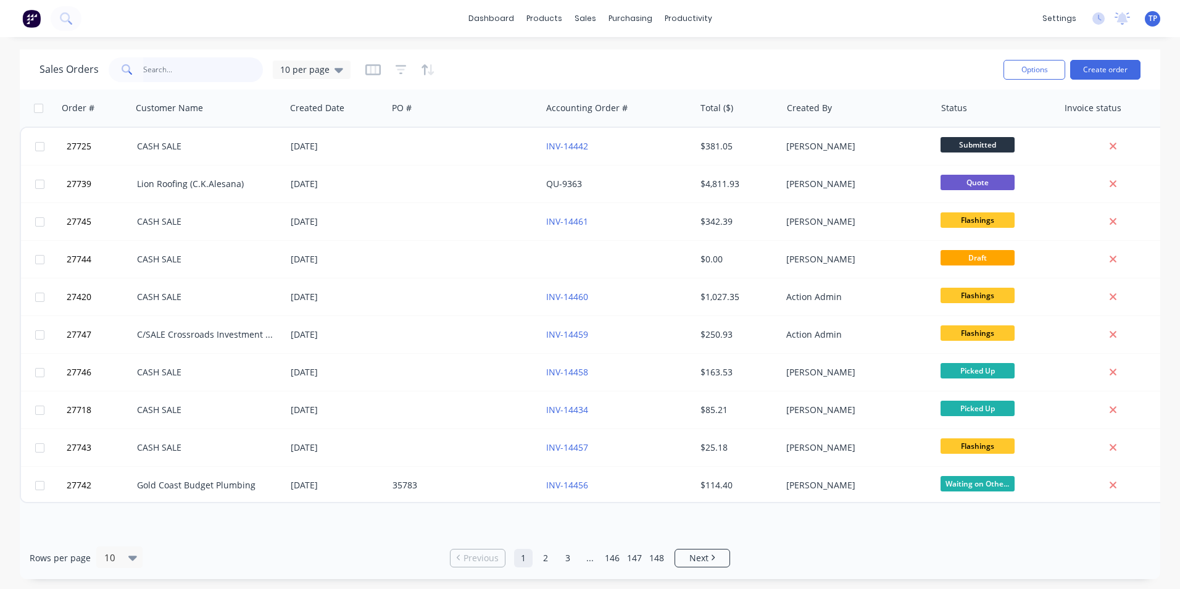
click at [193, 75] on input "text" at bounding box center [203, 69] width 120 height 25
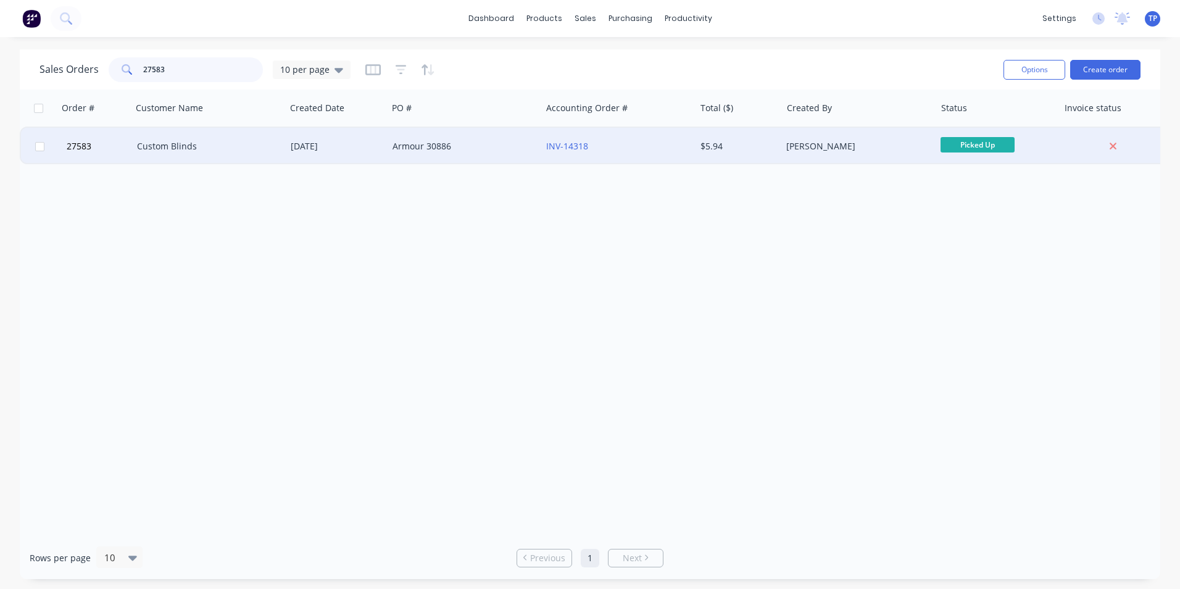
type input "27583"
click at [490, 148] on div "Armour 30886" at bounding box center [461, 146] width 137 height 12
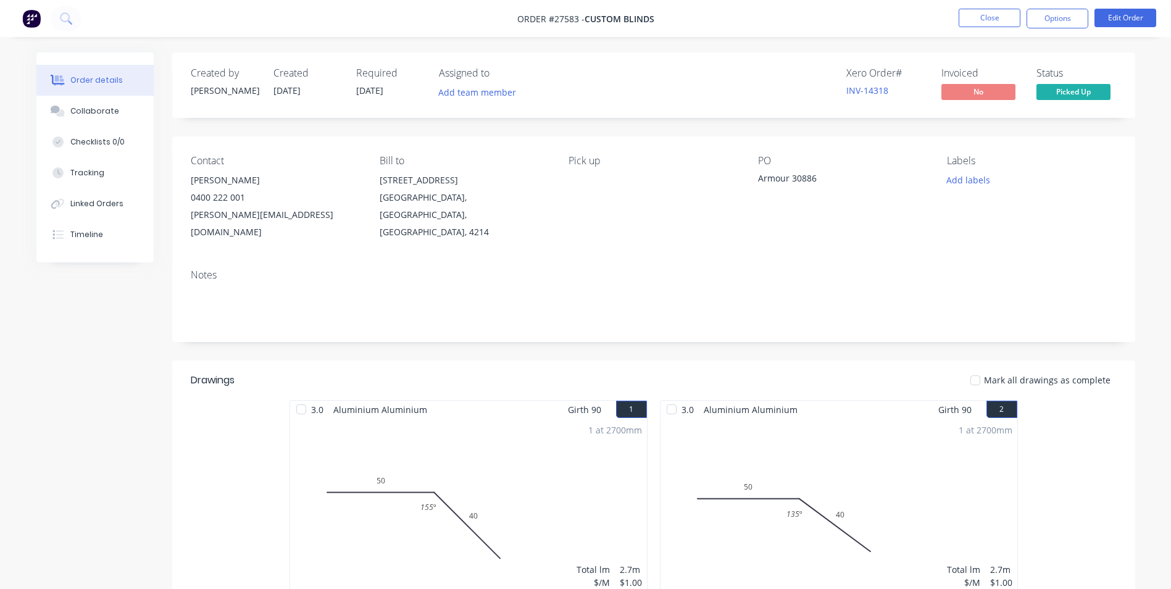
click at [538, 451] on div "1 at 2700mm Total lm $/M Total 2.7m $1.00 $2.70" at bounding box center [468, 513] width 357 height 188
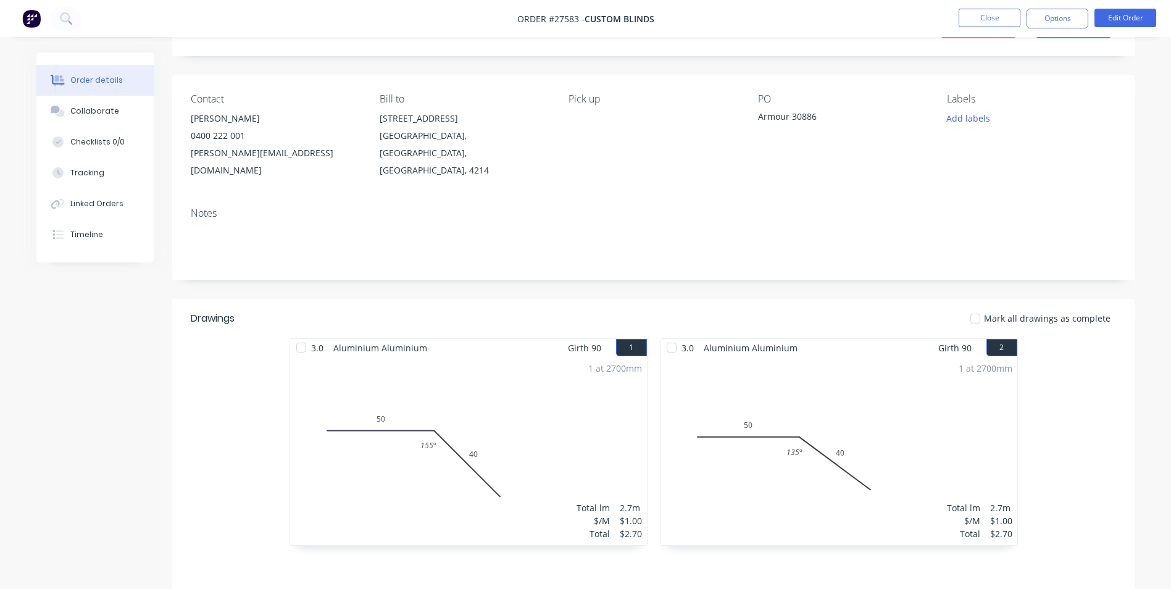
click at [552, 461] on div "1 at 2700mm Total lm $/M Total 2.7m $1.00 $2.70" at bounding box center [468, 451] width 357 height 188
click at [575, 429] on div "1 at 2700mm Total lm $/M Total 2.7m $1.00 $2.70" at bounding box center [468, 451] width 357 height 188
click at [1109, 12] on button "Edit Order" at bounding box center [1126, 18] width 62 height 19
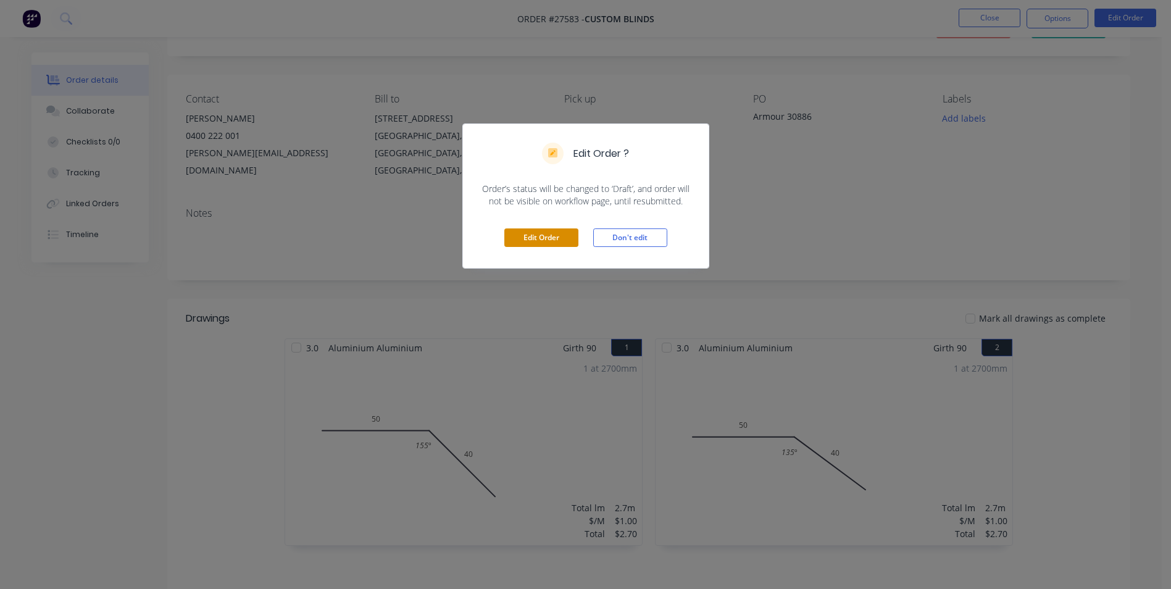
click at [549, 239] on button "Edit Order" at bounding box center [541, 237] width 74 height 19
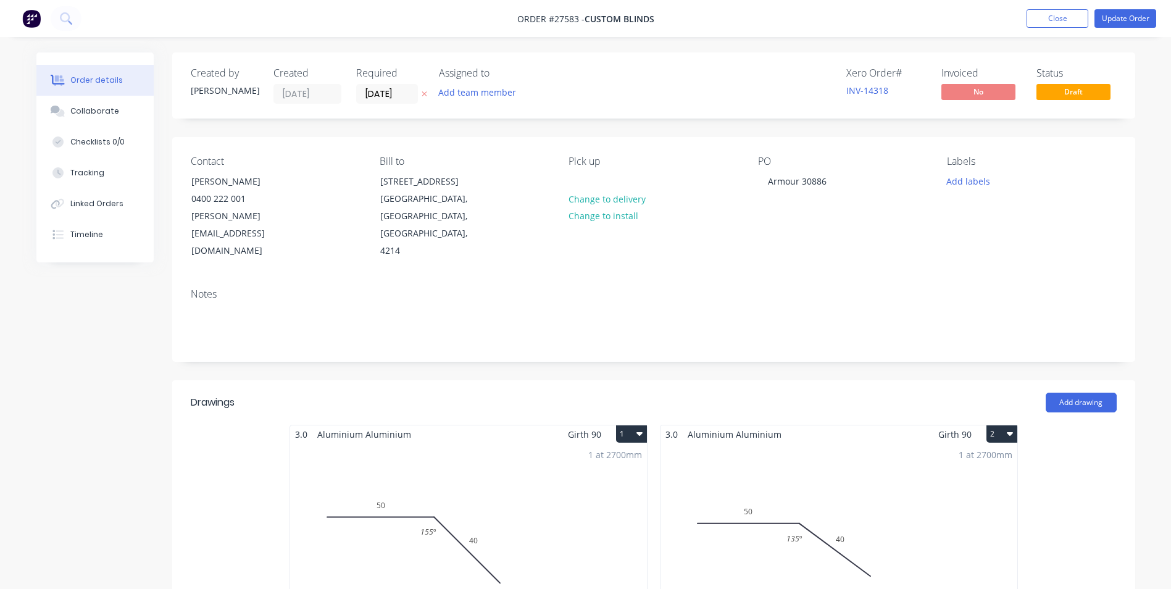
click at [520, 478] on div "1 at 2700mm Total lm $/M Total 2.7m $1.00 $2.70" at bounding box center [468, 537] width 357 height 188
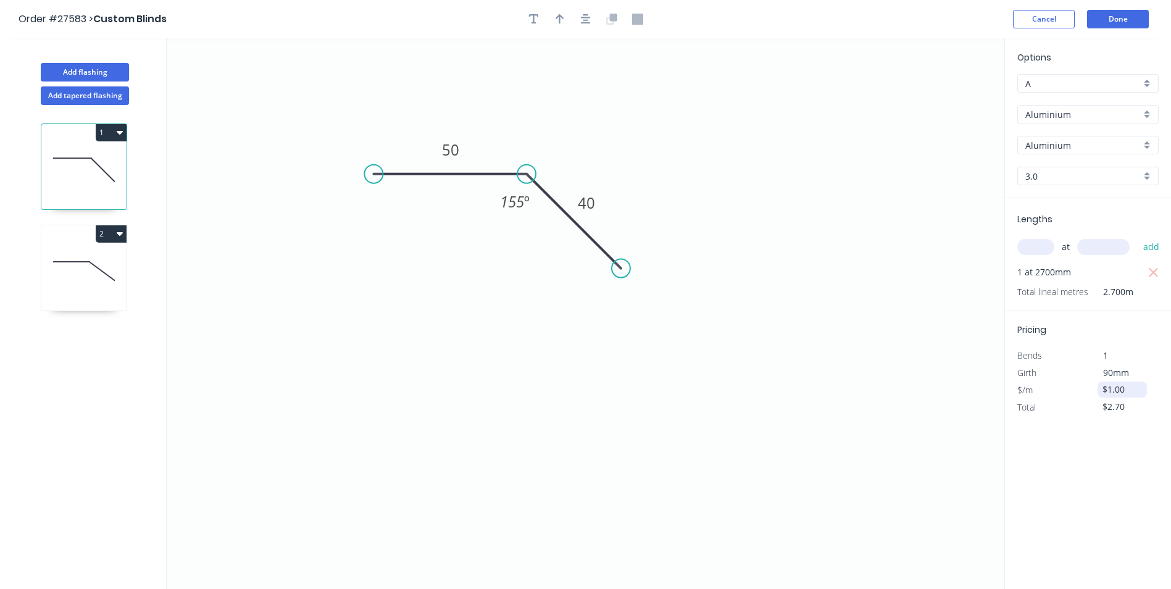
click at [1130, 385] on input "$1.00" at bounding box center [1124, 389] width 42 height 17
type input "$1.00"
click at [1131, 434] on div "Options A A Aluminium Aluminium Aluminium Aluminium 3.0 3.0 Lengths at add 1 at…" at bounding box center [1087, 314] width 167 height 552
click at [1132, 407] on input "$2.70" at bounding box center [1124, 406] width 42 height 17
type input "$"
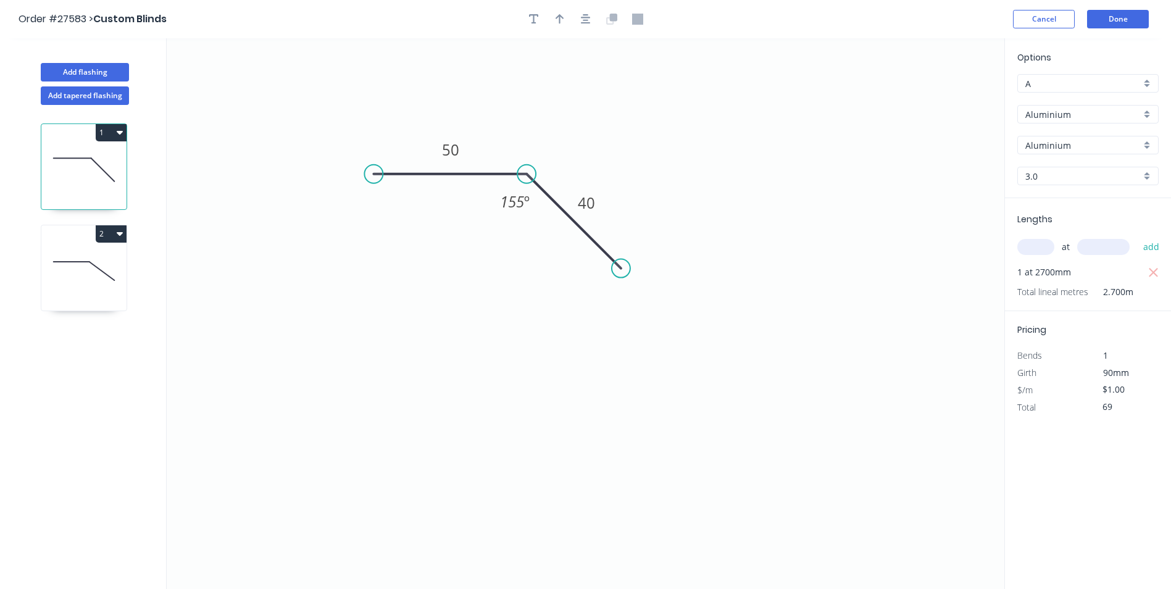
type input "$69.00"
click at [1110, 462] on div "Options A A Aluminium Aluminium Aluminium Aluminium 3.0 3.0 Lengths at add 1 at…" at bounding box center [1087, 314] width 167 height 552
click at [1113, 15] on button "Done" at bounding box center [1118, 19] width 62 height 19
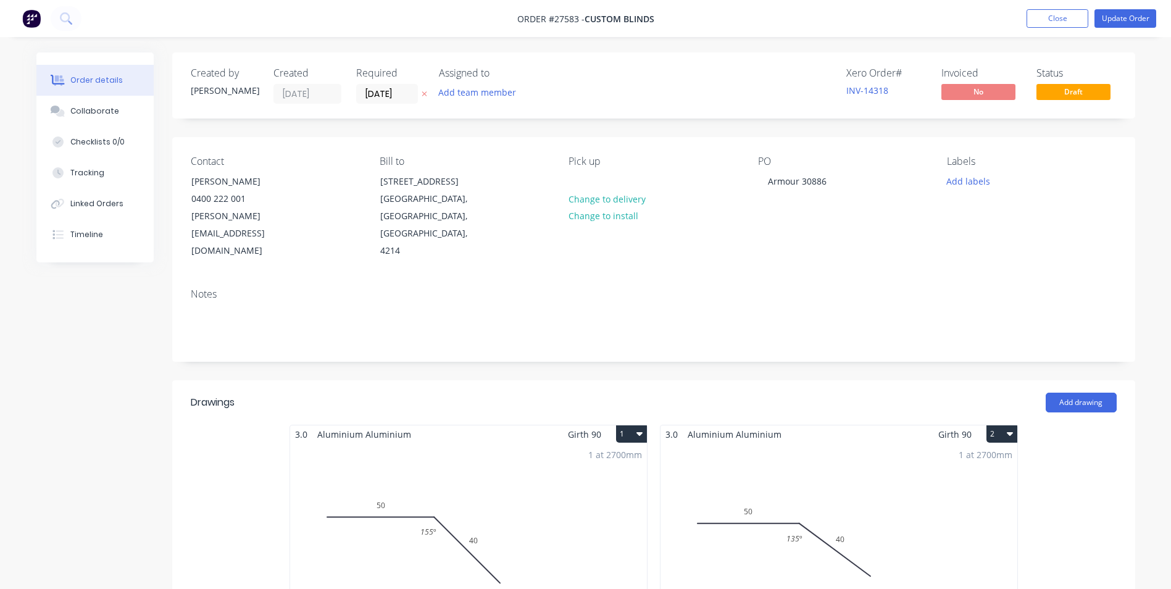
click at [902, 468] on div "1 at 2700mm Total lm $/M Total 2.7m $1.00 $2.70" at bounding box center [839, 537] width 357 height 188
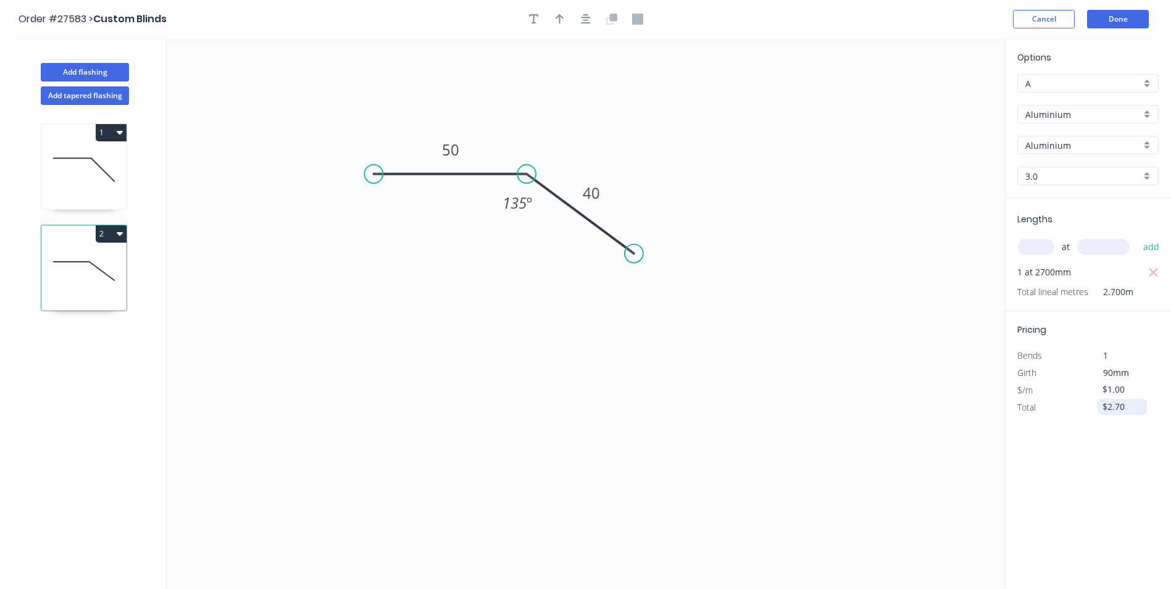
click at [1125, 405] on input "$2.70" at bounding box center [1124, 406] width 42 height 17
type input "$"
type input "$69.00"
click at [1092, 470] on div "Options A A Aluminium Aluminium Aluminium Aluminium 3.0 3.0 Lengths at add 1 at…" at bounding box center [1087, 314] width 167 height 552
click at [1137, 20] on button "Done" at bounding box center [1118, 19] width 62 height 19
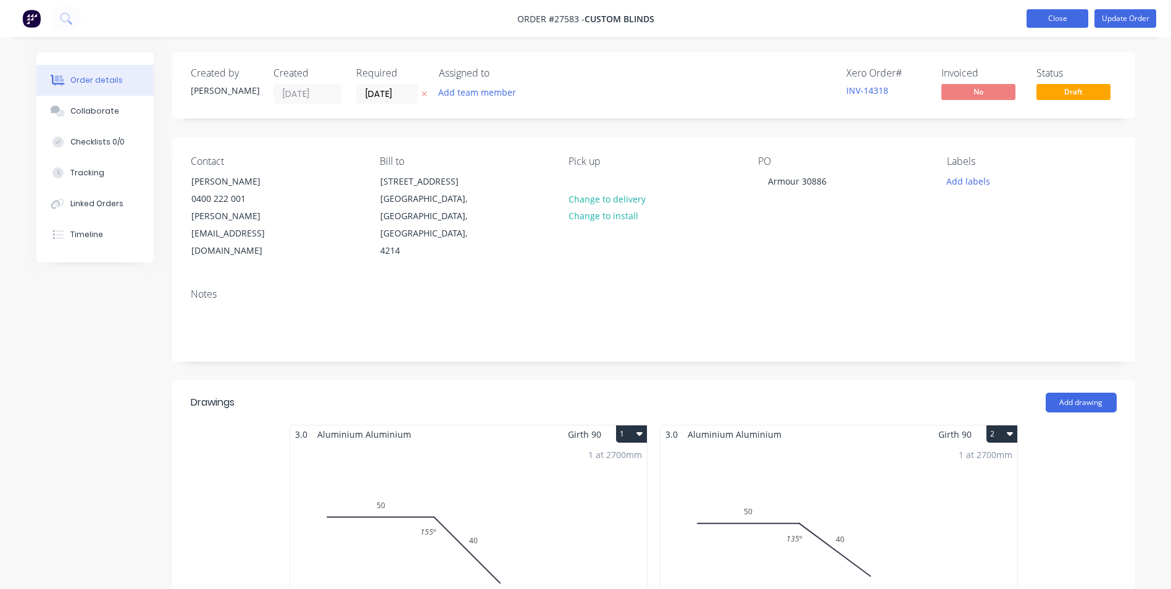
click at [1045, 17] on button "Close" at bounding box center [1058, 18] width 62 height 19
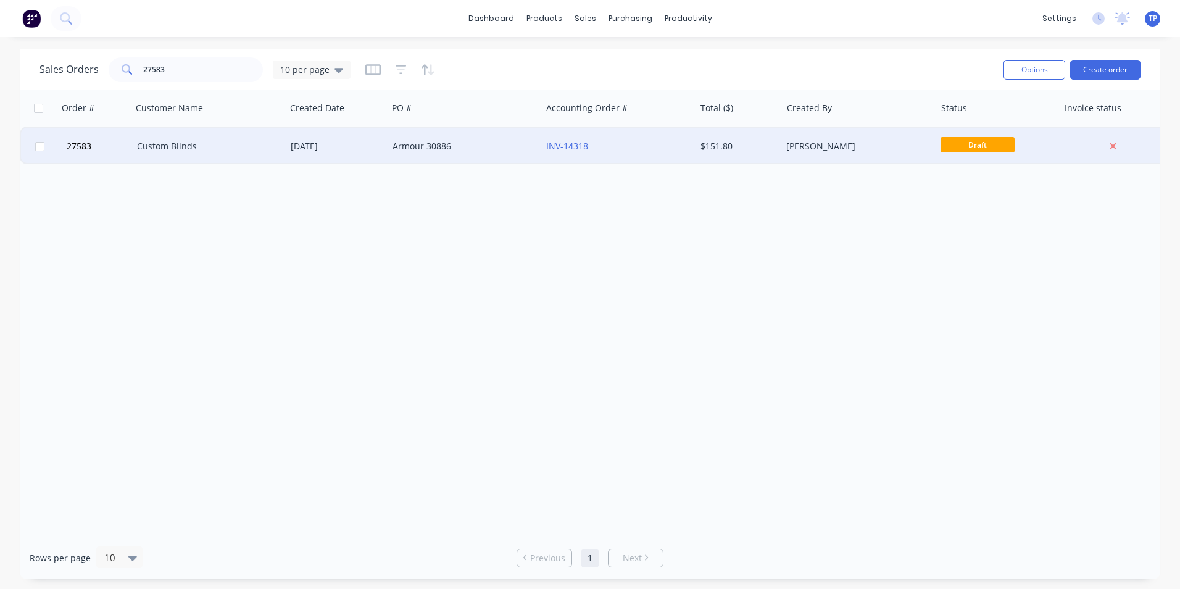
click at [470, 147] on div "Armour 30886" at bounding box center [461, 146] width 137 height 12
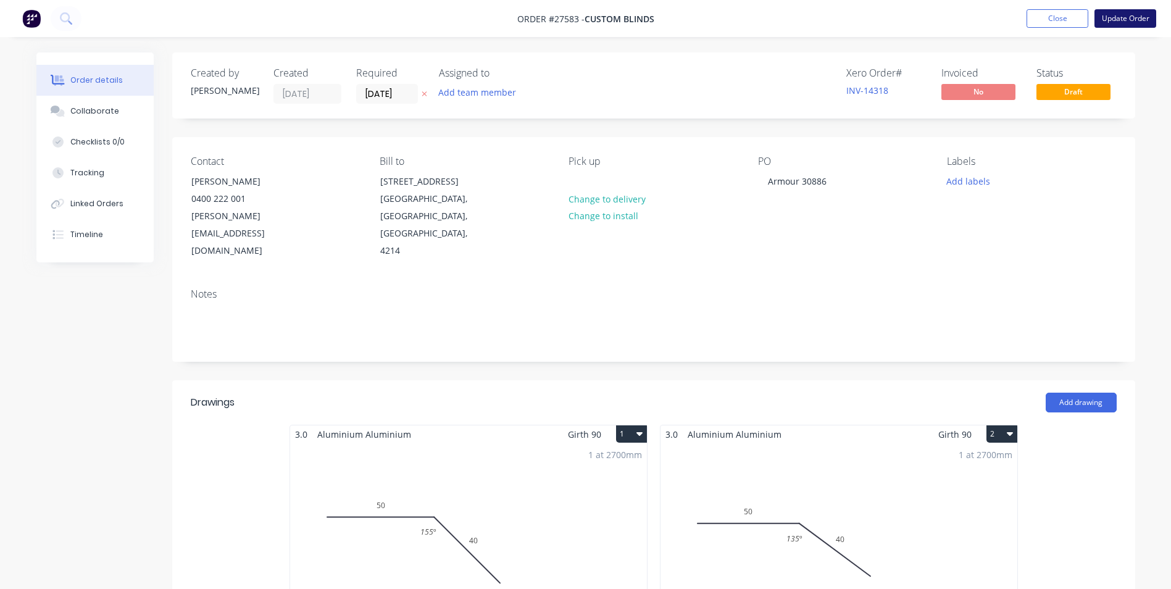
click at [1116, 22] on button "Update Order" at bounding box center [1126, 18] width 62 height 19
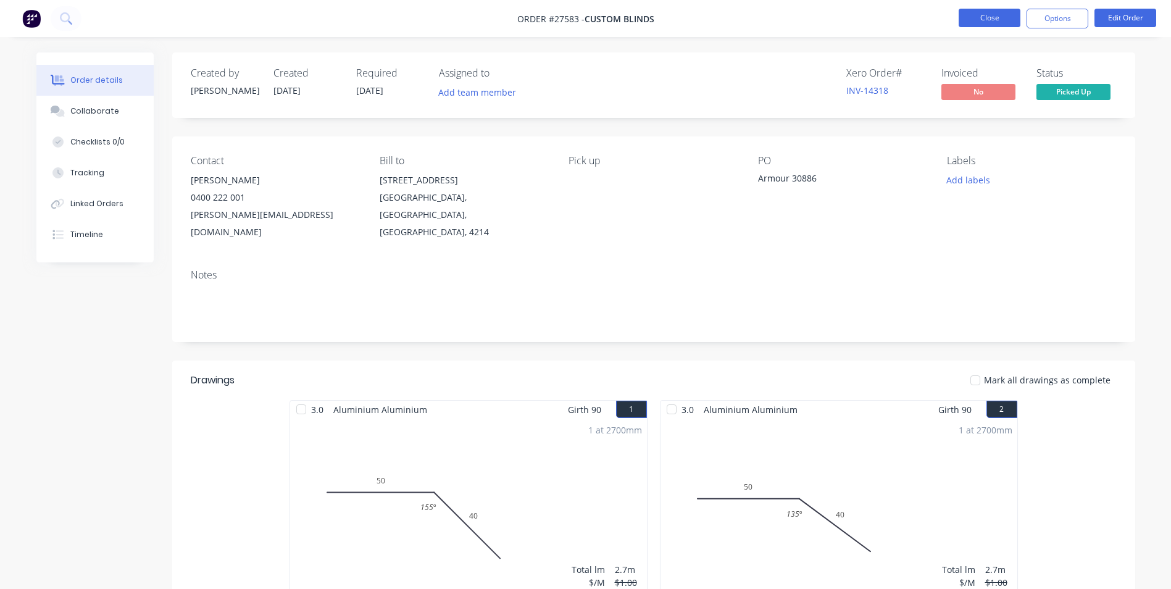
click at [972, 19] on button "Close" at bounding box center [990, 18] width 62 height 19
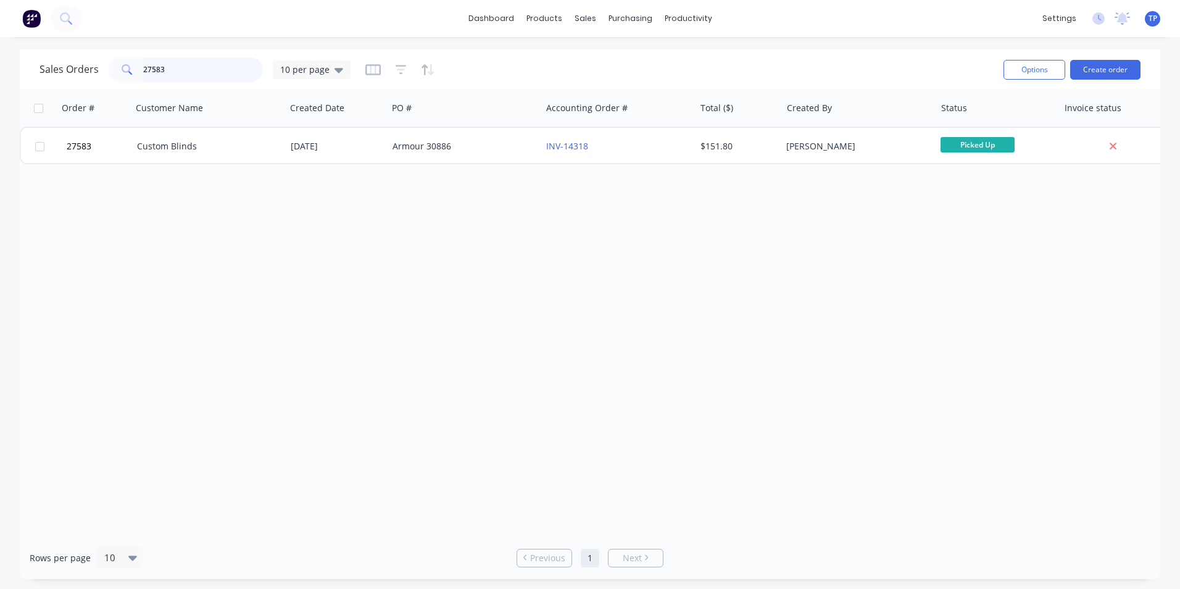
click at [193, 66] on input "27583" at bounding box center [203, 69] width 120 height 25
type input "2"
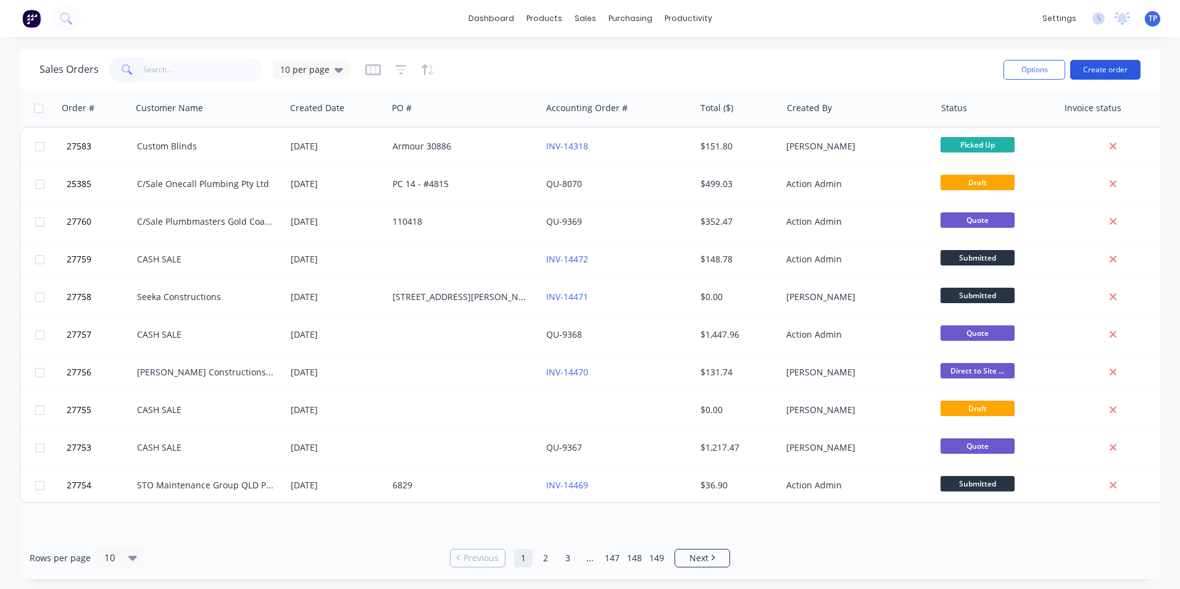
click at [1116, 73] on button "Create order" at bounding box center [1106, 70] width 70 height 20
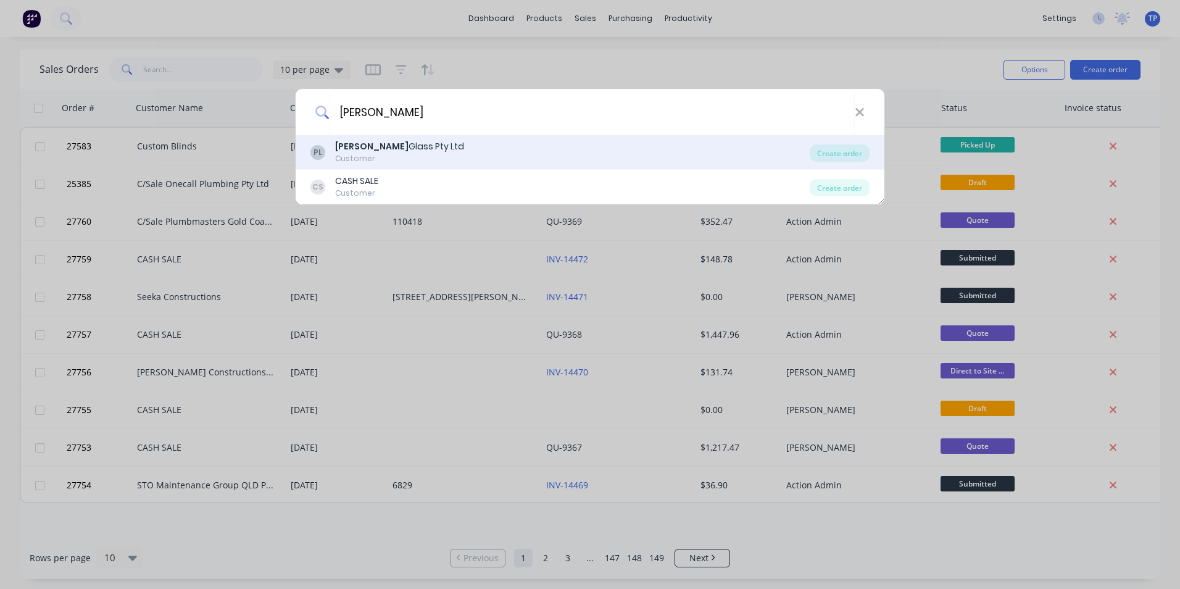
type input "patterson"
click at [402, 151] on div "Patterson Glass Pty Ltd" at bounding box center [399, 146] width 129 height 13
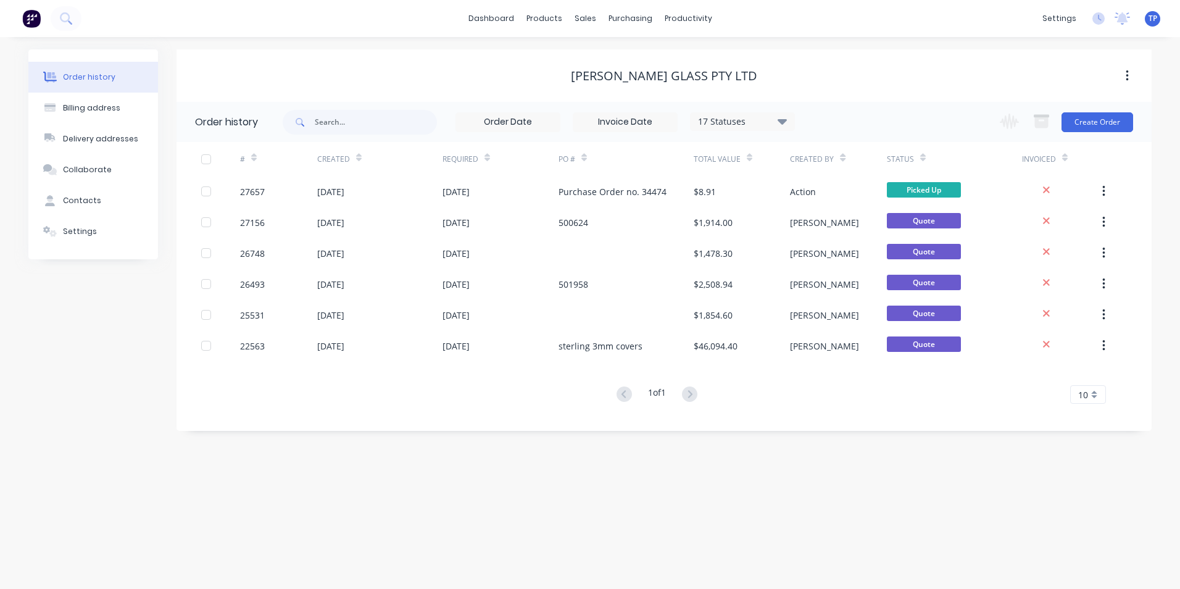
click at [777, 120] on div "17 Statuses" at bounding box center [743, 122] width 104 height 14
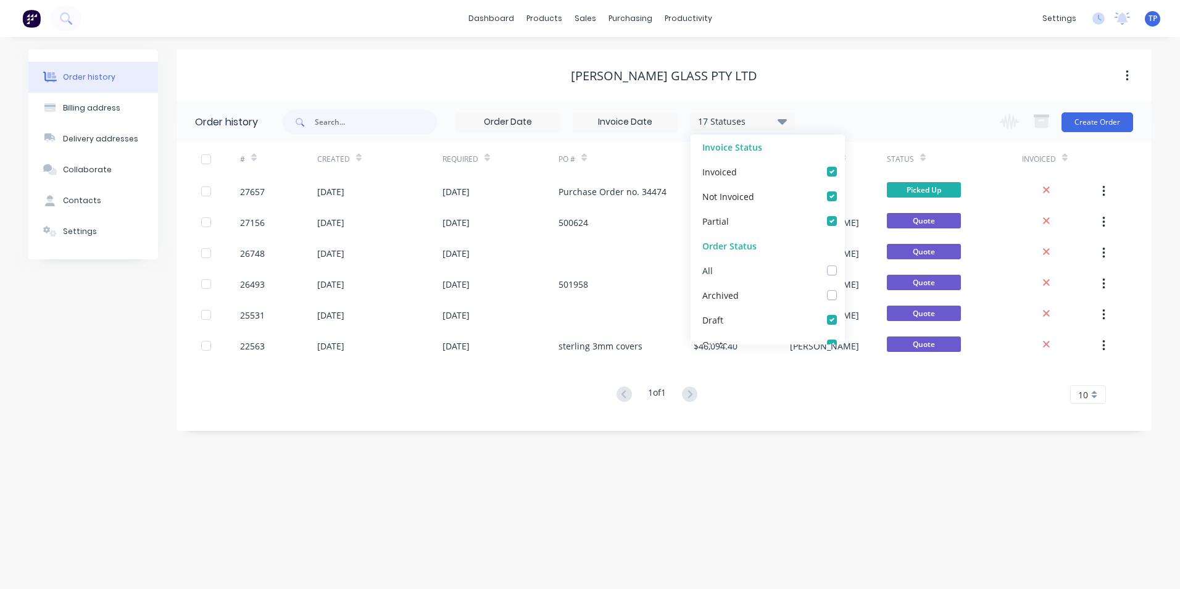
click at [829, 275] on div "All" at bounding box center [768, 270] width 154 height 25
drag, startPoint x: 826, startPoint y: 275, endPoint x: 751, endPoint y: 291, distance: 77.1
click at [825, 278] on div "All" at bounding box center [768, 270] width 154 height 25
click at [845, 264] on label at bounding box center [845, 264] width 0 height 0
click at [845, 270] on input "checkbox" at bounding box center [850, 270] width 10 height 12
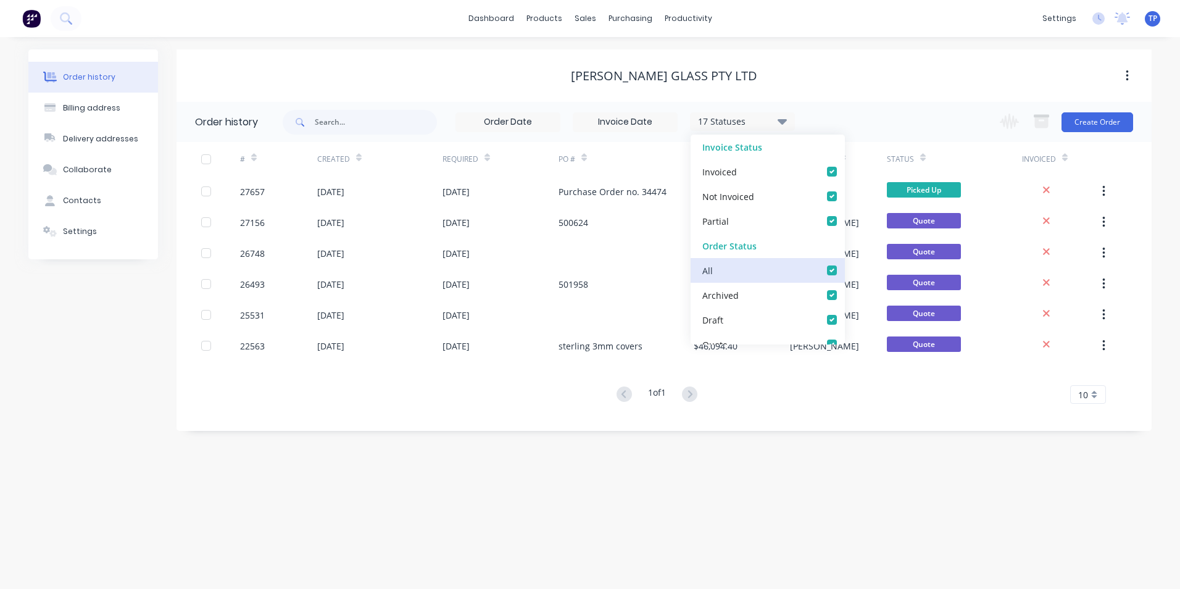
checkbox input "true"
click at [648, 490] on div "Order history Billing address Delivery addresses Collaborate Contacts Settings …" at bounding box center [590, 313] width 1180 height 552
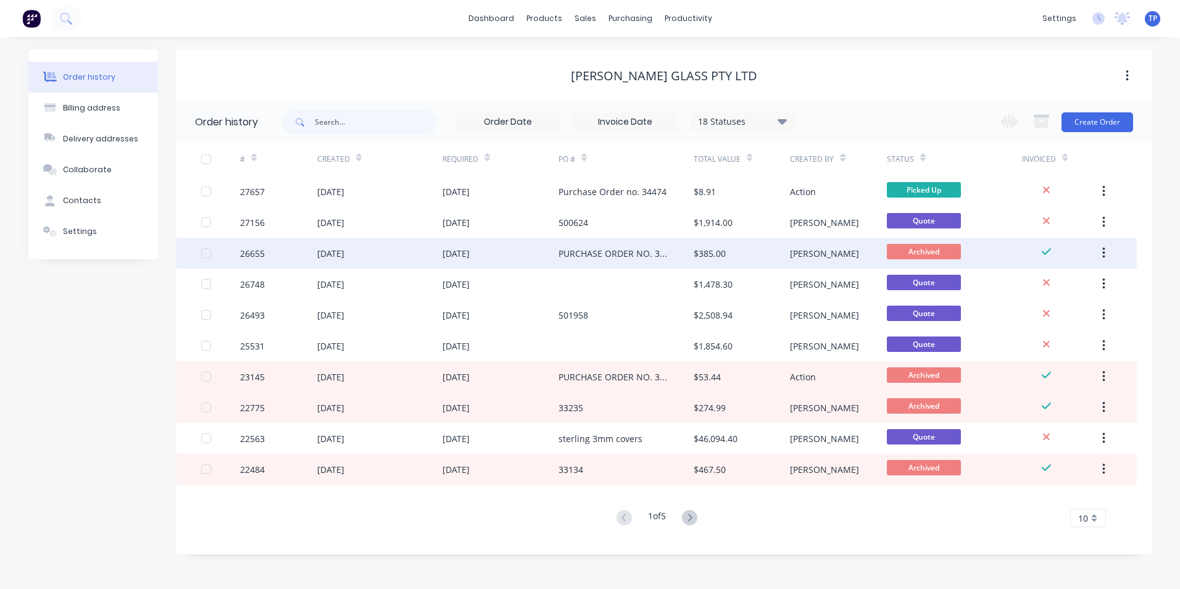
click at [688, 256] on div "PURCHASE ORDER NO. 34281" at bounding box center [626, 253] width 135 height 31
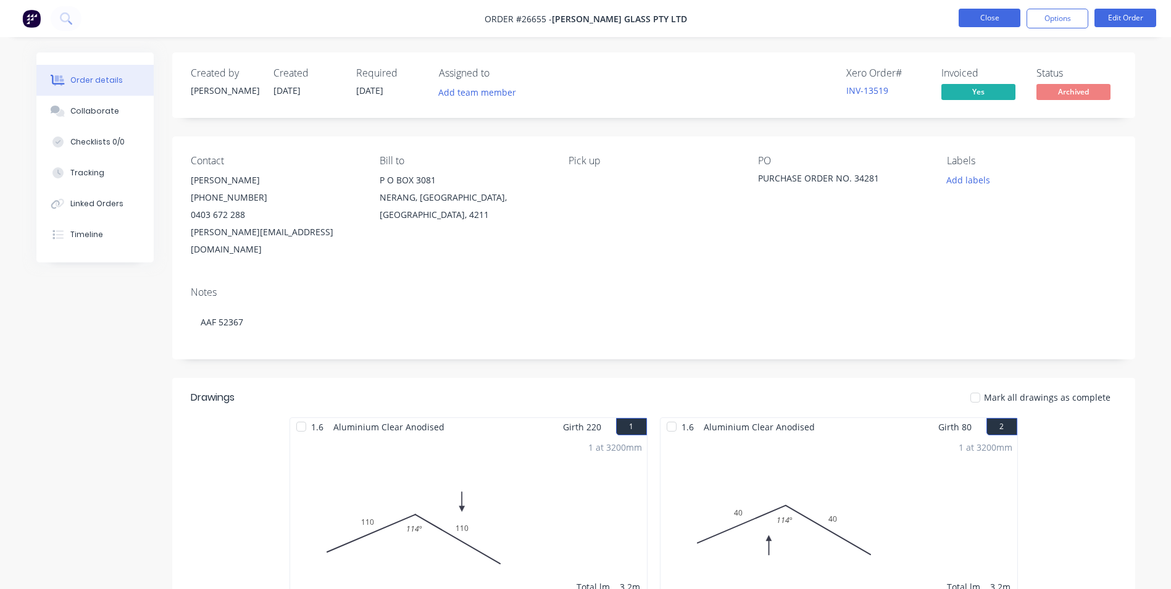
click at [979, 17] on button "Close" at bounding box center [990, 18] width 62 height 19
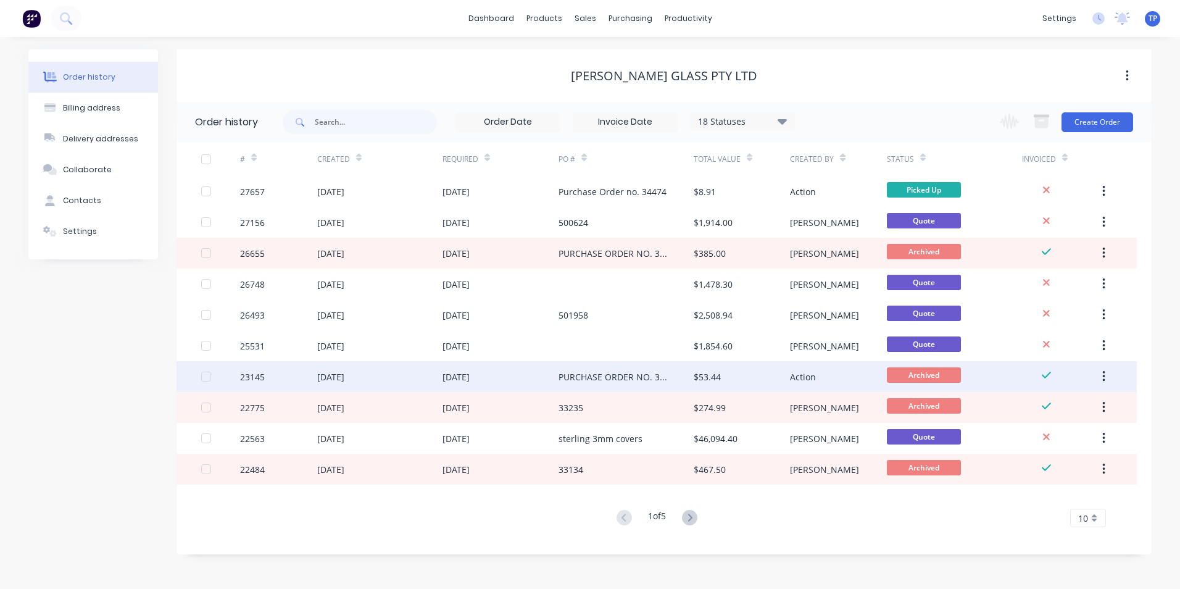
click at [749, 374] on div "$53.44" at bounding box center [742, 376] width 96 height 31
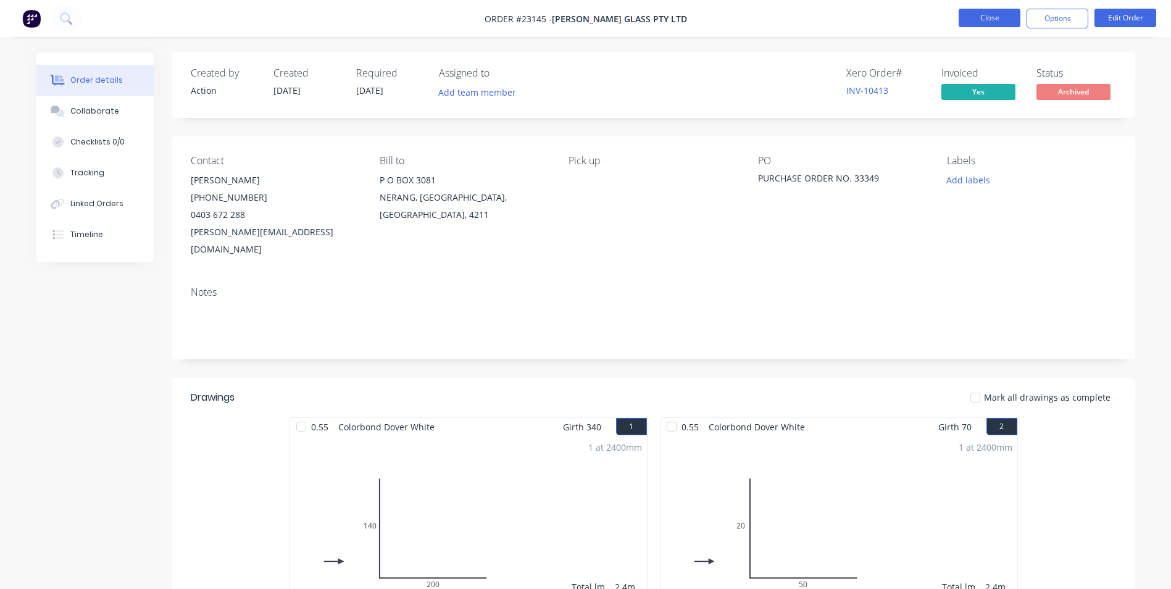
click at [977, 21] on button "Close" at bounding box center [990, 18] width 62 height 19
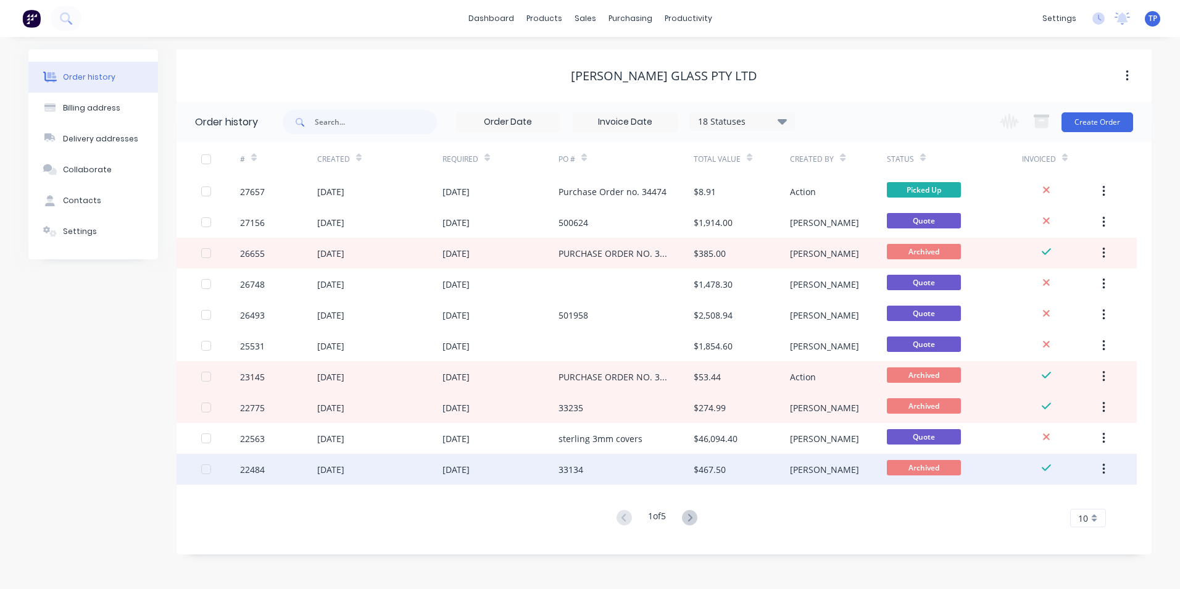
click at [671, 473] on div "33134" at bounding box center [626, 469] width 135 height 31
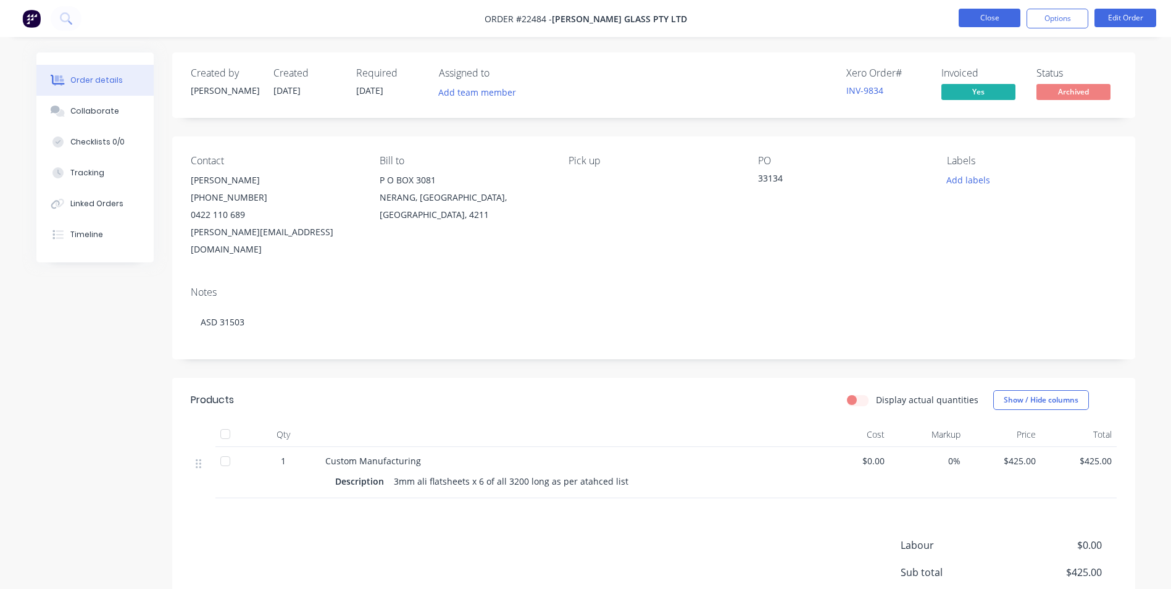
click at [994, 19] on button "Close" at bounding box center [990, 18] width 62 height 19
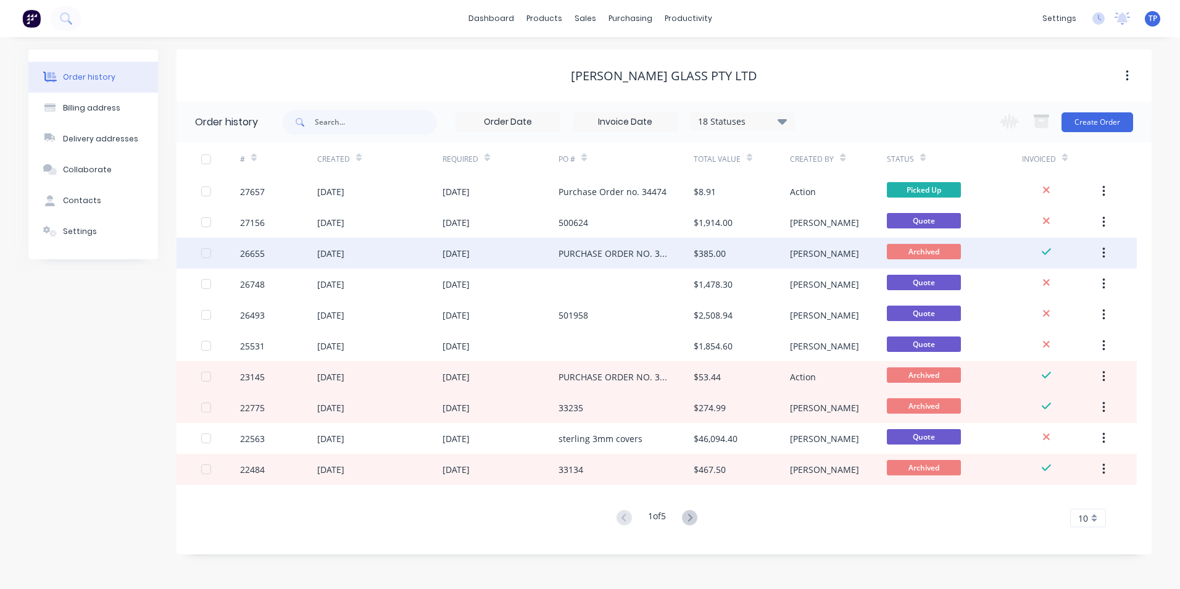
click at [535, 249] on div "11 Jul 2025" at bounding box center [501, 253] width 116 height 31
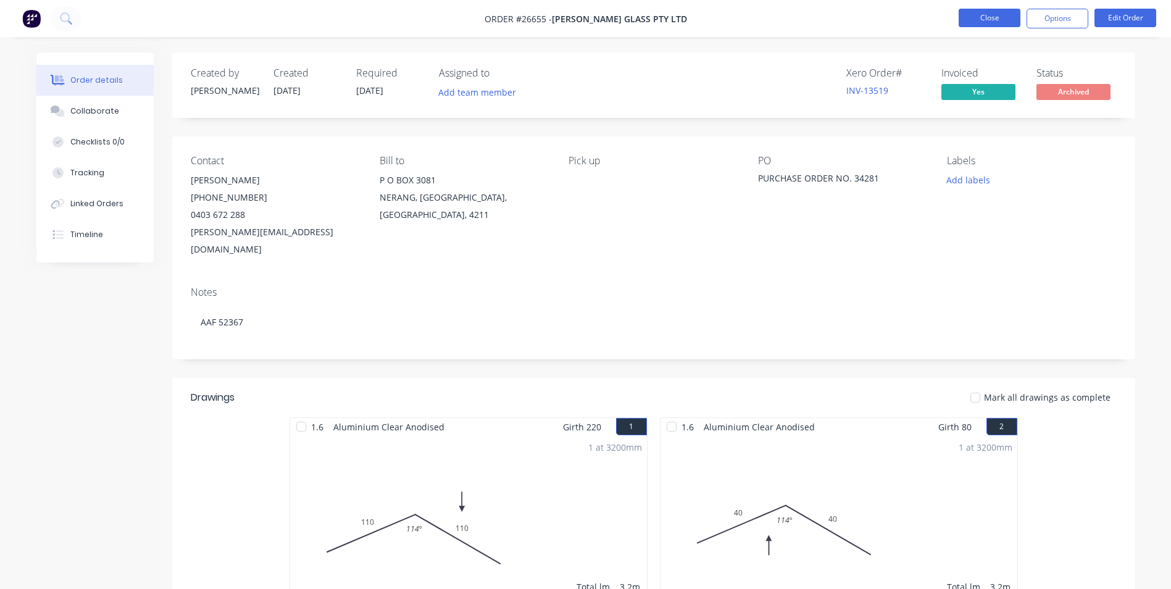
click at [971, 16] on button "Close" at bounding box center [990, 18] width 62 height 19
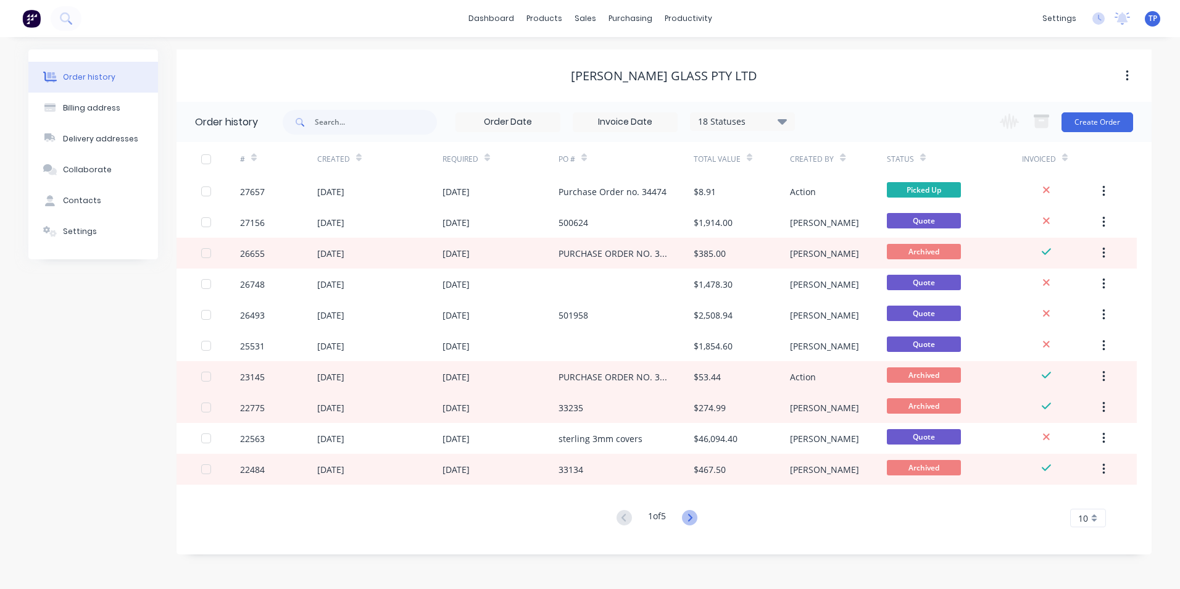
click at [695, 514] on icon at bounding box center [689, 517] width 15 height 15
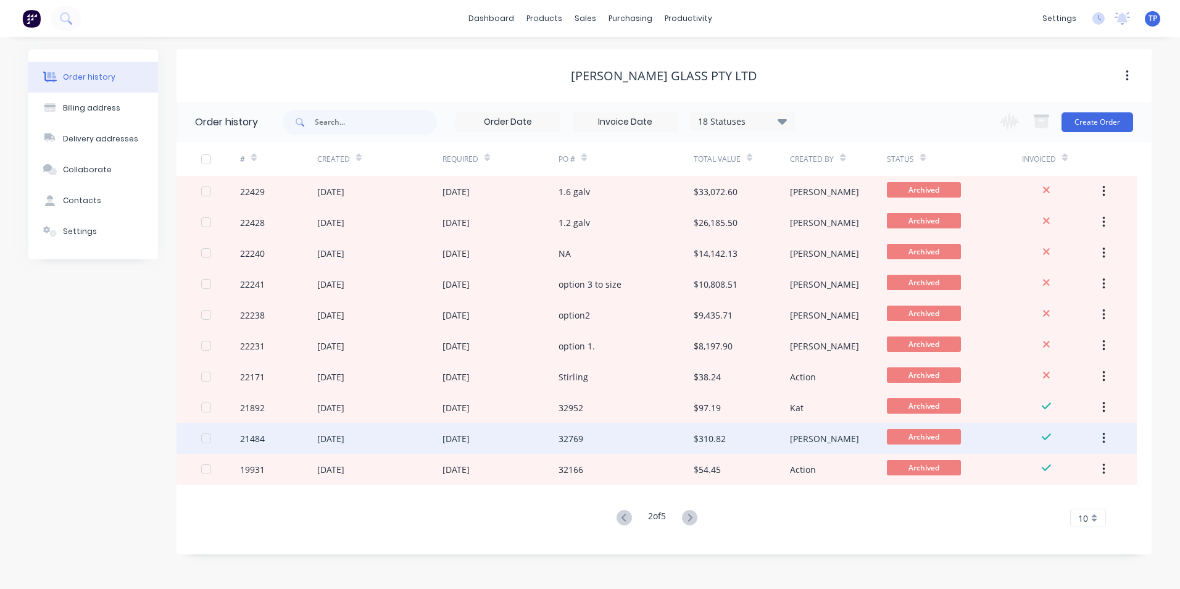
click at [511, 437] on div "11 Nov 2024" at bounding box center [501, 438] width 116 height 31
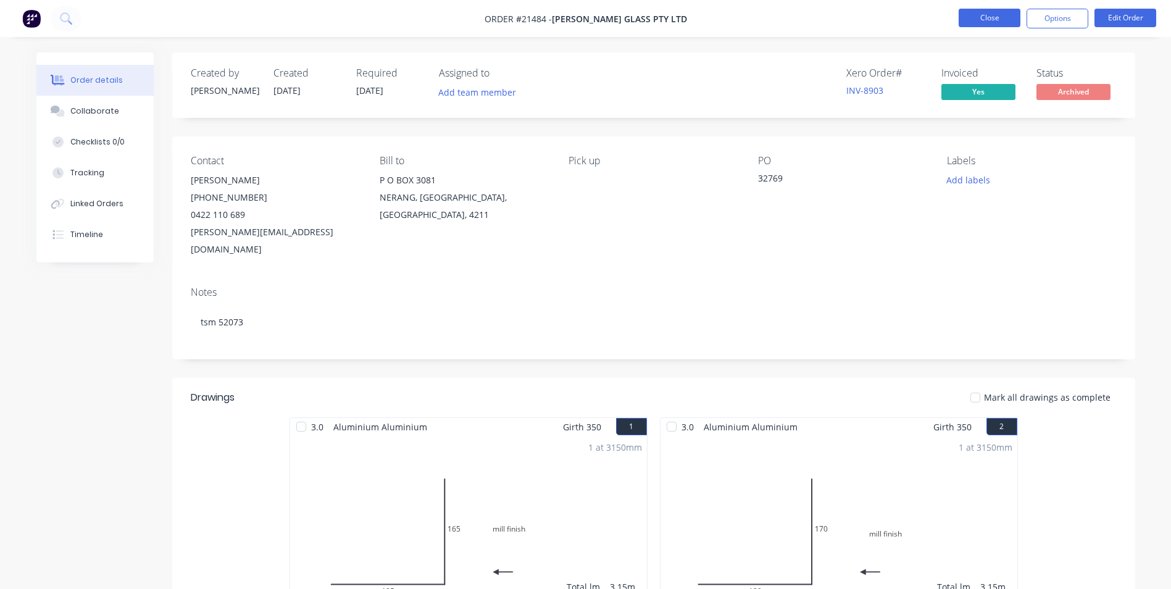
click at [979, 17] on button "Close" at bounding box center [990, 18] width 62 height 19
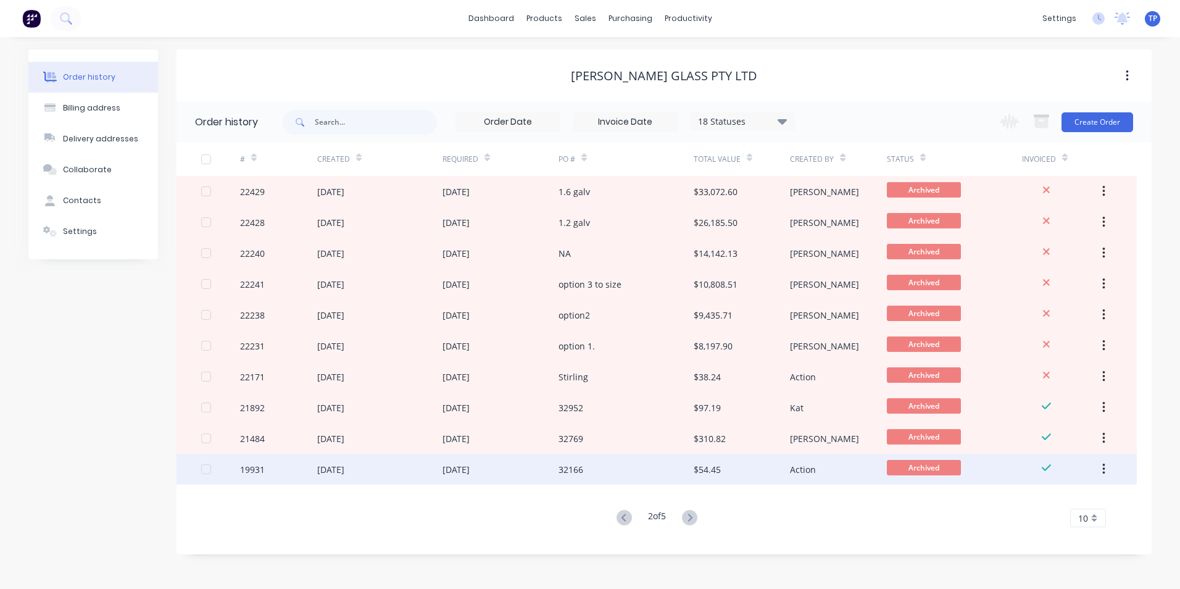
click at [511, 466] on div "29 Aug 2024" at bounding box center [501, 469] width 116 height 31
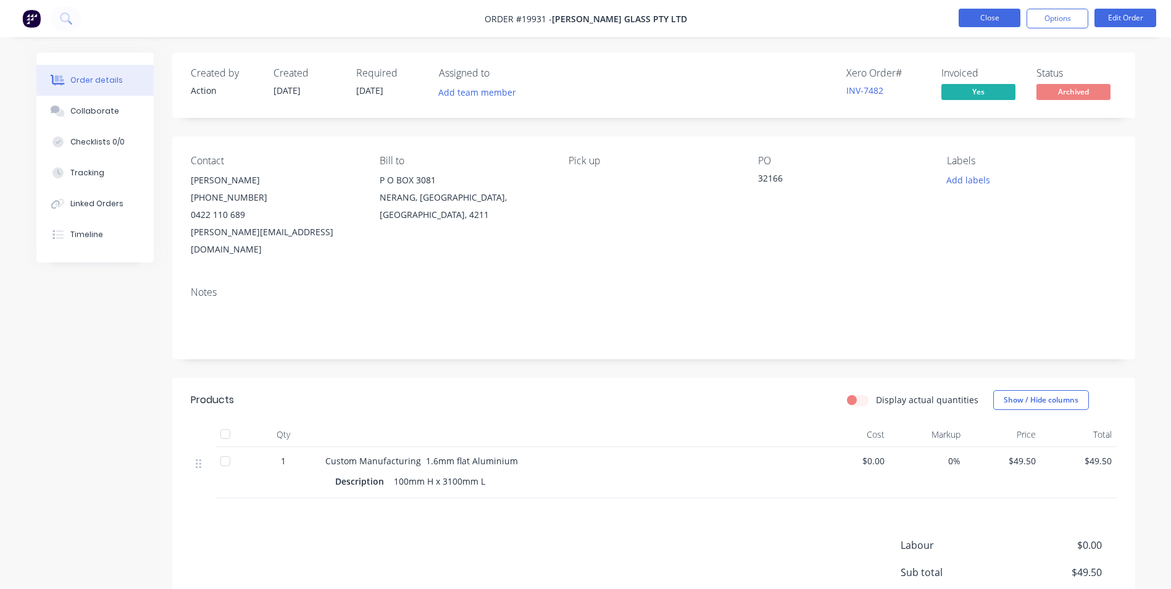
click at [992, 15] on button "Close" at bounding box center [990, 18] width 62 height 19
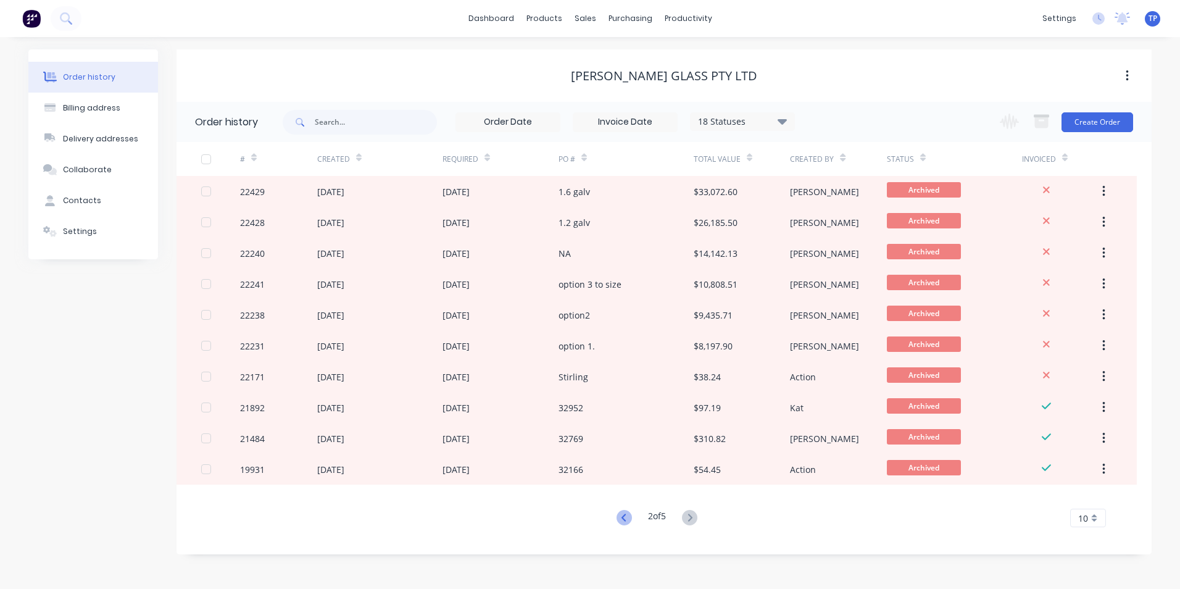
click at [622, 520] on icon at bounding box center [623, 517] width 4 height 7
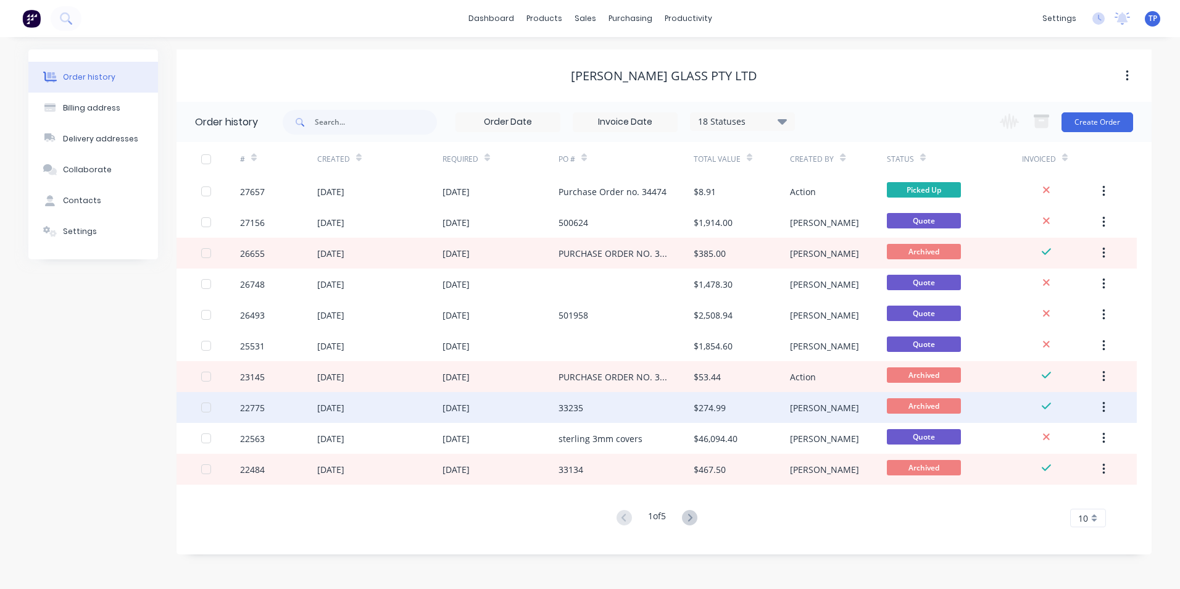
click at [851, 407] on div "Steve" at bounding box center [838, 407] width 96 height 31
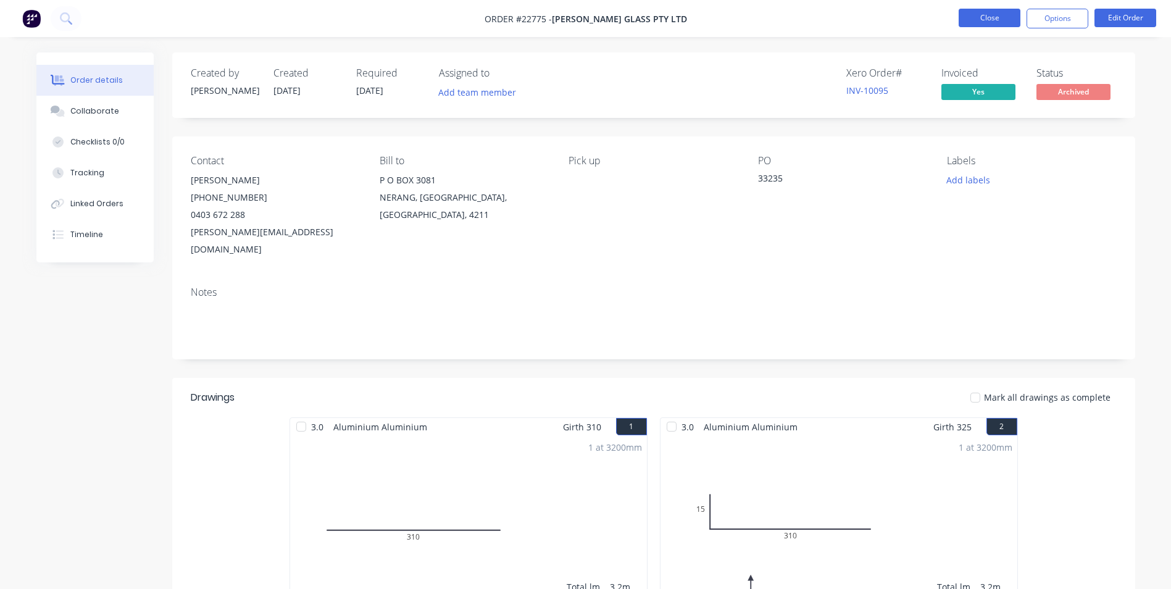
click at [1004, 16] on button "Close" at bounding box center [990, 18] width 62 height 19
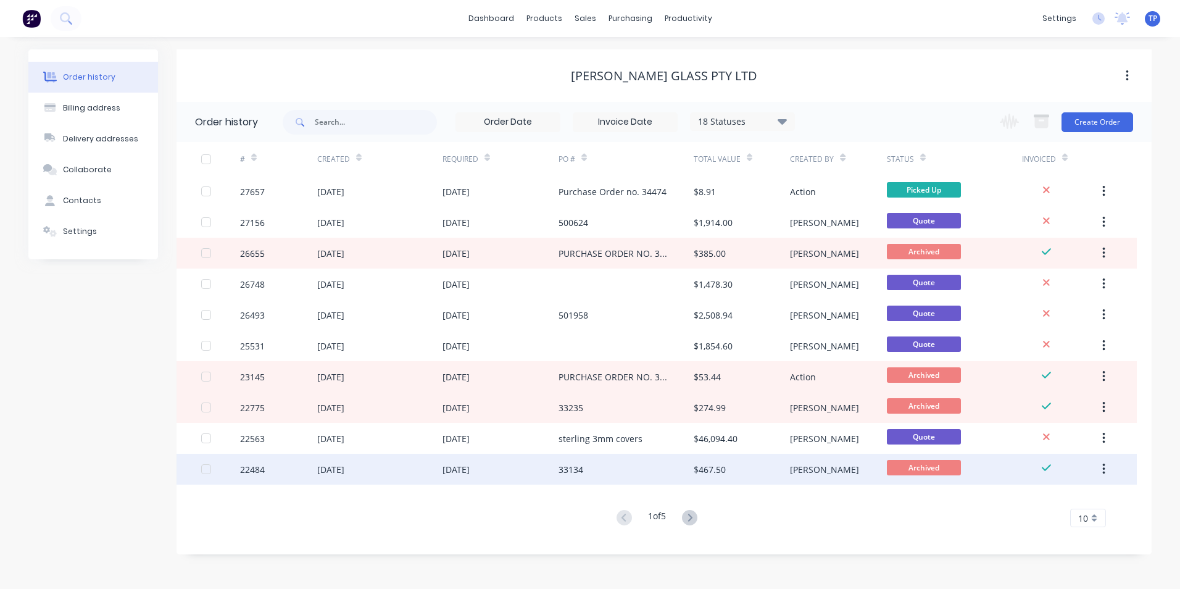
click at [616, 474] on div "33134" at bounding box center [626, 469] width 135 height 31
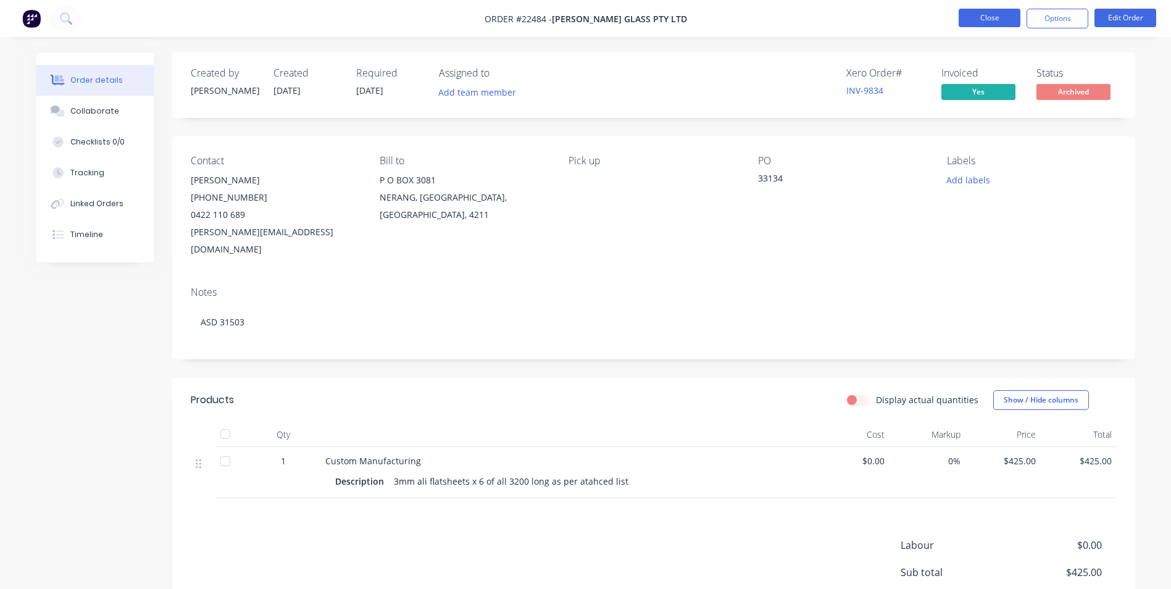
click at [995, 21] on button "Close" at bounding box center [990, 18] width 62 height 19
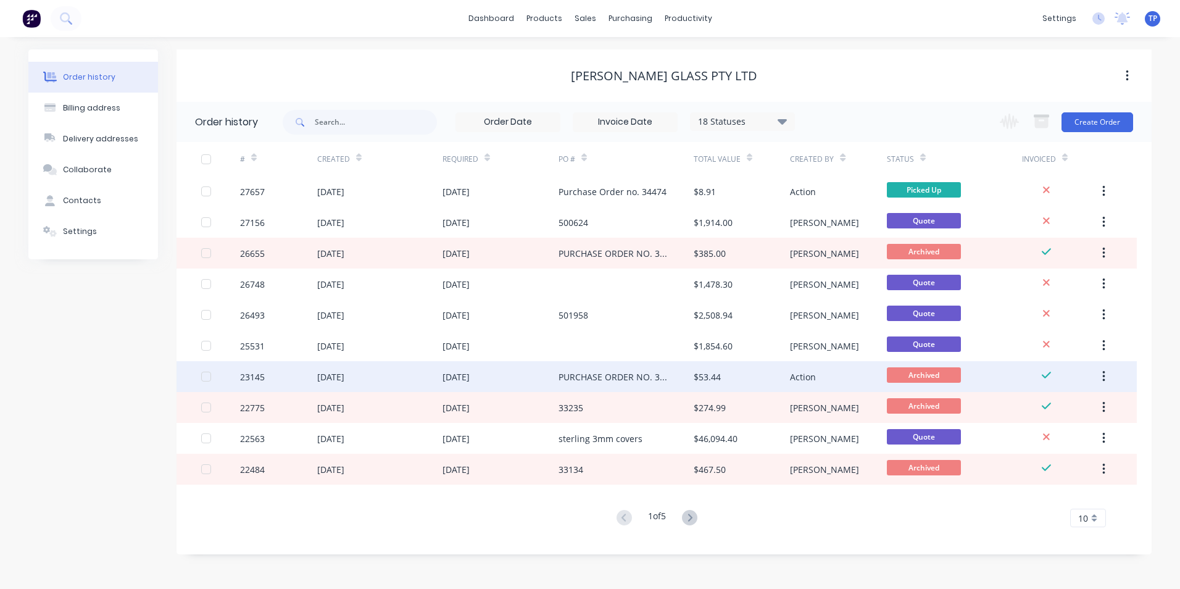
click at [611, 373] on div "PURCHASE ORDER NO. 33349" at bounding box center [614, 376] width 111 height 13
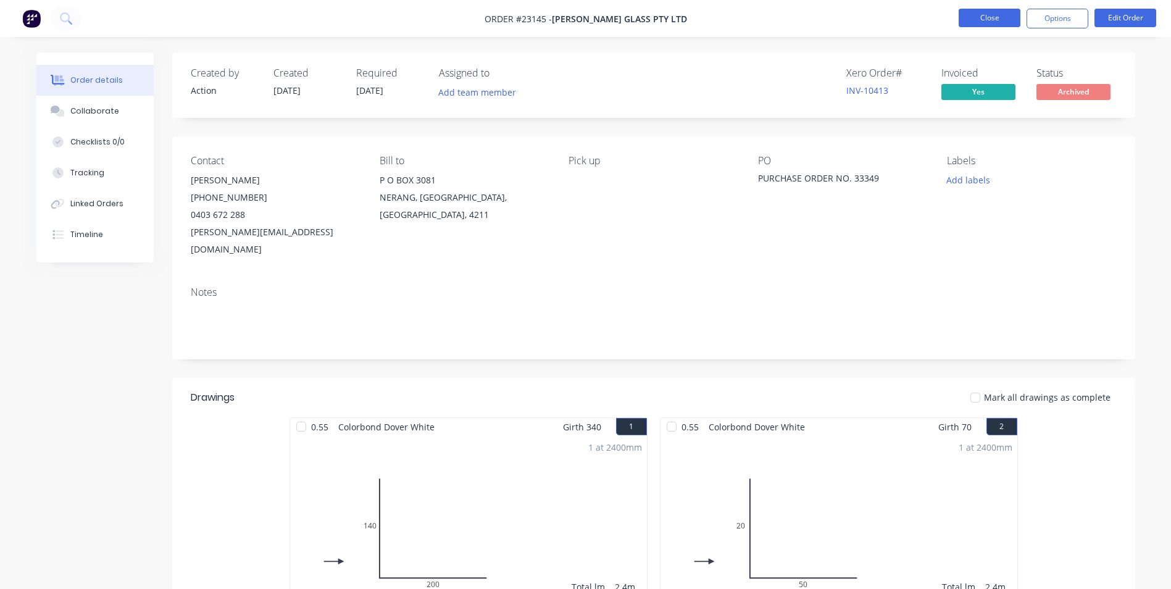
click at [1007, 21] on button "Close" at bounding box center [990, 18] width 62 height 19
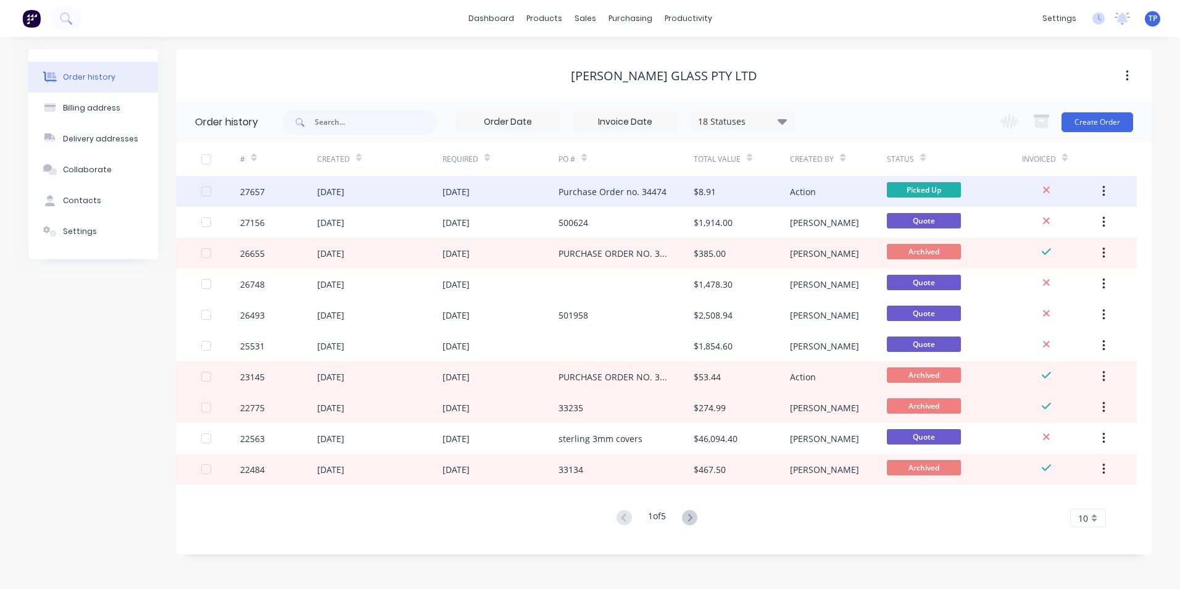
click at [422, 193] on div "05 Aug 2025" at bounding box center [379, 191] width 125 height 31
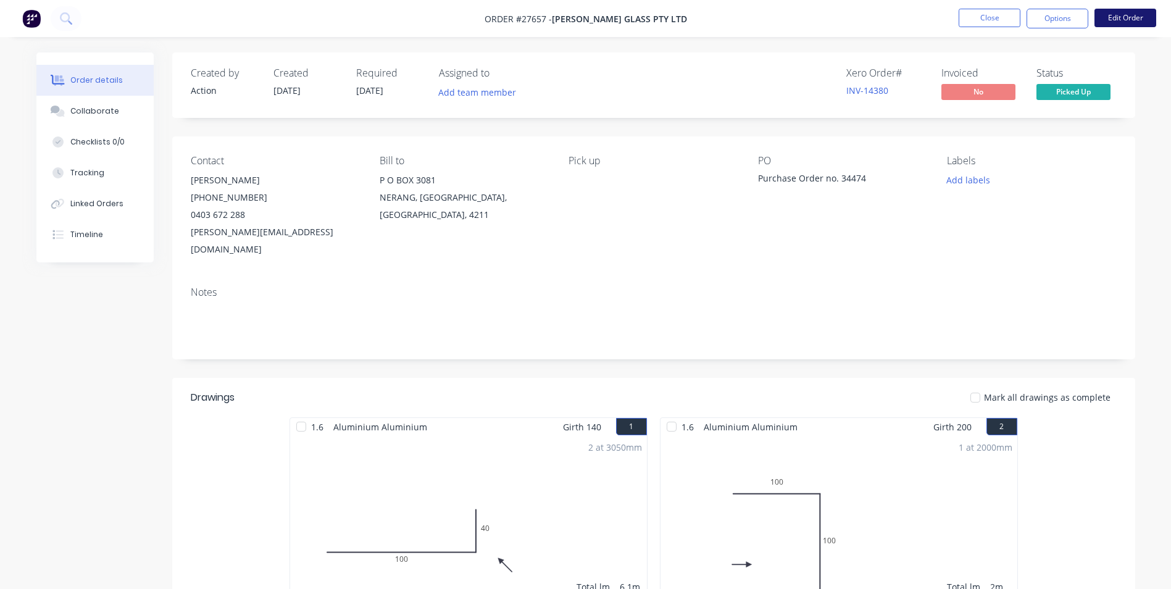
click at [1133, 13] on button "Edit Order" at bounding box center [1126, 18] width 62 height 19
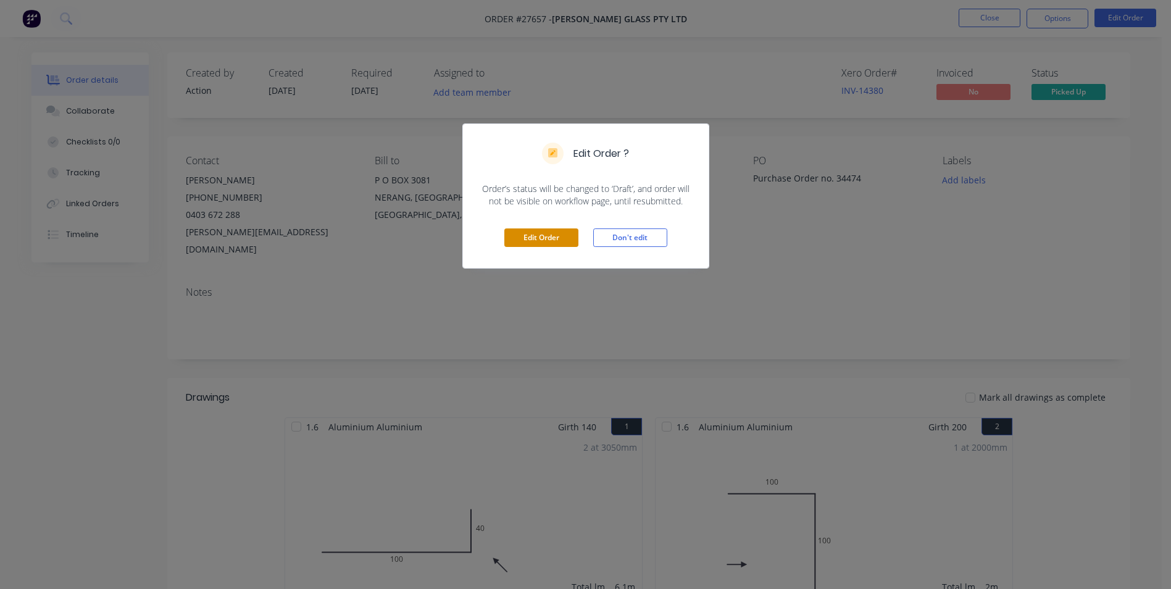
click at [569, 244] on button "Edit Order" at bounding box center [541, 237] width 74 height 19
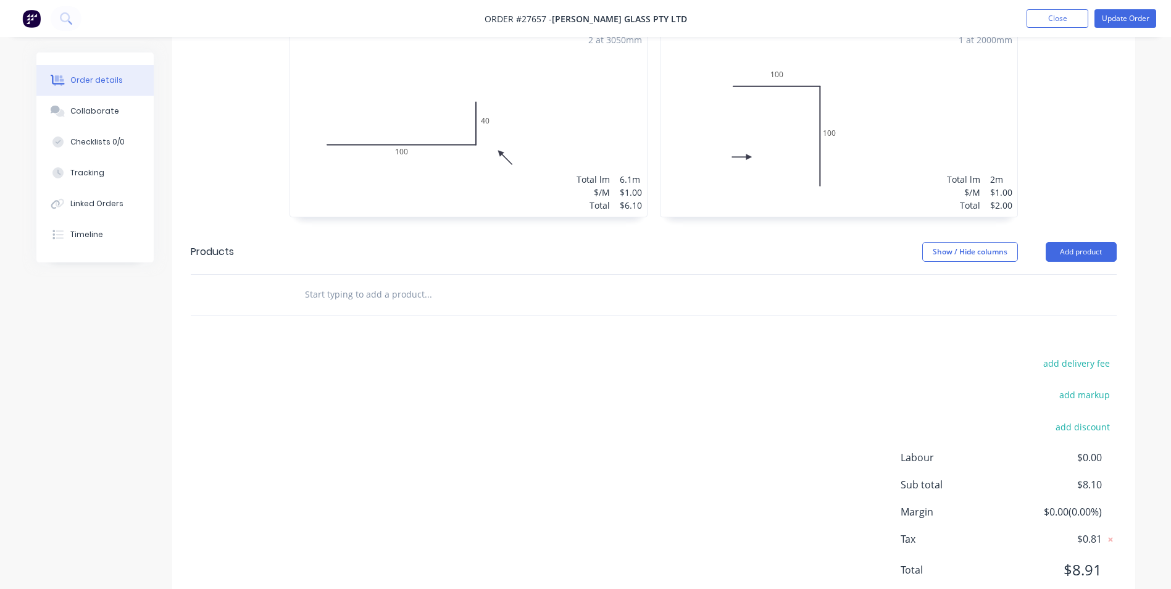
click at [557, 130] on div "2 at 3050mm Total lm $/M Total 6.1m $1.00 $6.10" at bounding box center [468, 122] width 357 height 188
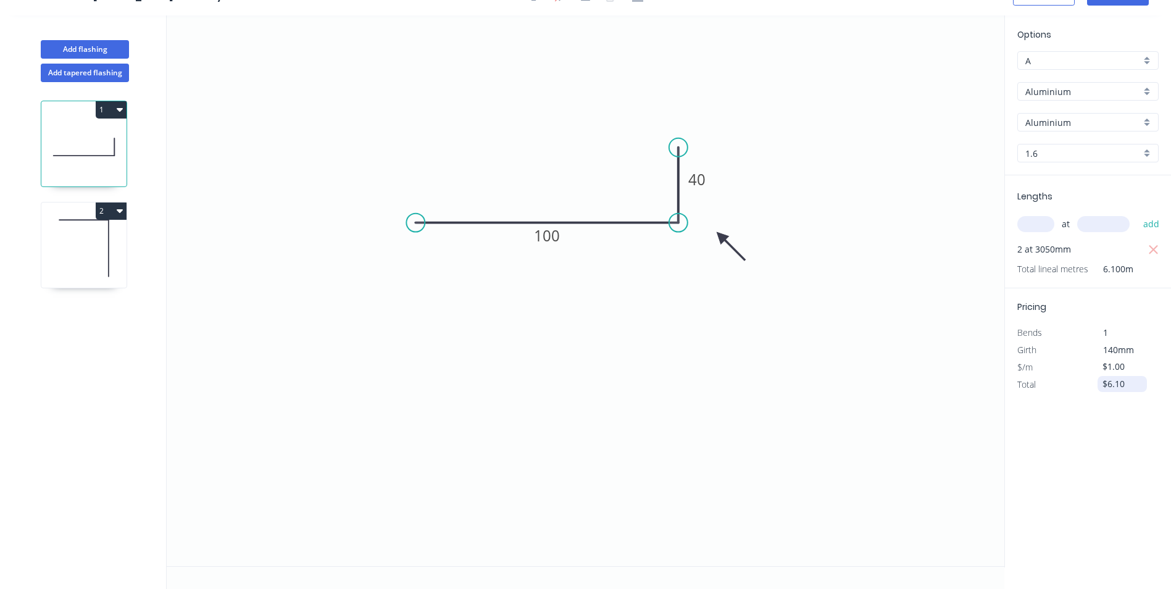
click at [1133, 382] on input "$6.10" at bounding box center [1124, 383] width 42 height 17
type input "$"
type input "$77.50"
drag, startPoint x: 1118, startPoint y: 441, endPoint x: 1114, endPoint y: 427, distance: 14.8
click at [1117, 441] on div "Options A A Aluminium Aluminium Aluminium Aluminium 1.6 1.6 Lengths at add 2 at…" at bounding box center [1087, 291] width 167 height 552
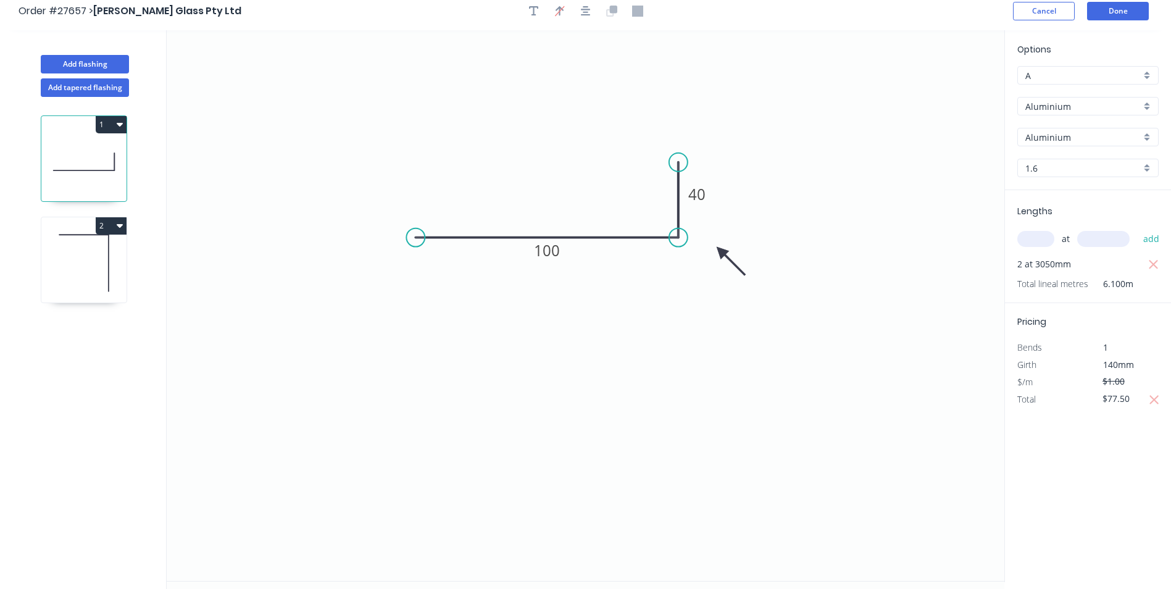
scroll to position [0, 0]
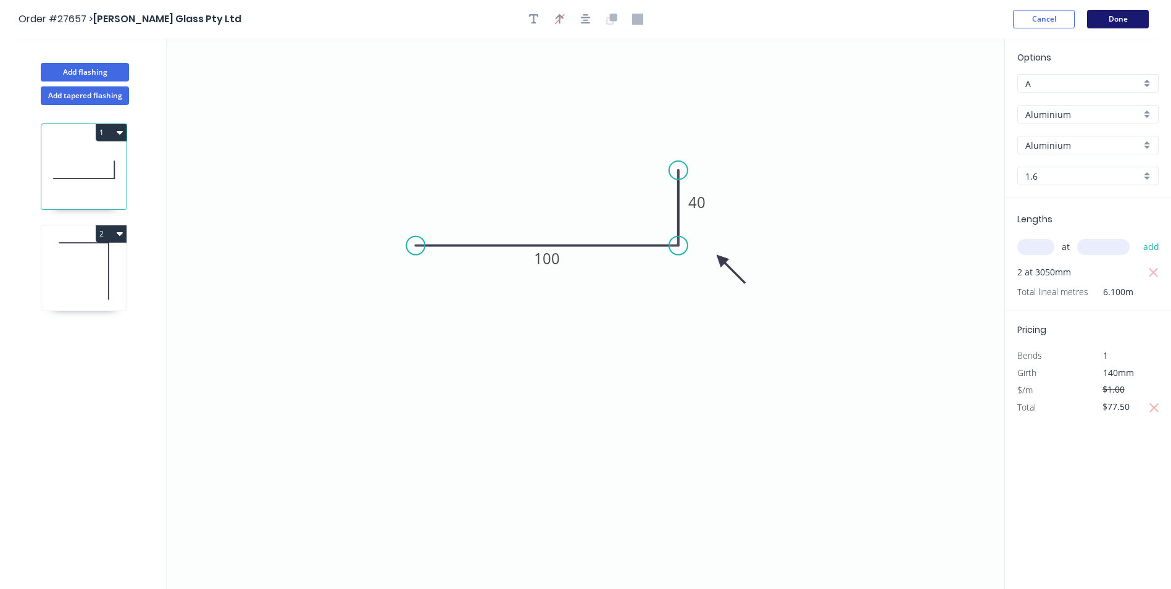
click at [1140, 19] on button "Done" at bounding box center [1118, 19] width 62 height 19
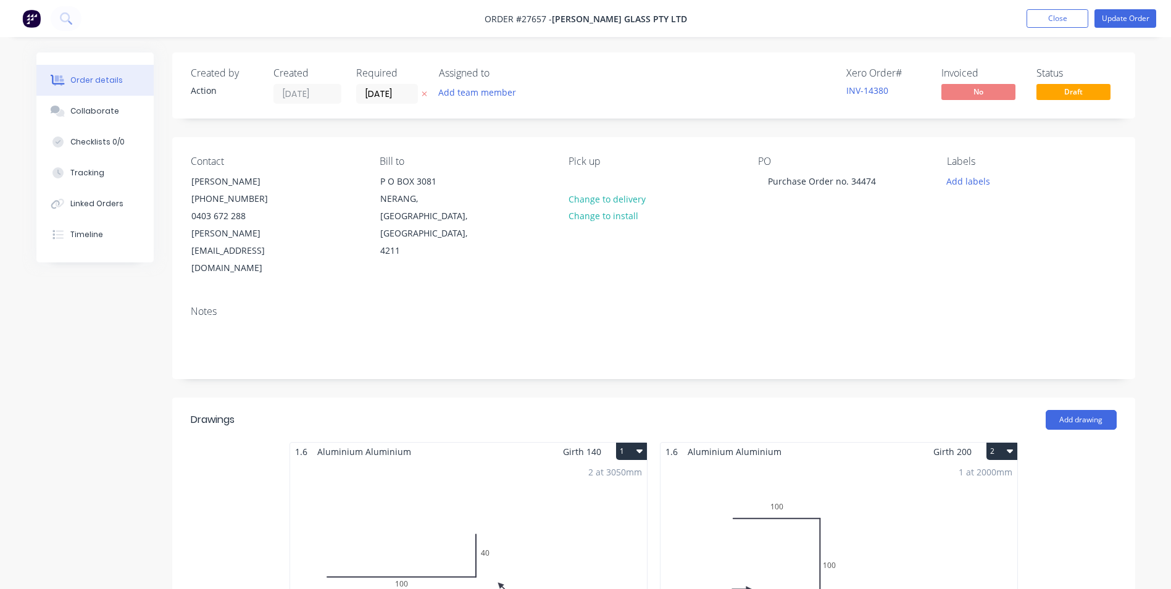
click at [898, 501] on div "1 at 2000mm Total lm $/M Total 2m $1.00 $2.00" at bounding box center [839, 555] width 357 height 188
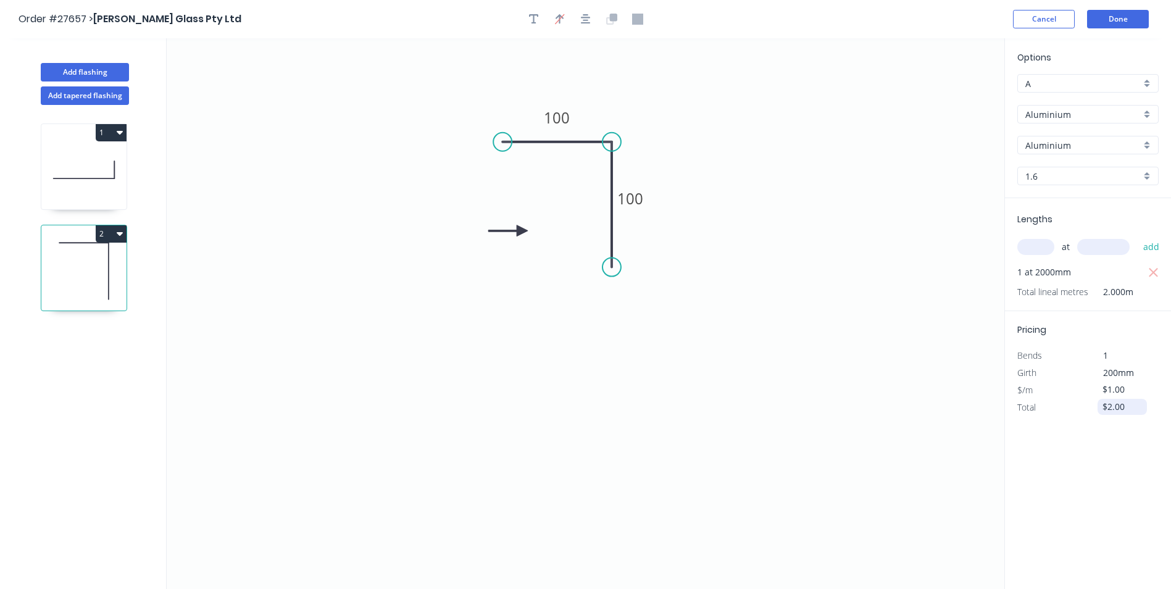
click at [1124, 410] on input "$2.00" at bounding box center [1124, 406] width 42 height 17
type input "$74.94"
click at [1094, 474] on div "Options A A Aluminium Aluminium Aluminium Aluminium 1.6 1.6 Lengths at add 1 at…" at bounding box center [1087, 314] width 167 height 552
click at [1114, 22] on button "Done" at bounding box center [1118, 19] width 62 height 19
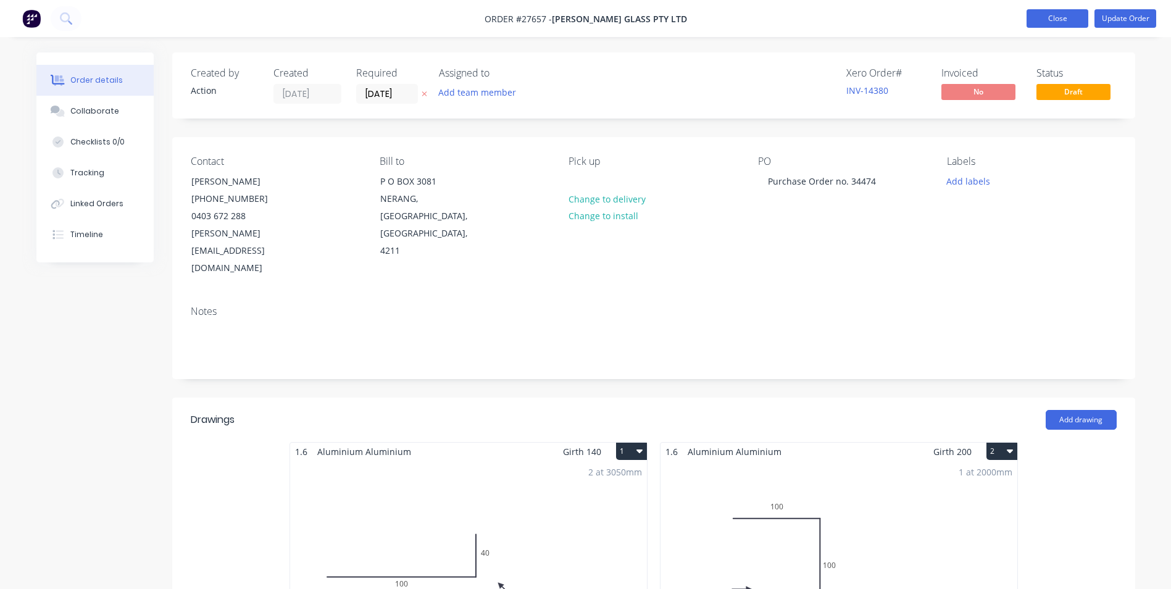
click at [1039, 22] on button "Close" at bounding box center [1058, 18] width 62 height 19
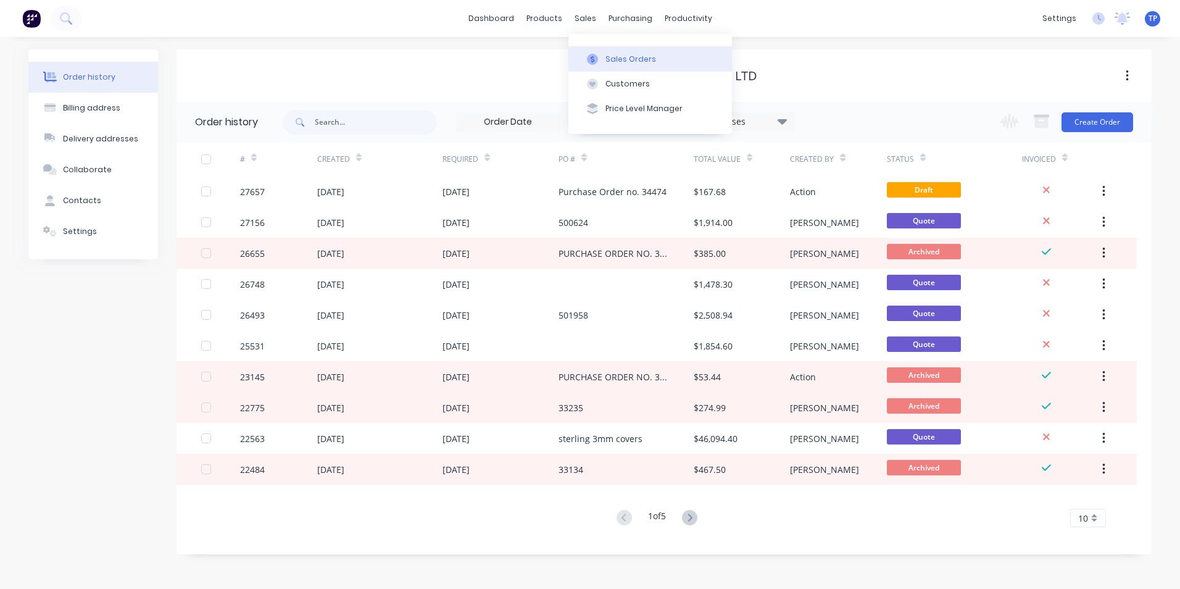
click at [619, 57] on div "Sales Orders" at bounding box center [631, 59] width 51 height 11
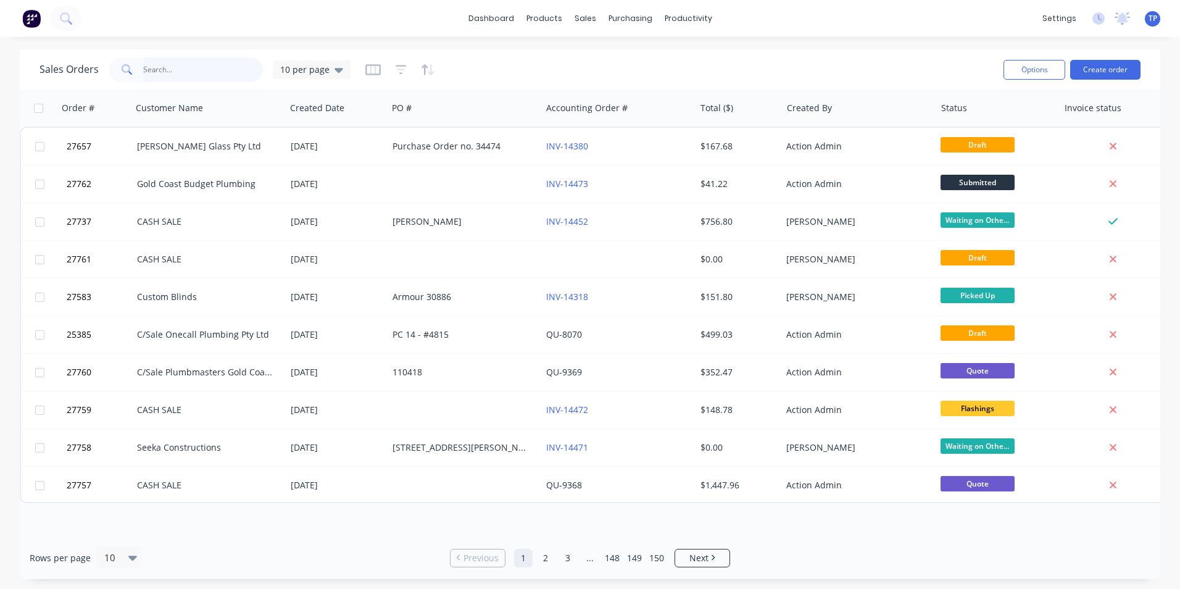
click at [215, 72] on input "text" at bounding box center [203, 69] width 120 height 25
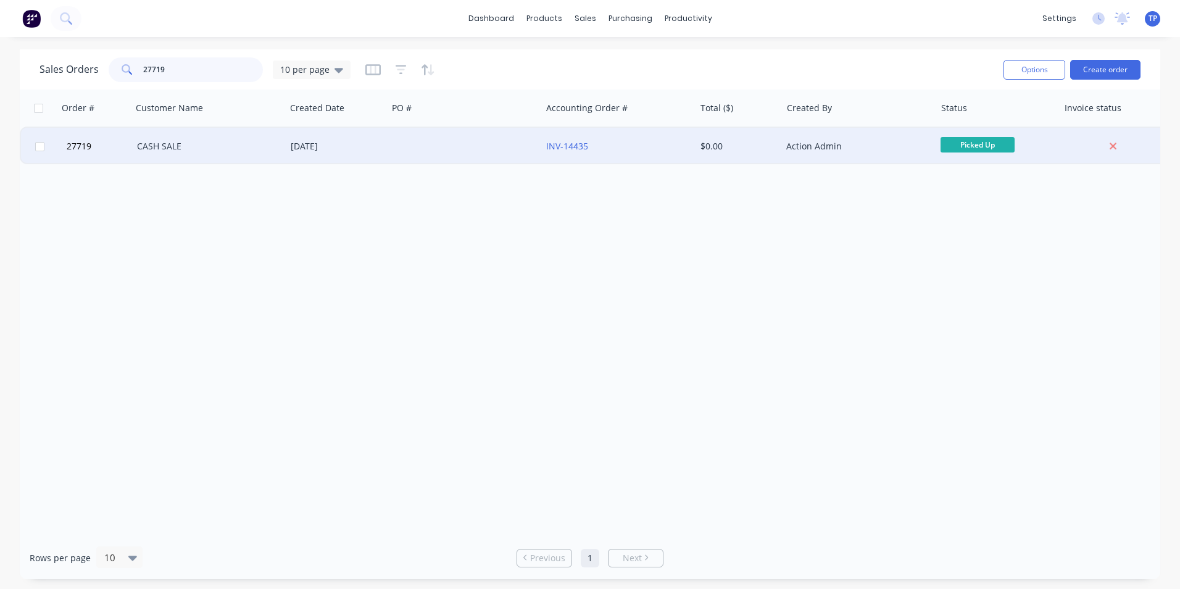
type input "27719"
click at [427, 149] on div at bounding box center [465, 146] width 154 height 37
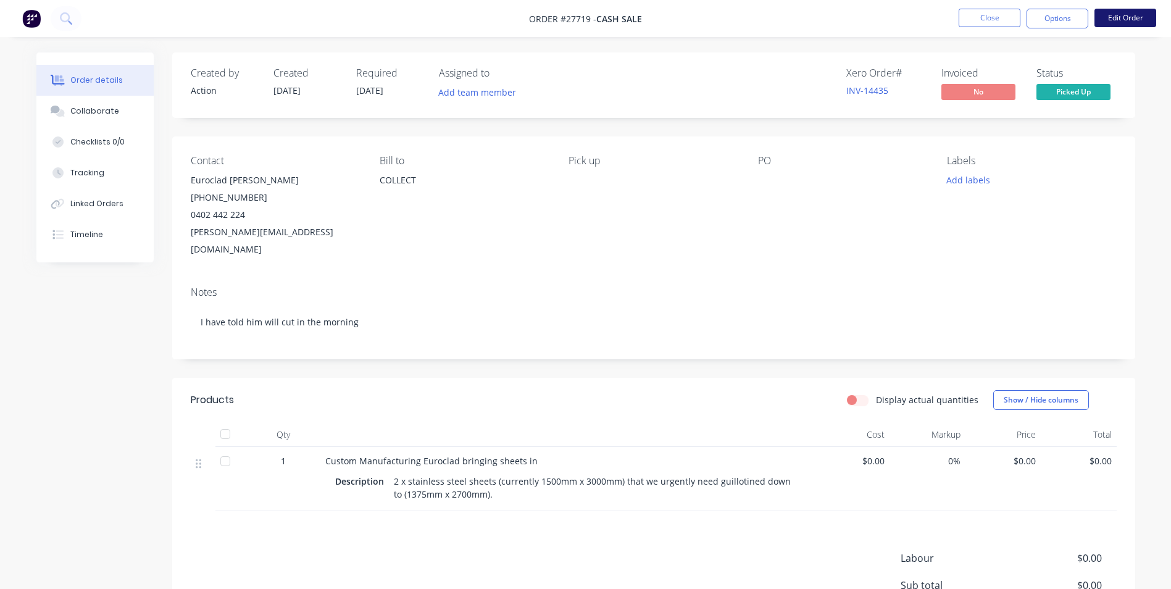
click at [1126, 11] on button "Edit Order" at bounding box center [1126, 18] width 62 height 19
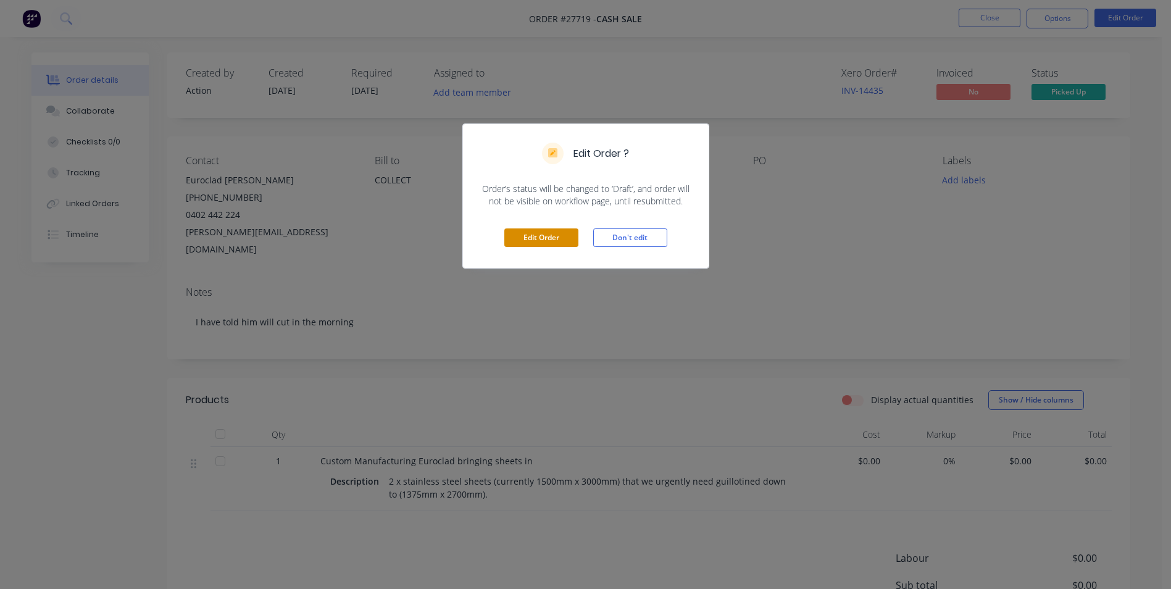
click at [512, 240] on button "Edit Order" at bounding box center [541, 237] width 74 height 19
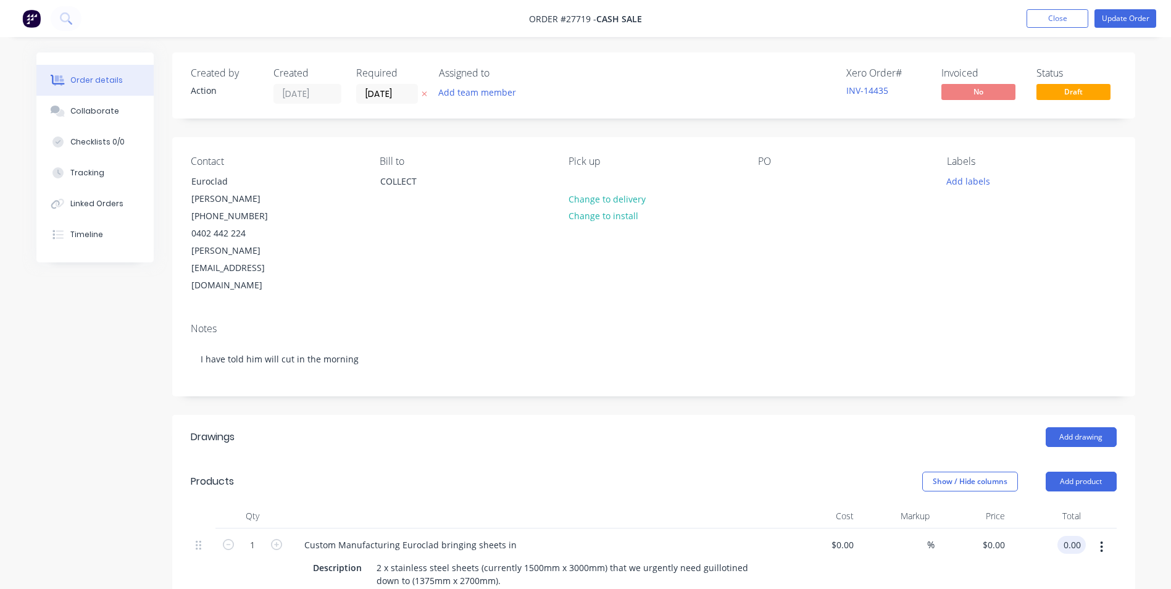
click at [1081, 536] on input "0.00" at bounding box center [1073, 545] width 23 height 18
type input "80"
type input "$80.00"
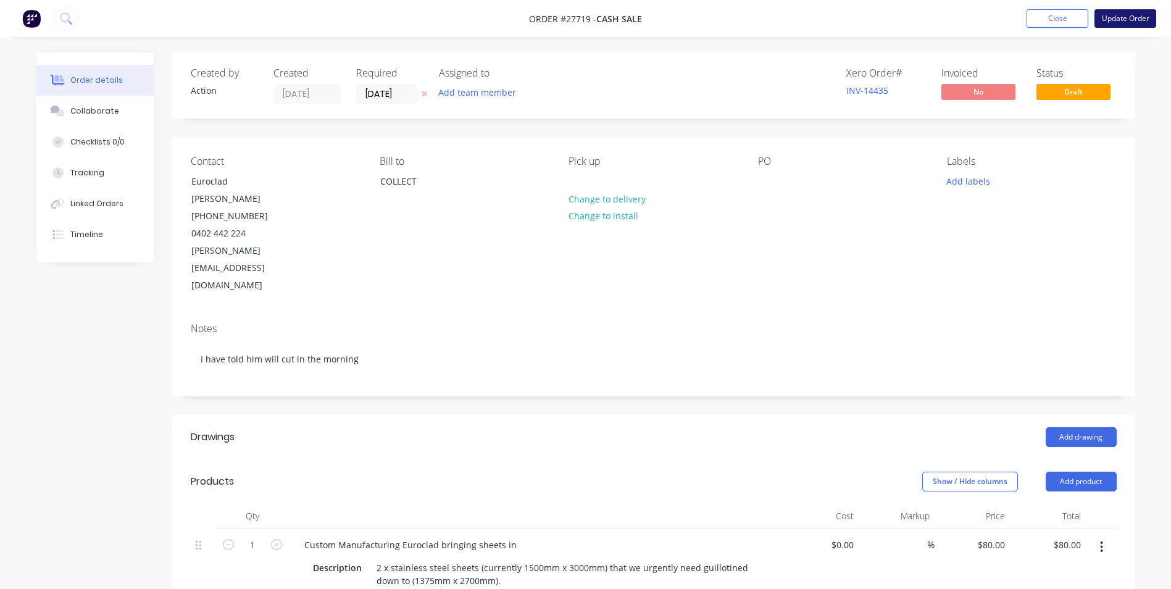
click at [1109, 18] on button "Update Order" at bounding box center [1126, 18] width 62 height 19
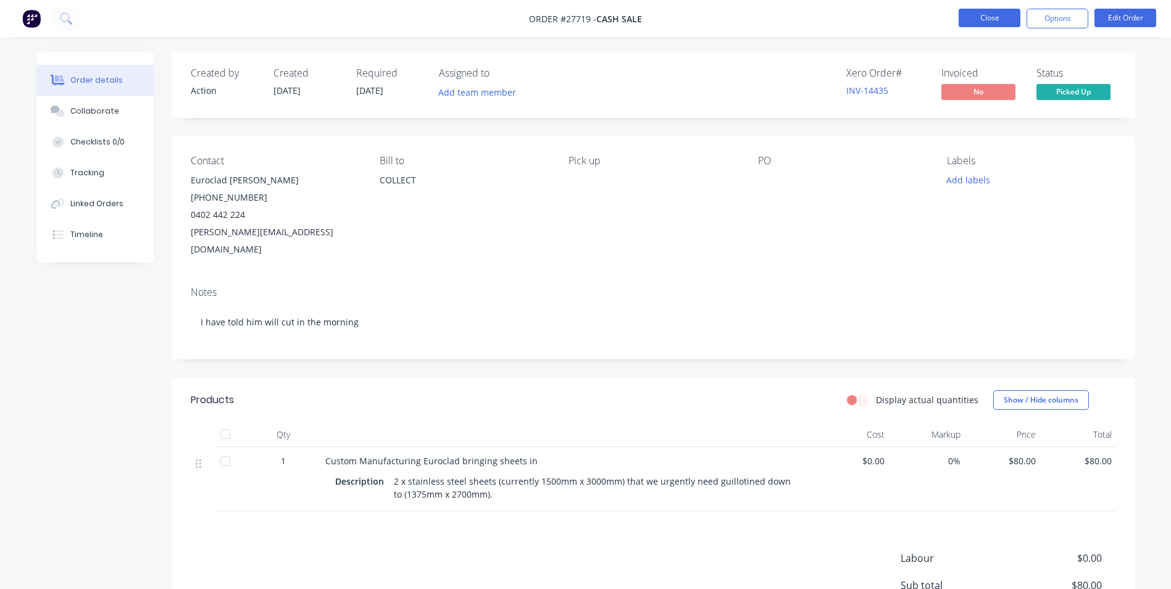
click at [965, 16] on button "Close" at bounding box center [990, 18] width 62 height 19
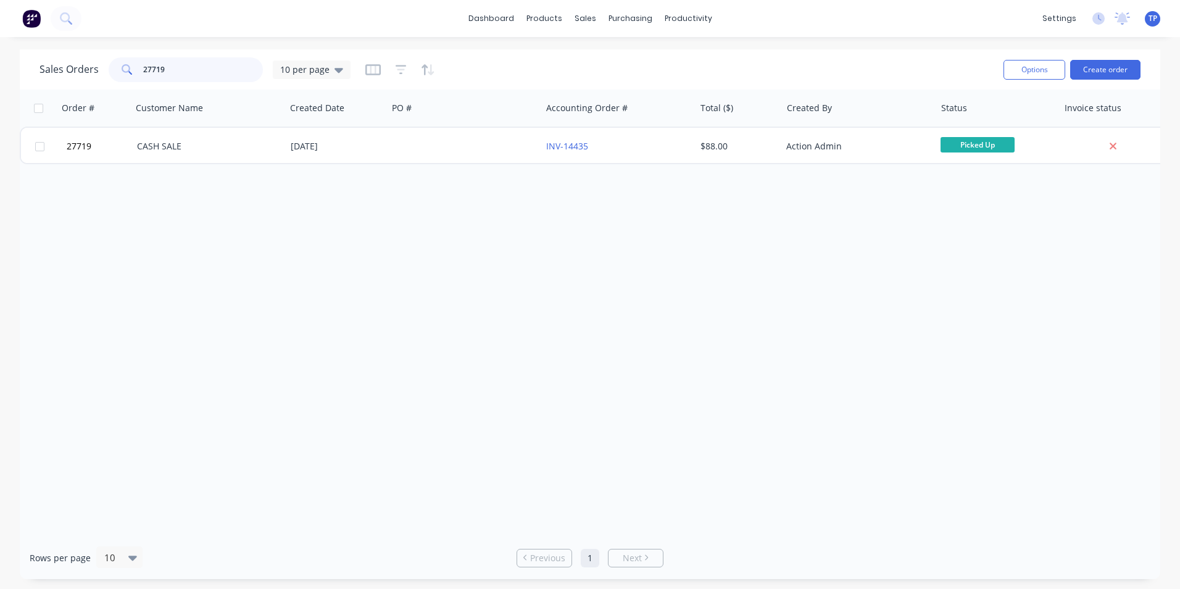
click at [184, 67] on input "27719" at bounding box center [203, 69] width 120 height 25
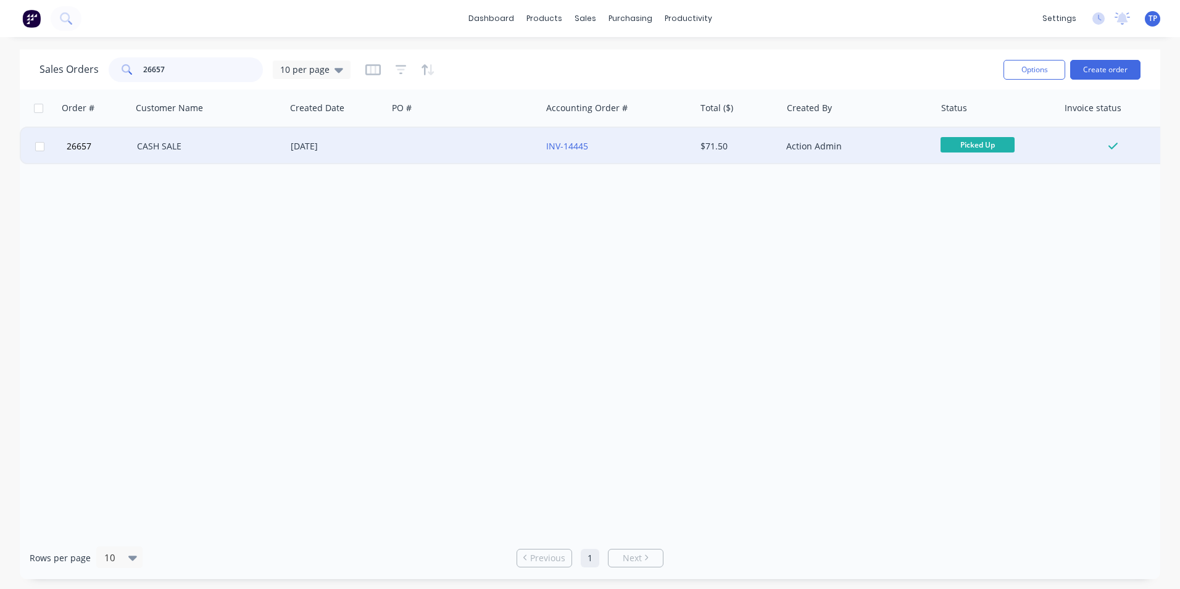
type input "26657"
click at [453, 142] on div at bounding box center [465, 146] width 154 height 37
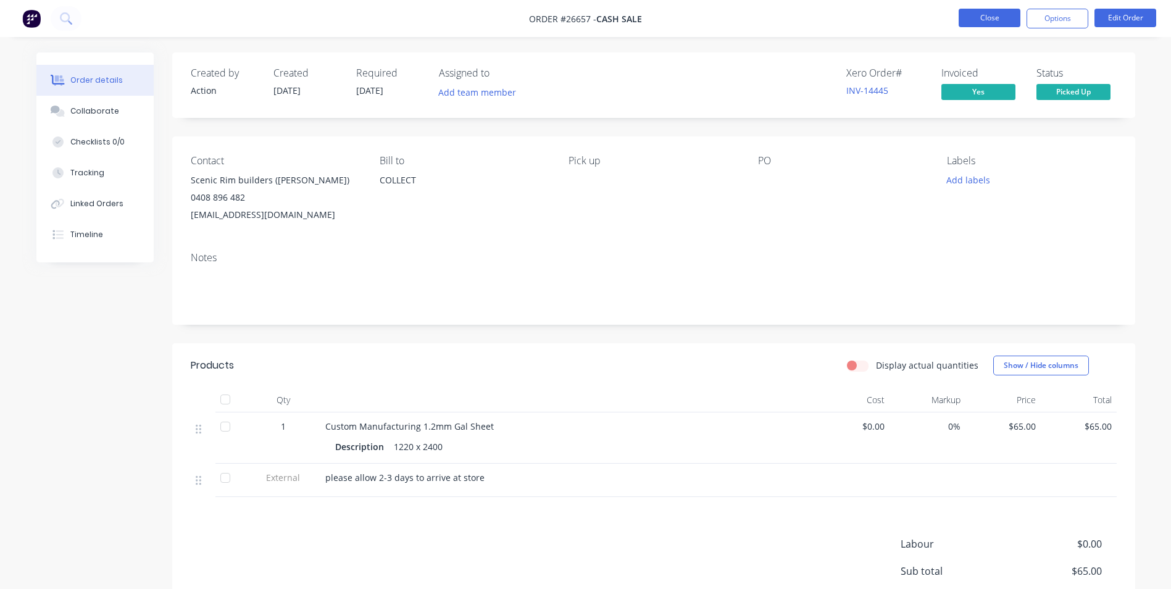
click at [971, 18] on button "Close" at bounding box center [990, 18] width 62 height 19
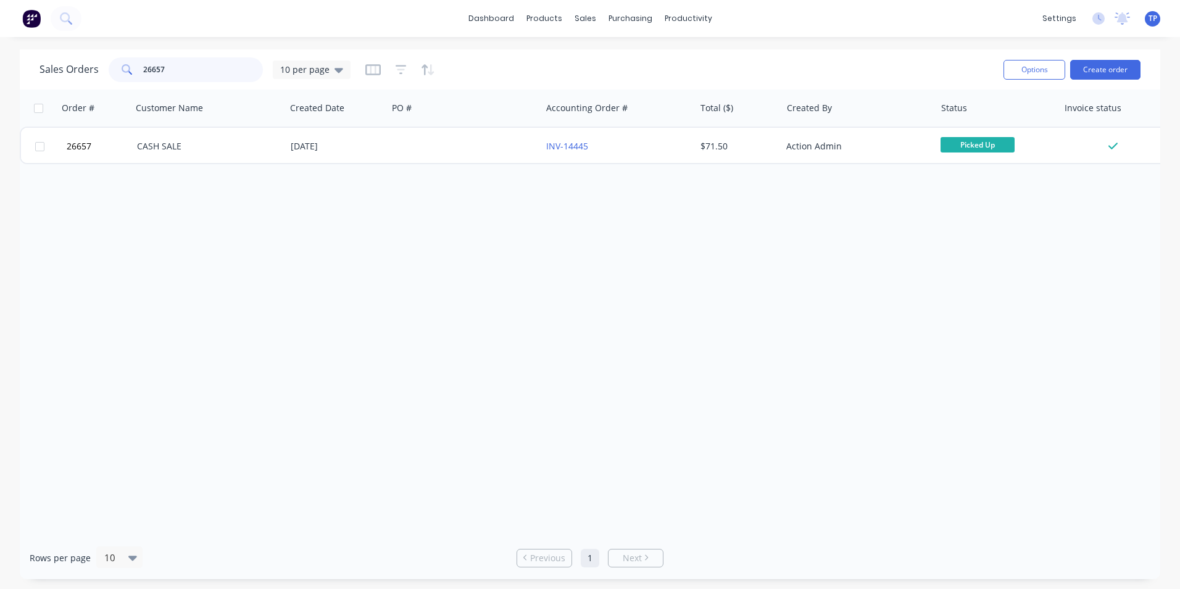
click at [190, 70] on input "26657" at bounding box center [203, 69] width 120 height 25
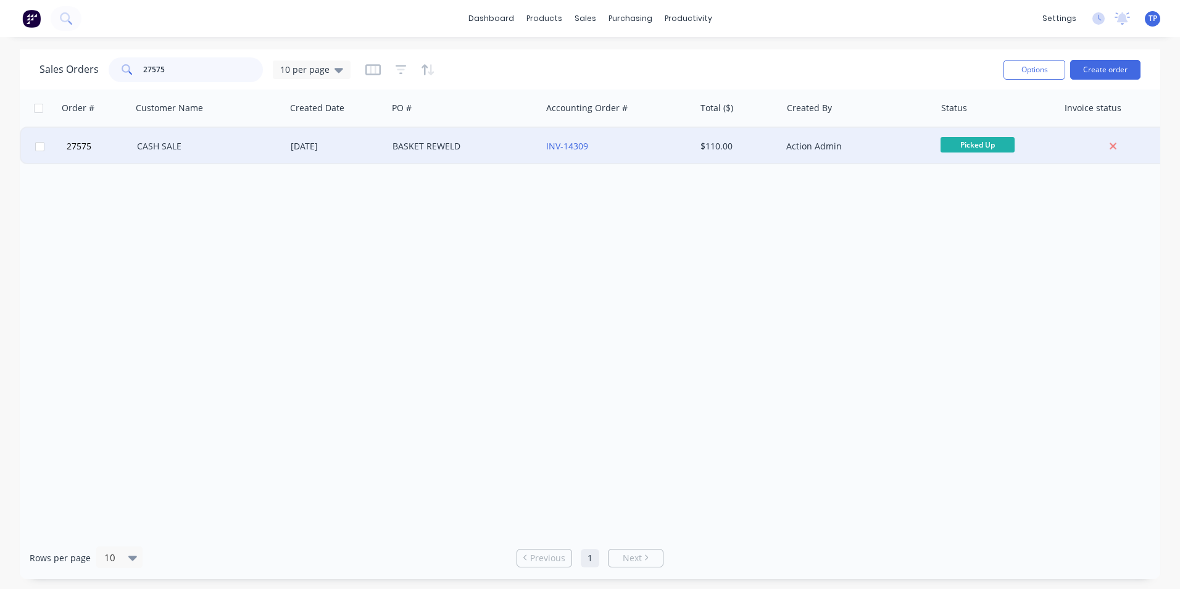
type input "27575"
click at [486, 144] on div "BASKET REWELD" at bounding box center [461, 146] width 137 height 12
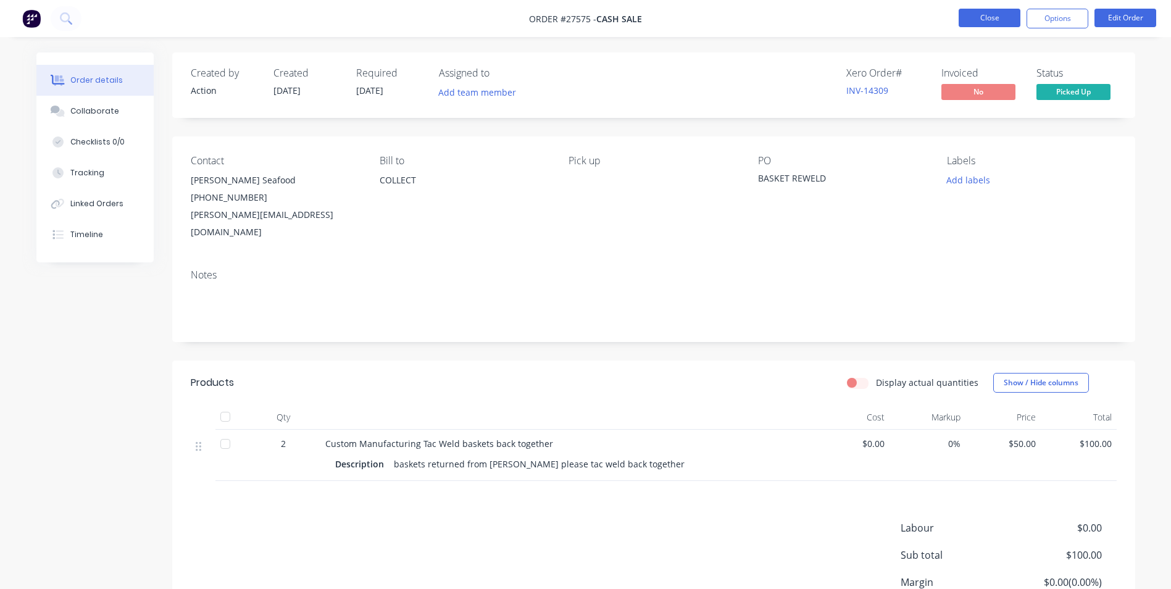
click at [972, 15] on button "Close" at bounding box center [990, 18] width 62 height 19
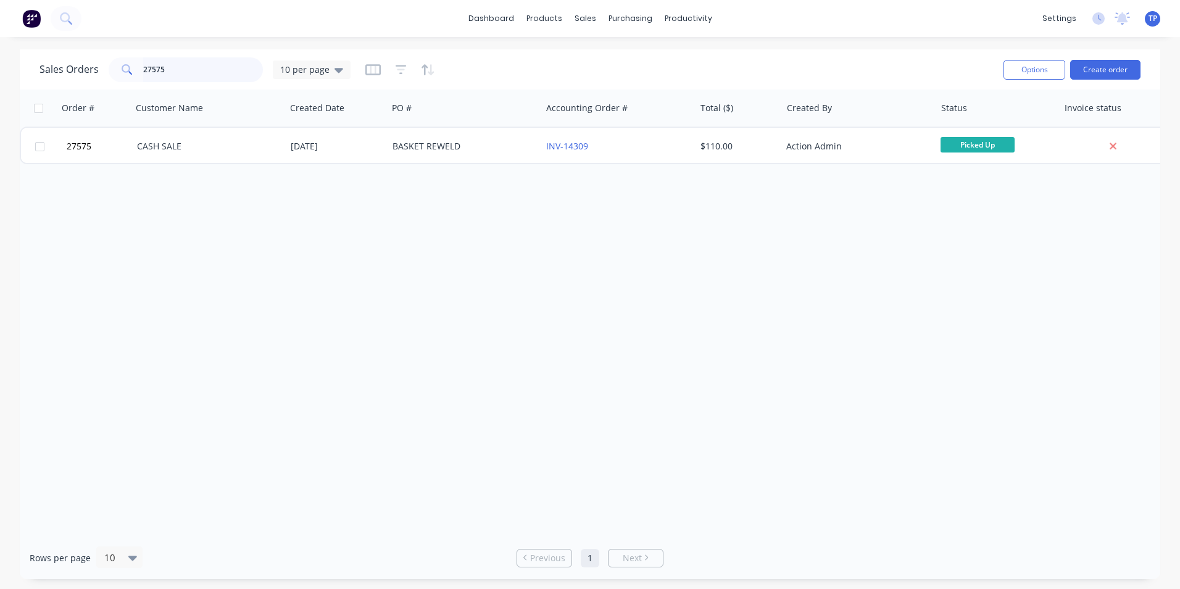
click at [196, 72] on input "27575" at bounding box center [203, 69] width 120 height 25
type input "2"
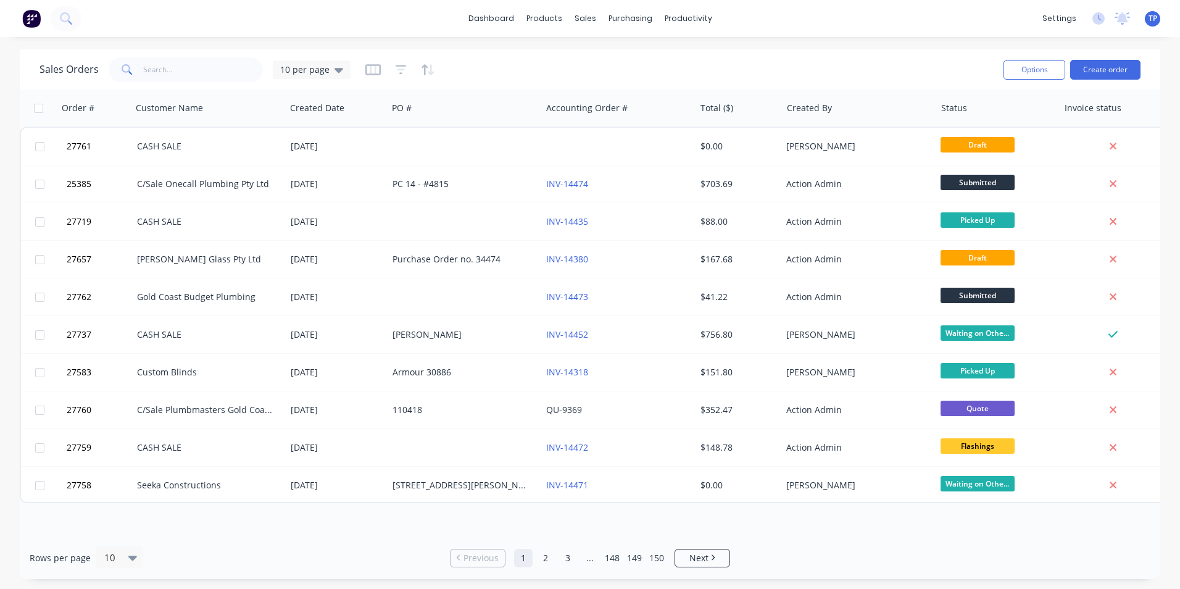
click at [672, 54] on div "Sales Orders 10 per page" at bounding box center [517, 69] width 954 height 30
click at [182, 70] on input "text" at bounding box center [203, 69] width 120 height 25
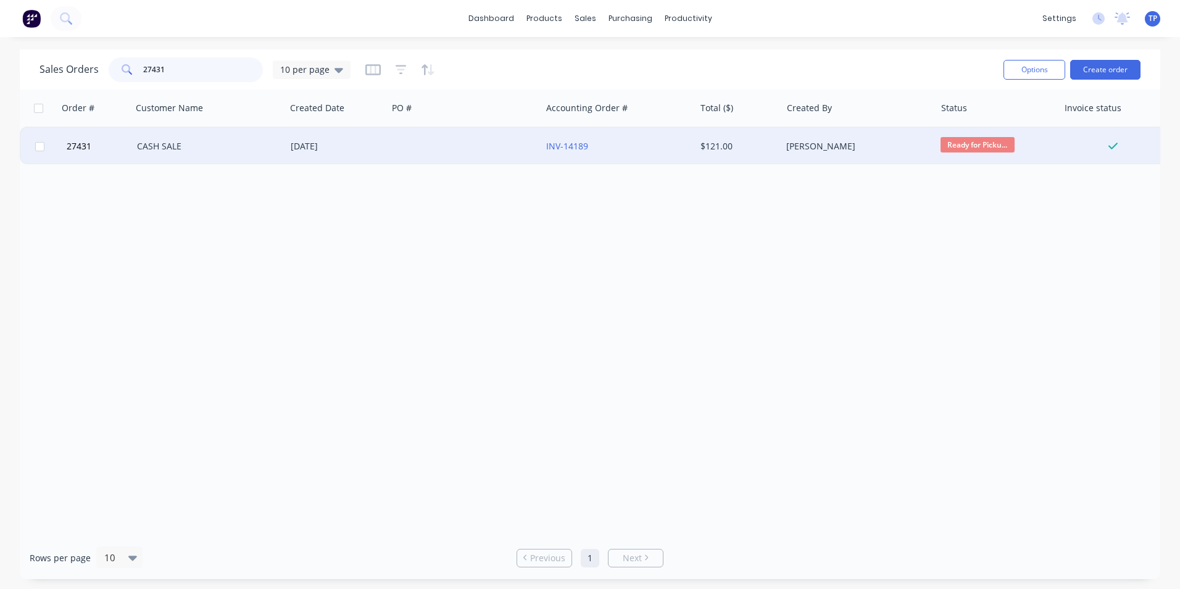
type input "27431"
click at [210, 140] on div "CASH SALE" at bounding box center [209, 146] width 154 height 37
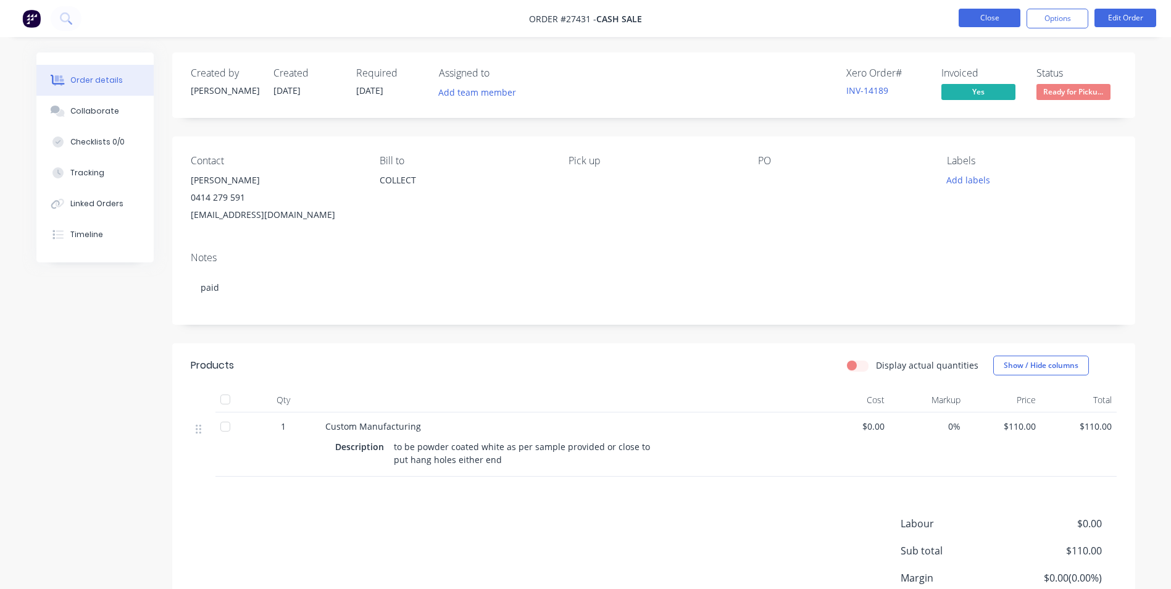
click at [968, 18] on button "Close" at bounding box center [990, 18] width 62 height 19
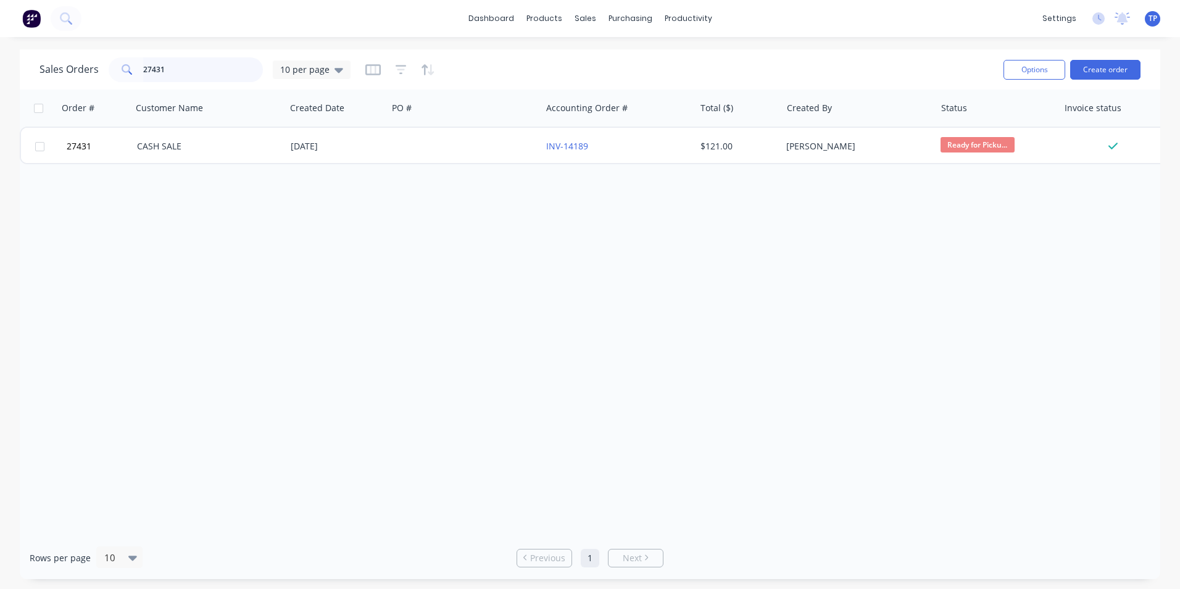
click at [178, 69] on input "27431" at bounding box center [203, 69] width 120 height 25
type input "2"
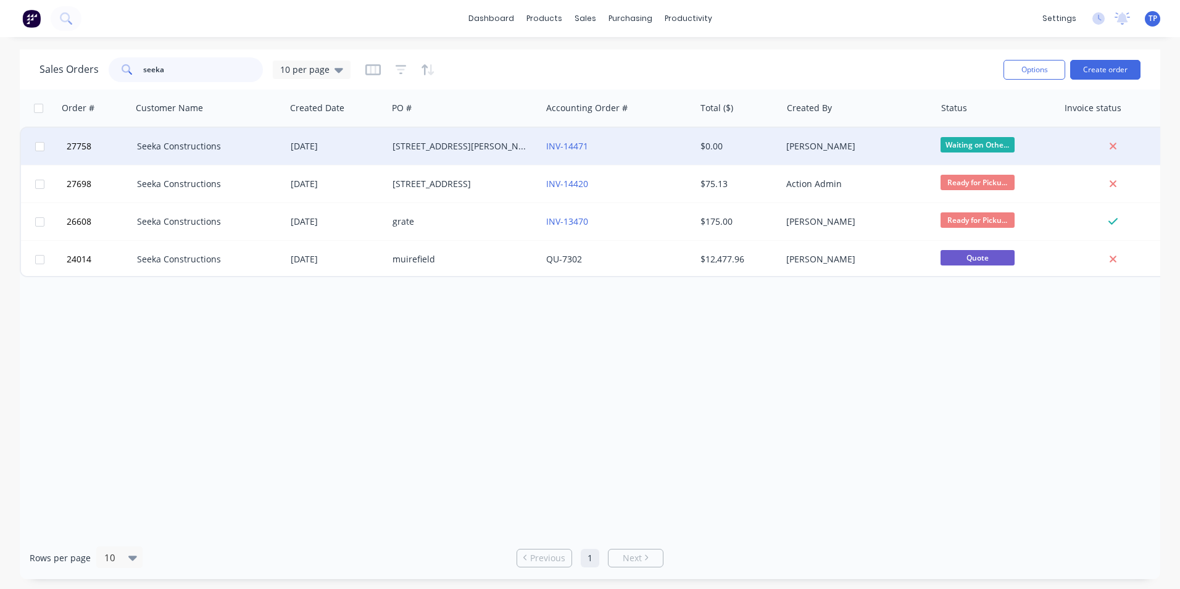
type input "seeka"
click at [244, 153] on div "Seeka Constructions" at bounding box center [209, 146] width 154 height 37
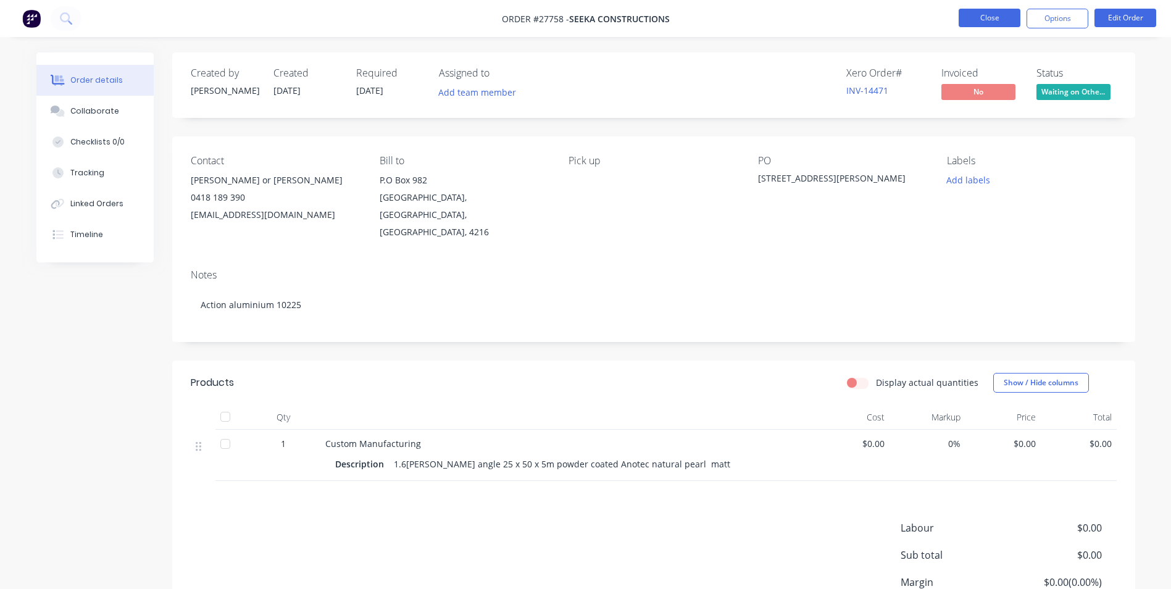
click at [969, 21] on button "Close" at bounding box center [990, 18] width 62 height 19
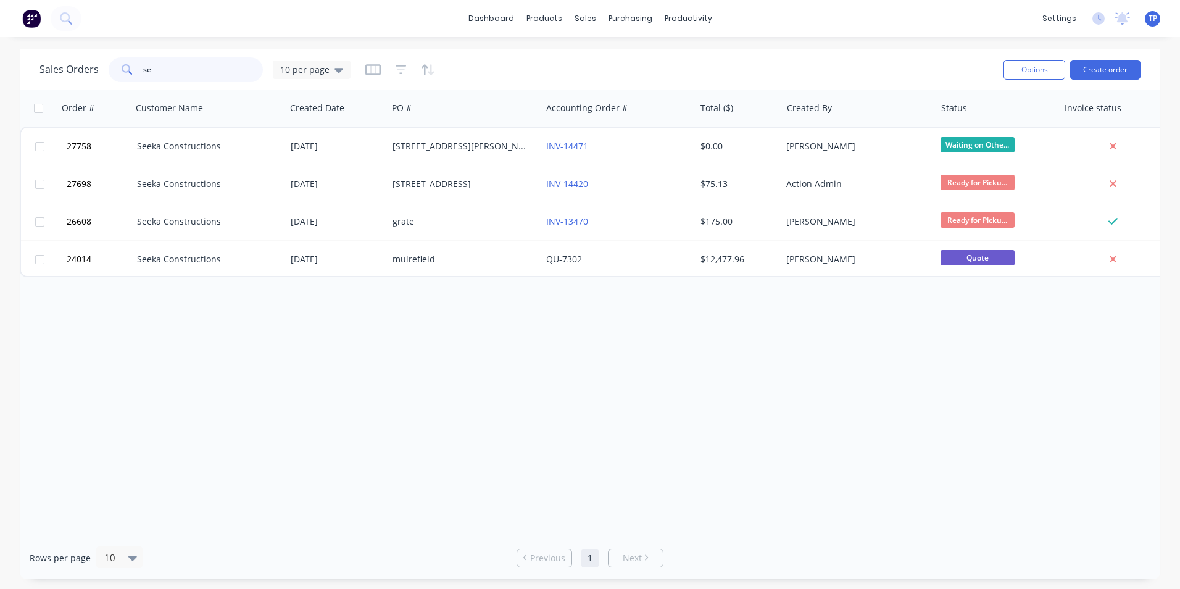
type input "s"
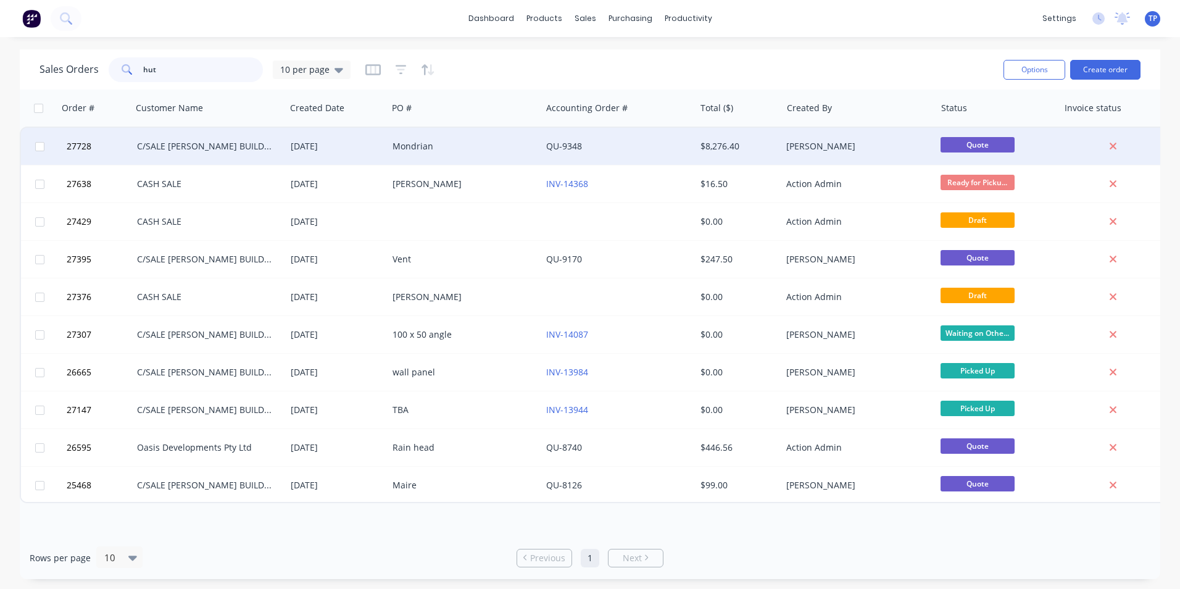
type input "hut"
click at [476, 149] on div "Mondrian" at bounding box center [461, 146] width 137 height 12
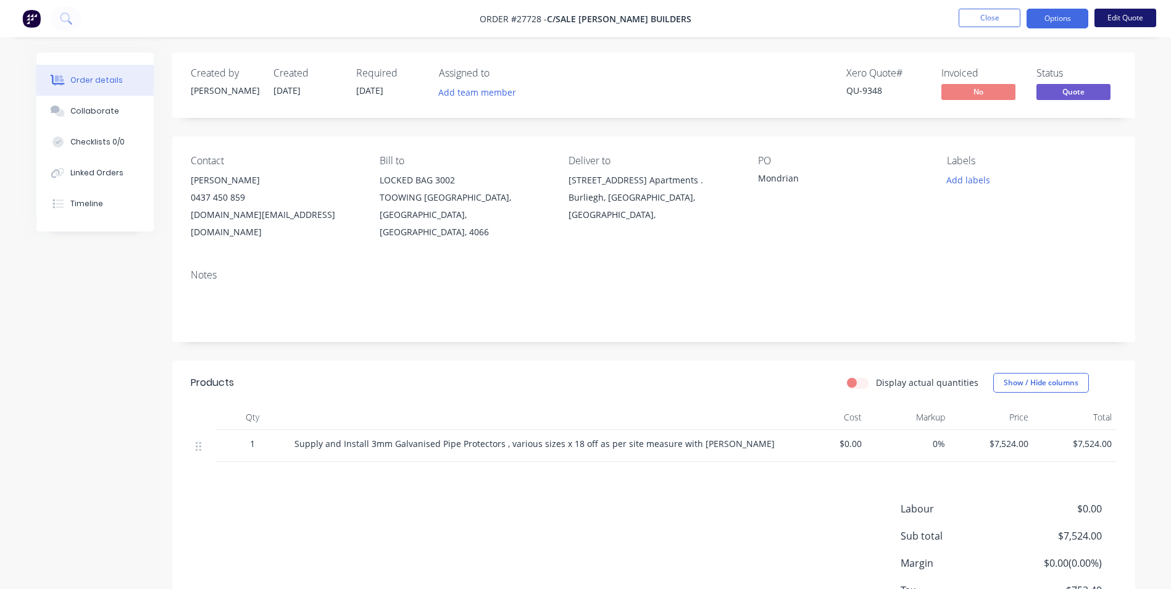
click at [1117, 20] on button "Edit Quote" at bounding box center [1126, 18] width 62 height 19
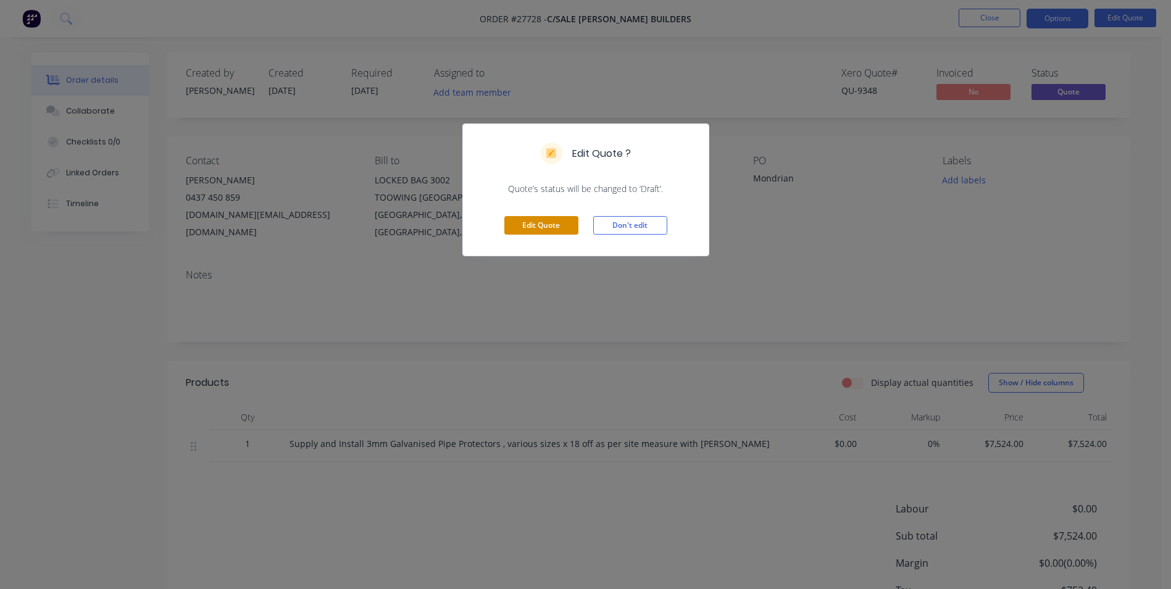
click at [530, 231] on button "Edit Quote" at bounding box center [541, 225] width 74 height 19
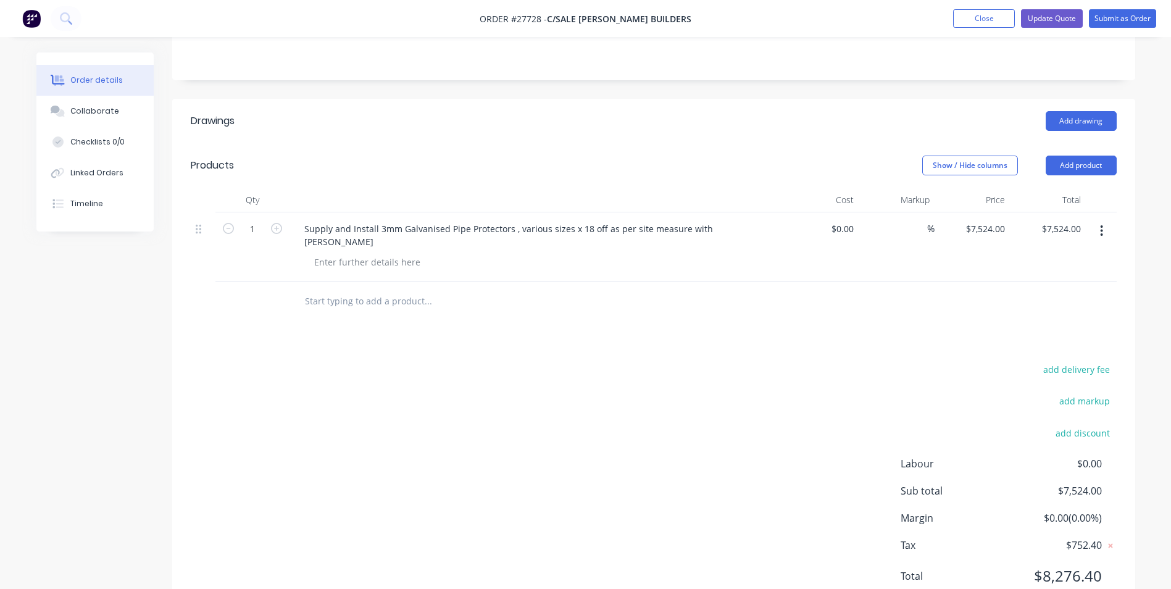
scroll to position [114, 0]
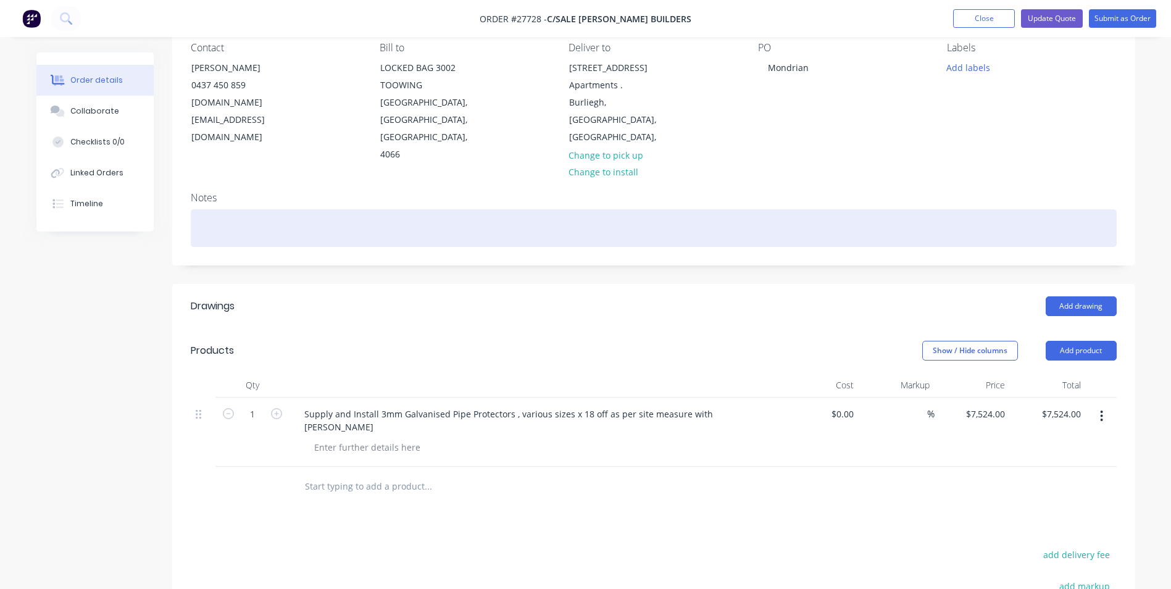
drag, startPoint x: 259, startPoint y: 192, endPoint x: 328, endPoint y: 196, distance: 69.3
click at [260, 209] on div at bounding box center [654, 228] width 926 height 38
click at [350, 209] on div "Site Contact- Mark McKenzie 0499036655" at bounding box center [654, 228] width 926 height 38
click at [334, 209] on div "Site Contact- Mark McKenzie 0499036 655" at bounding box center [654, 228] width 926 height 38
click at [338, 209] on div "Site Contact- Mark McKenzie 0499036 655" at bounding box center [654, 228] width 926 height 38
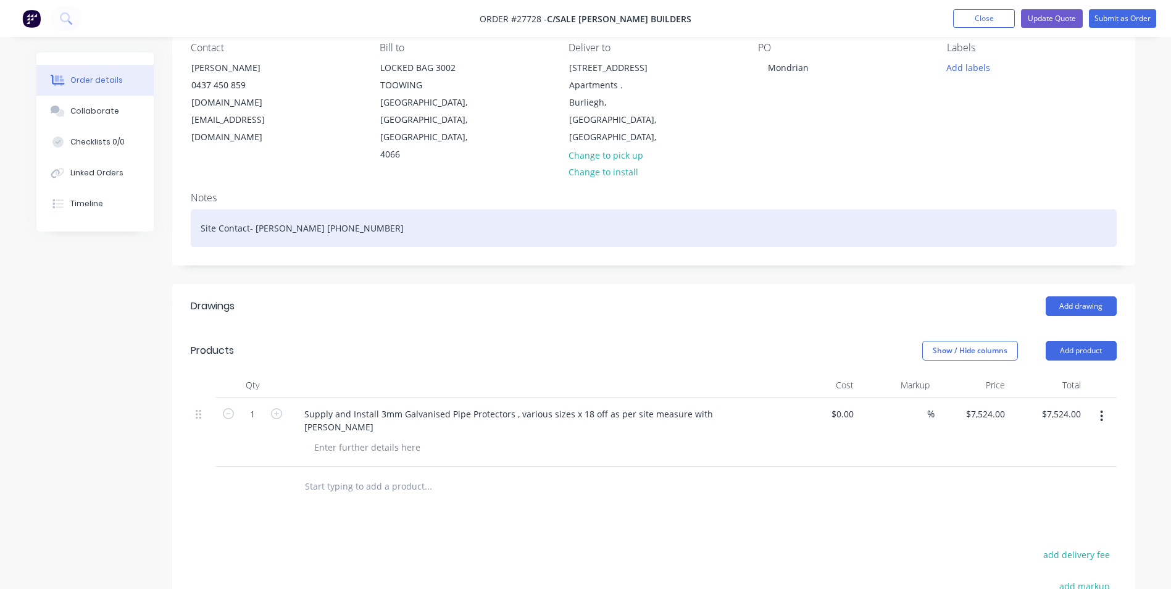
click at [415, 209] on div "Site Contact- Mark McKenzie 0499 036 655" at bounding box center [654, 228] width 926 height 38
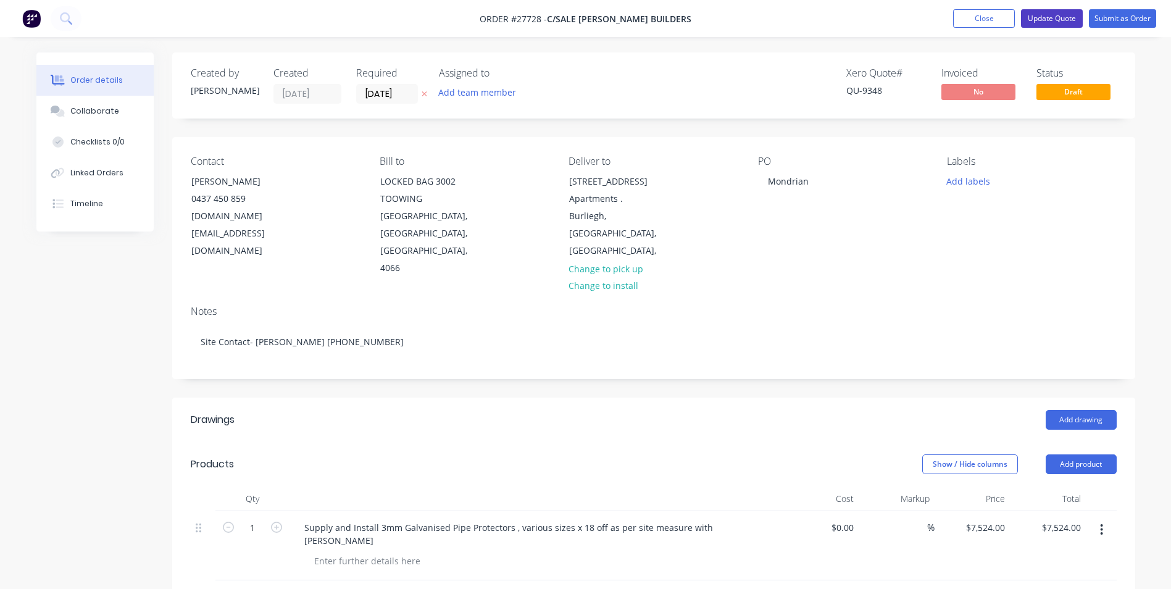
click at [1062, 20] on button "Update Quote" at bounding box center [1052, 18] width 62 height 19
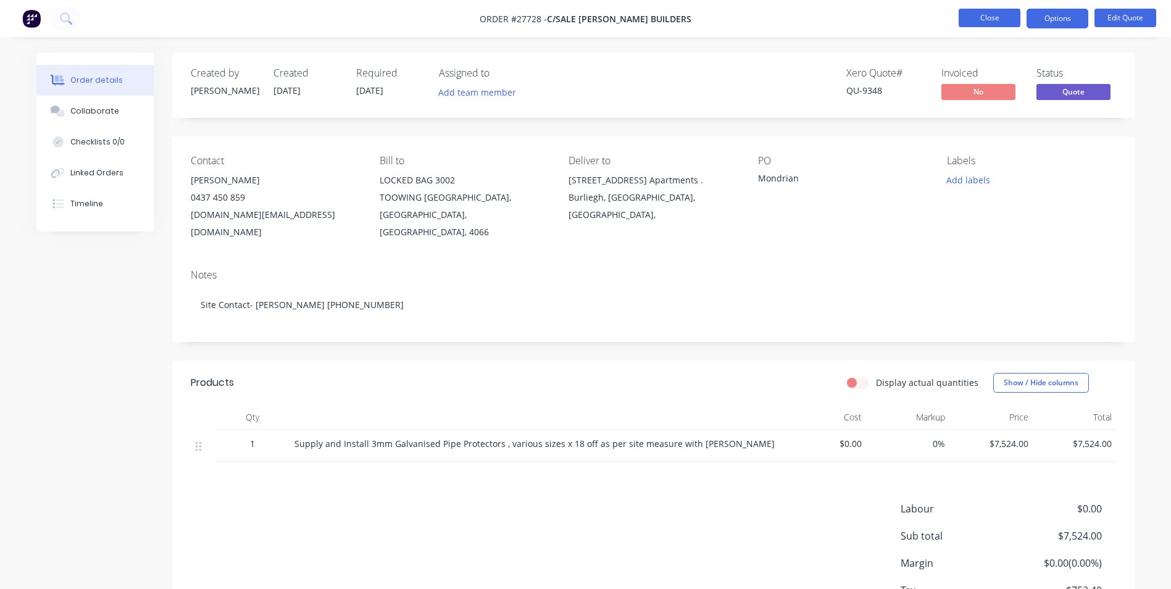
click at [974, 19] on button "Close" at bounding box center [990, 18] width 62 height 19
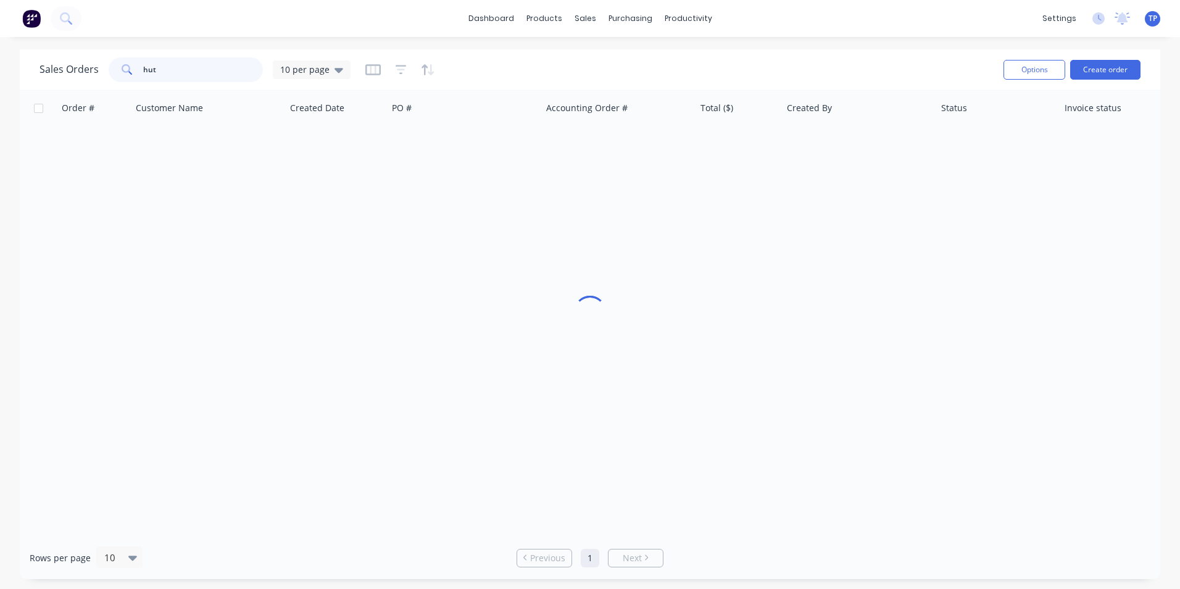
click at [193, 73] on input "hut" at bounding box center [203, 69] width 120 height 25
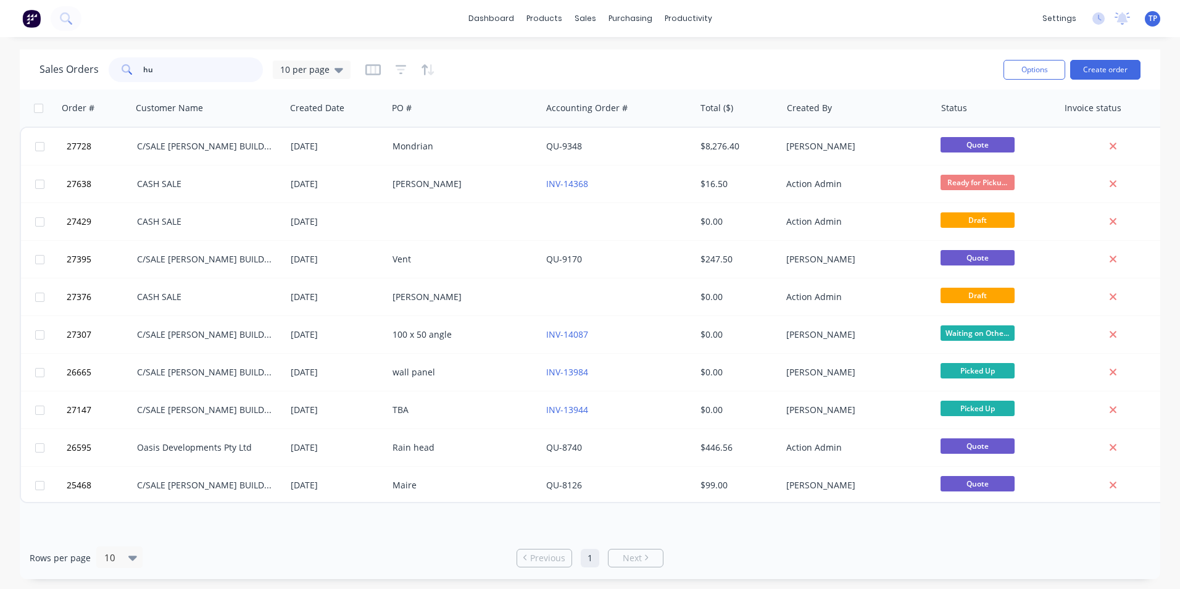
type input "h"
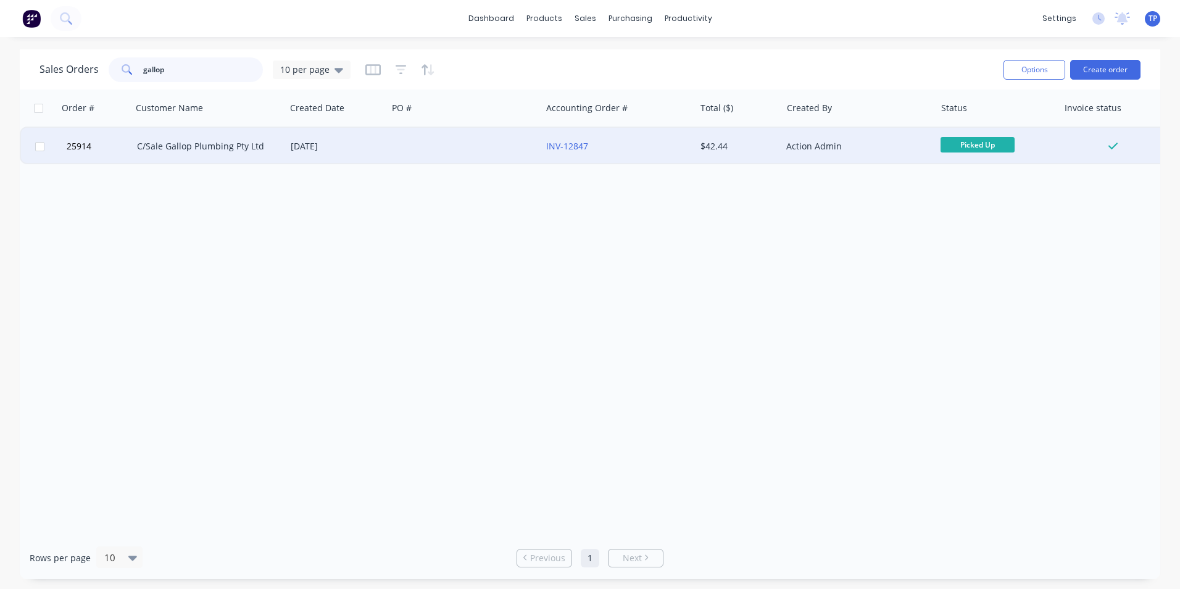
type input "gallop"
click at [469, 146] on div at bounding box center [465, 146] width 154 height 37
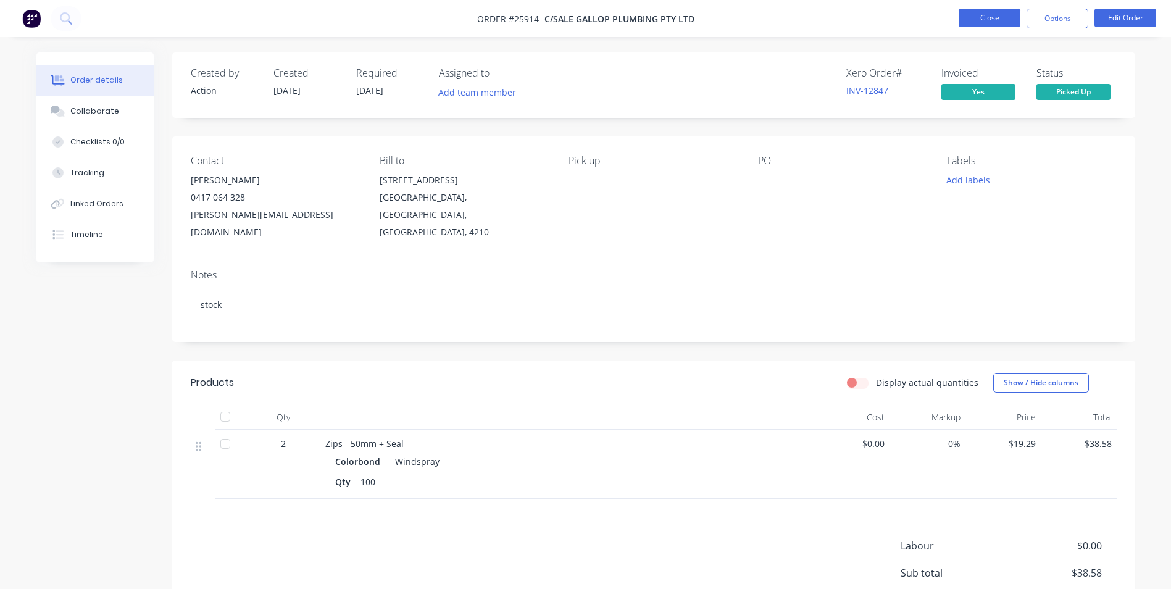
click at [973, 15] on button "Close" at bounding box center [990, 18] width 62 height 19
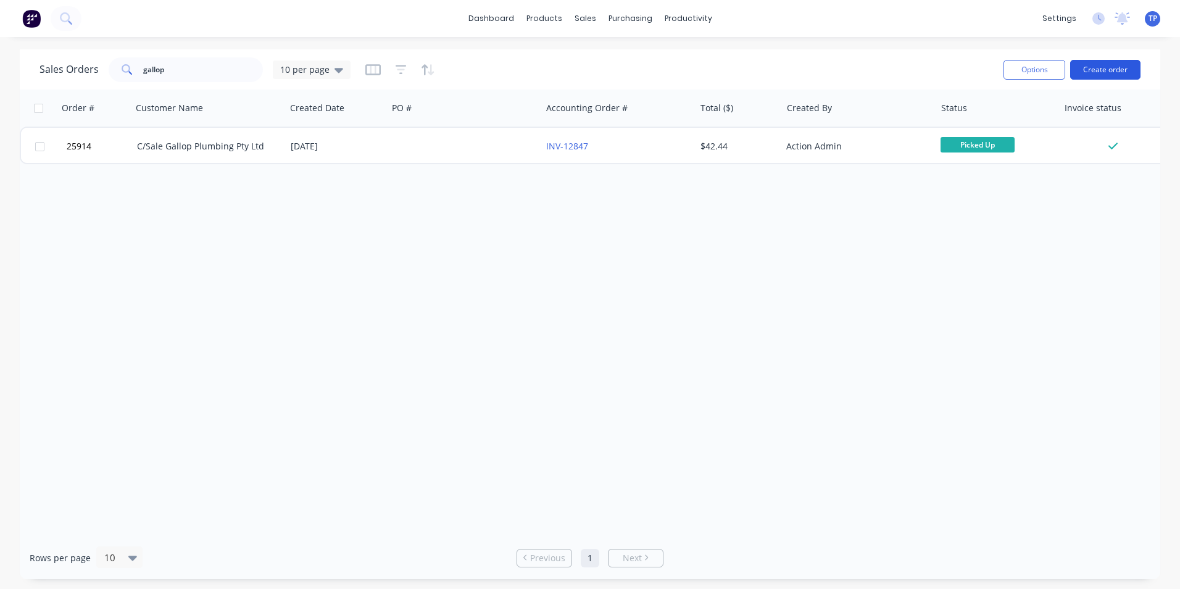
click at [1097, 69] on button "Create order" at bounding box center [1106, 70] width 70 height 20
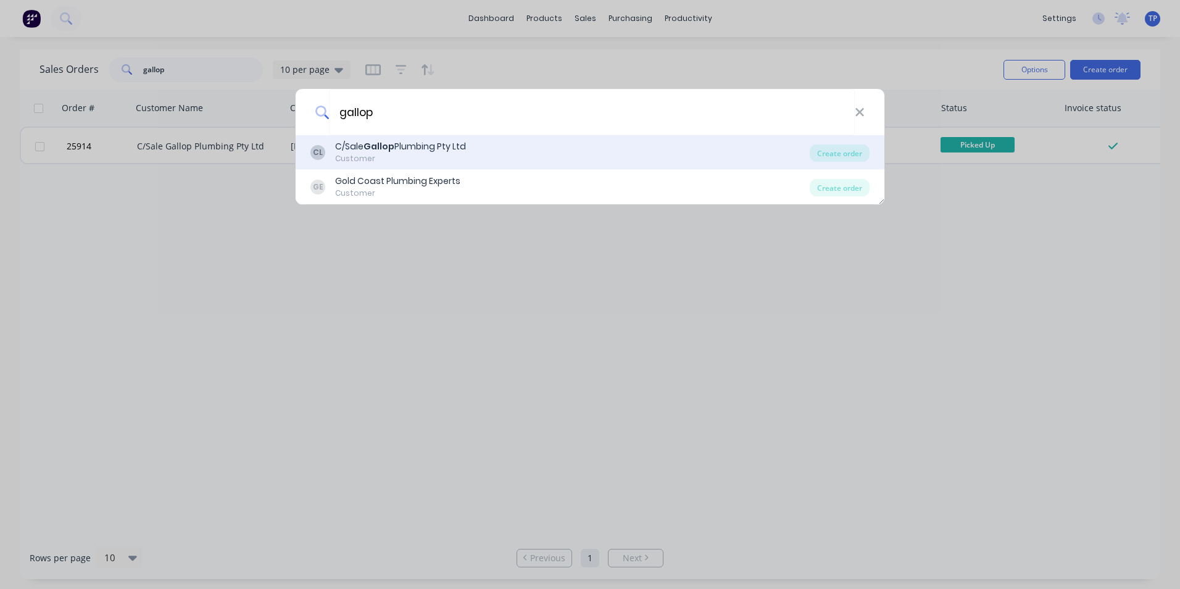
type input "gallop"
click at [395, 148] on div "C/Sale Gallop Plumbing Pty Ltd" at bounding box center [400, 146] width 131 height 13
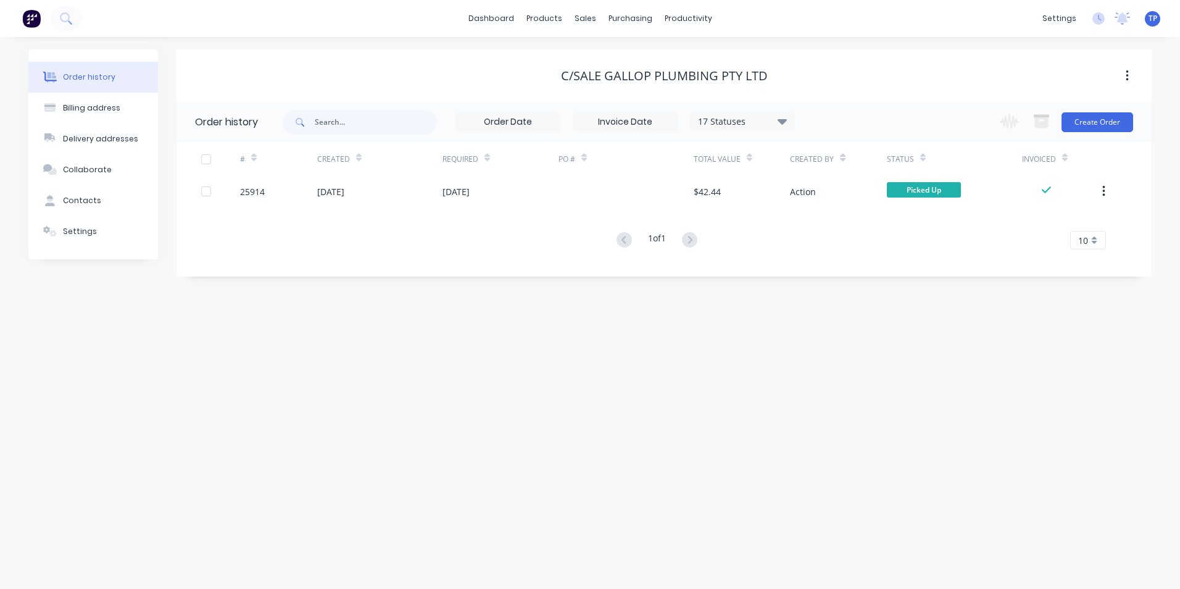
click at [780, 121] on icon at bounding box center [782, 122] width 9 height 6
click at [845, 264] on label at bounding box center [845, 264] width 0 height 0
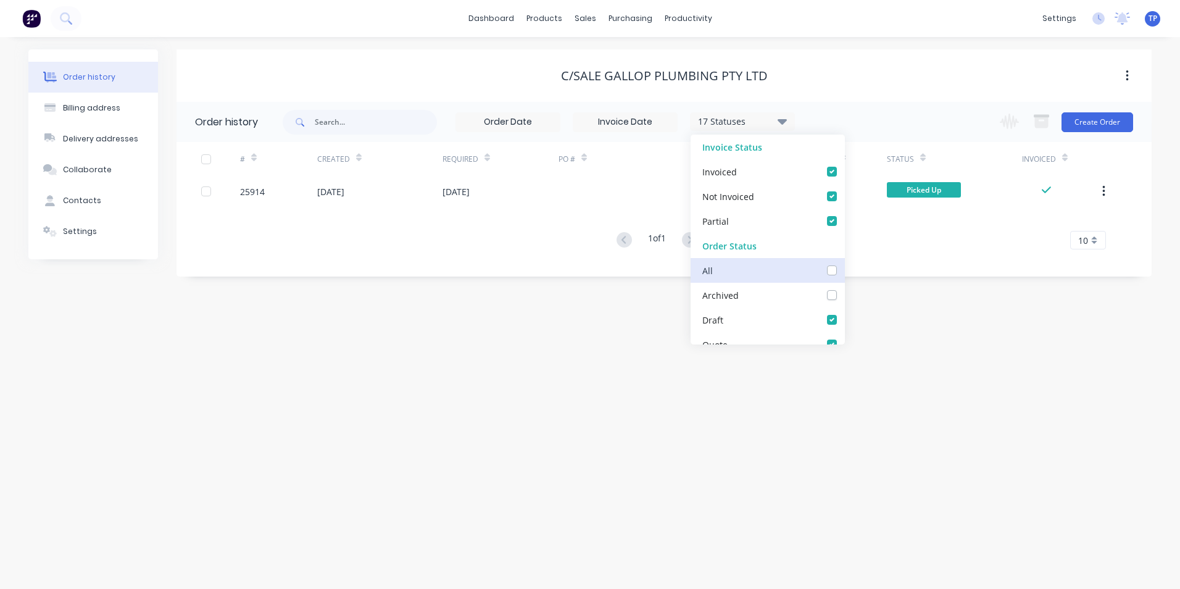
click at [845, 272] on input "checkbox" at bounding box center [850, 270] width 10 height 12
checkbox input "true"
click at [399, 398] on div "Order history Billing address Delivery addresses Collaborate Contacts Settings …" at bounding box center [590, 313] width 1180 height 552
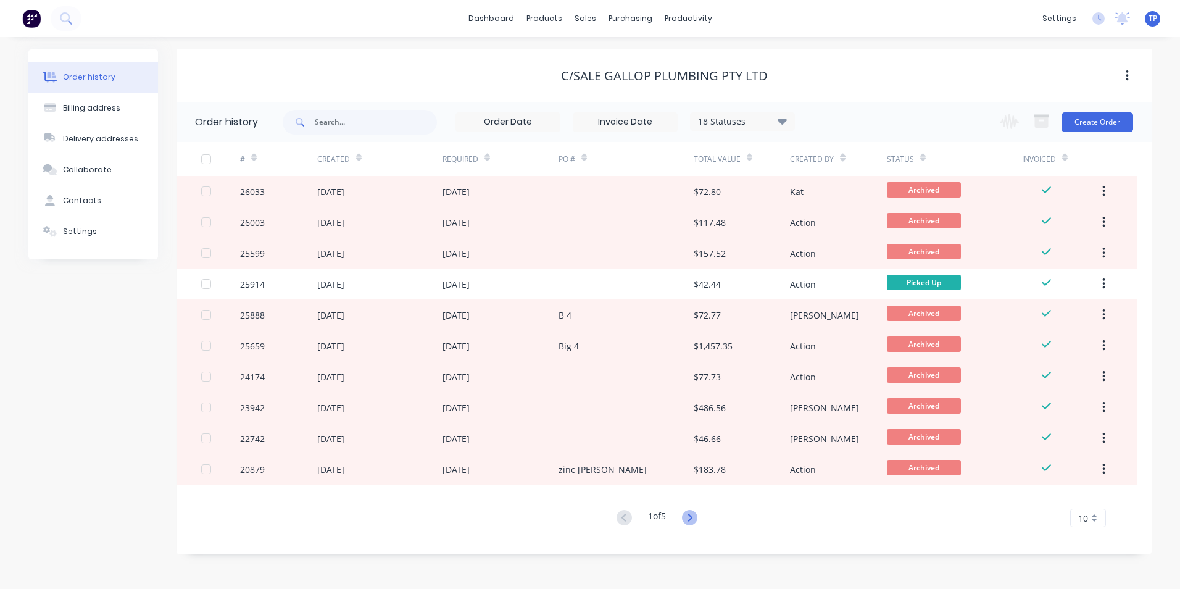
click at [695, 522] on icon at bounding box center [689, 517] width 15 height 15
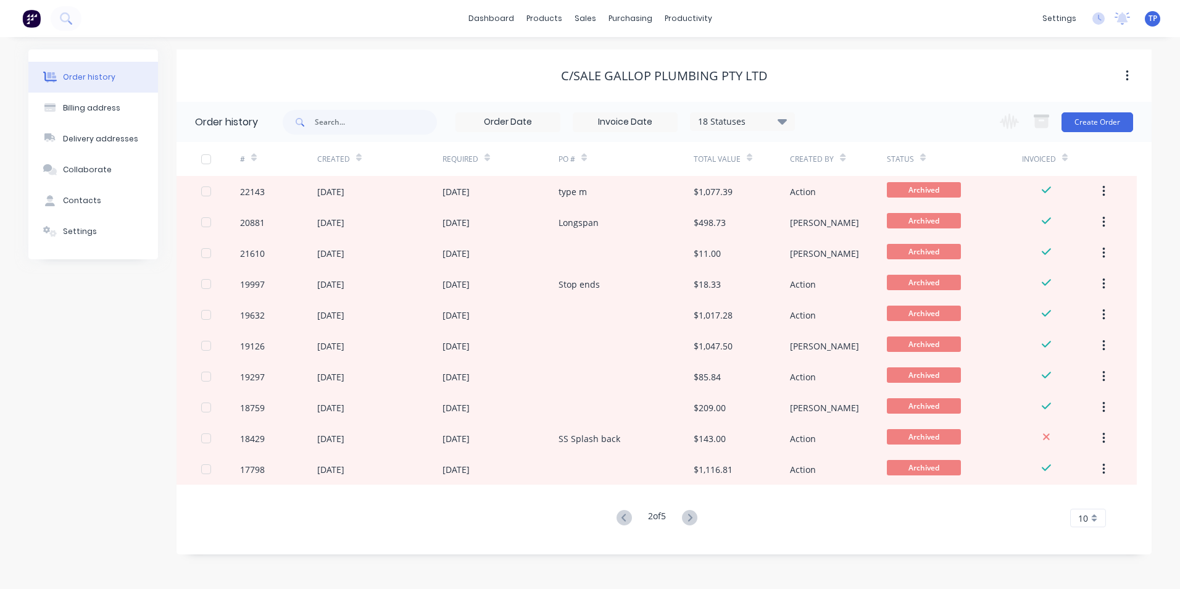
click at [695, 522] on icon at bounding box center [689, 517] width 15 height 15
click at [620, 519] on g at bounding box center [624, 517] width 15 height 15
click at [620, 516] on icon at bounding box center [624, 517] width 15 height 15
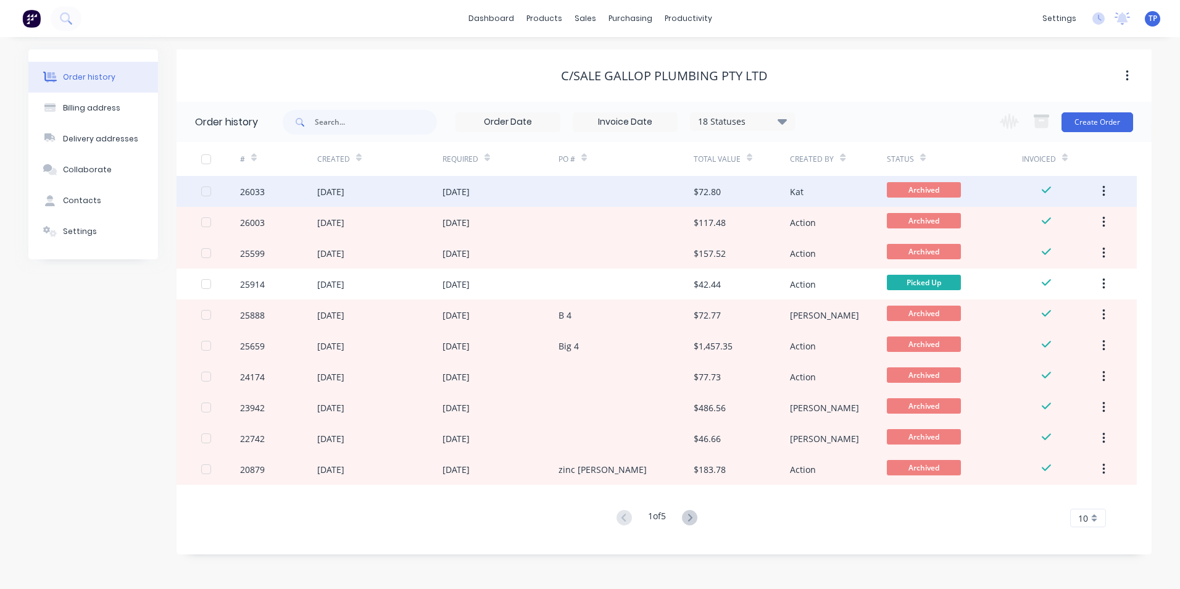
click at [559, 194] on div at bounding box center [626, 191] width 135 height 31
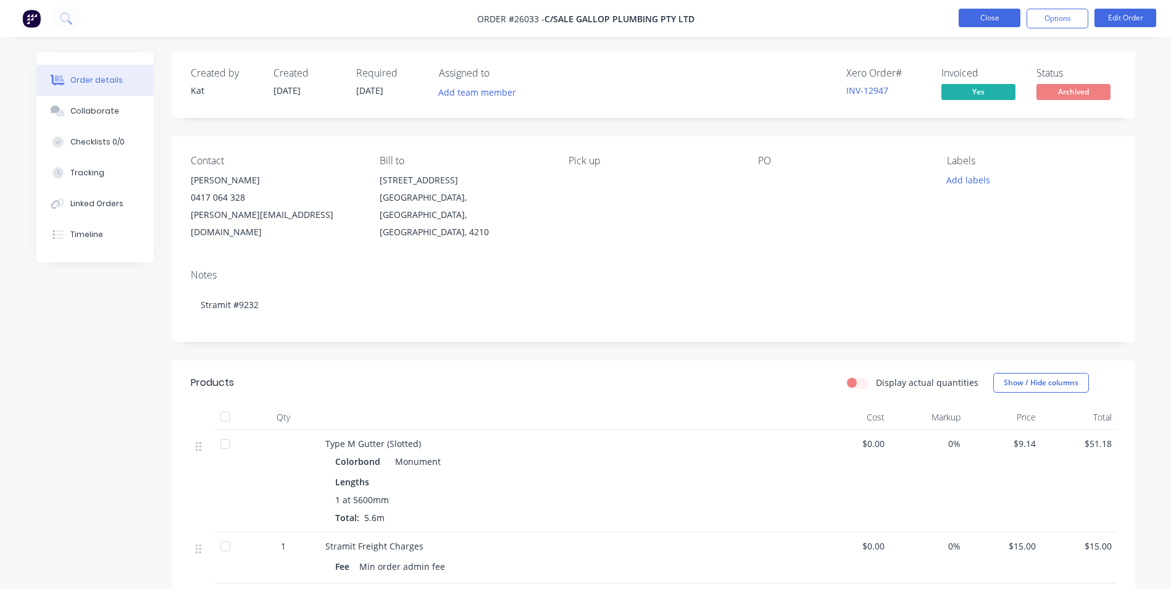
click at [1003, 17] on button "Close" at bounding box center [990, 18] width 62 height 19
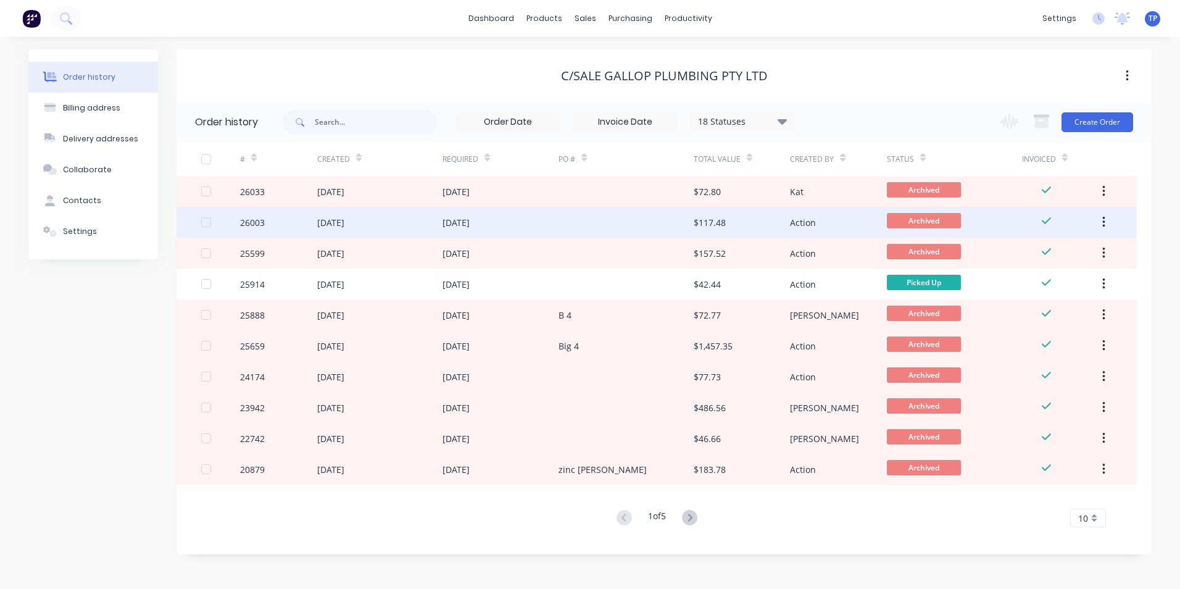
click at [277, 215] on div "26003" at bounding box center [278, 222] width 77 height 31
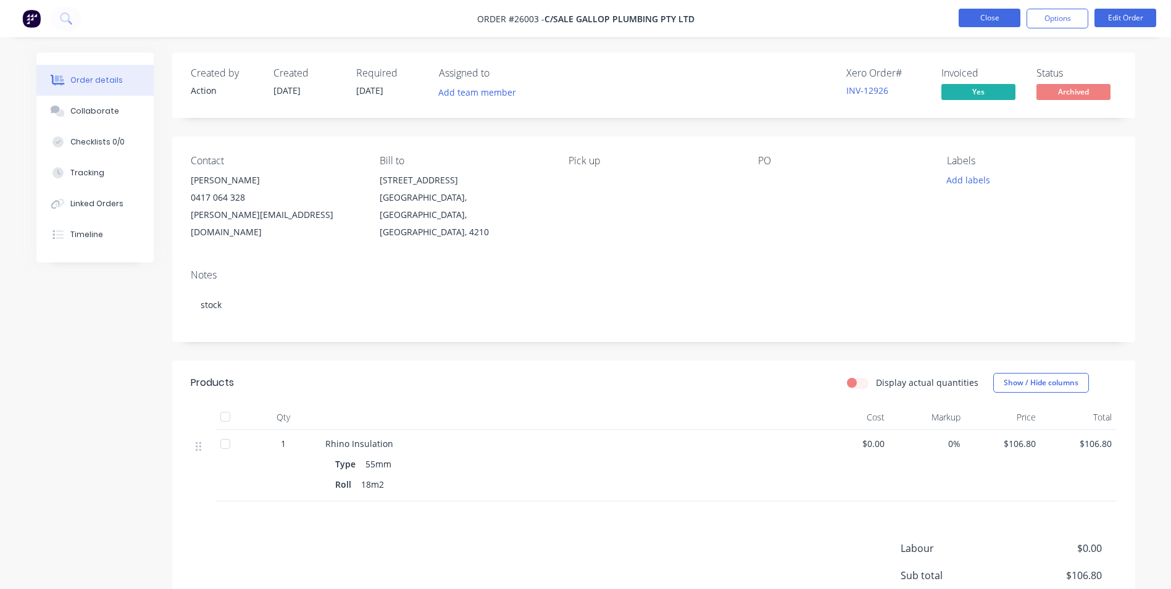
click at [971, 15] on button "Close" at bounding box center [990, 18] width 62 height 19
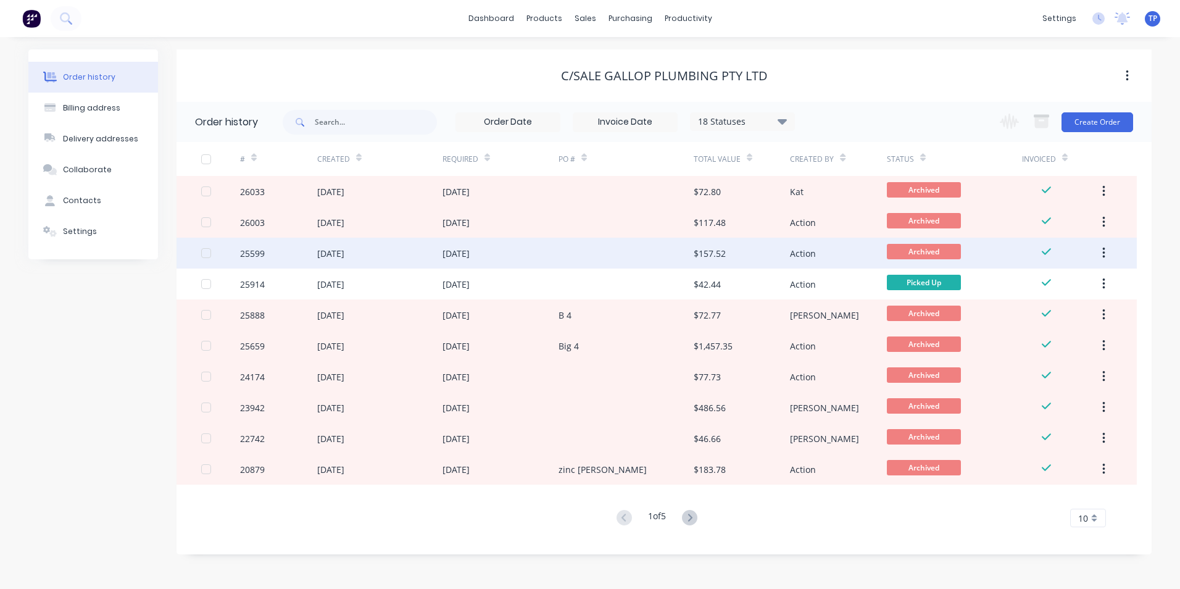
click at [409, 256] on div "16 May 2025" at bounding box center [379, 253] width 125 height 31
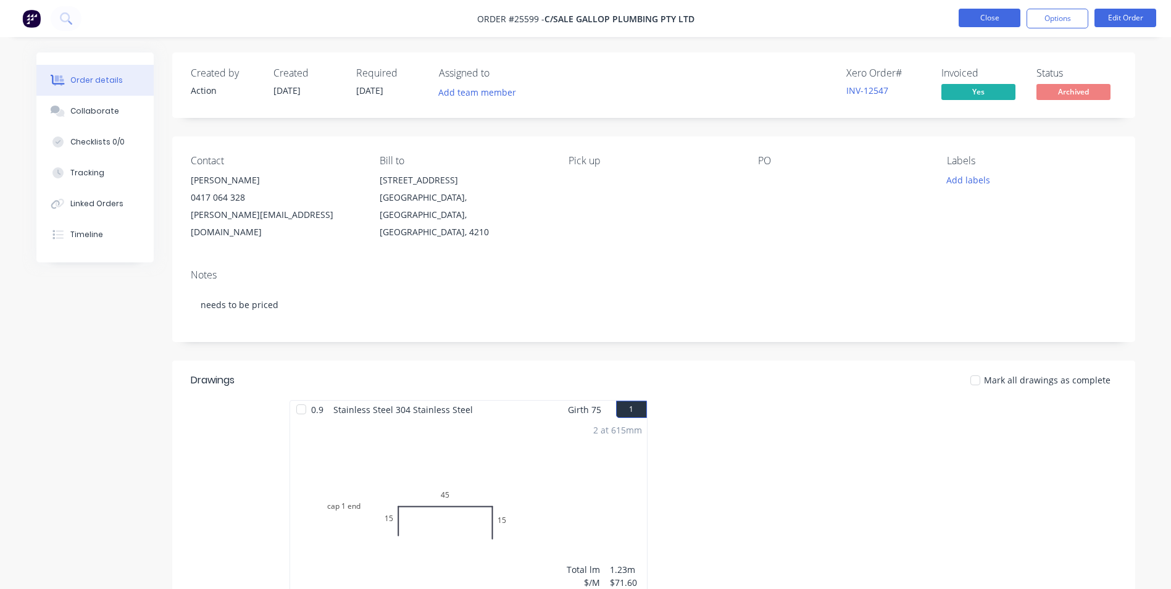
click at [967, 14] on button "Close" at bounding box center [990, 18] width 62 height 19
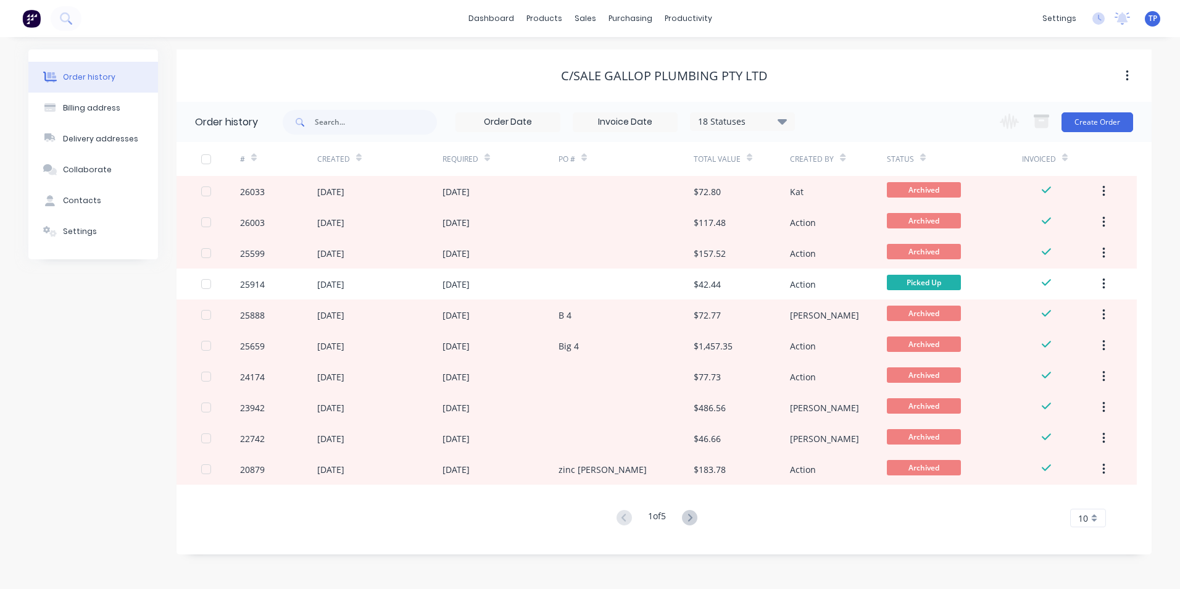
click at [117, 343] on div "Order history Billing address Delivery addresses Collaborate Contacts Settings" at bounding box center [93, 301] width 130 height 505
click at [165, 156] on div "Order history Billing address Delivery addresses Collaborate Contacts Settings …" at bounding box center [590, 301] width 1124 height 505
click at [618, 57] on div "Sales Orders" at bounding box center [631, 59] width 51 height 11
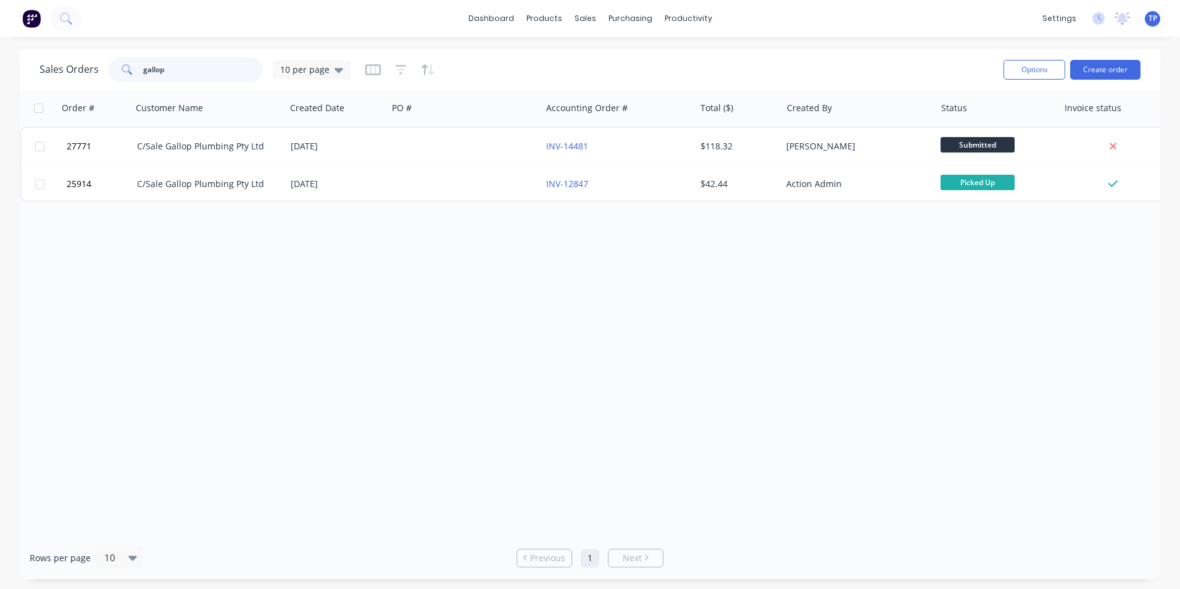
click at [215, 73] on input "gallop" at bounding box center [203, 69] width 120 height 25
type input "g"
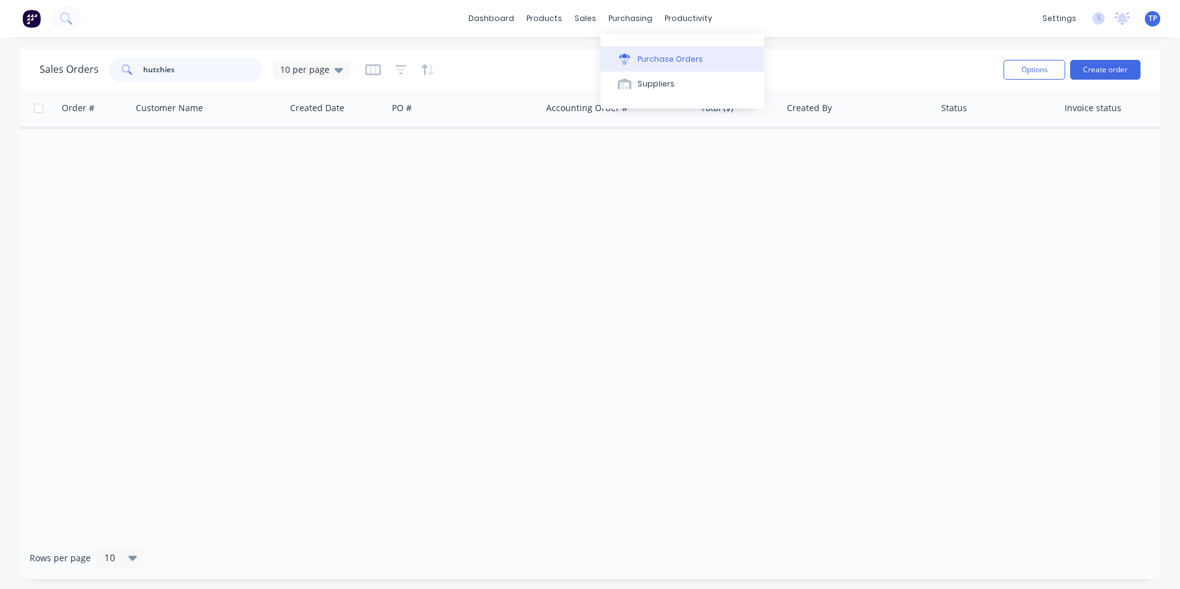
type input "hutchies"
click at [650, 57] on div "Purchase Orders" at bounding box center [670, 59] width 65 height 11
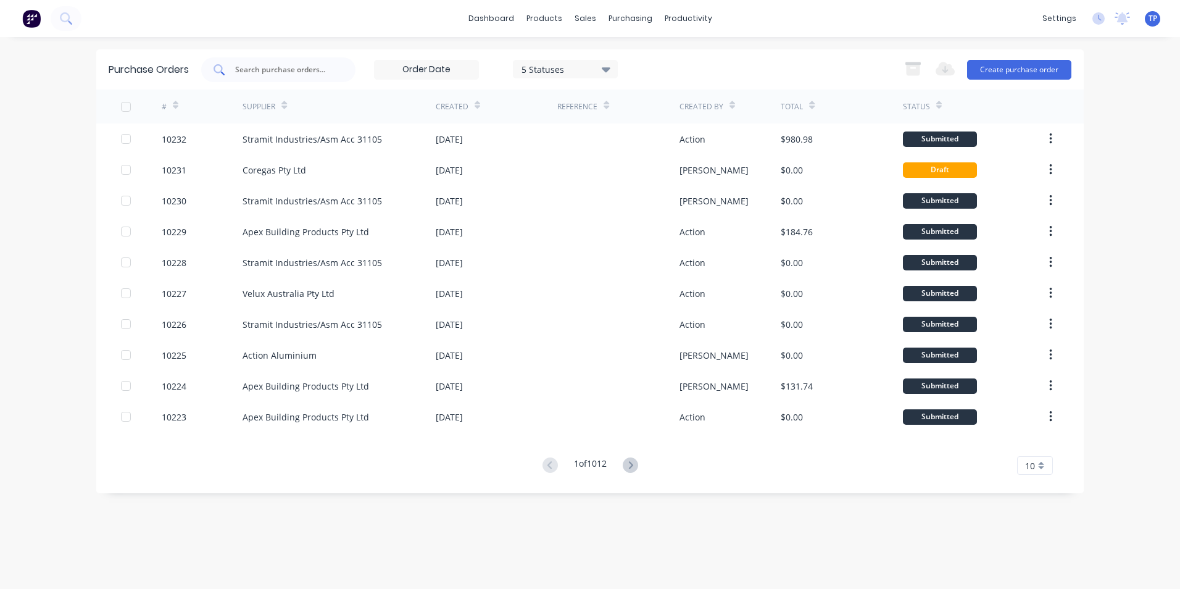
click at [271, 67] on input "text" at bounding box center [285, 70] width 102 height 12
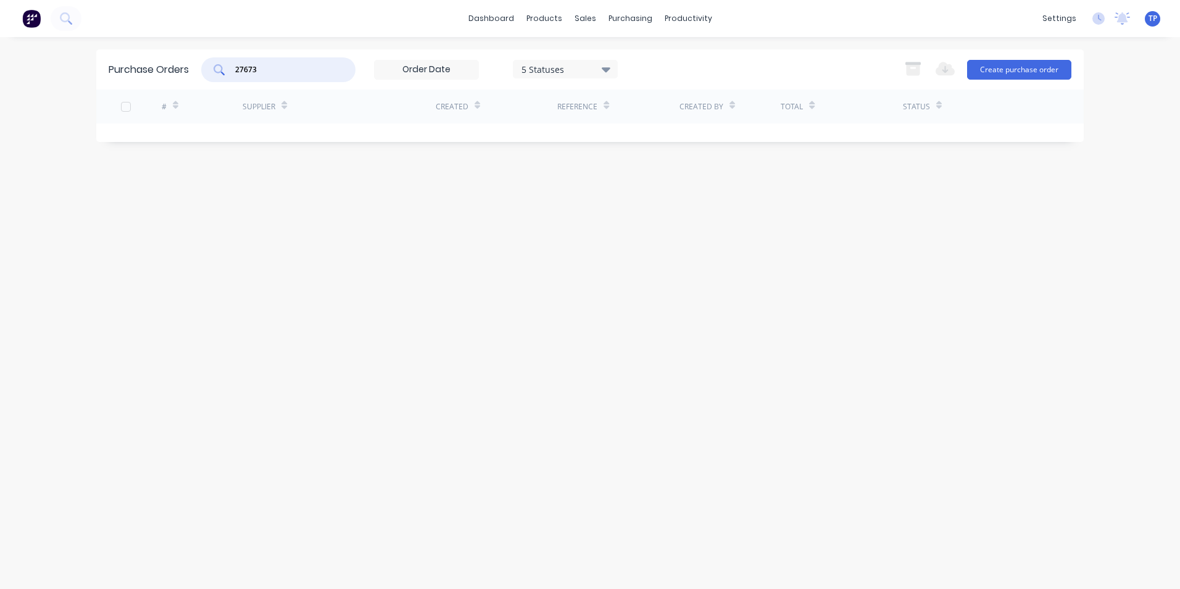
type input "27673"
click at [605, 70] on icon at bounding box center [606, 69] width 9 height 14
click at [1050, 69] on button "Create purchase order" at bounding box center [1019, 70] width 104 height 20
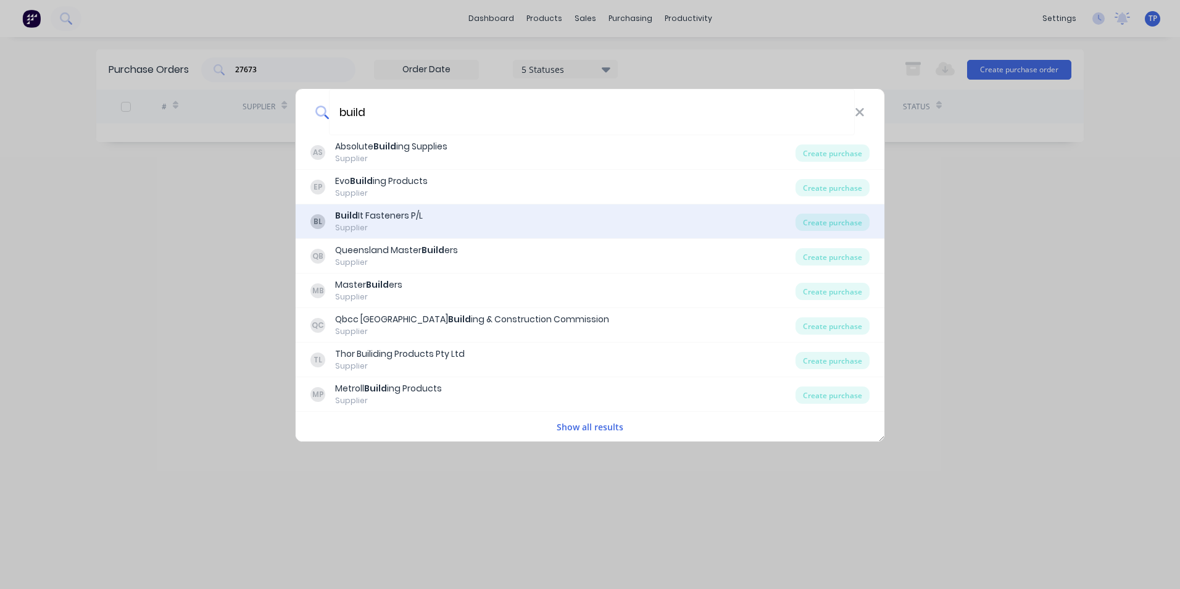
type input "build"
click at [414, 210] on div "Build It Fasteners P/L" at bounding box center [379, 215] width 88 height 13
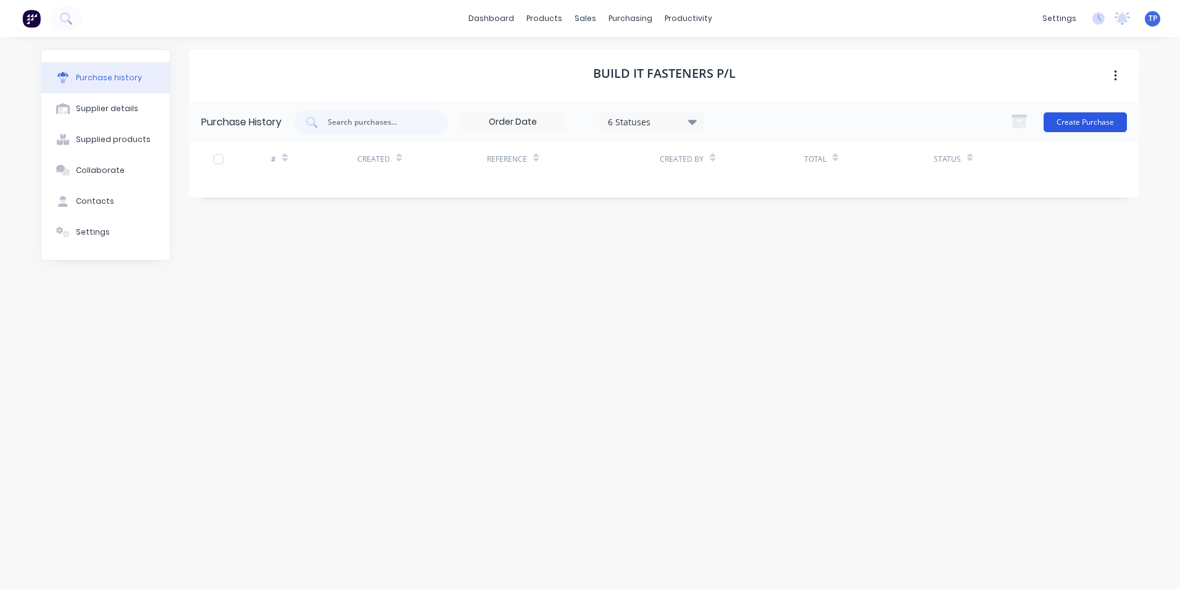
click at [1072, 120] on button "Create Purchase" at bounding box center [1085, 122] width 83 height 20
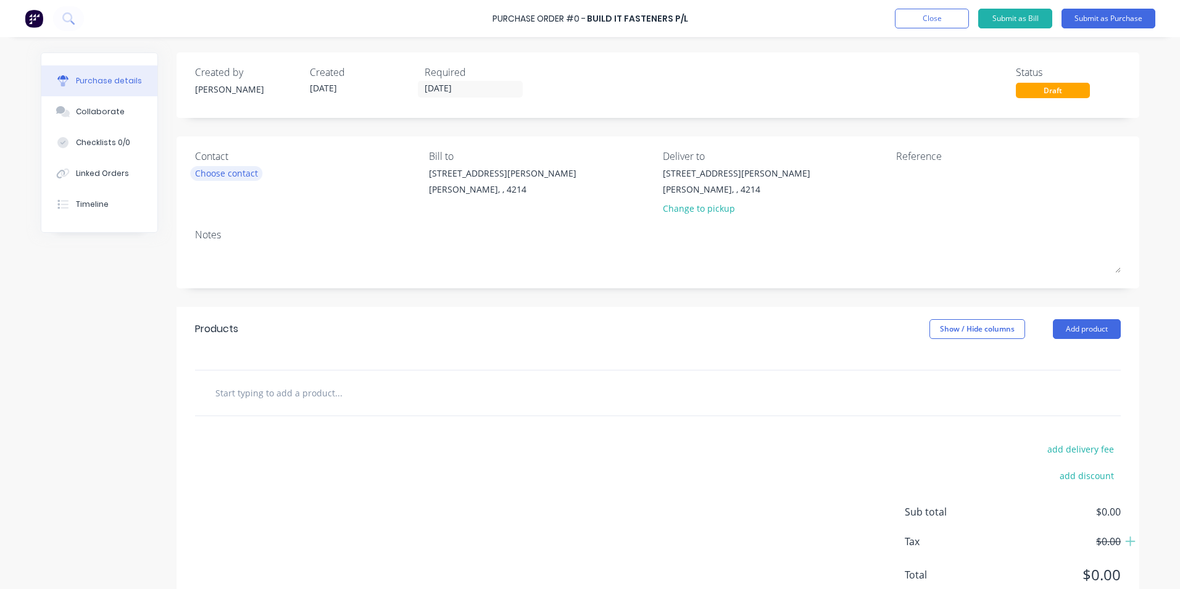
click at [244, 173] on div "Choose contact" at bounding box center [226, 173] width 63 height 13
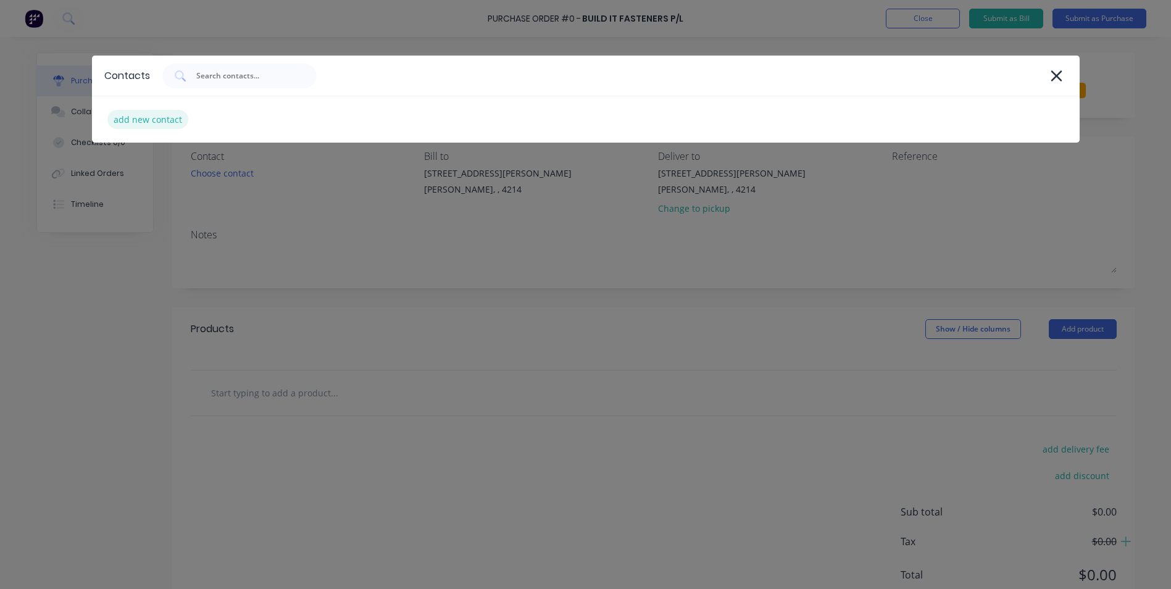
click at [158, 121] on div "add new contact" at bounding box center [147, 119] width 81 height 19
select select "AU"
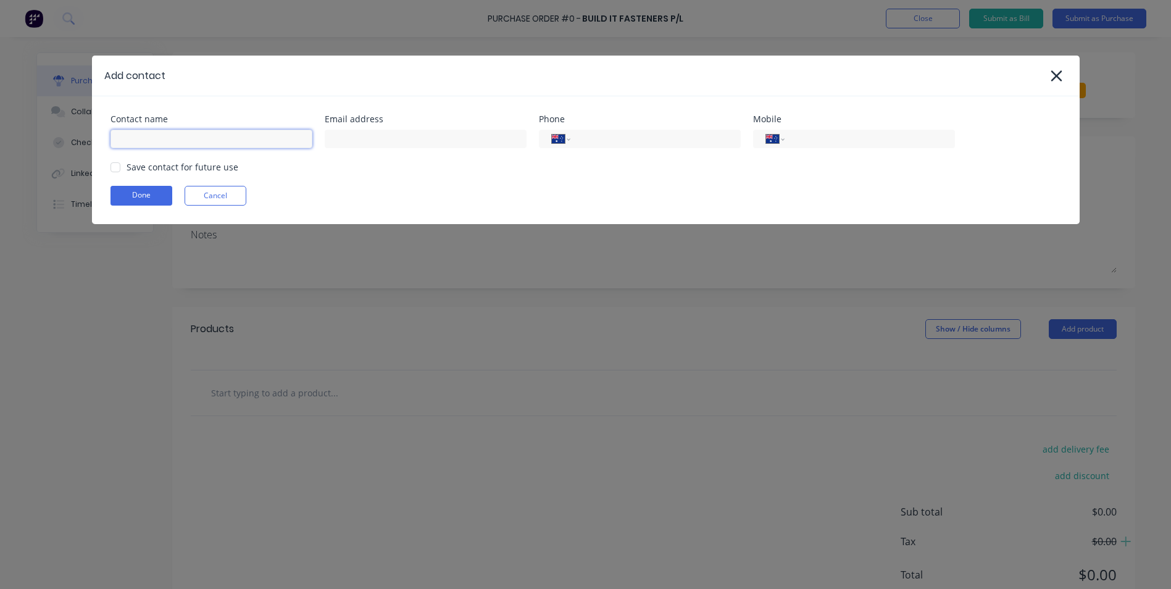
click at [166, 135] on input at bounding box center [212, 139] width 202 height 19
type input "s"
type input "zac"
click at [606, 137] on input "tel" at bounding box center [653, 139] width 148 height 14
type input "(07) 5527 8350"
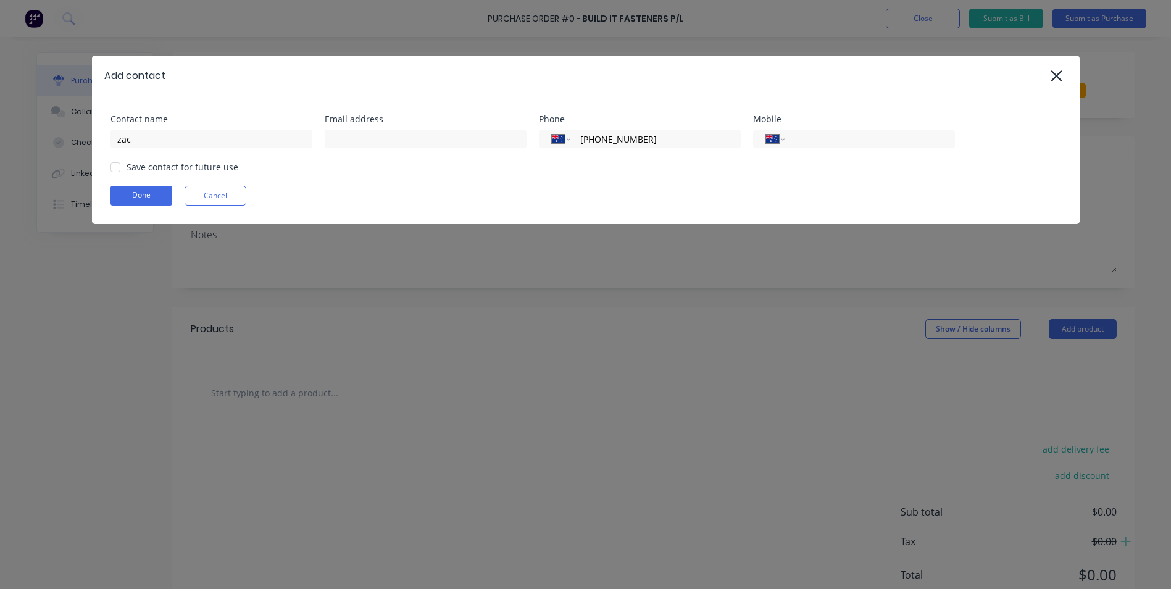
click at [681, 168] on div "Save contact for future use" at bounding box center [586, 167] width 951 height 13
click at [403, 136] on input at bounding box center [426, 139] width 202 height 19
click at [118, 165] on div at bounding box center [115, 167] width 25 height 25
type input "sales@bifqld.com.au"
click at [128, 198] on button "Done" at bounding box center [142, 196] width 62 height 20
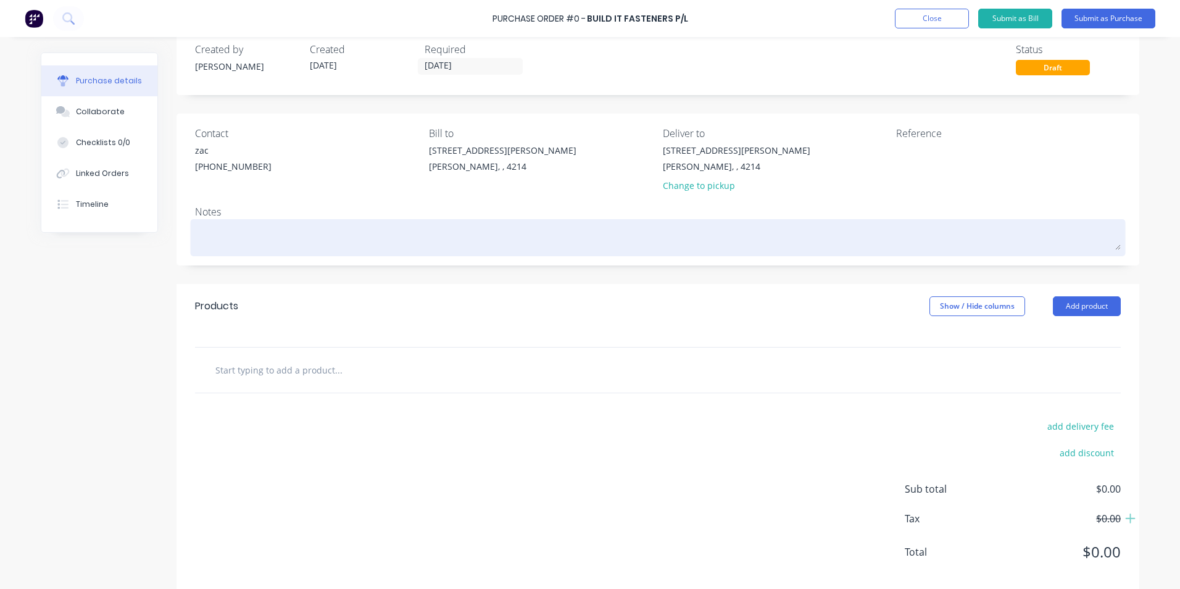
scroll to position [43, 0]
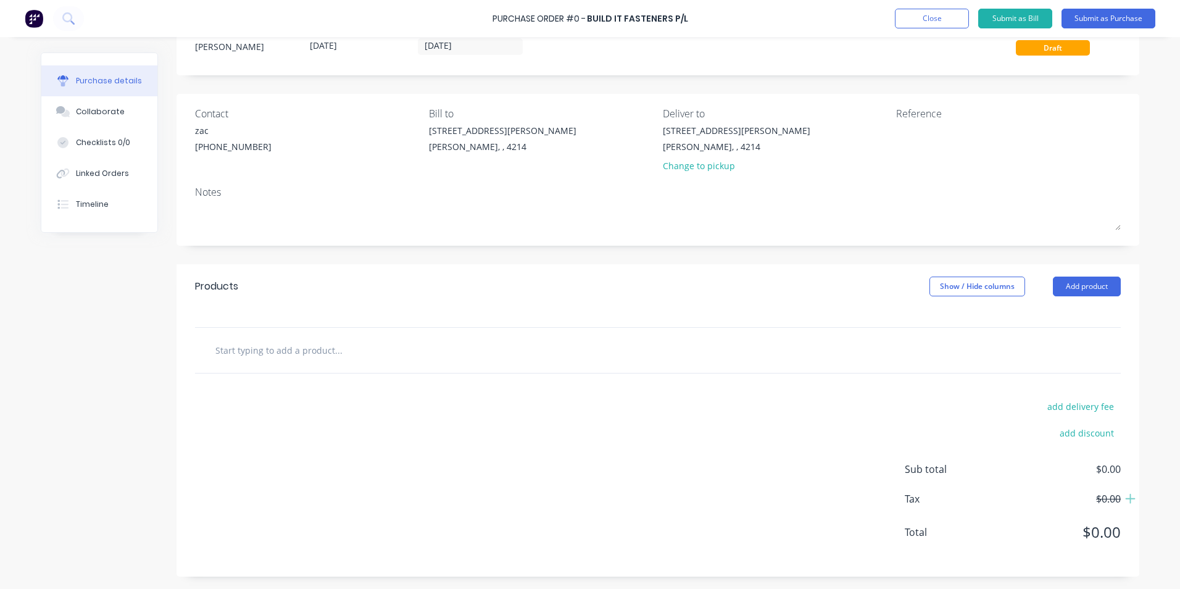
click at [257, 352] on input "text" at bounding box center [338, 350] width 247 height 25
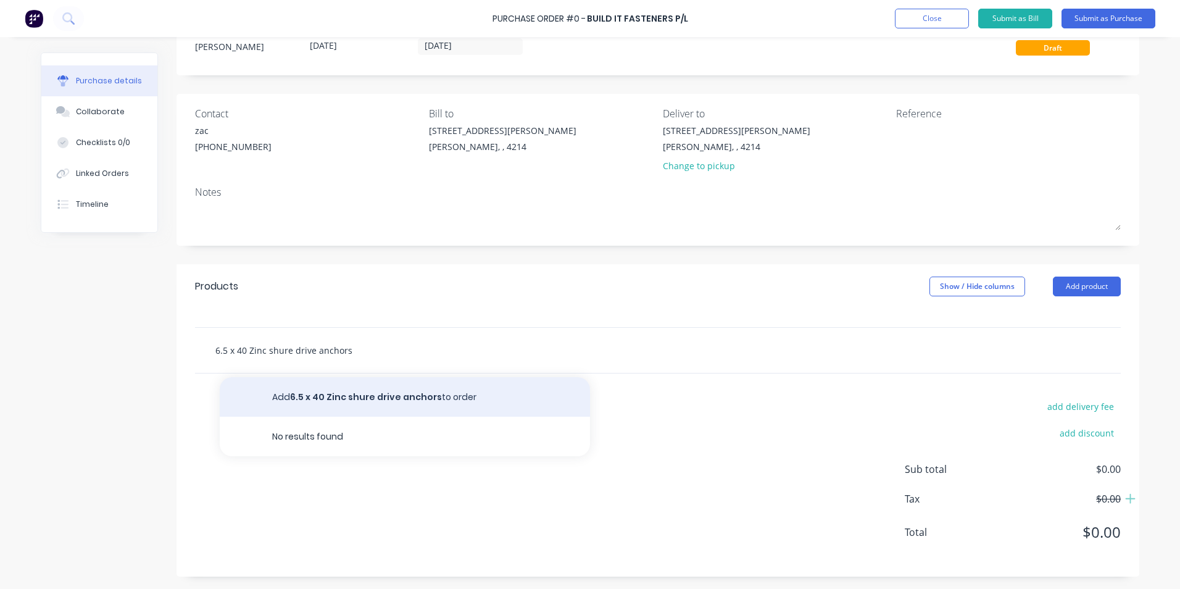
type input "6.5 x 40 Zinc shure drive anchors"
click at [375, 403] on button "Add 6.5 x 40 Zinc shure drive anchors to order" at bounding box center [405, 397] width 370 height 40
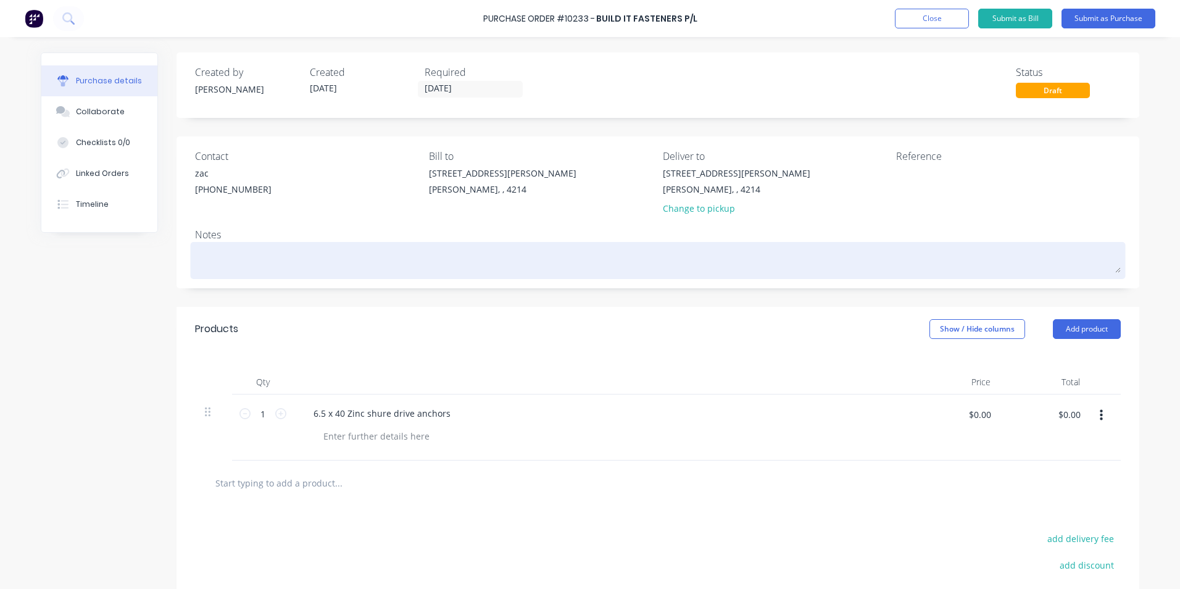
click at [259, 253] on textarea at bounding box center [658, 259] width 926 height 28
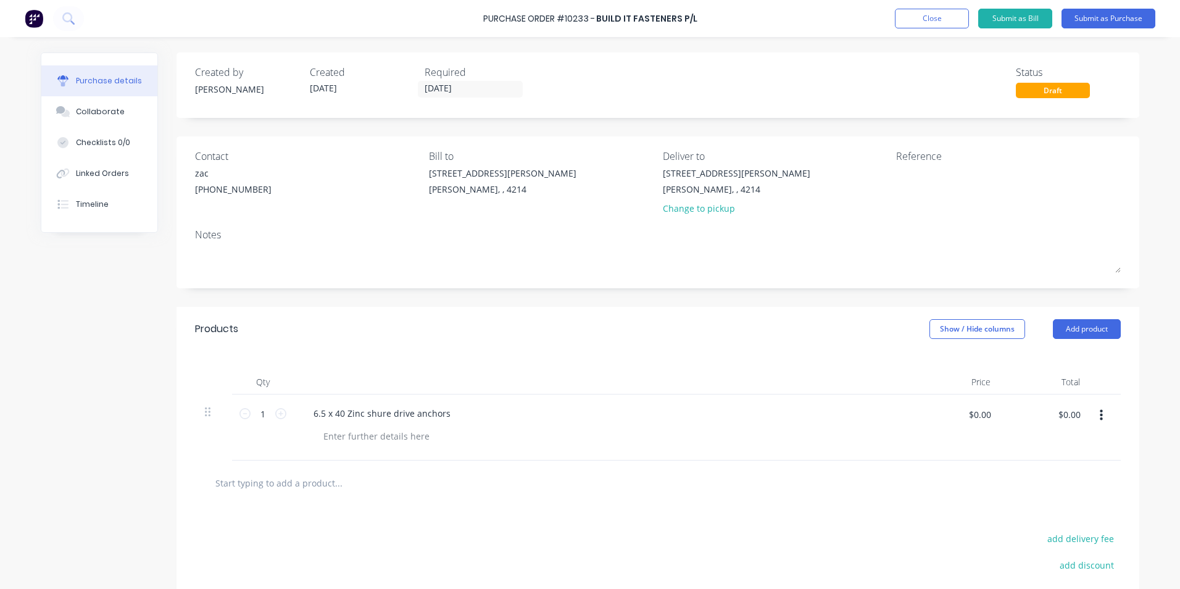
type textarea "x"
type textarea "F"
type textarea "x"
type textarea "Fo"
type textarea "x"
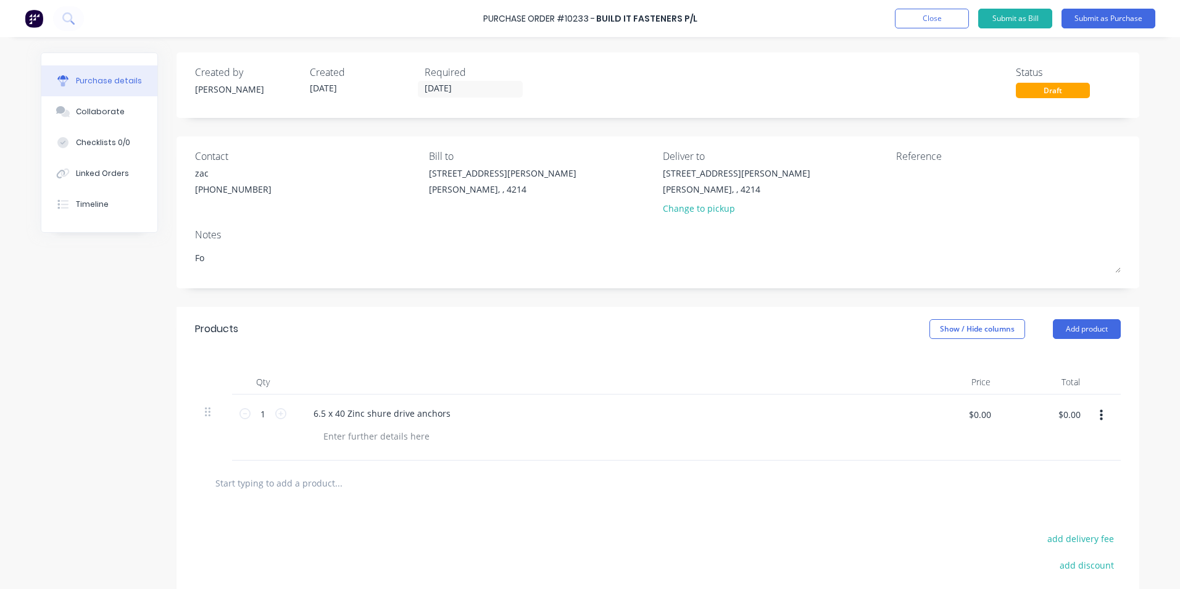
type textarea "For"
type textarea "x"
type textarea "For"
type textarea "x"
type textarea "For H"
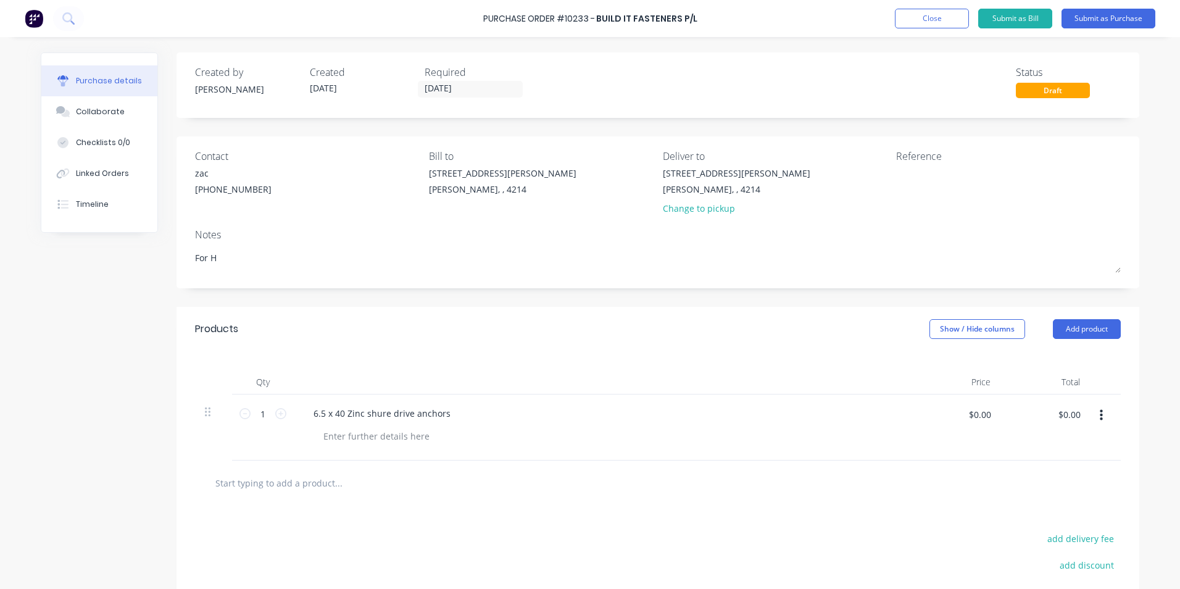
type textarea "x"
type textarea "For Hu"
type textarea "x"
type textarea "For Hut"
type textarea "x"
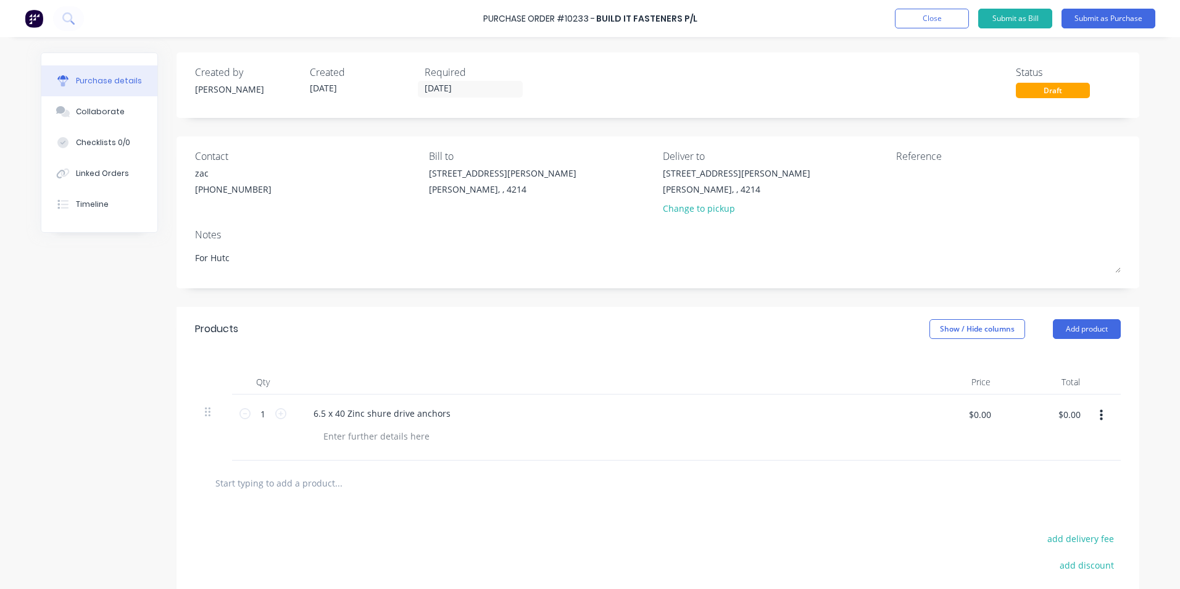
type textarea "For Hutch"
type textarea "x"
type textarea "For Hutchi"
type textarea "x"
type textarea "For Hutchie"
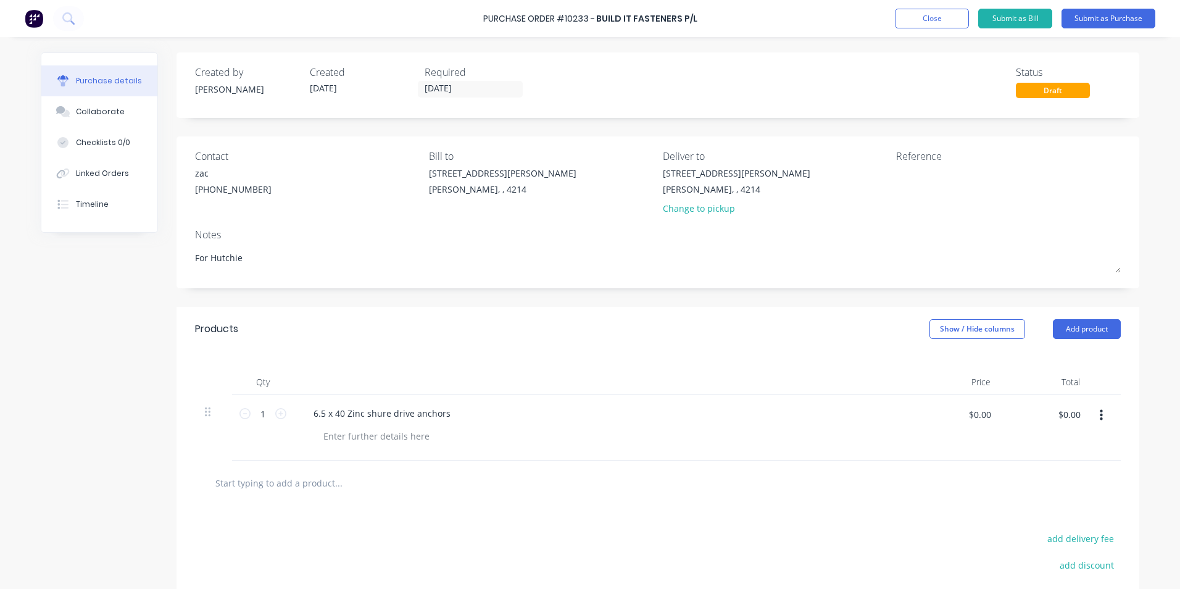
type textarea "x"
type textarea "For Hutchies"
type textarea "x"
type textarea "For Hutchies"
type textarea "x"
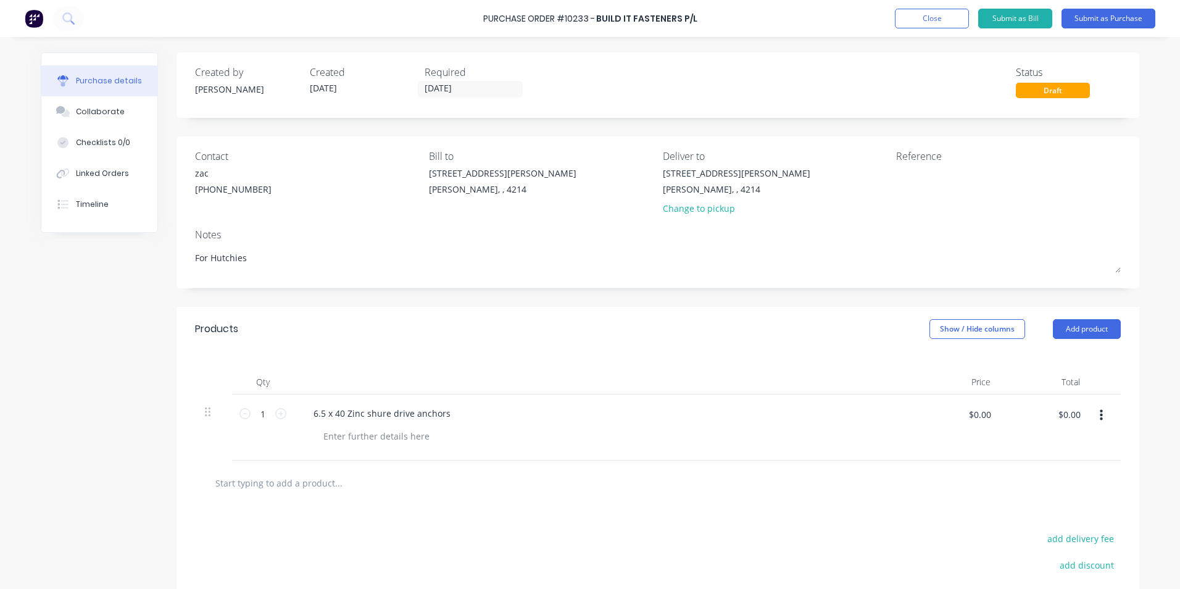
type textarea "For Hutchies 2"
type textarea "x"
type textarea "For Hutchies 27"
type textarea "x"
type textarea "For Hutchies 277"
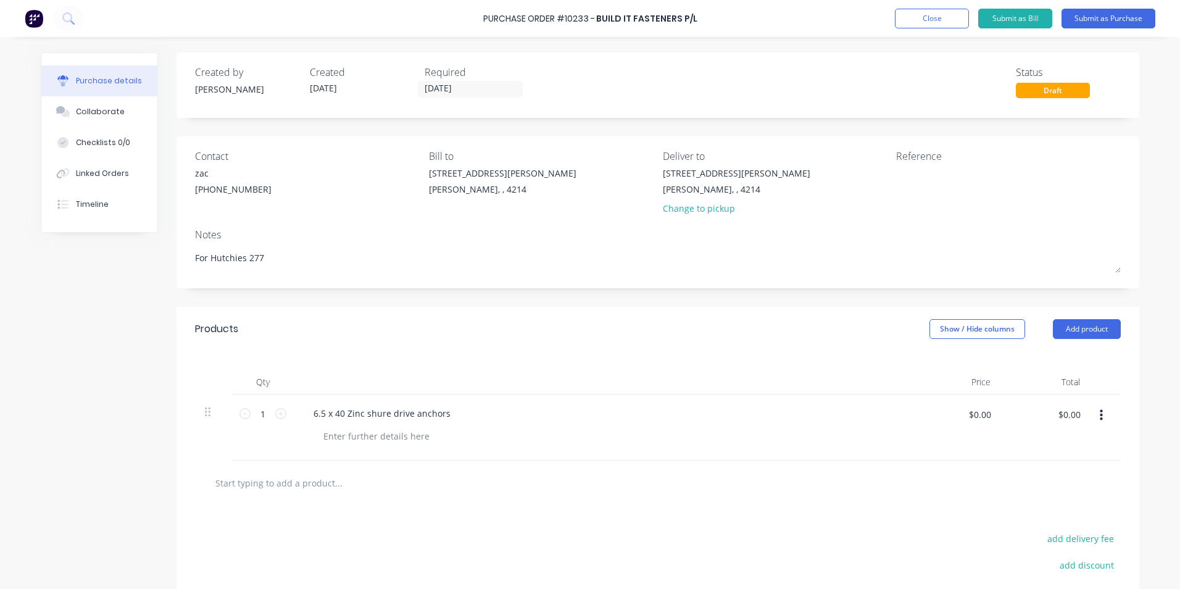
type textarea "x"
type textarea "For Hutchies 2772"
type textarea "x"
type textarea "For Hutchies 27728"
type textarea "x"
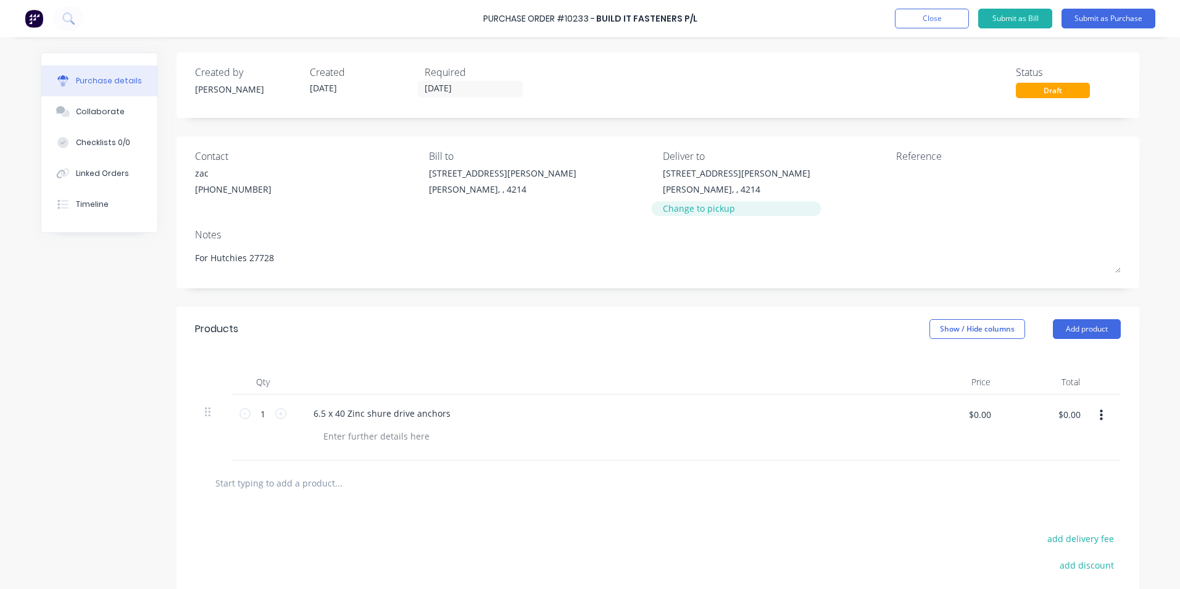
type textarea "For Hutchies 27728"
click at [682, 210] on div "Change to pickup" at bounding box center [737, 208] width 148 height 13
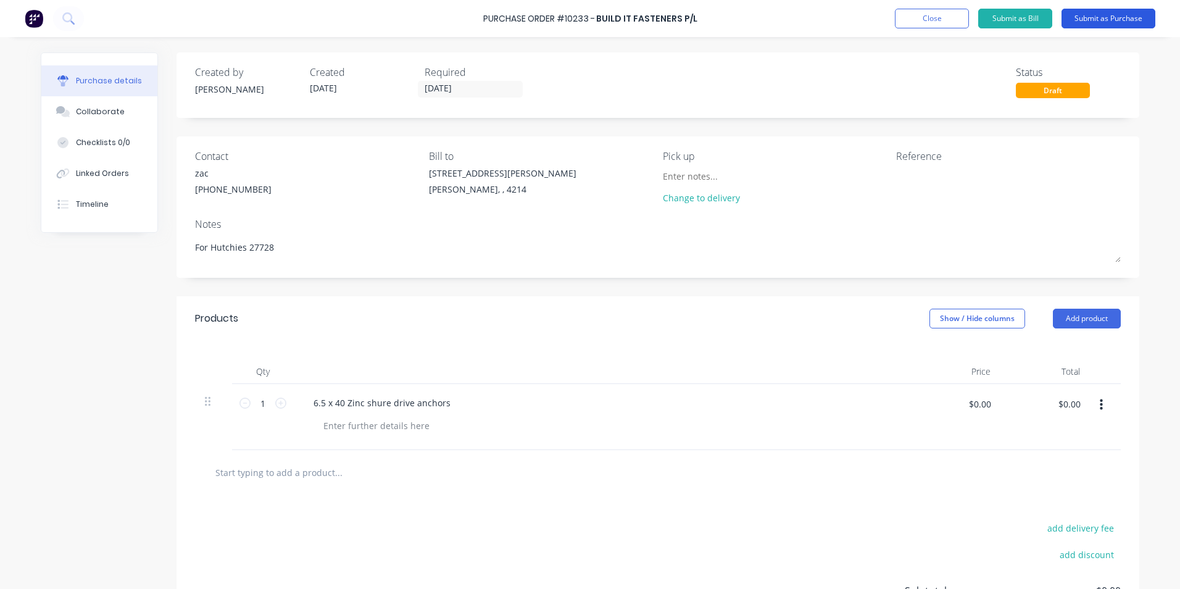
click at [1082, 17] on button "Submit as Purchase" at bounding box center [1109, 19] width 94 height 20
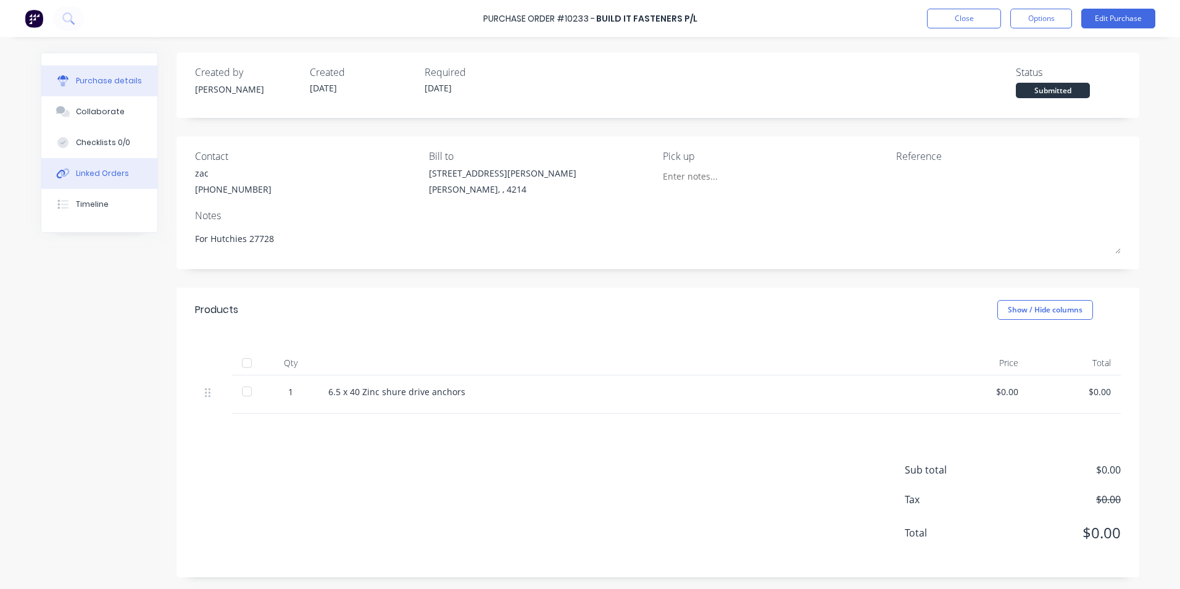
click at [90, 170] on div "Linked Orders" at bounding box center [102, 173] width 53 height 11
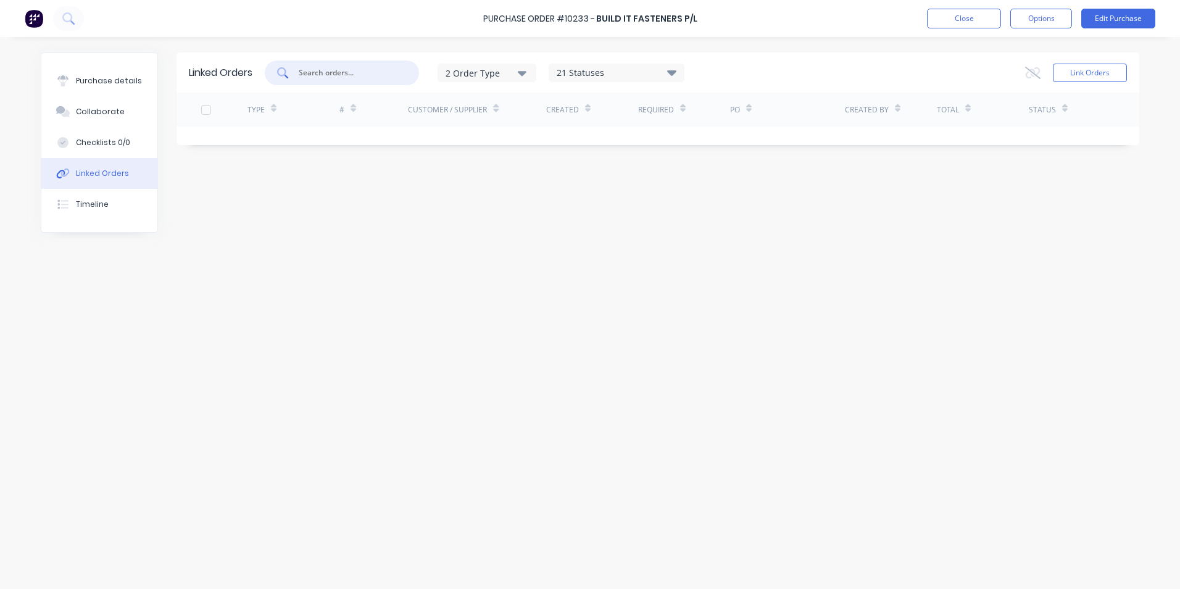
click at [339, 74] on input "text" at bounding box center [349, 73] width 102 height 12
click at [964, 18] on button "Close" at bounding box center [964, 19] width 74 height 20
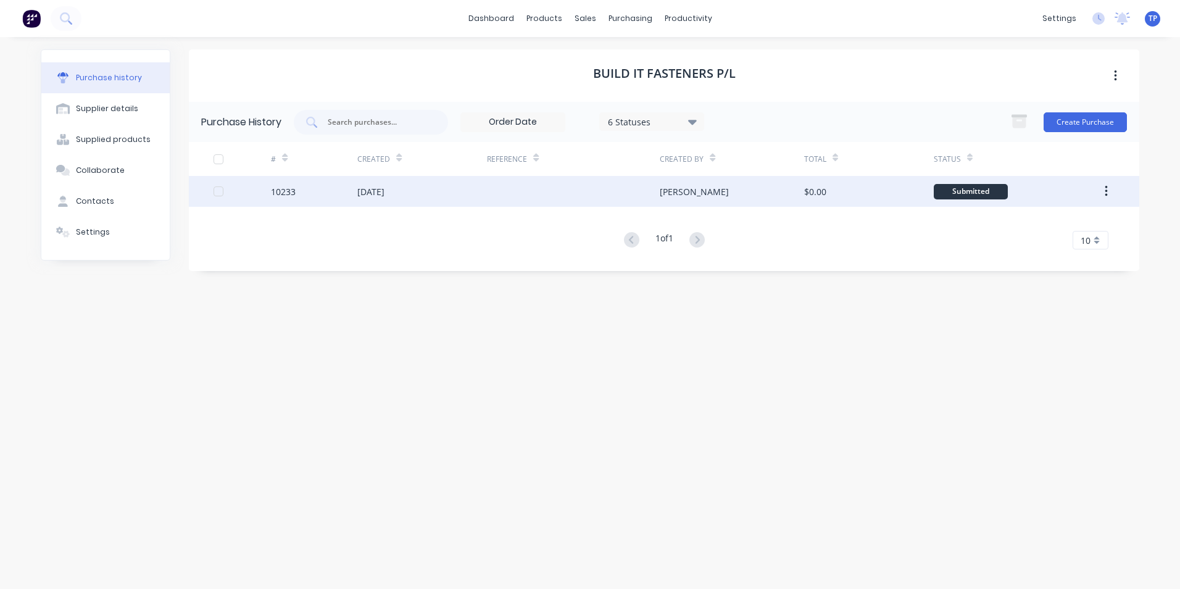
click at [814, 193] on div "$0.00" at bounding box center [815, 191] width 22 height 13
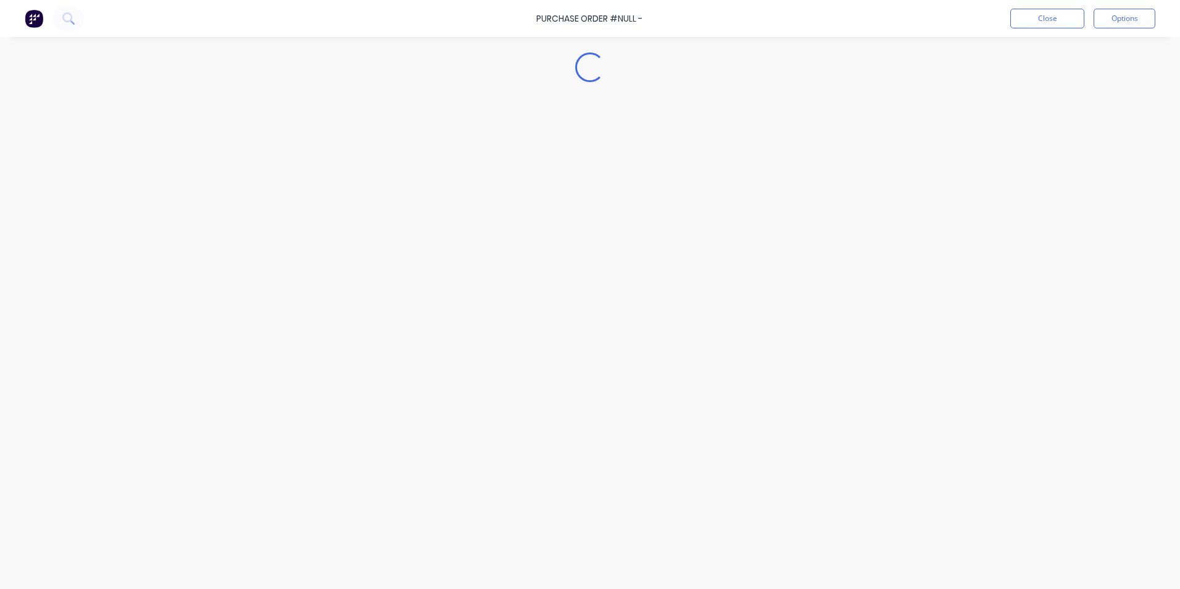
type textarea "x"
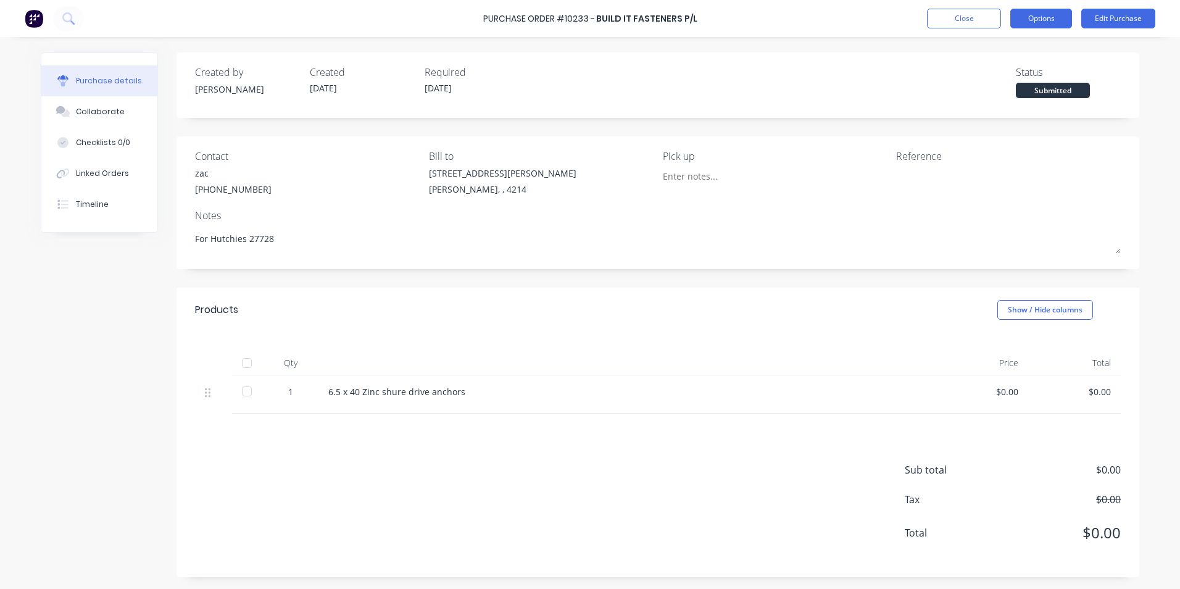
click at [1045, 23] on button "Options" at bounding box center [1042, 19] width 62 height 20
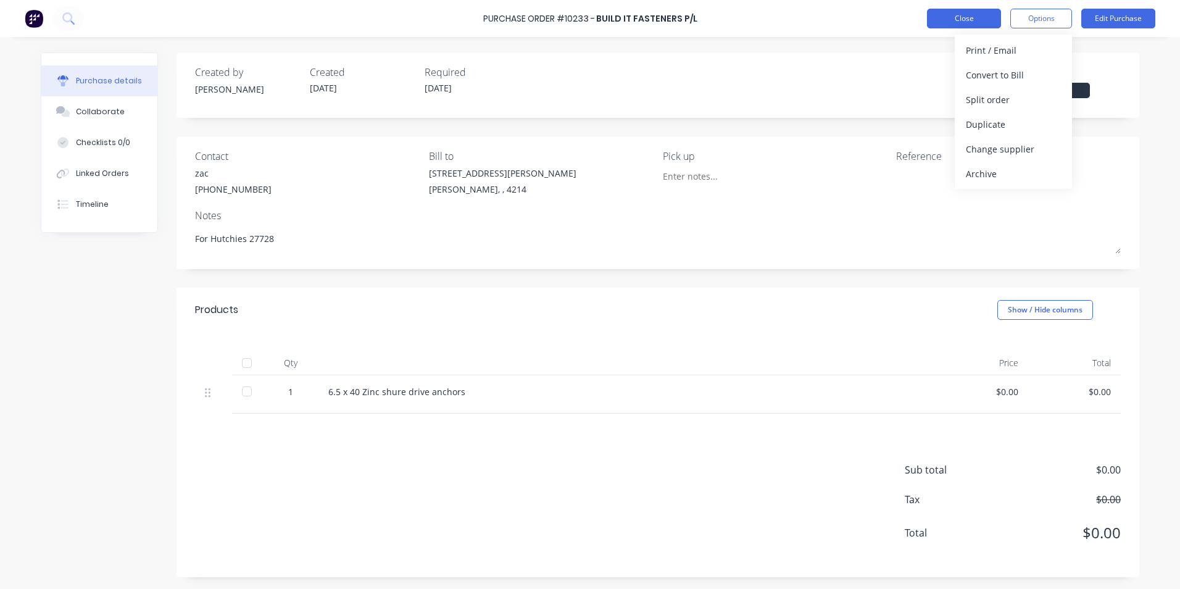
click at [970, 27] on button "Close" at bounding box center [964, 19] width 74 height 20
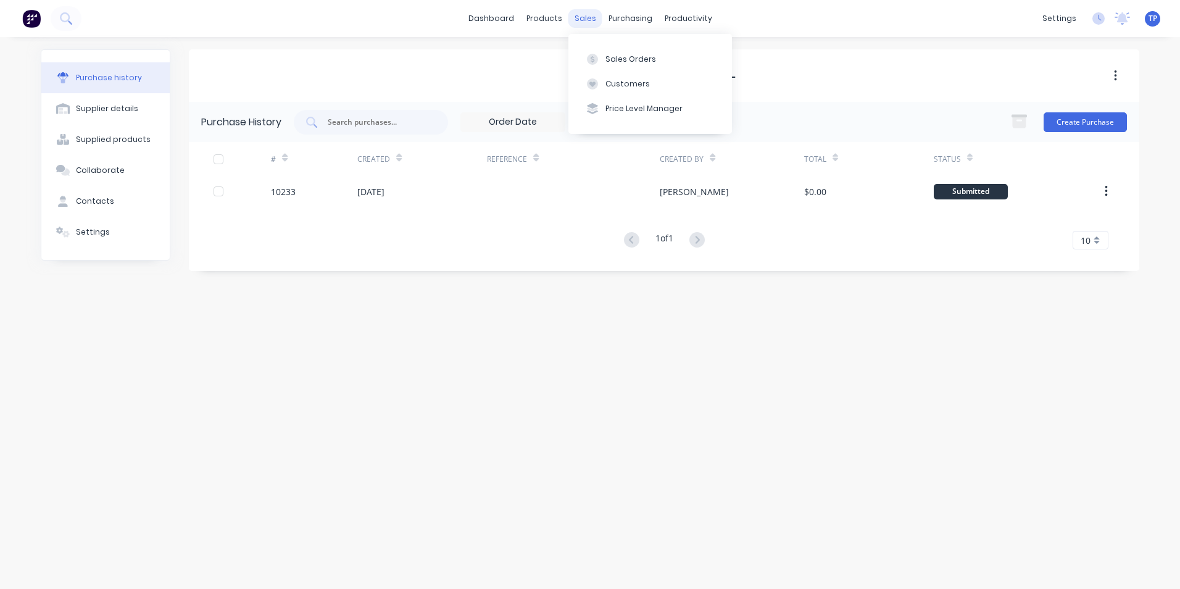
click at [575, 21] on div "sales" at bounding box center [586, 18] width 34 height 19
click at [623, 20] on div "purchasing" at bounding box center [631, 18] width 56 height 19
click at [653, 51] on button "Purchase Orders" at bounding box center [683, 58] width 164 height 25
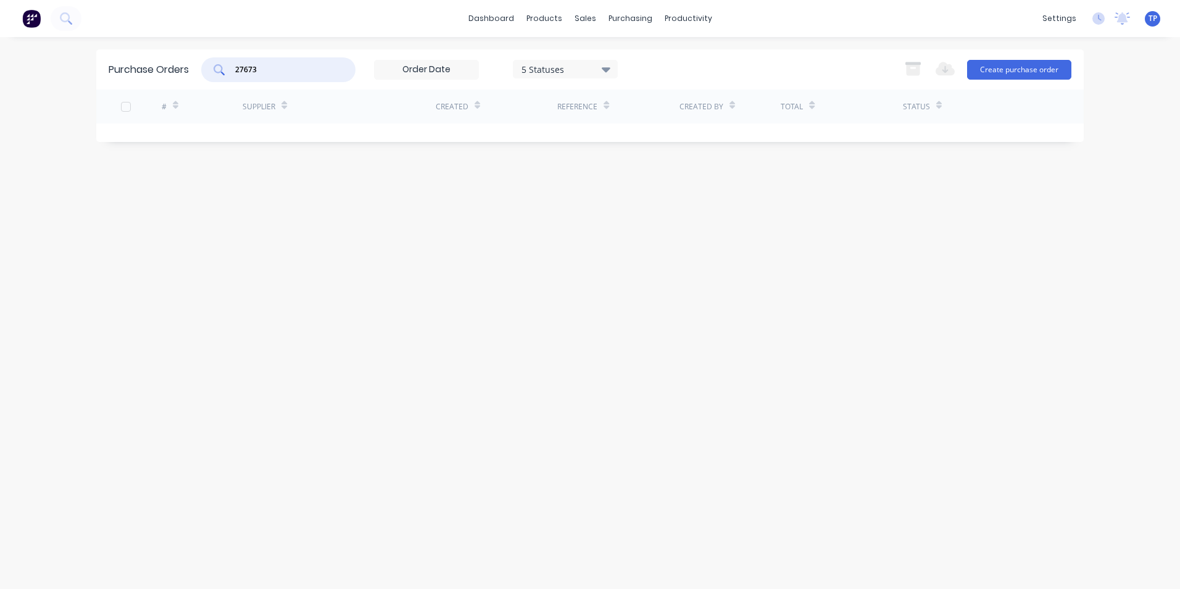
drag, startPoint x: 280, startPoint y: 69, endPoint x: 220, endPoint y: 69, distance: 59.3
click at [220, 69] on div "27673" at bounding box center [278, 69] width 154 height 25
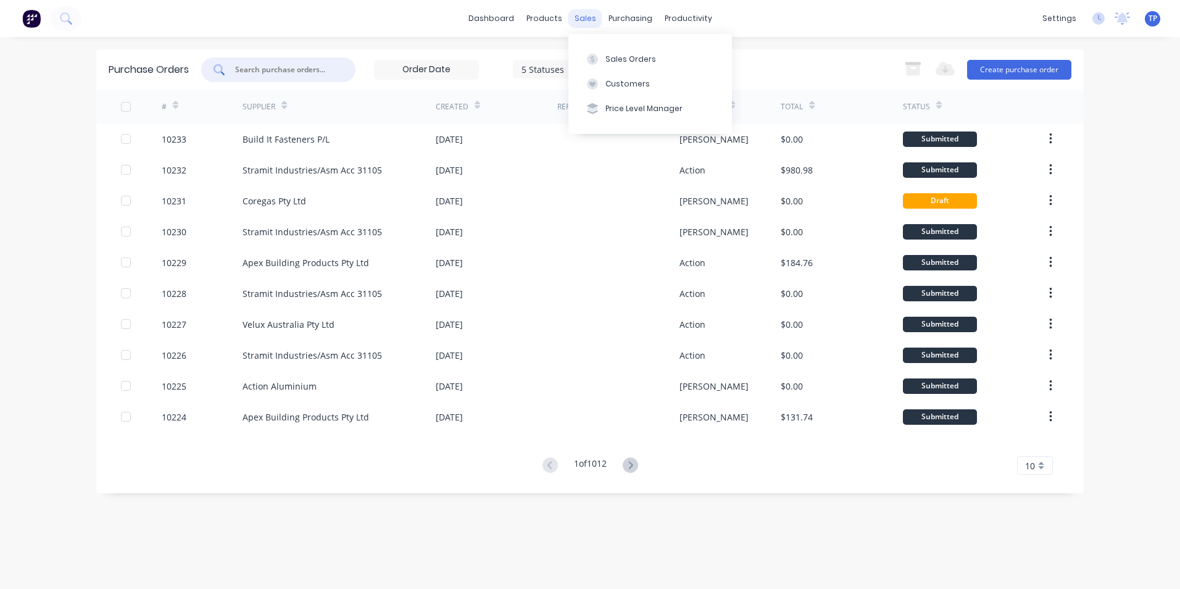
click at [590, 19] on div "sales" at bounding box center [586, 18] width 34 height 19
click at [607, 57] on div "Sales Orders" at bounding box center [631, 59] width 51 height 11
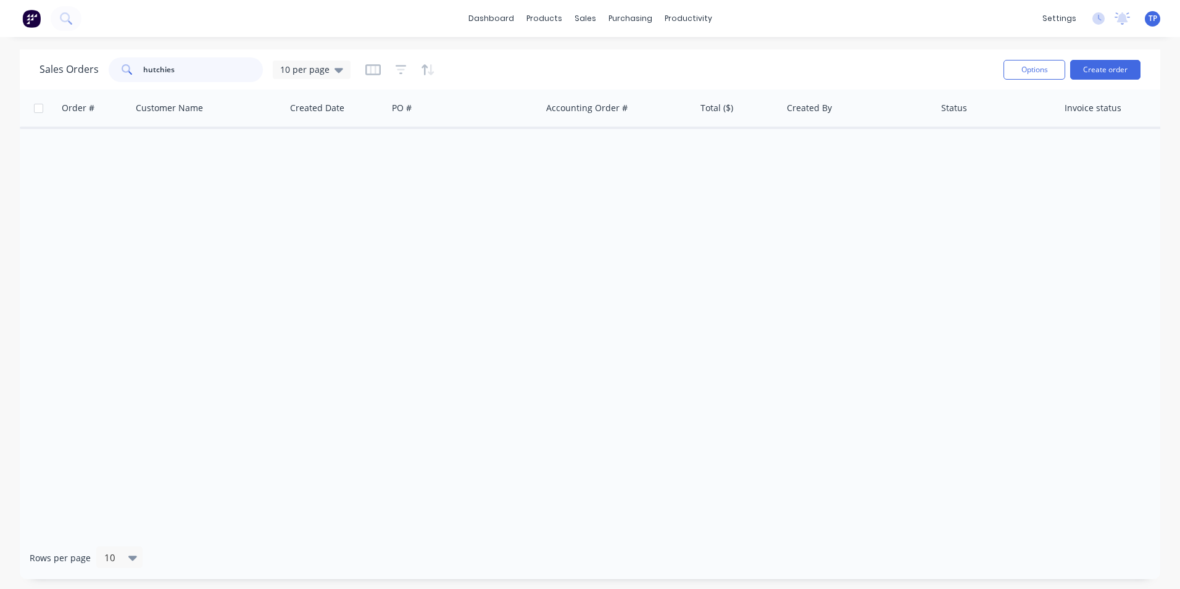
drag, startPoint x: 185, startPoint y: 68, endPoint x: 138, endPoint y: 68, distance: 46.3
click at [138, 68] on div "hutchies" at bounding box center [186, 69] width 154 height 25
paste input "27673"
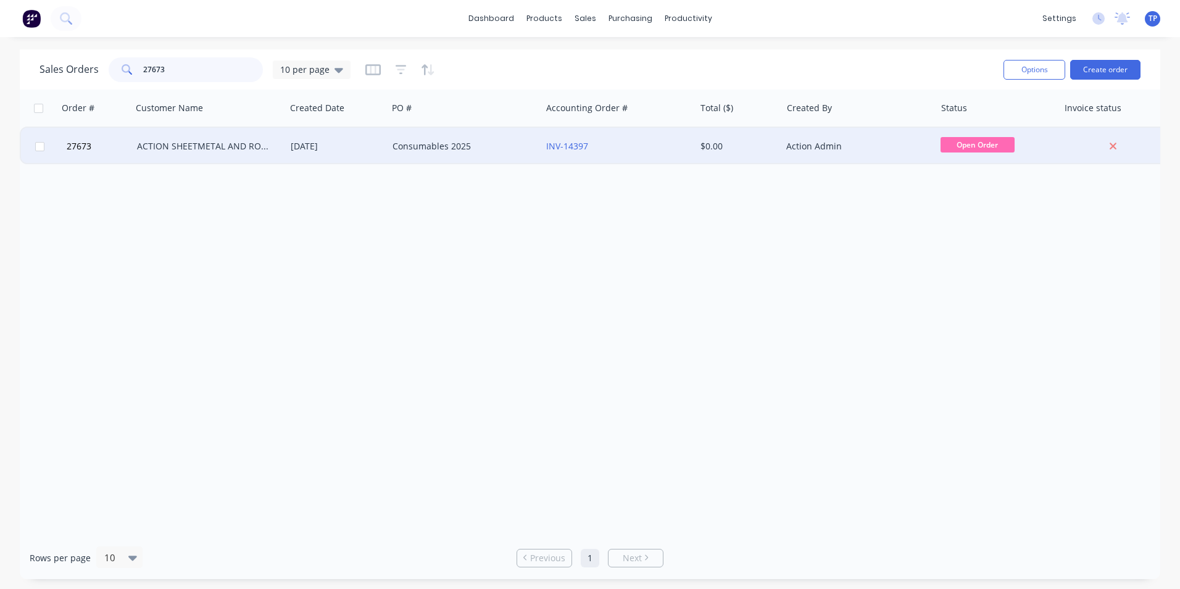
type input "27673"
click at [506, 146] on div "Consumables 2025" at bounding box center [461, 146] width 137 height 12
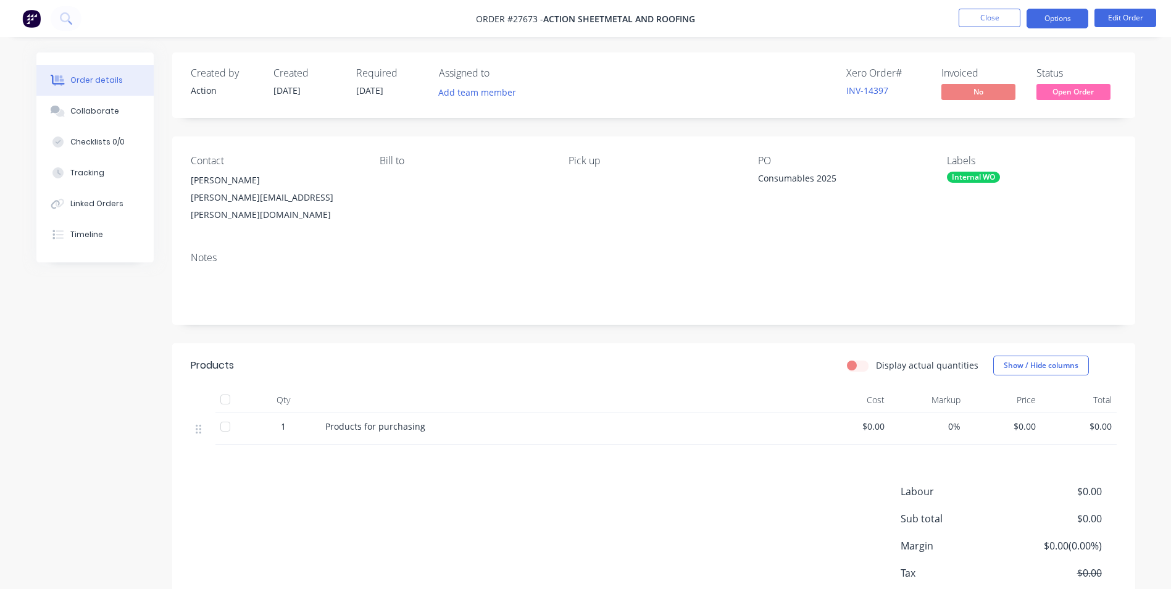
click at [1058, 20] on button "Options" at bounding box center [1058, 19] width 62 height 20
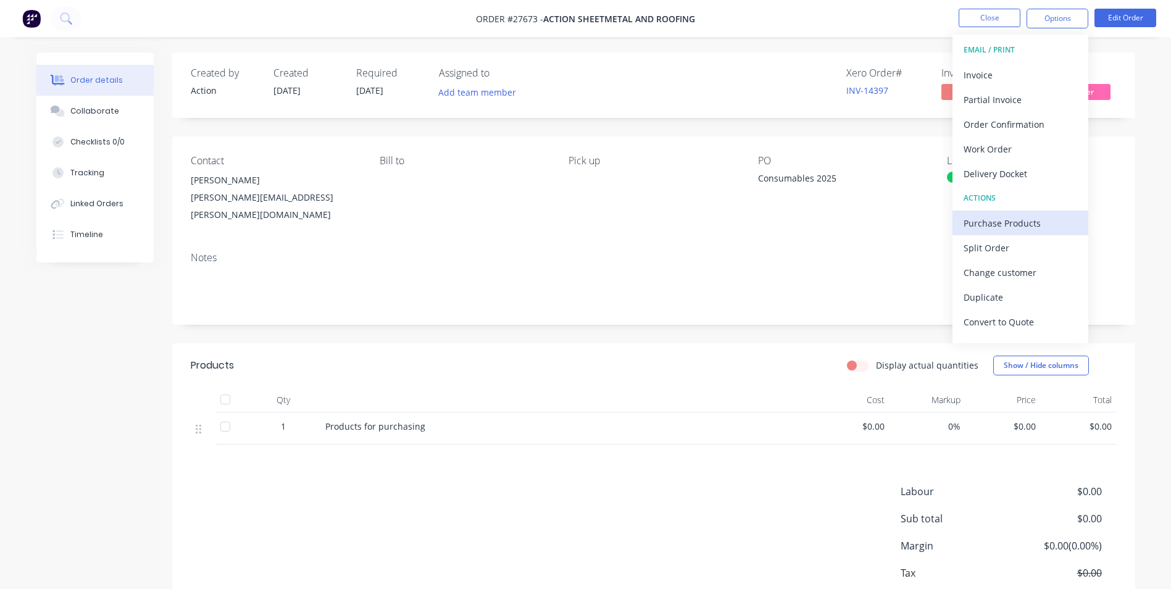
click at [975, 226] on div "Purchase Products" at bounding box center [1021, 223] width 114 height 18
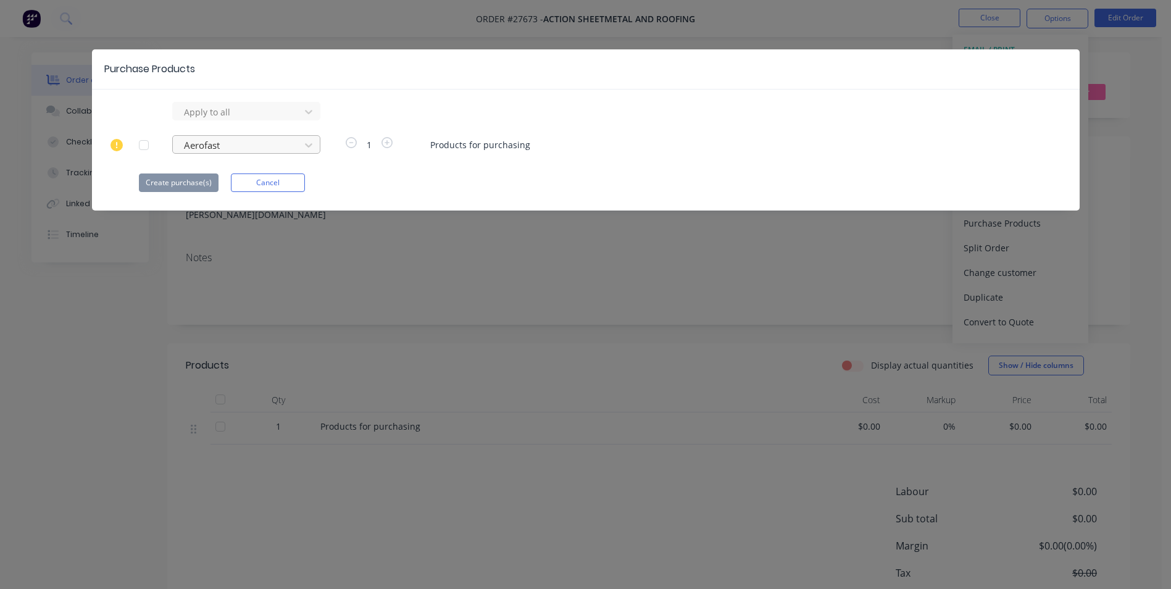
click at [198, 120] on div at bounding box center [238, 111] width 111 height 15
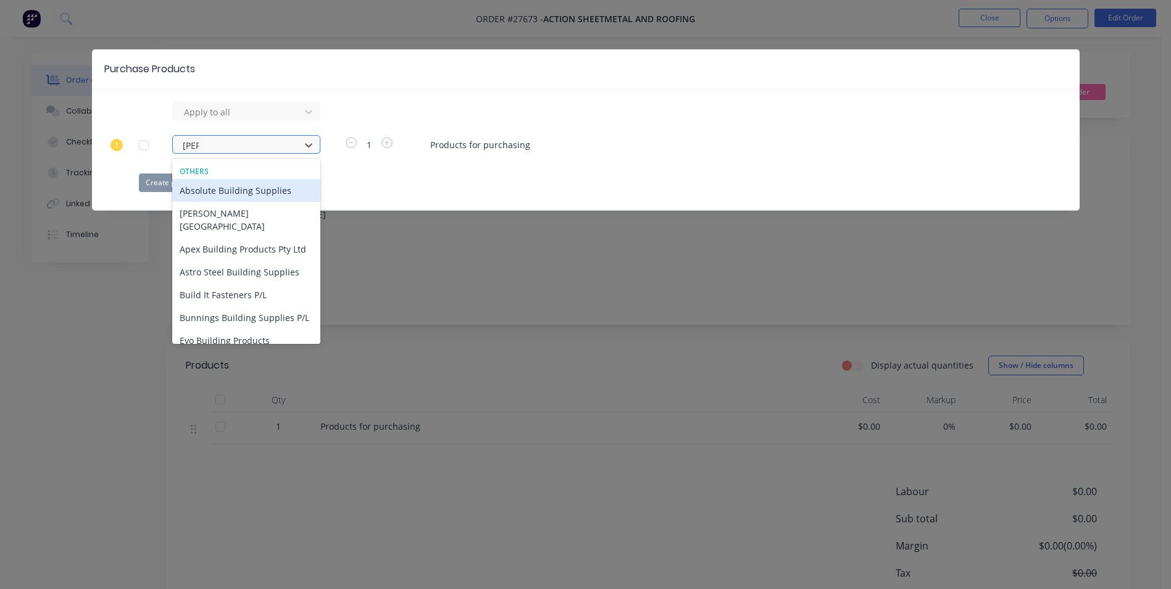
type input "buil"
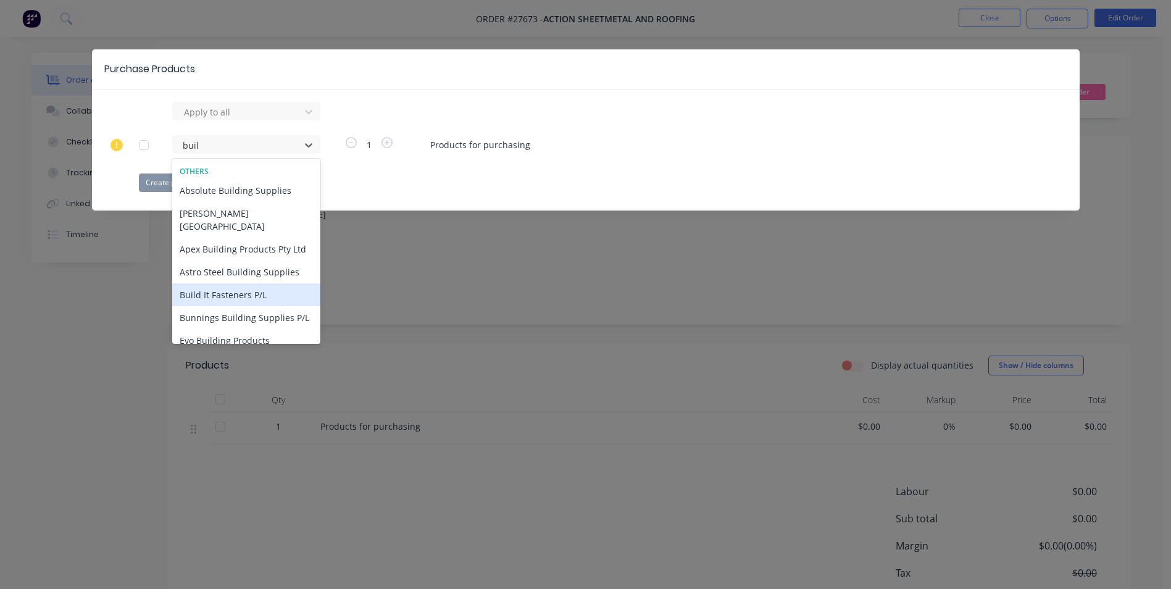
click at [227, 283] on div "Build It Fasteners P/L" at bounding box center [246, 294] width 148 height 23
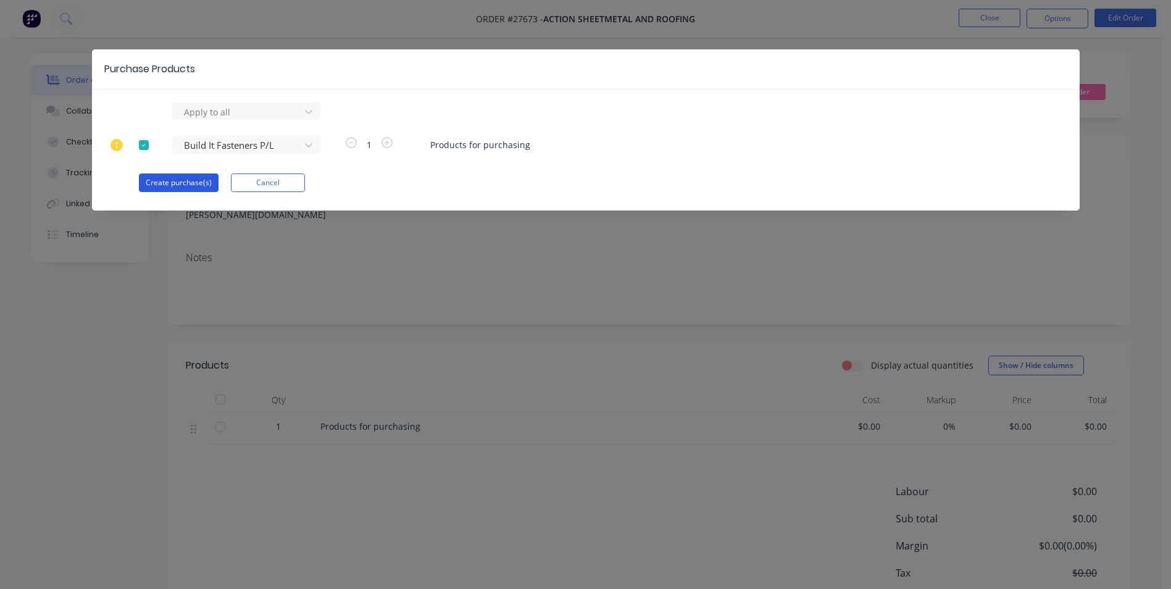
click at [172, 179] on button "Create purchase(s)" at bounding box center [179, 182] width 80 height 19
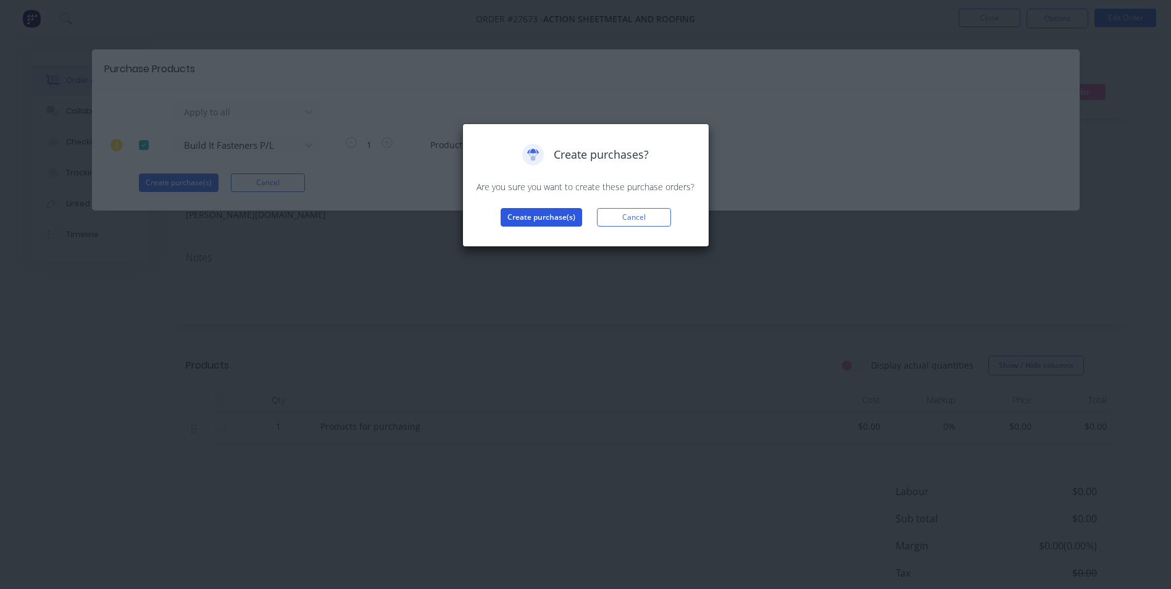
click at [514, 223] on button "Create purchase(s)" at bounding box center [541, 217] width 81 height 19
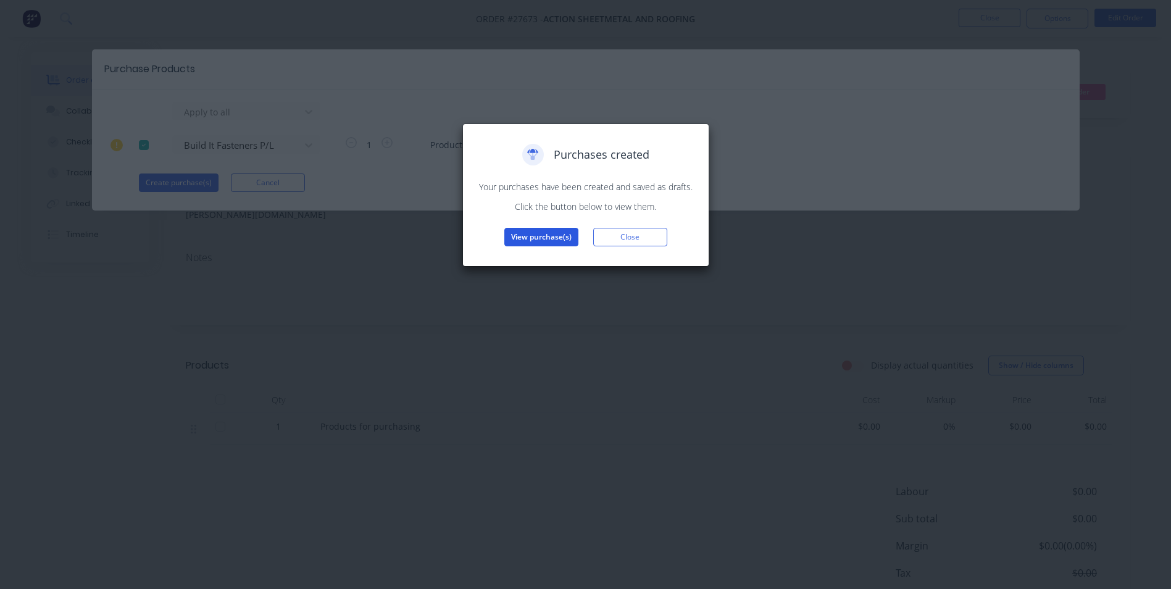
click at [512, 237] on button "View purchase(s)" at bounding box center [541, 237] width 74 height 19
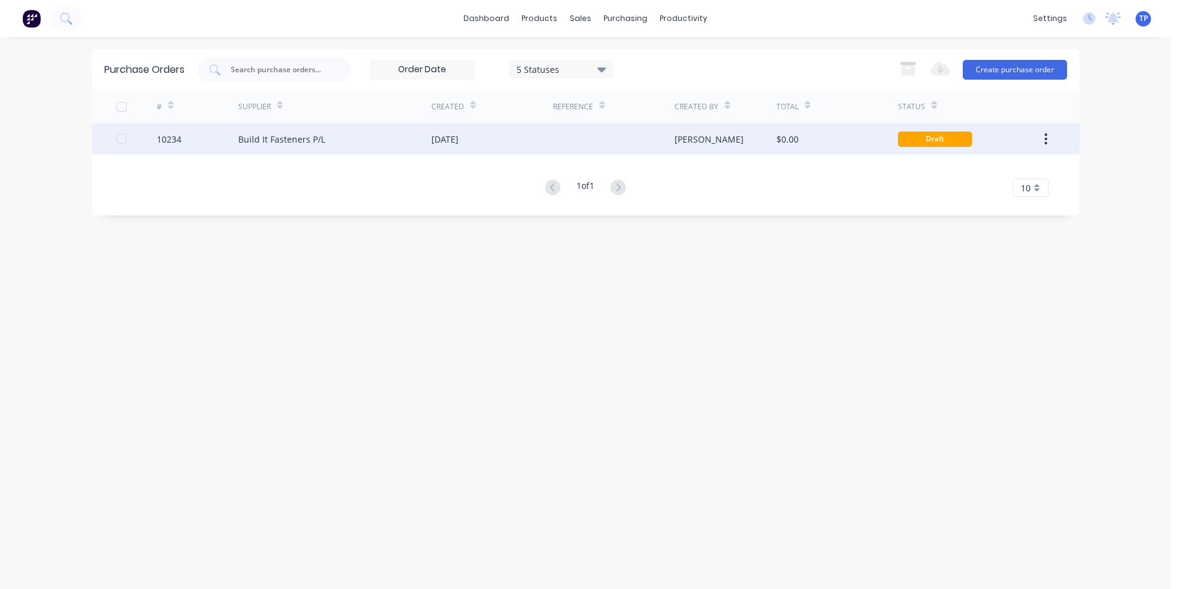
click at [293, 141] on div "Build It Fasteners P/L" at bounding box center [281, 139] width 87 height 13
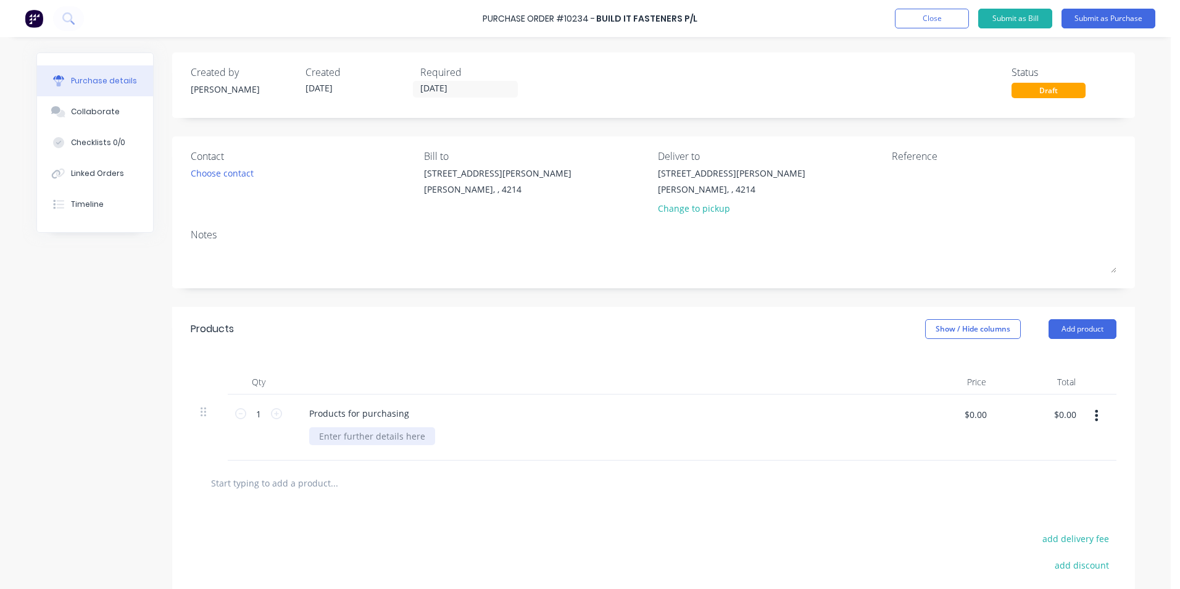
click at [382, 435] on div at bounding box center [372, 436] width 126 height 18
click at [207, 177] on div "Choose contact" at bounding box center [222, 173] width 63 height 13
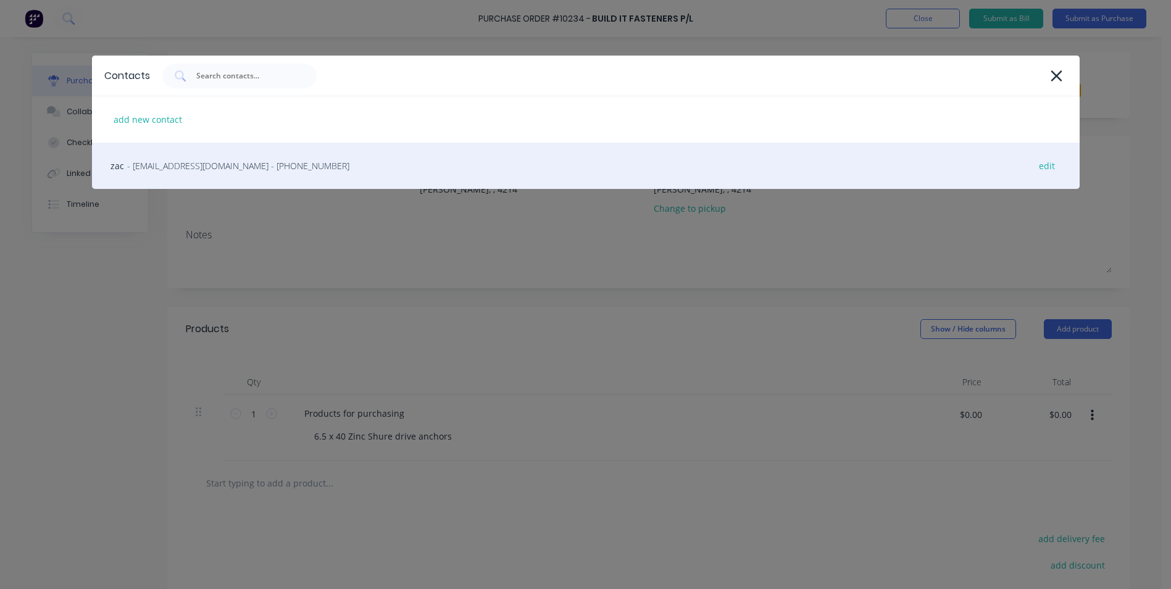
click at [207, 171] on span "- sales@bifqld.com.au - (07) 5527 8350" at bounding box center [238, 165] width 222 height 13
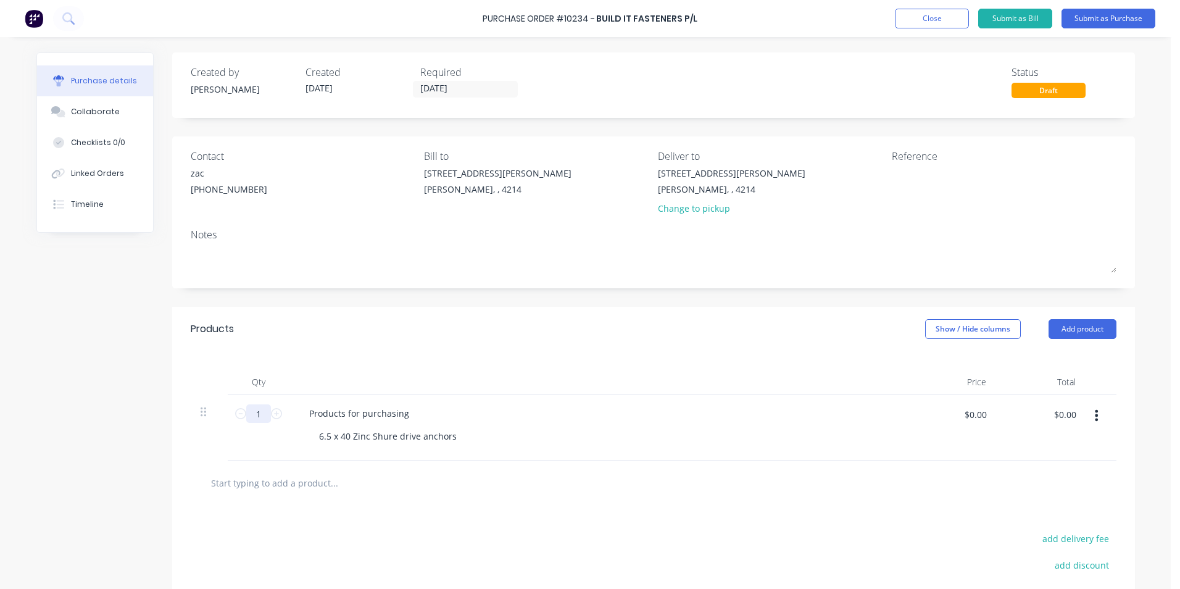
click at [256, 412] on input "1" at bounding box center [258, 413] width 25 height 19
type input "150"
click at [528, 342] on div "Products Show / Hide columns Add product" at bounding box center [653, 329] width 963 height 44
click at [425, 88] on input "11/08/25" at bounding box center [466, 88] width 104 height 15
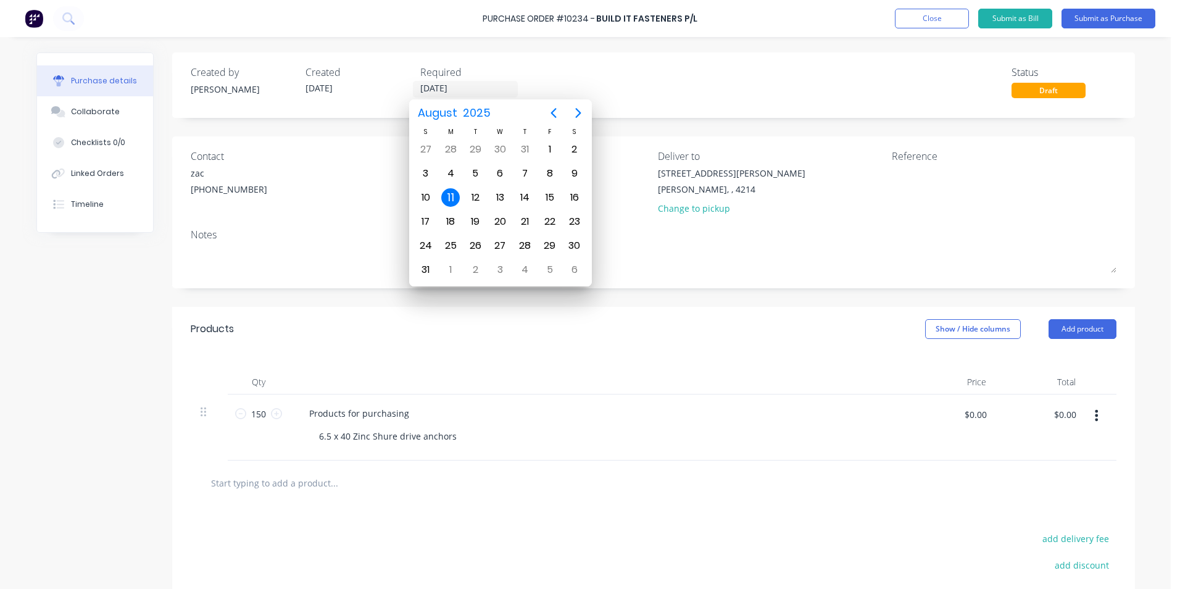
click at [443, 197] on div "11" at bounding box center [450, 197] width 19 height 19
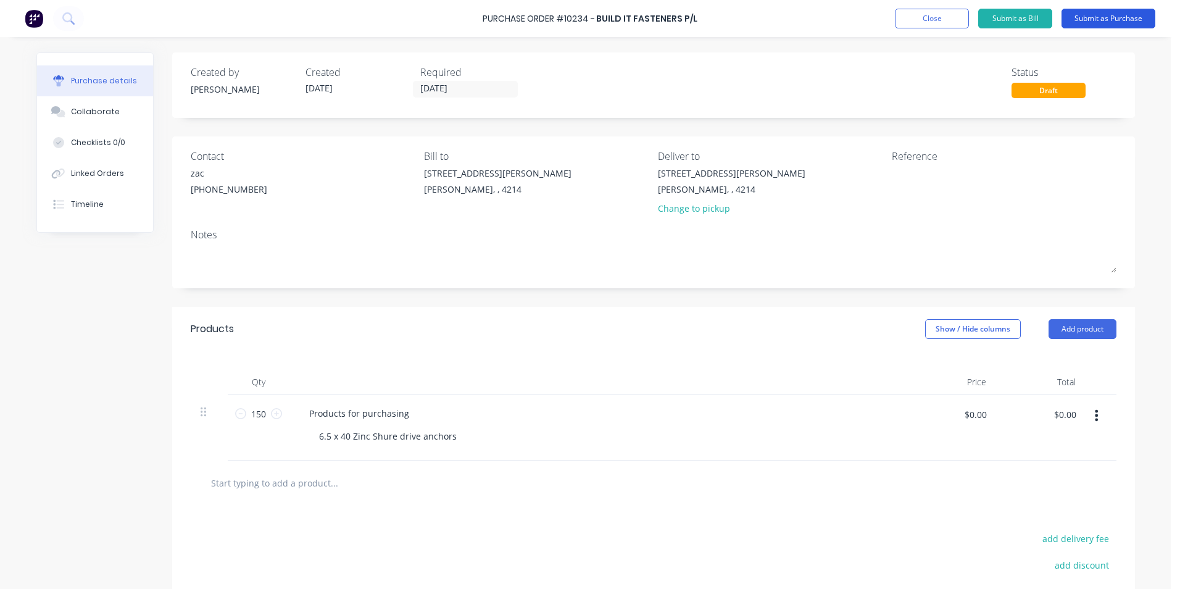
click at [1095, 15] on button "Submit as Purchase" at bounding box center [1109, 19] width 94 height 20
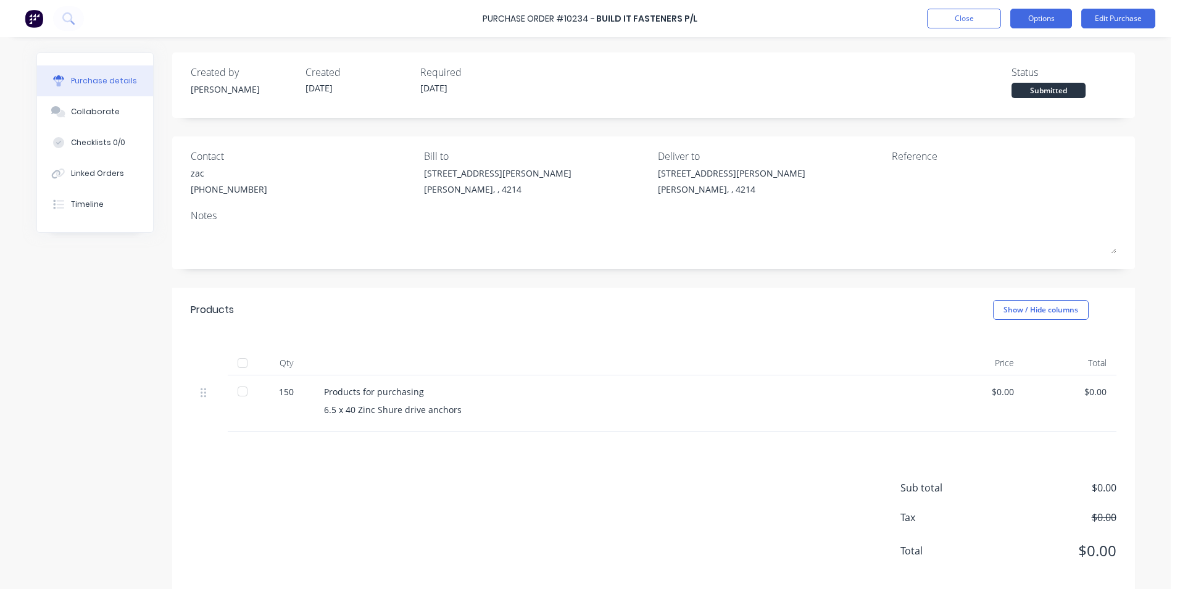
click at [1032, 20] on button "Options" at bounding box center [1042, 19] width 62 height 20
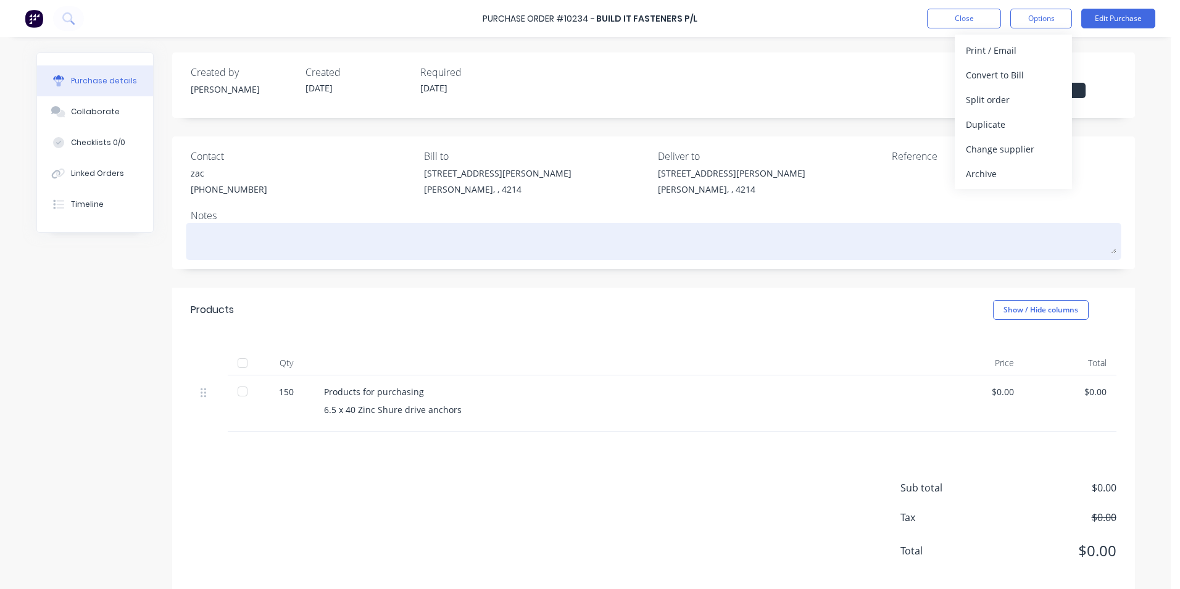
click at [225, 241] on textarea at bounding box center [654, 240] width 926 height 28
type textarea "x"
type textarea "H"
type textarea "x"
type textarea "Hu"
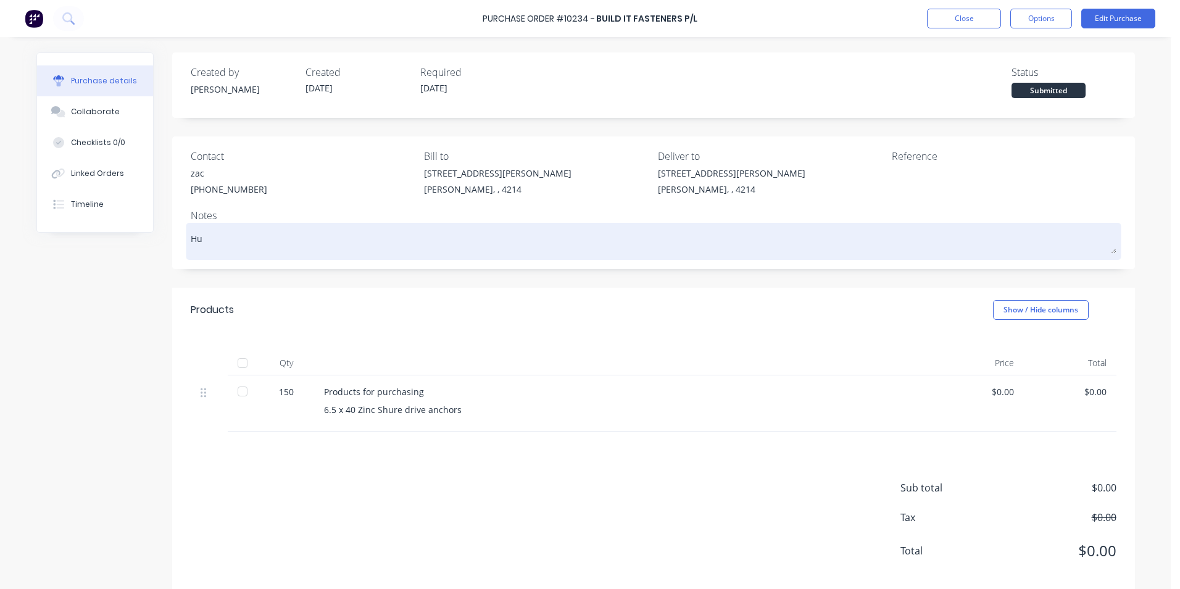
type textarea "x"
type textarea "Hut"
type textarea "x"
type textarea "Hutc"
type textarea "x"
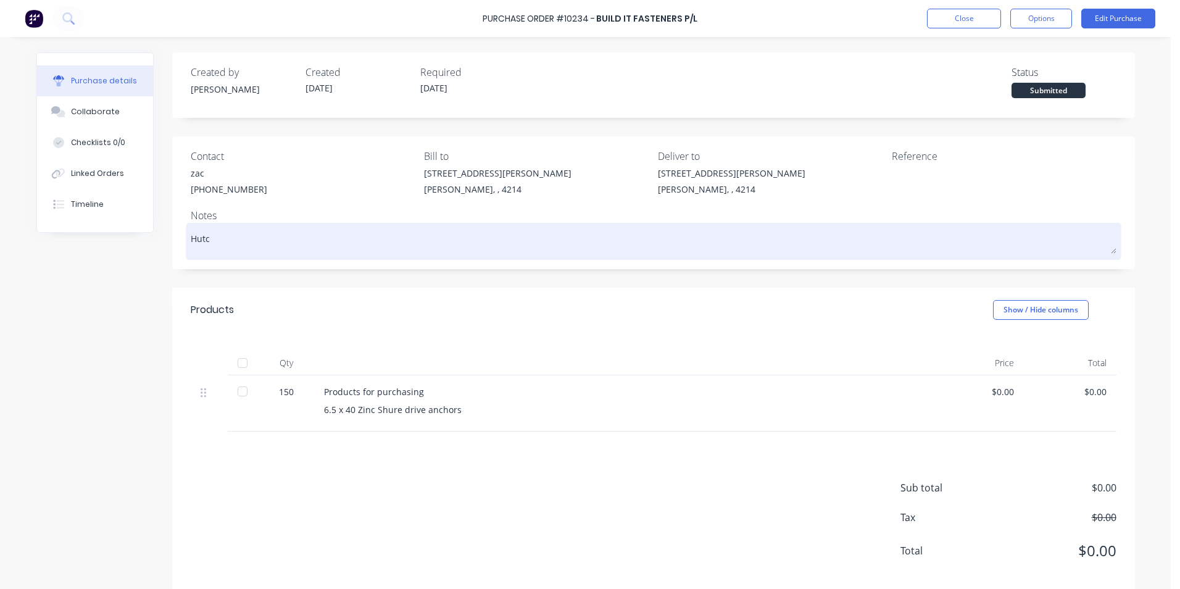
type textarea "Hutch"
type textarea "x"
type textarea "Hutchi"
type textarea "x"
type textarea "Hutchie"
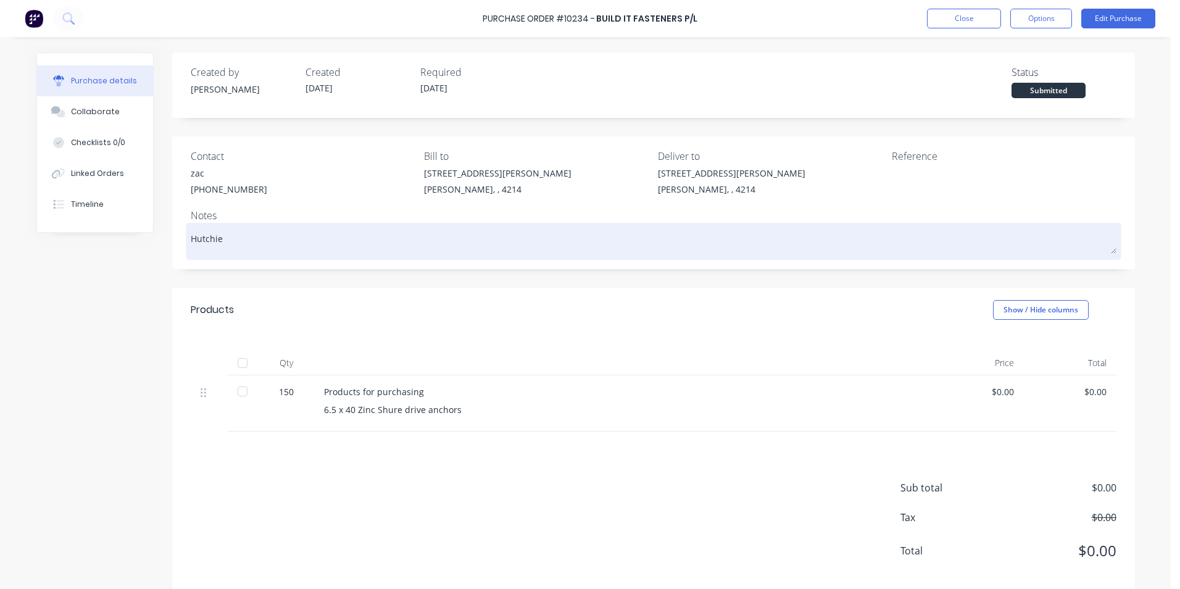
type textarea "x"
type textarea "Hutchies"
type textarea "x"
type textarea "Hutchies"
type textarea "x"
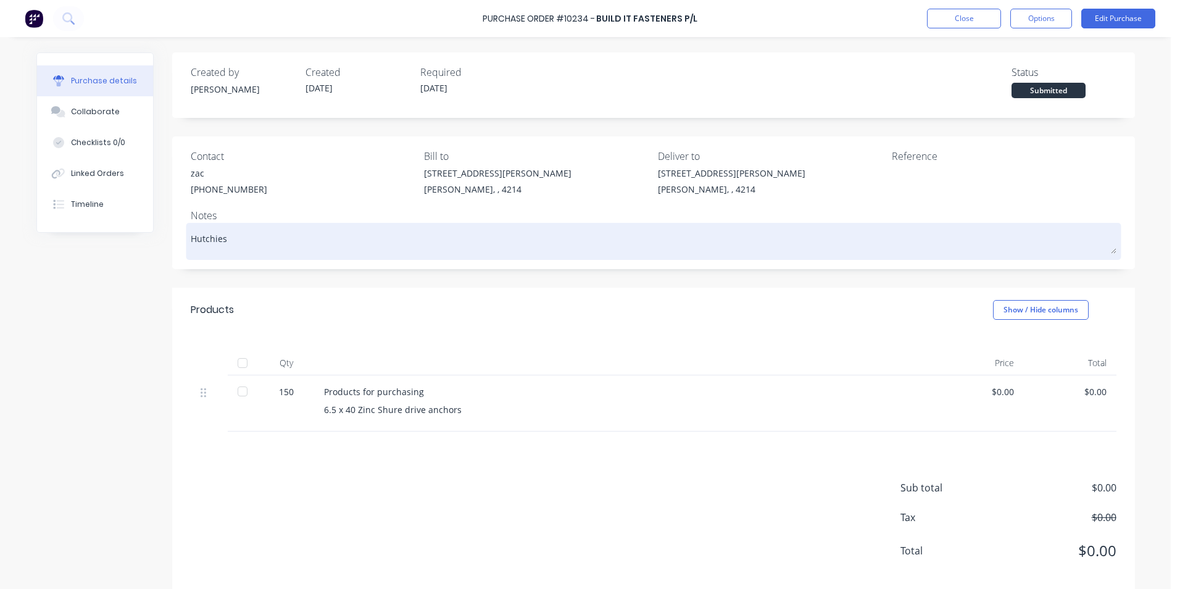
type textarea "Hutchies 2"
type textarea "x"
type textarea "Hutchies 27"
type textarea "x"
type textarea "Hutchies 277"
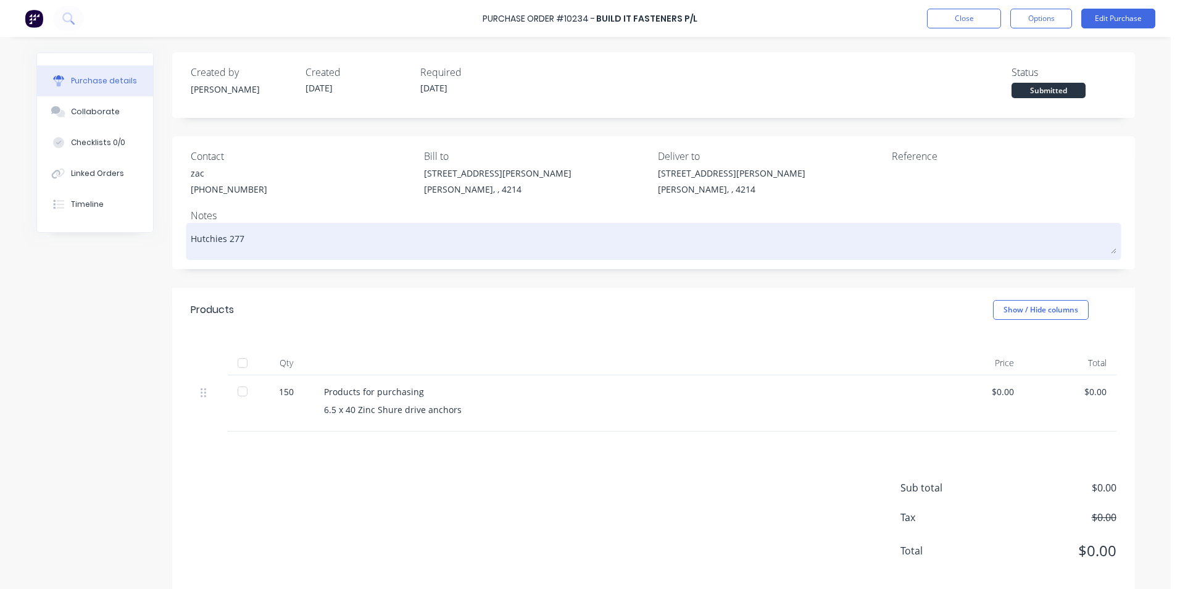
type textarea "x"
type textarea "Hutchies 2772"
type textarea "x"
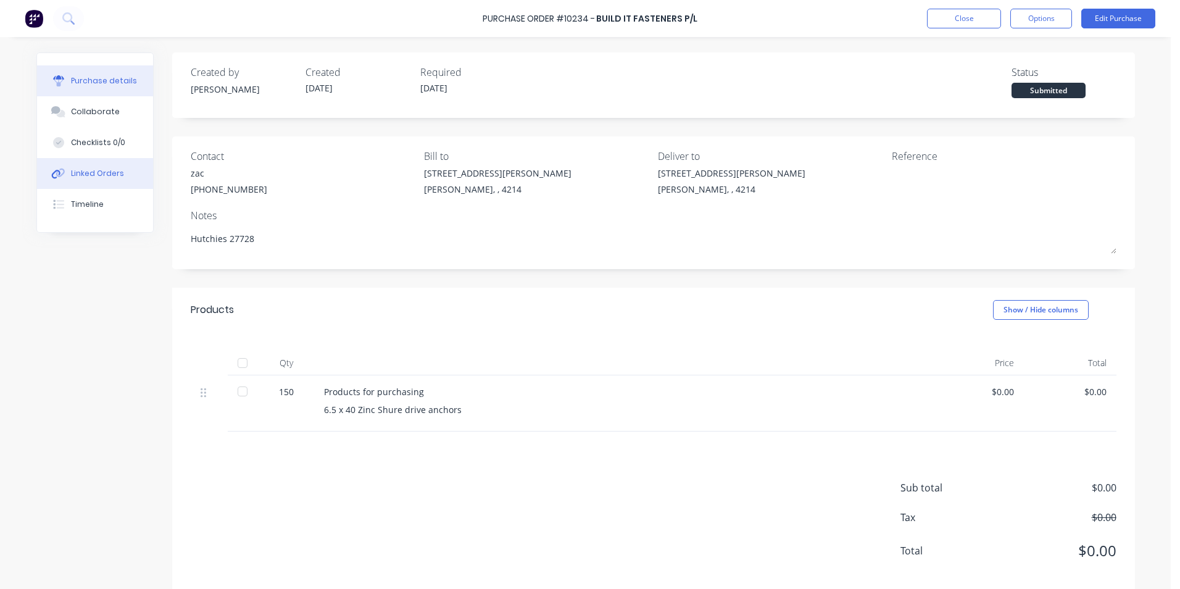
type textarea "Hutchies 27728"
type textarea "x"
type textarea "Hutchies 27728"
click at [115, 173] on div "Linked Orders" at bounding box center [97, 173] width 53 height 11
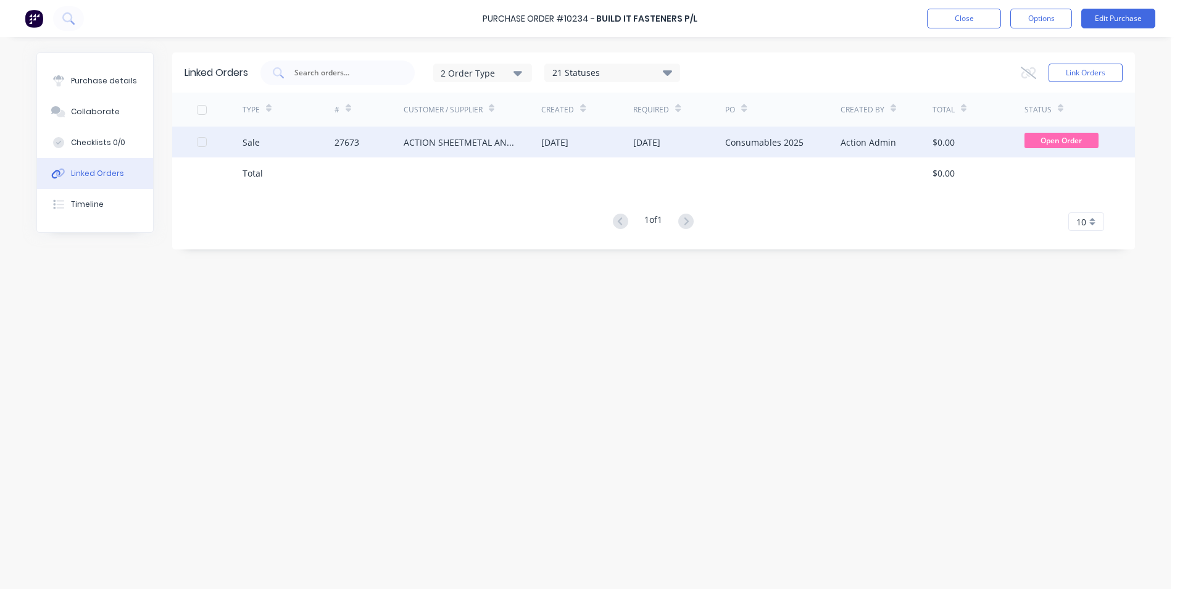
click at [376, 142] on div "27673" at bounding box center [369, 142] width 69 height 31
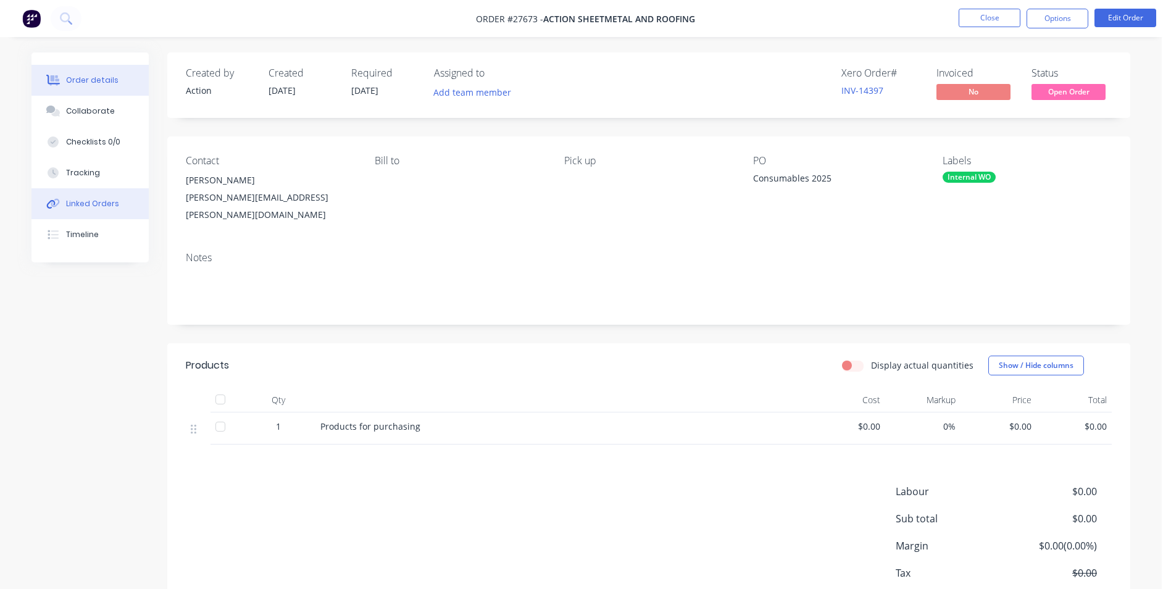
click at [104, 211] on button "Linked Orders" at bounding box center [89, 203] width 117 height 31
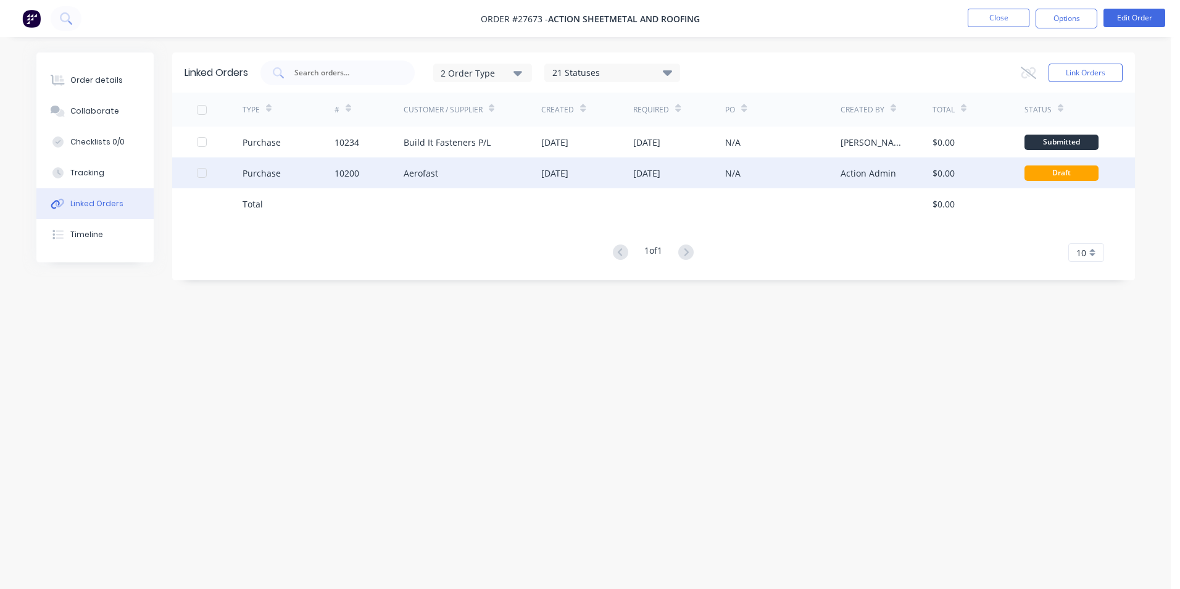
click at [598, 178] on div "07 Aug 2025" at bounding box center [587, 172] width 92 height 31
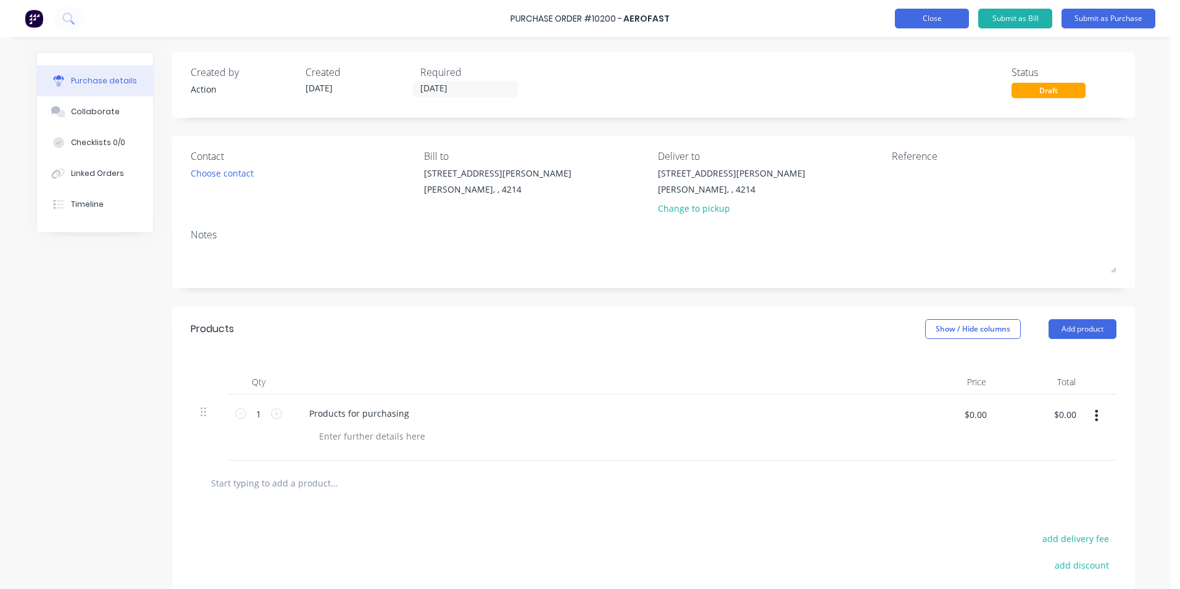
click at [939, 15] on button "Close" at bounding box center [932, 19] width 74 height 20
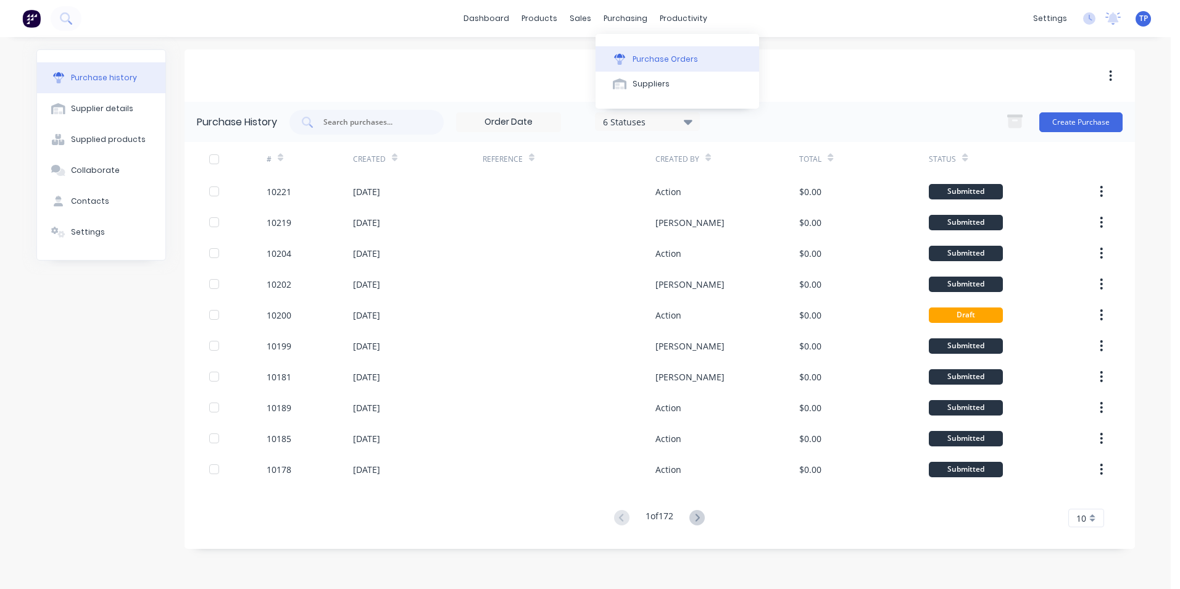
click at [657, 57] on div "Purchase Orders" at bounding box center [665, 59] width 65 height 11
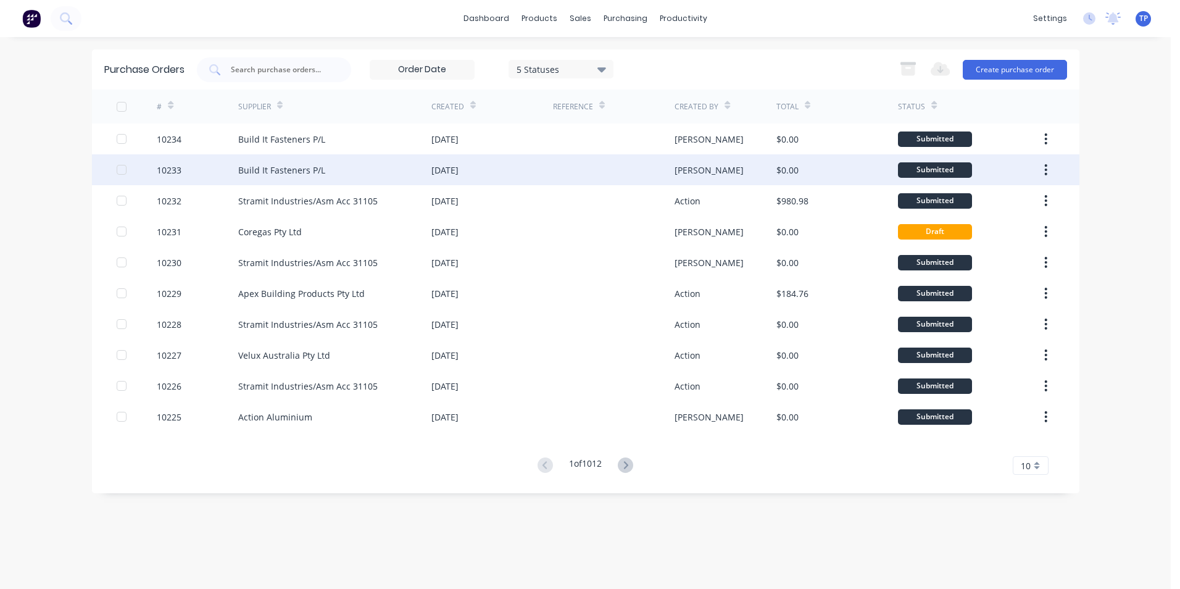
click at [699, 172] on div "Tony" at bounding box center [726, 169] width 102 height 31
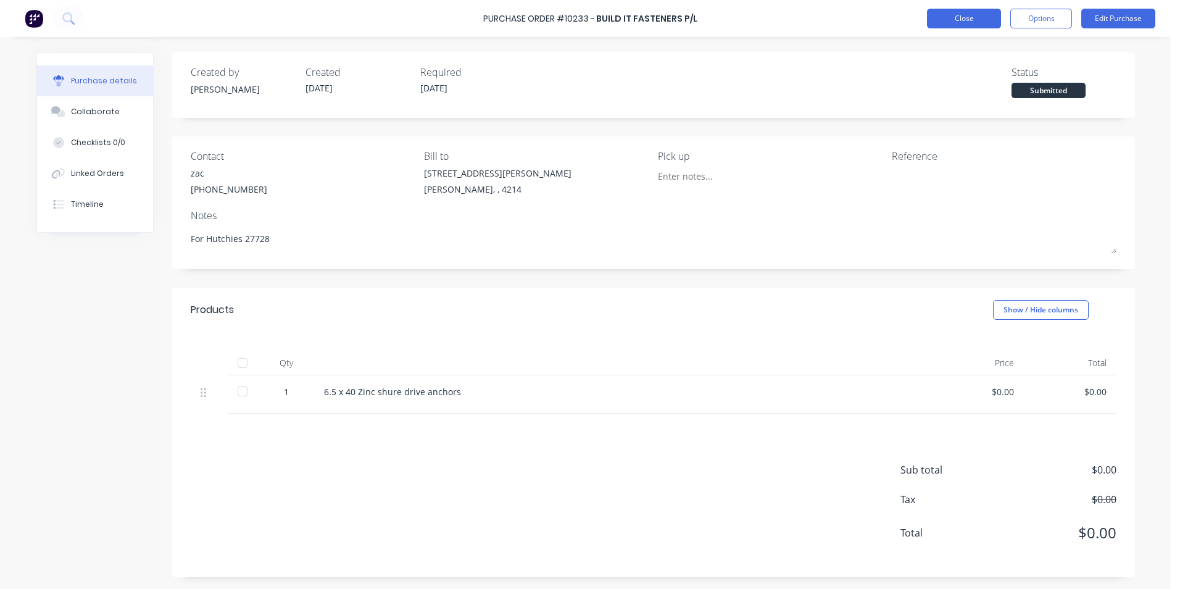
click at [963, 19] on button "Close" at bounding box center [964, 19] width 74 height 20
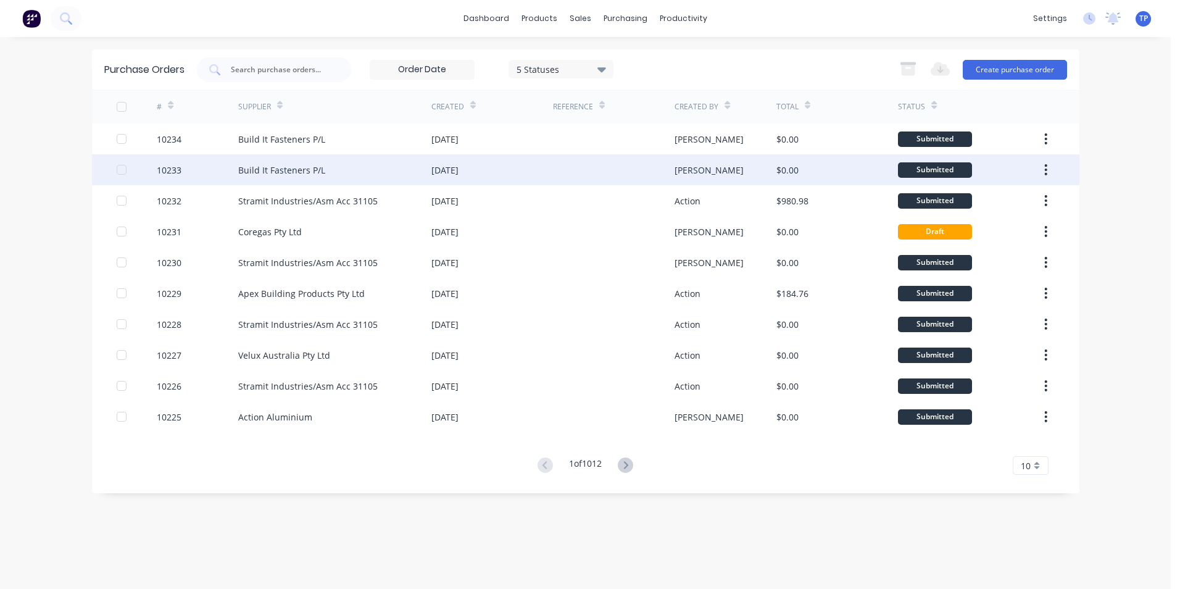
drag, startPoint x: 1045, startPoint y: 170, endPoint x: 1022, endPoint y: 177, distance: 23.1
click at [1045, 170] on icon "button" at bounding box center [1046, 170] width 3 height 14
click at [975, 202] on div "Archive" at bounding box center [1002, 202] width 95 height 18
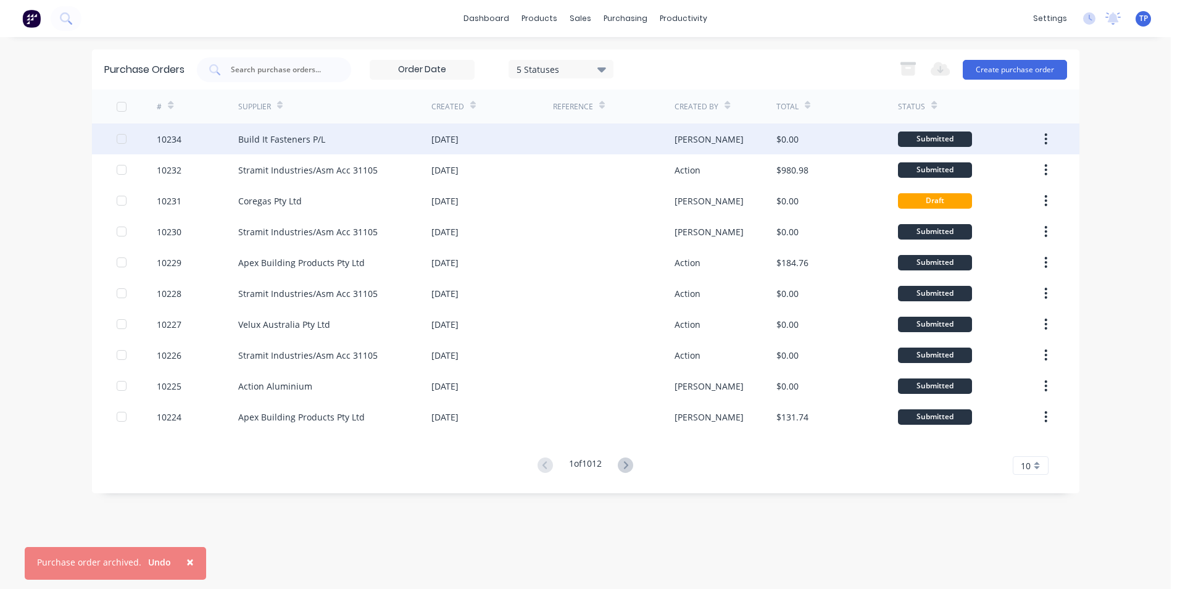
click at [580, 146] on div at bounding box center [614, 138] width 122 height 31
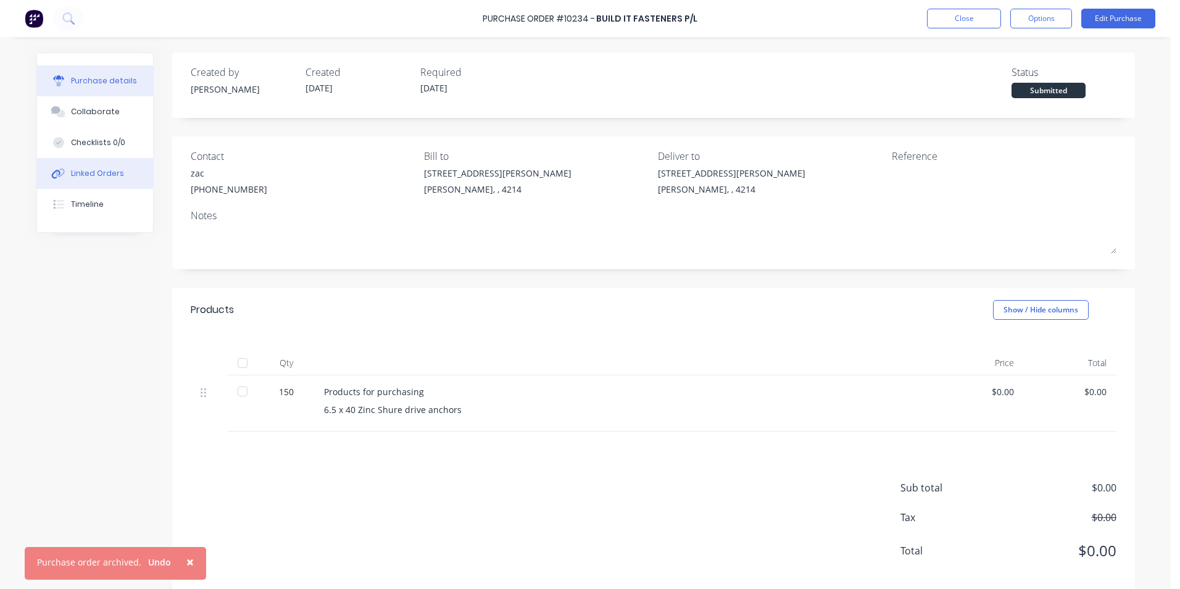
click at [89, 174] on div "Linked Orders" at bounding box center [97, 173] width 53 height 11
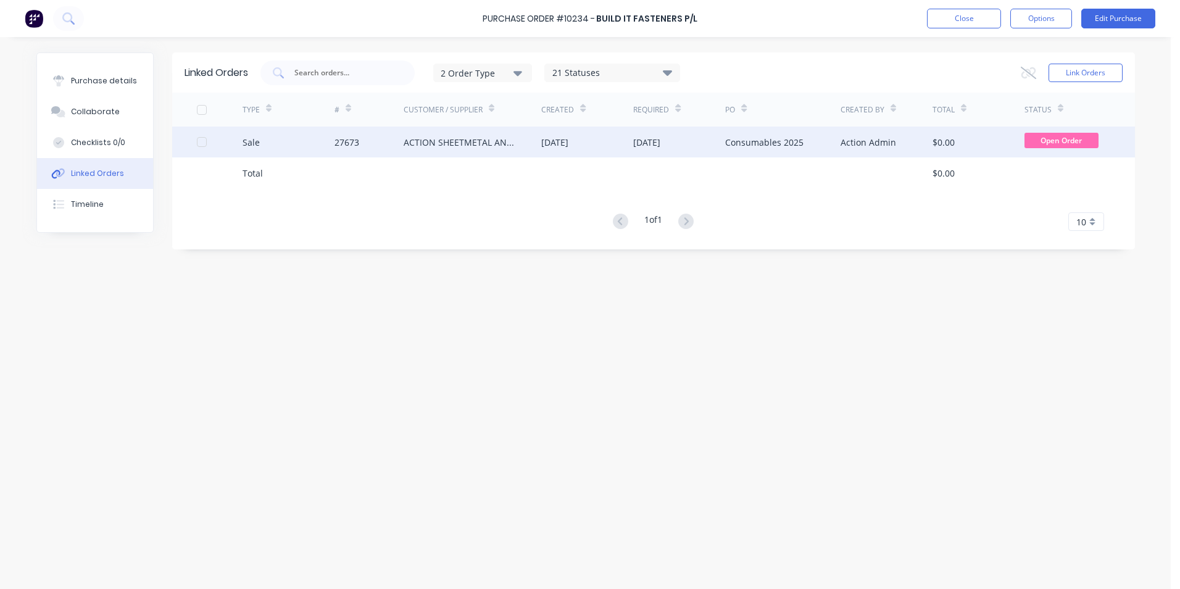
click at [383, 141] on div "27673" at bounding box center [369, 142] width 69 height 31
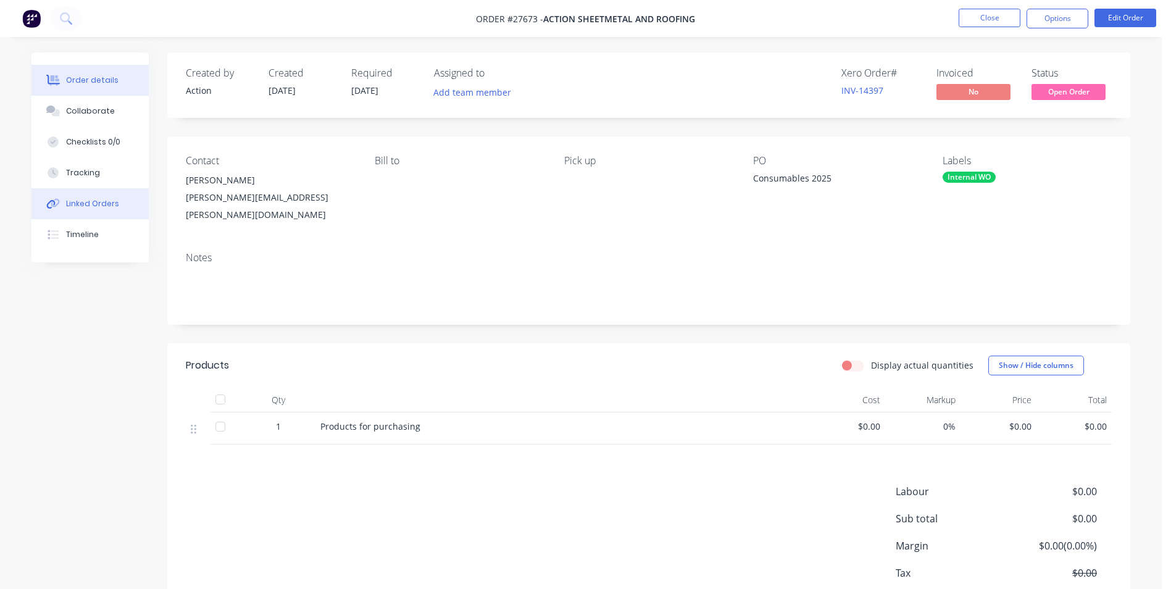
click at [109, 202] on div "Linked Orders" at bounding box center [92, 203] width 53 height 11
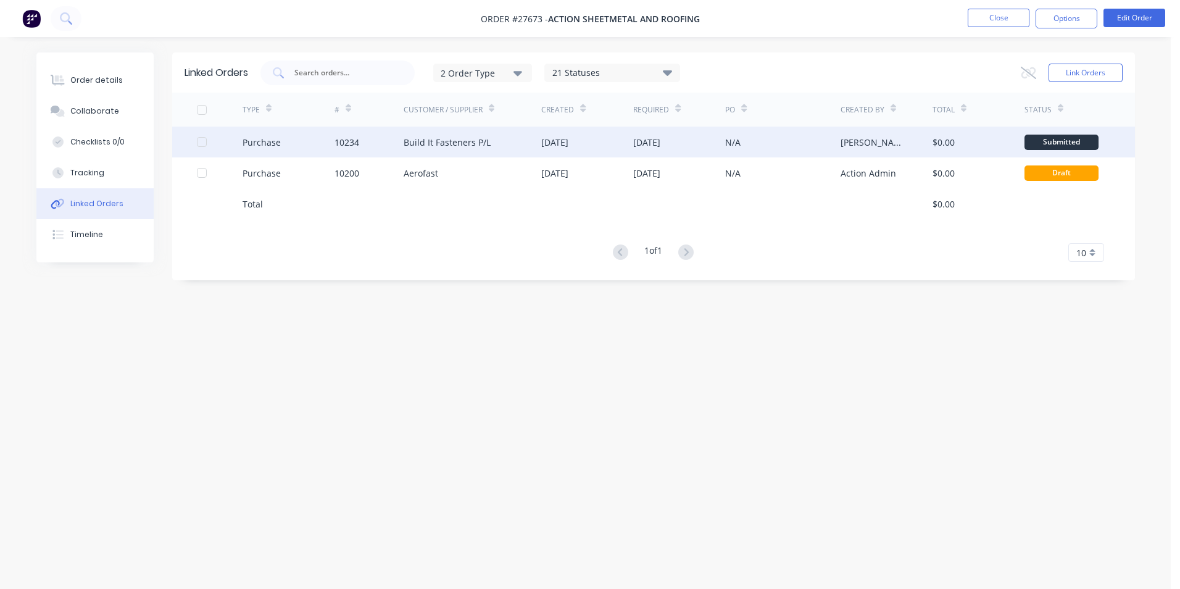
click at [410, 143] on div "Build It Fasteners P/L" at bounding box center [447, 142] width 87 height 13
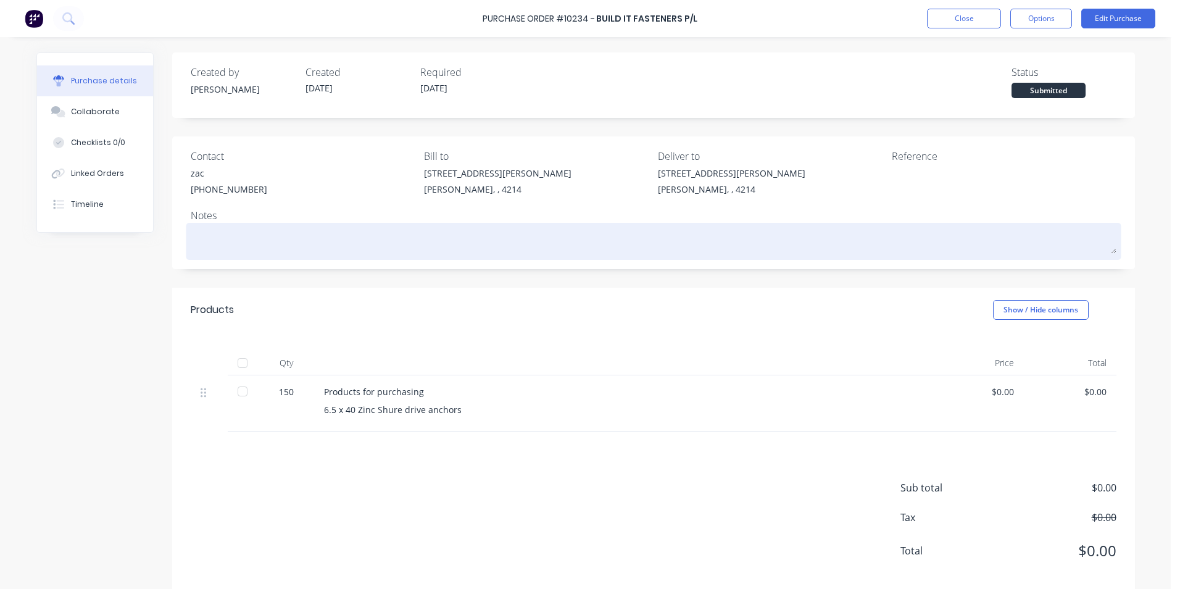
click at [315, 244] on textarea at bounding box center [654, 240] width 926 height 28
type textarea "x"
type textarea "H"
type textarea "x"
type textarea "Hu"
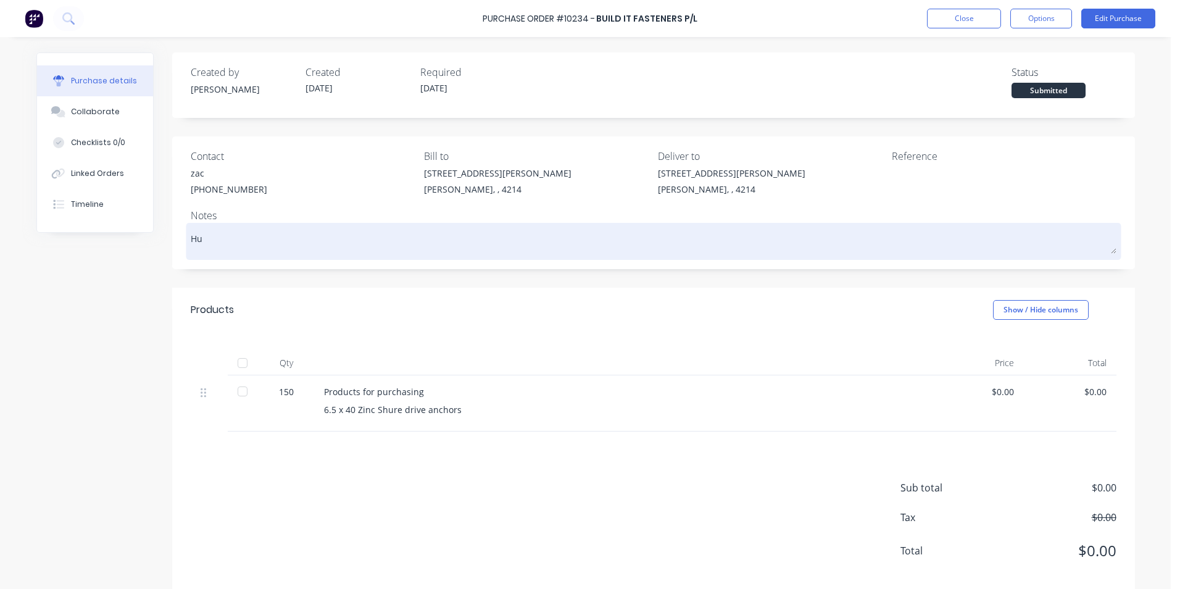
type textarea "x"
type textarea "Hut"
type textarea "x"
type textarea "Hutc"
type textarea "x"
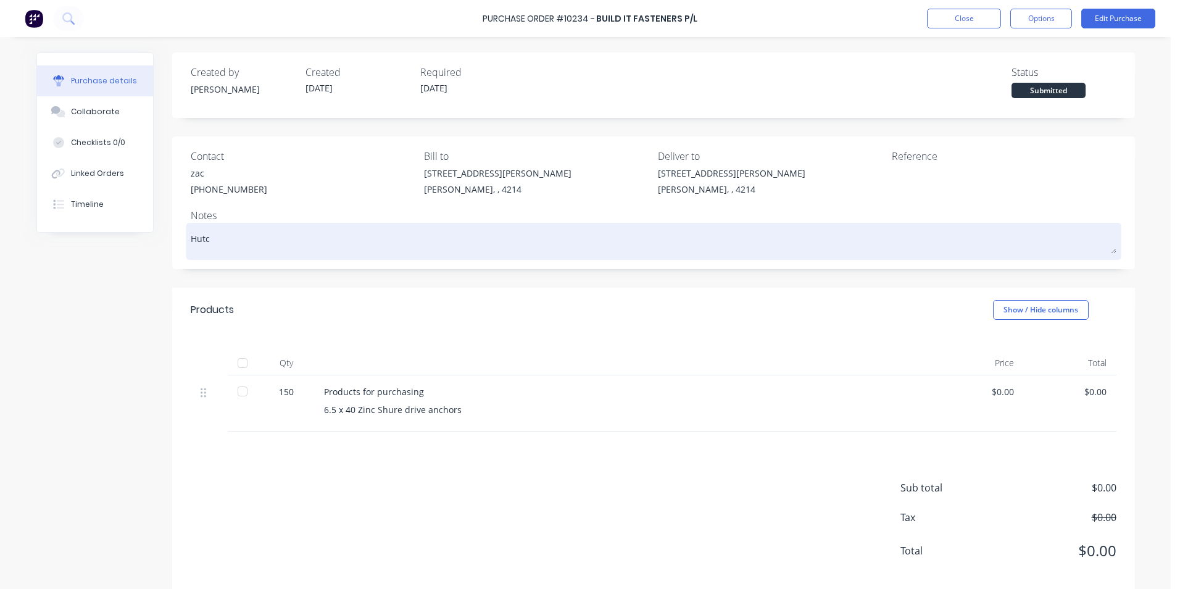
type textarea "Hutch"
type textarea "x"
type textarea "Hutchi"
type textarea "x"
type textarea "Hutchie"
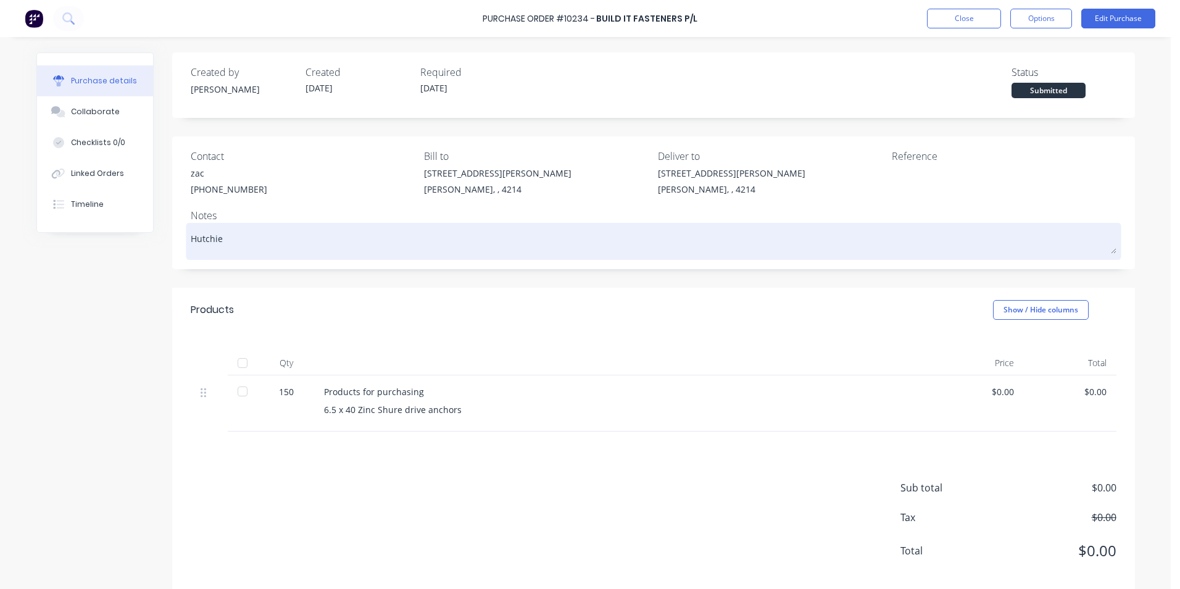
type textarea "x"
type textarea "Hutchies"
type textarea "x"
type textarea "Hutchies"
type textarea "x"
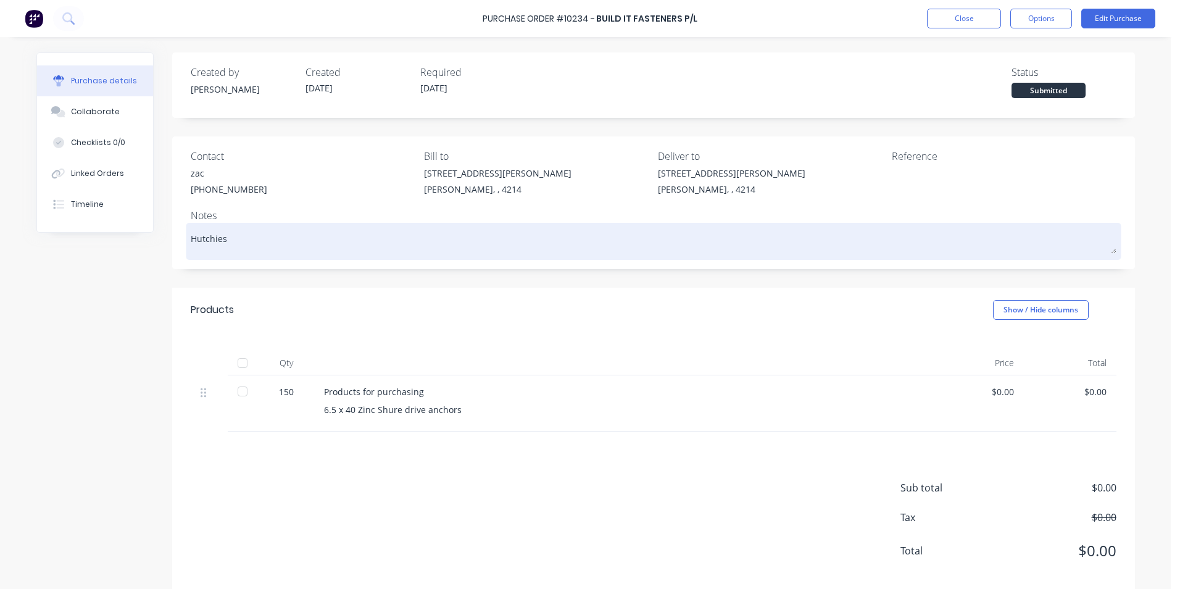
type textarea "Hutchies 2"
type textarea "x"
type textarea "Hutchies 27"
type textarea "x"
type textarea "Hutchies 277"
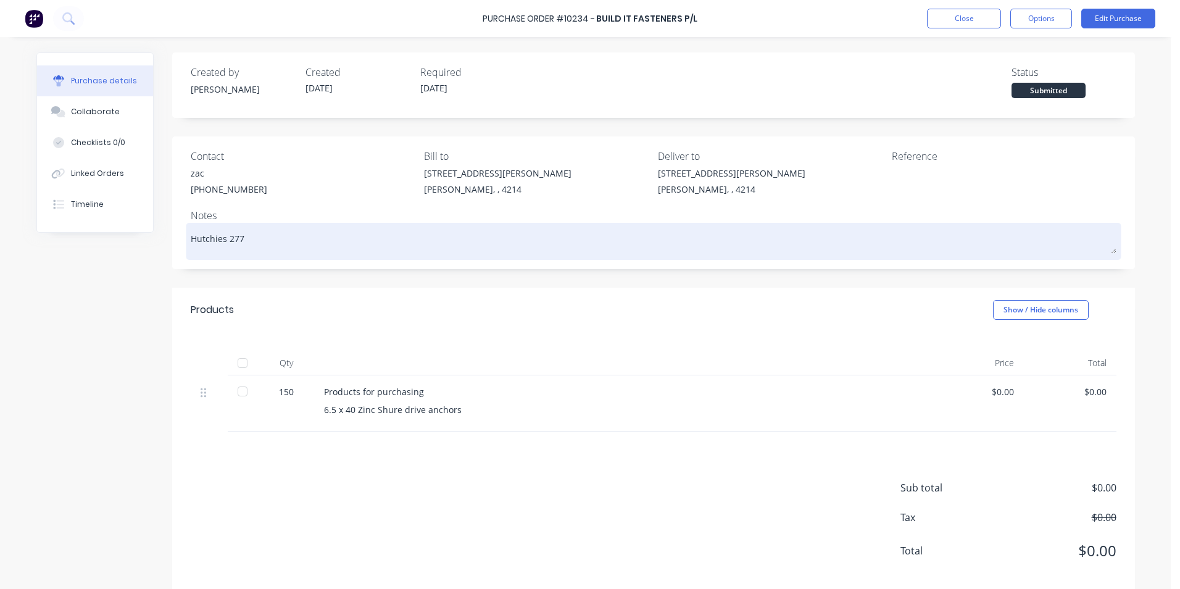
type textarea "x"
type textarea "Hutchies 2772"
type textarea "x"
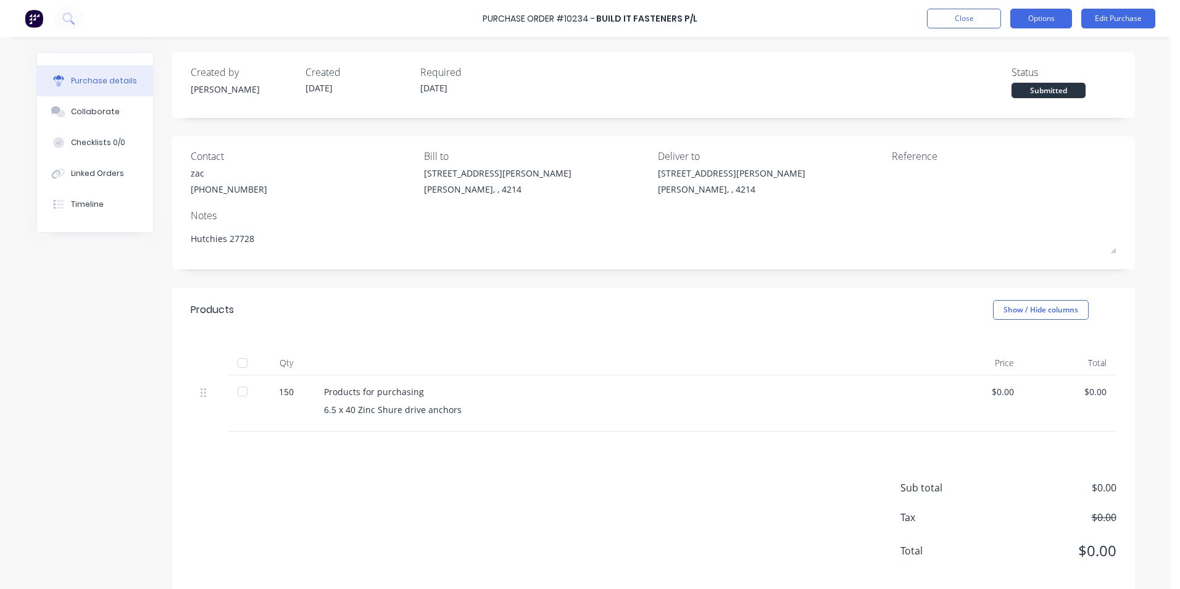
type textarea "Hutchies 27728"
type textarea "x"
type textarea "Hutchies 27728"
click at [1047, 19] on button "Options" at bounding box center [1042, 19] width 62 height 20
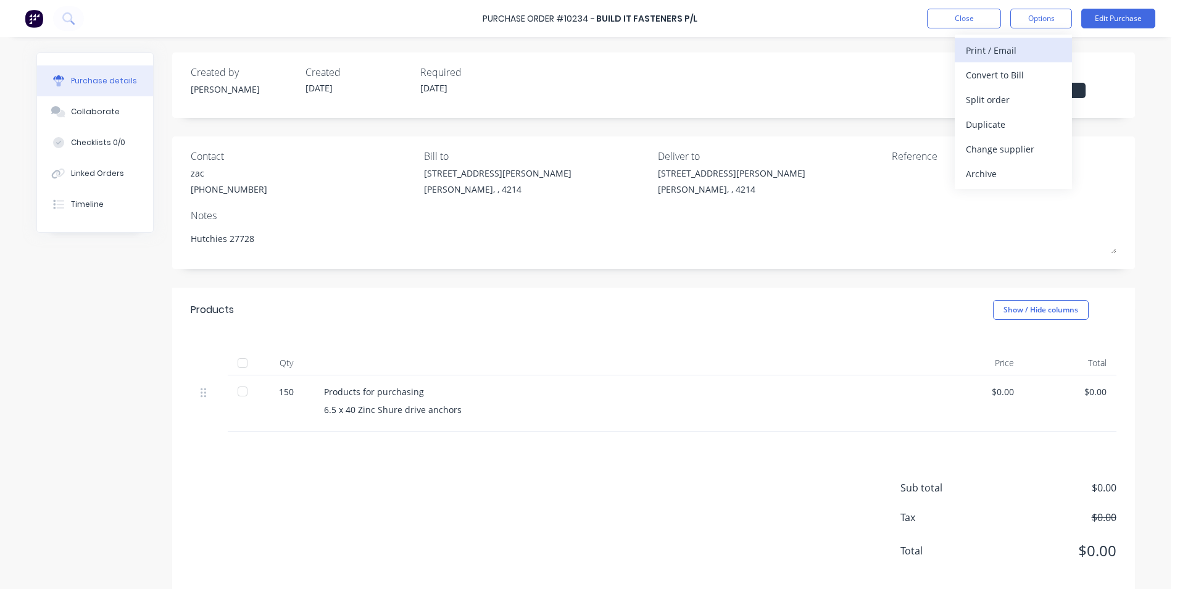
click at [990, 56] on div "Print / Email" at bounding box center [1013, 50] width 95 height 18
click at [994, 99] on div "Without pricing" at bounding box center [1013, 100] width 95 height 18
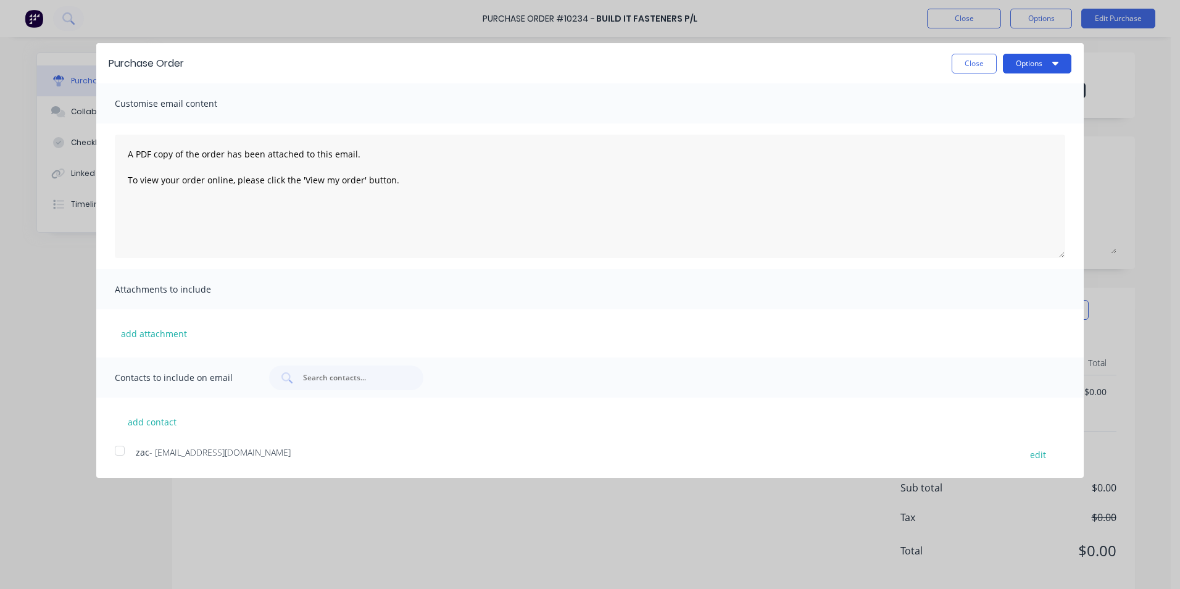
click at [1029, 63] on button "Options" at bounding box center [1037, 64] width 69 height 20
click at [996, 99] on div "Print" at bounding box center [1013, 95] width 95 height 18
click at [975, 62] on button "Close" at bounding box center [974, 64] width 45 height 20
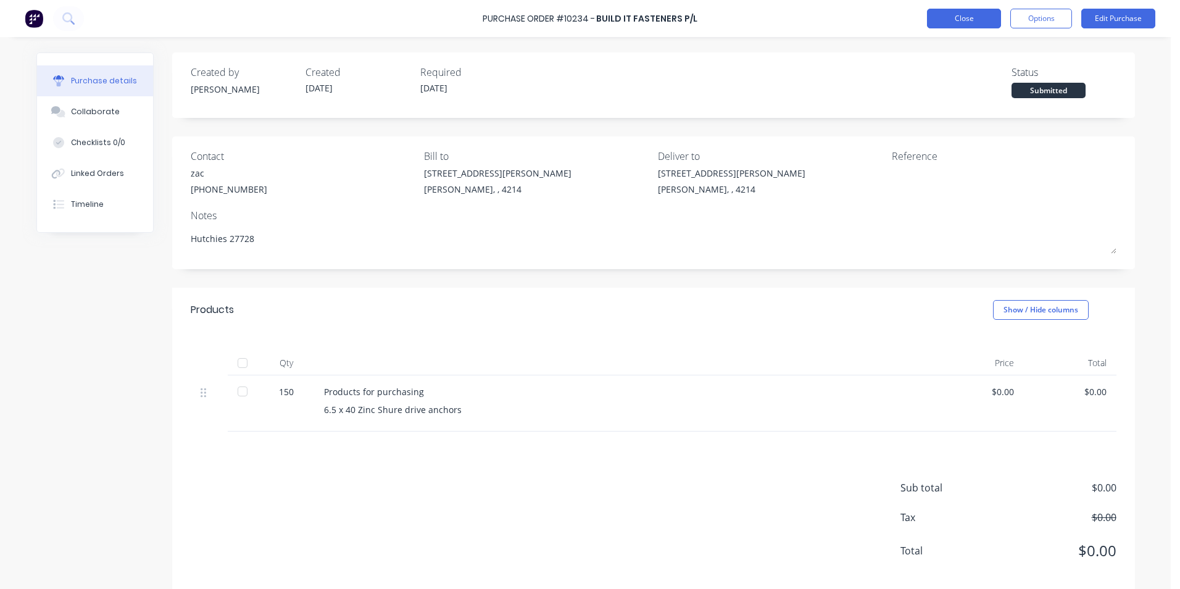
click at [953, 14] on button "Close" at bounding box center [964, 19] width 74 height 20
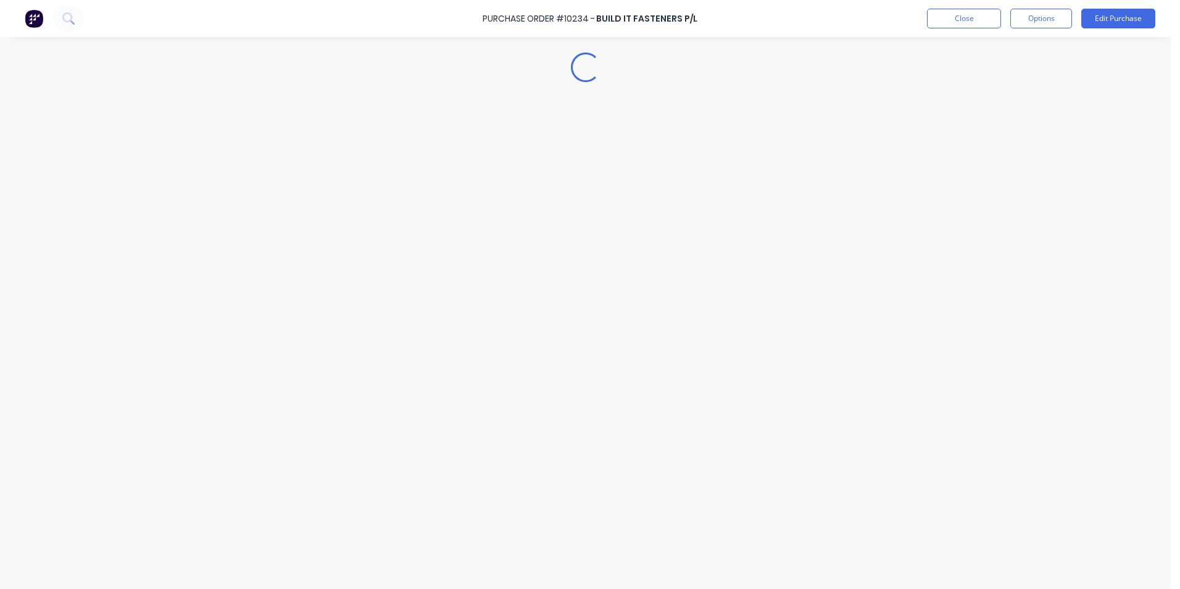
type textarea "x"
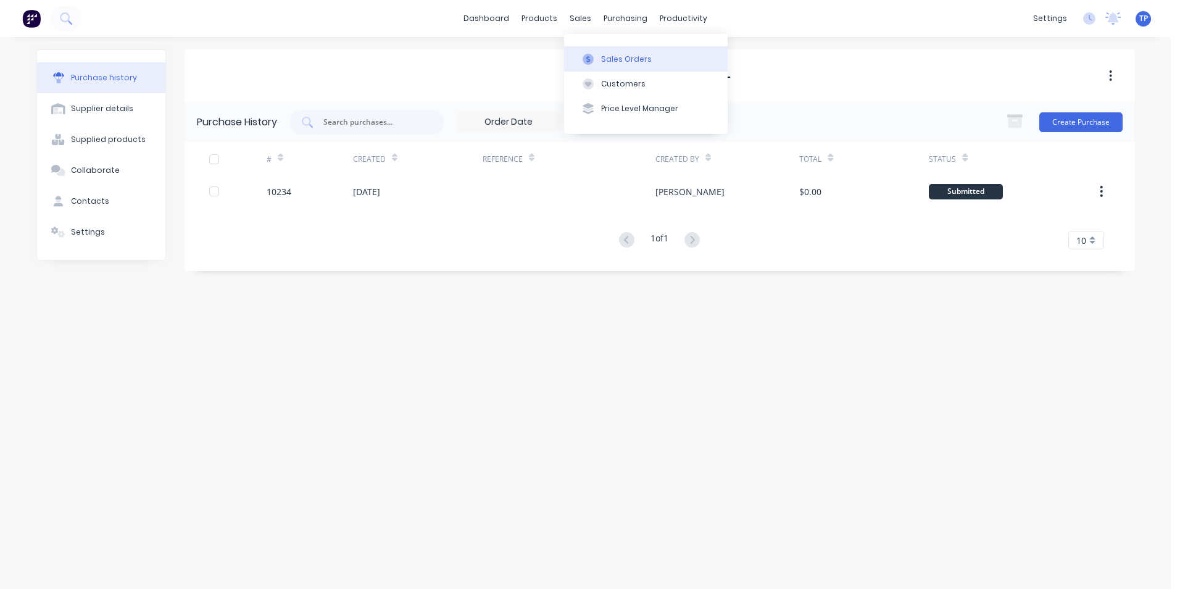
click at [610, 56] on div "Sales Orders" at bounding box center [626, 59] width 51 height 11
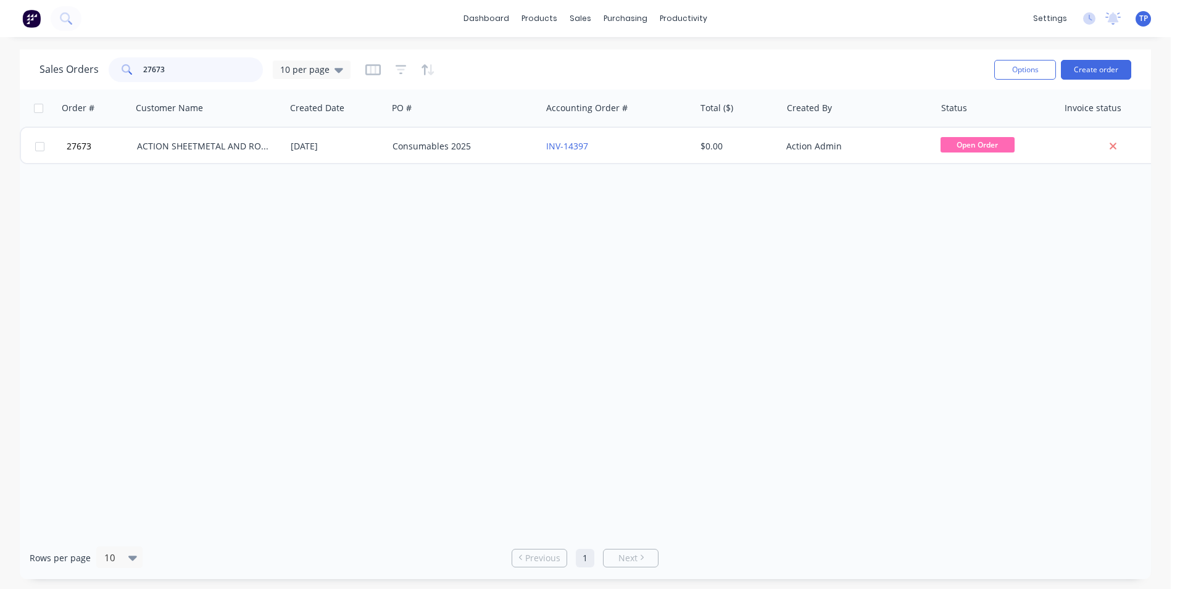
drag, startPoint x: 192, startPoint y: 75, endPoint x: 82, endPoint y: 80, distance: 110.0
click at [82, 80] on div "Sales Orders 27673 10 per page" at bounding box center [195, 69] width 311 height 25
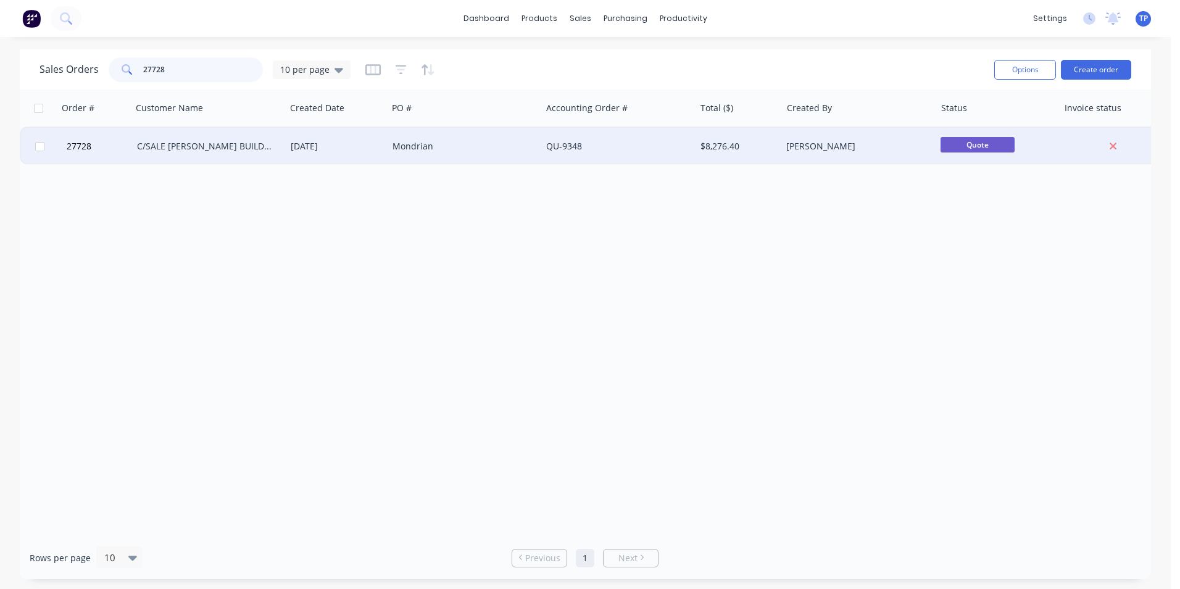
type input "27728"
click at [453, 155] on div "Mondrian" at bounding box center [465, 146] width 154 height 37
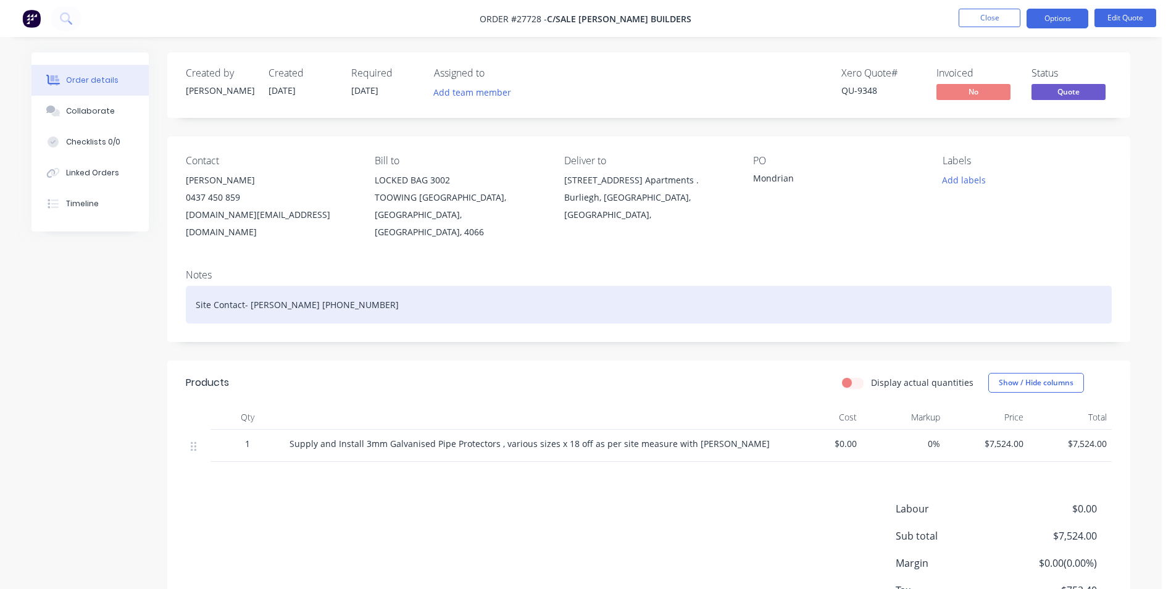
click at [487, 292] on div "Site Contact- Mark McKenzie 0499 036 655" at bounding box center [649, 305] width 926 height 38
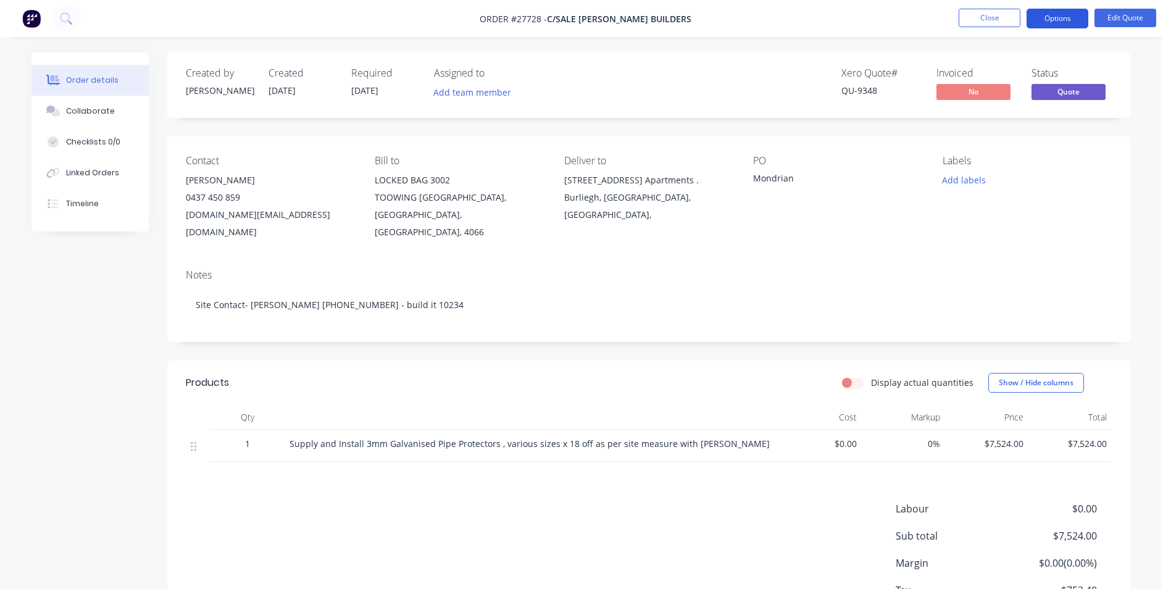
click at [1059, 16] on button "Options" at bounding box center [1058, 19] width 62 height 20
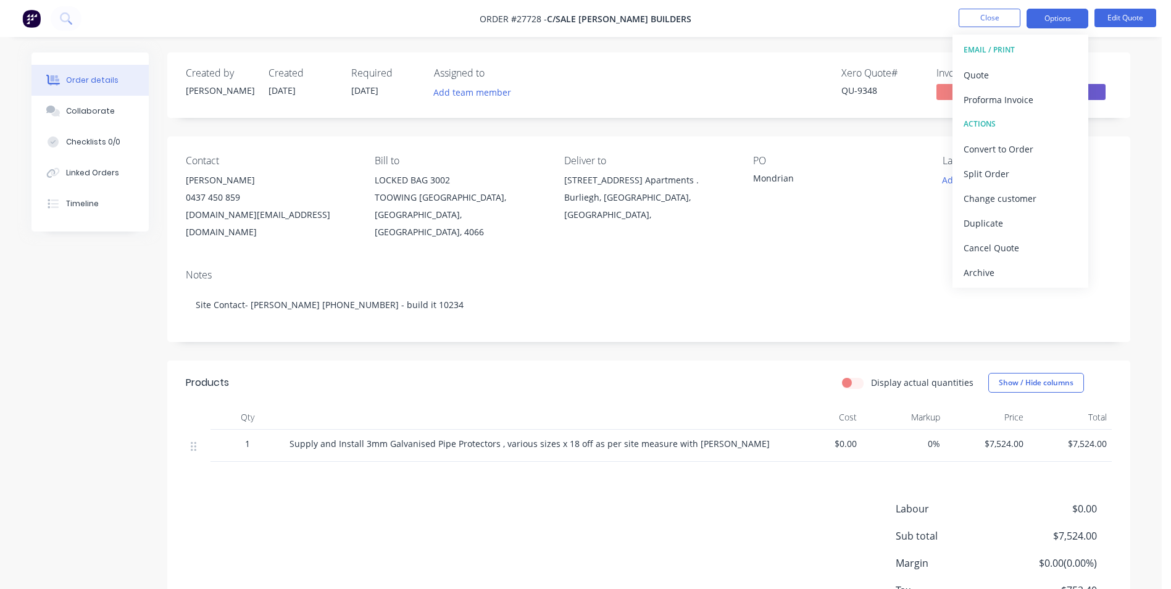
click at [741, 227] on div "Contact Julian Ferrari 0437 450 859 julian.ferrari@hutchinsonbuilders.com.au Bi…" at bounding box center [648, 197] width 963 height 123
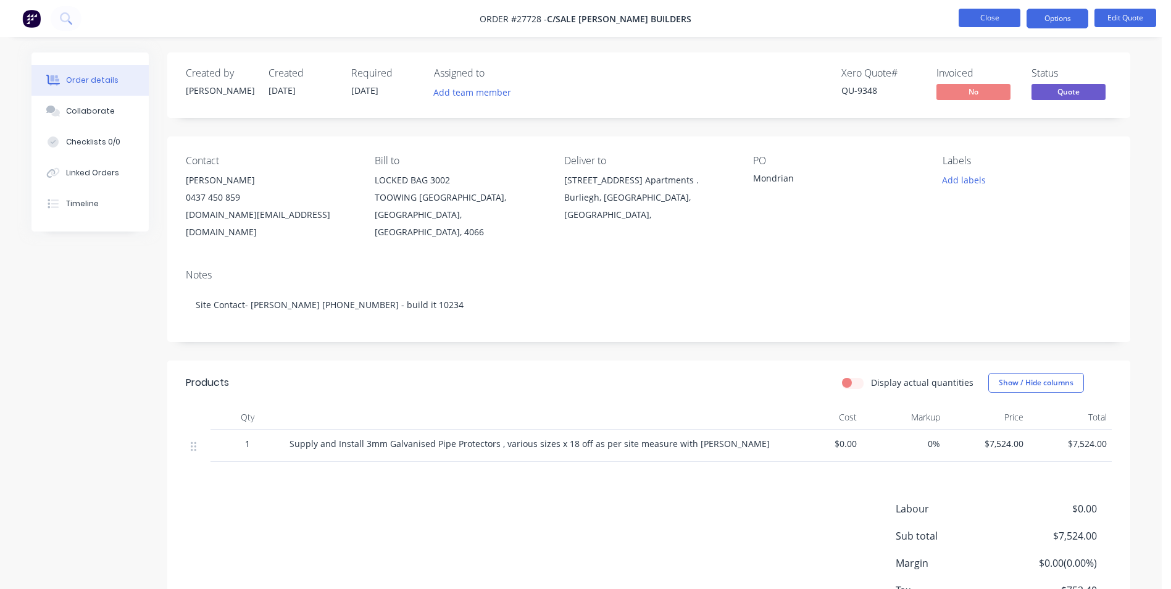
click at [991, 20] on button "Close" at bounding box center [990, 18] width 62 height 19
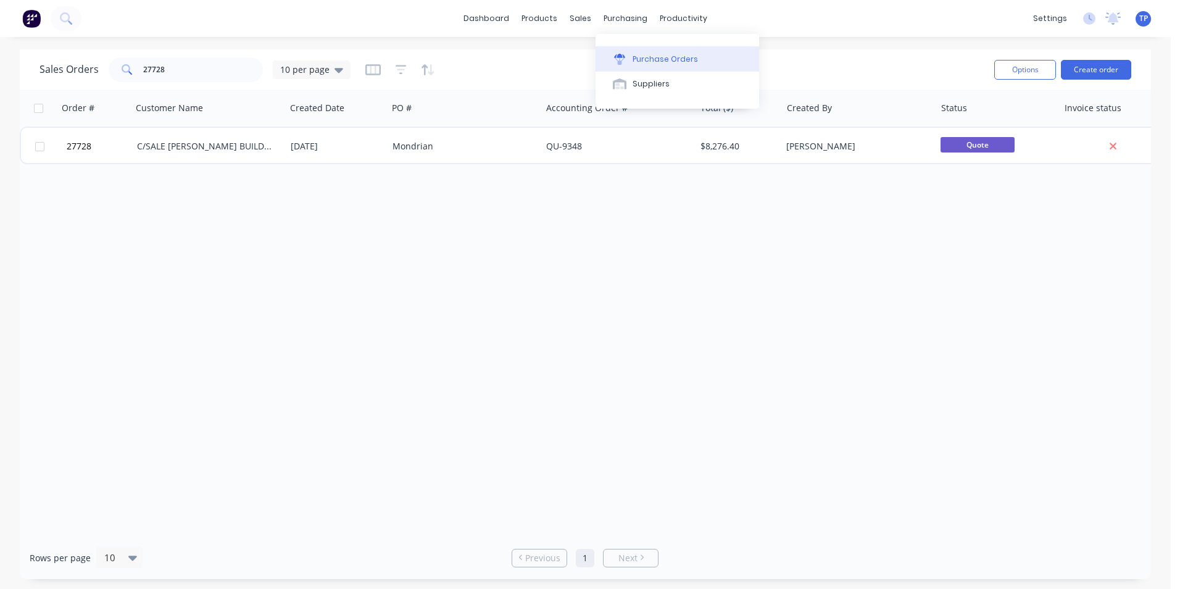
click at [678, 61] on div "Purchase Orders" at bounding box center [665, 59] width 65 height 11
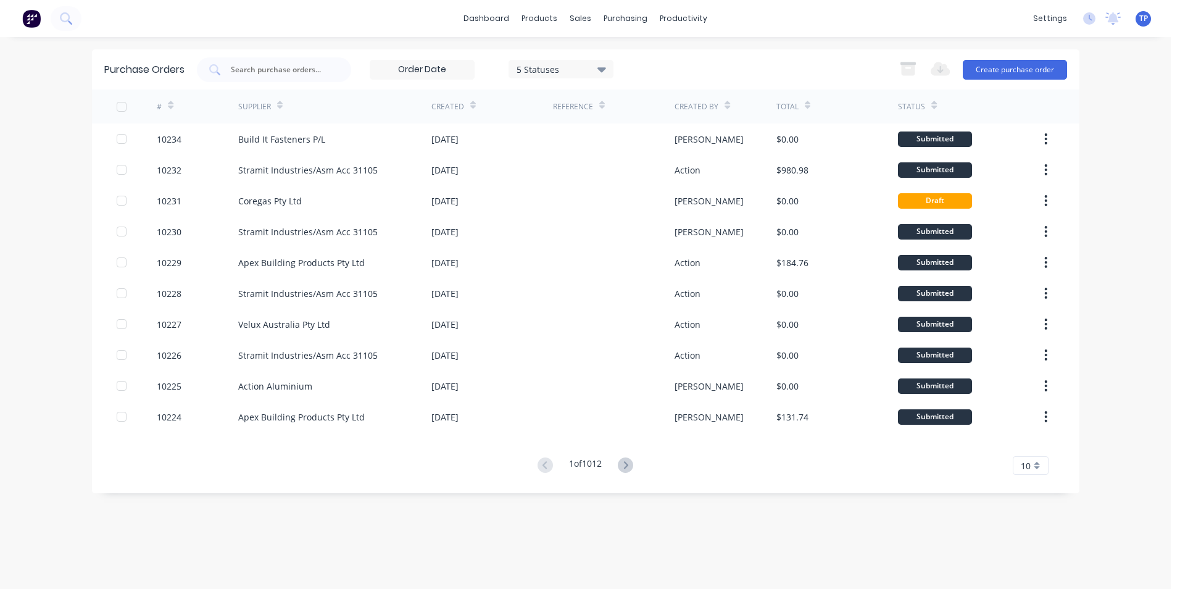
click at [588, 72] on div "5 Statuses" at bounding box center [561, 68] width 88 height 13
click at [570, 128] on div "Archived" at bounding box center [574, 126] width 99 height 13
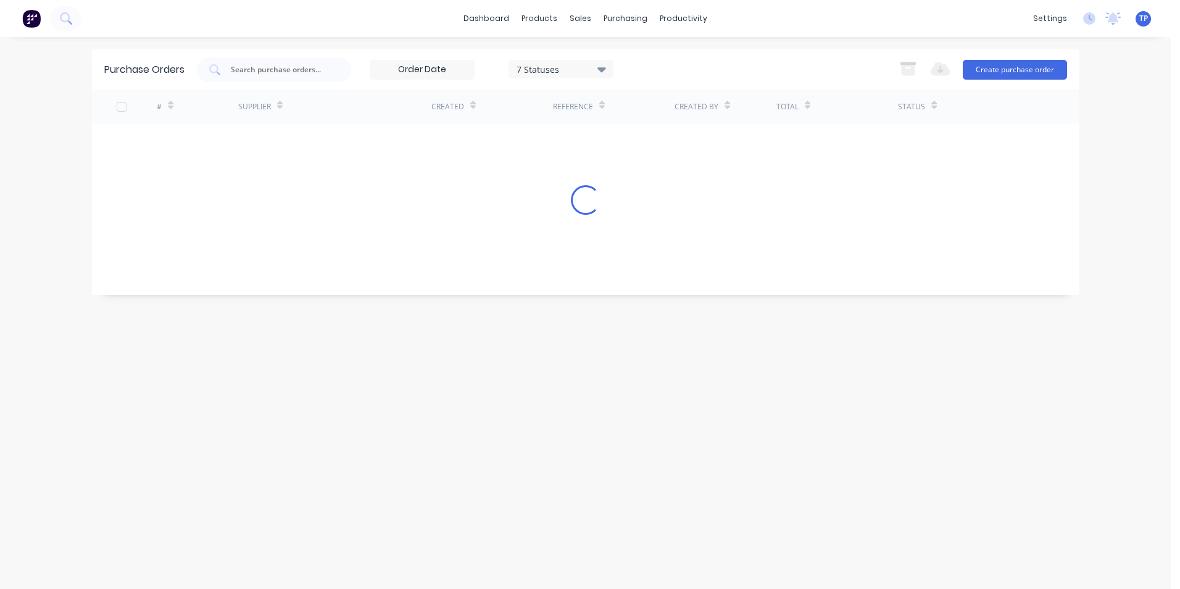
click at [807, 78] on div "7 Statuses 7 Statuses Export to Excel (XLSX) Create purchase order" at bounding box center [632, 69] width 870 height 25
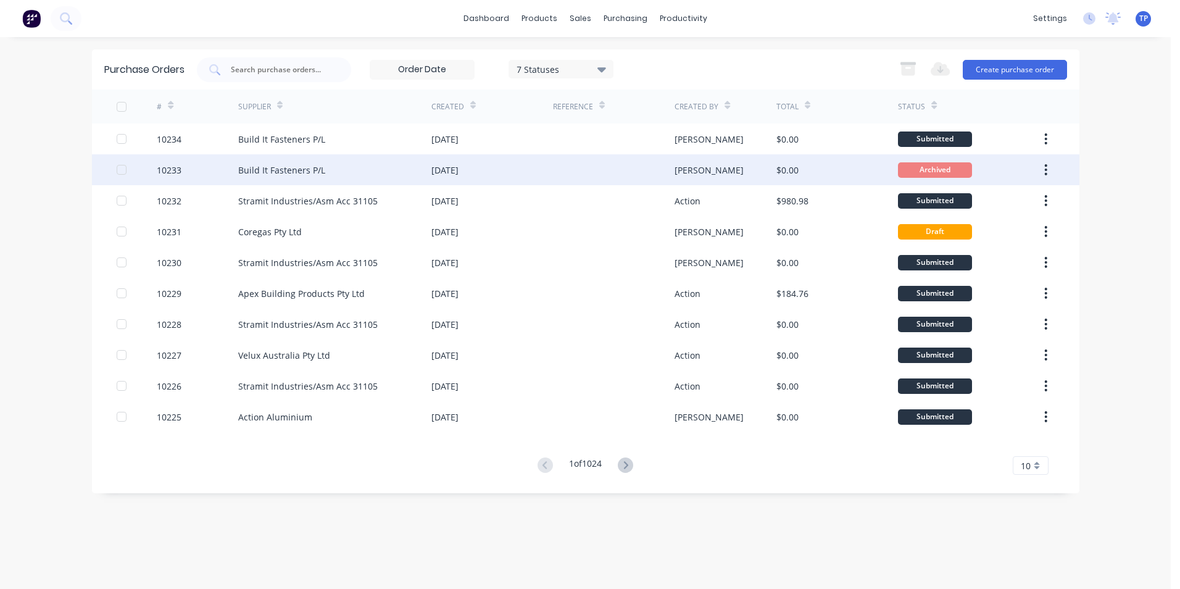
click at [775, 169] on div "Tony" at bounding box center [726, 169] width 102 height 31
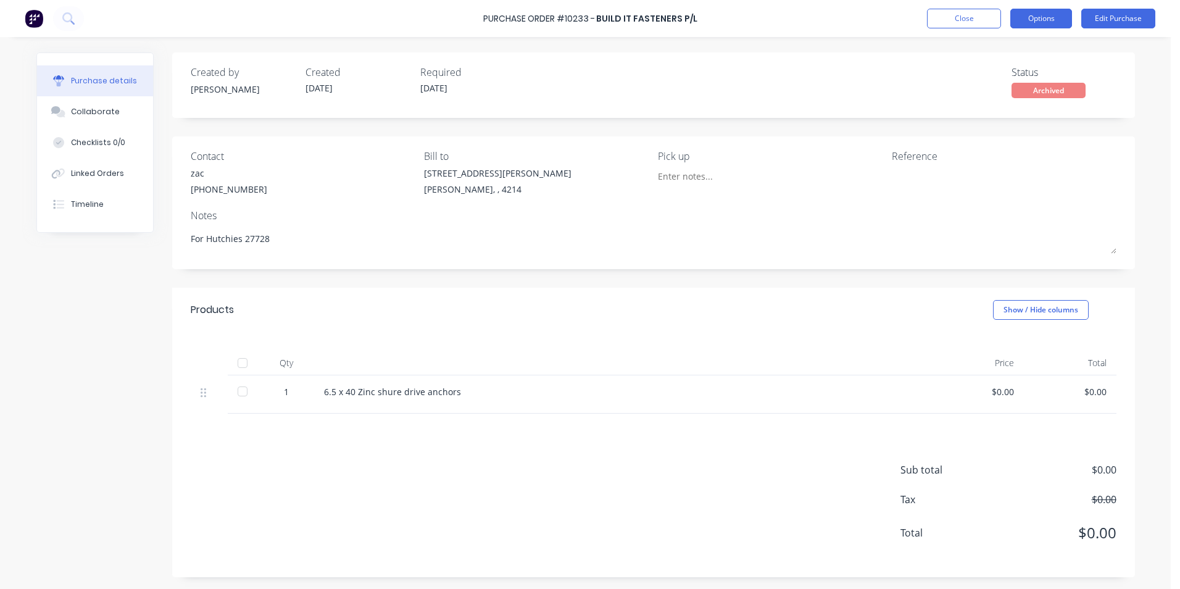
click at [1035, 19] on button "Options" at bounding box center [1042, 19] width 62 height 20
click at [1085, 106] on div "Created by Tony Created 11/08/25 Required 11/08/25 Status Archived" at bounding box center [653, 84] width 963 height 65
click at [1106, 16] on button "Edit Purchase" at bounding box center [1119, 19] width 74 height 20
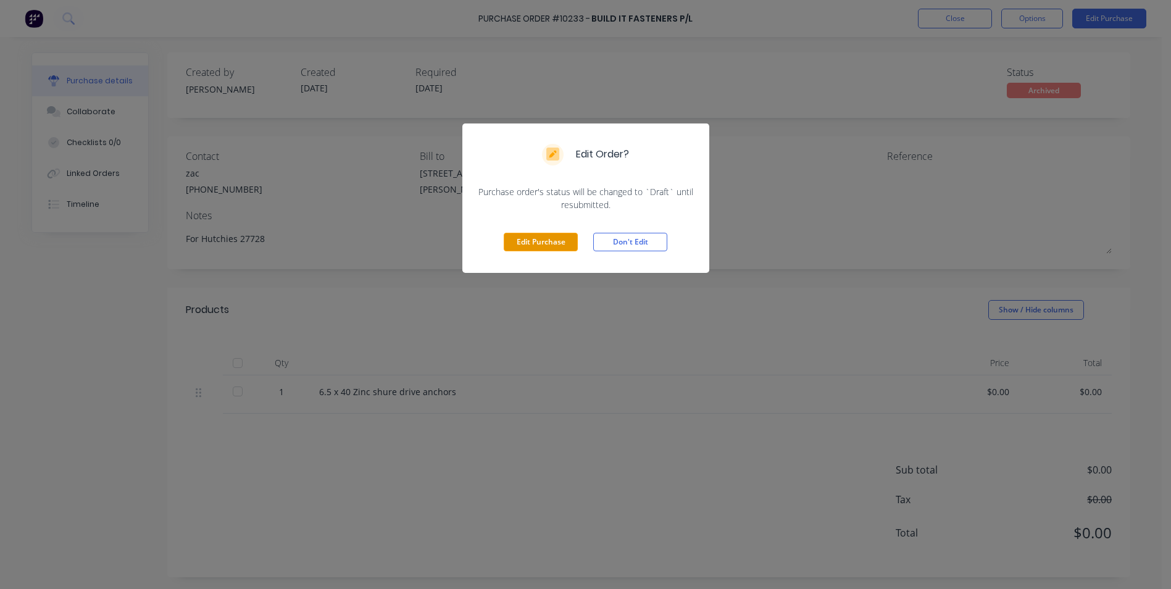
click at [546, 240] on button "Edit Purchase" at bounding box center [541, 242] width 74 height 19
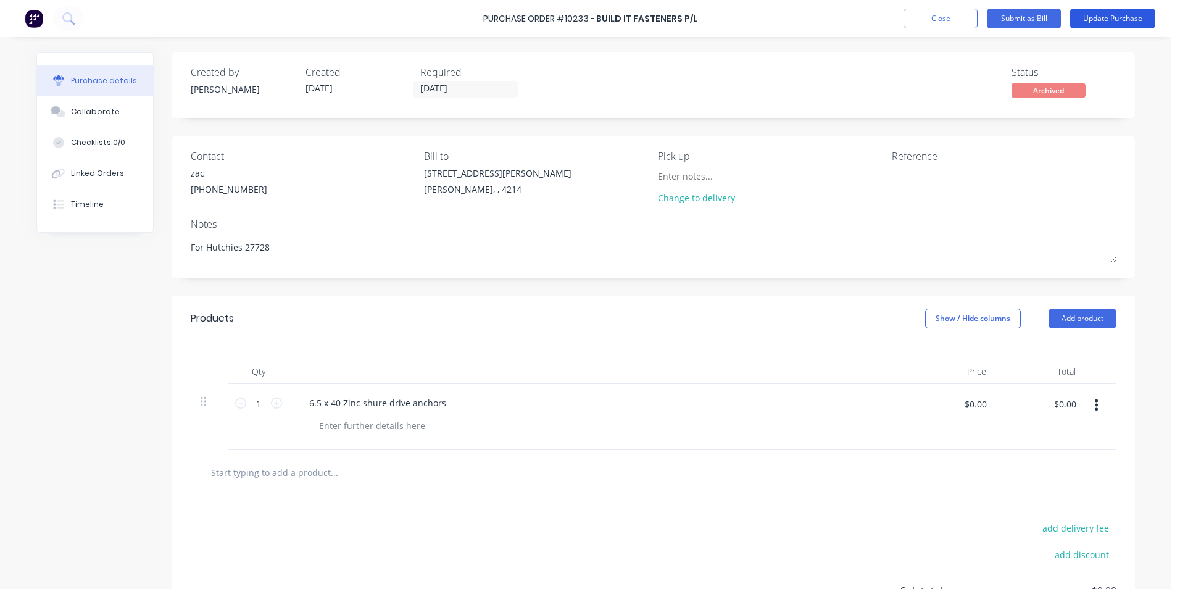
click at [1108, 19] on button "Update Purchase" at bounding box center [1113, 19] width 85 height 20
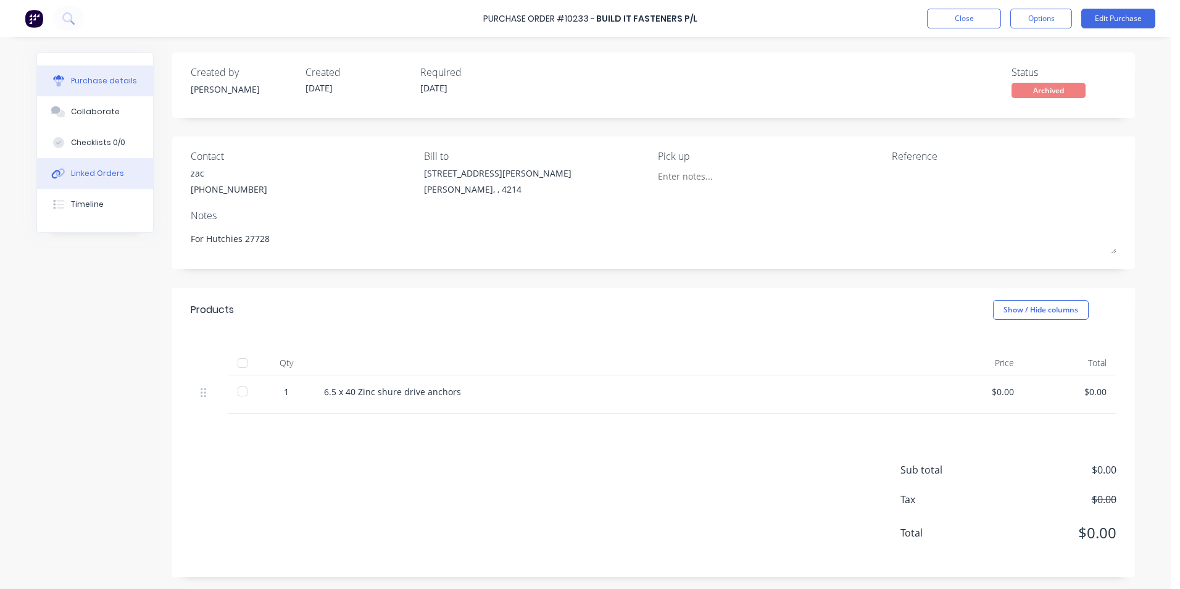
click at [99, 177] on div "Linked Orders" at bounding box center [97, 173] width 53 height 11
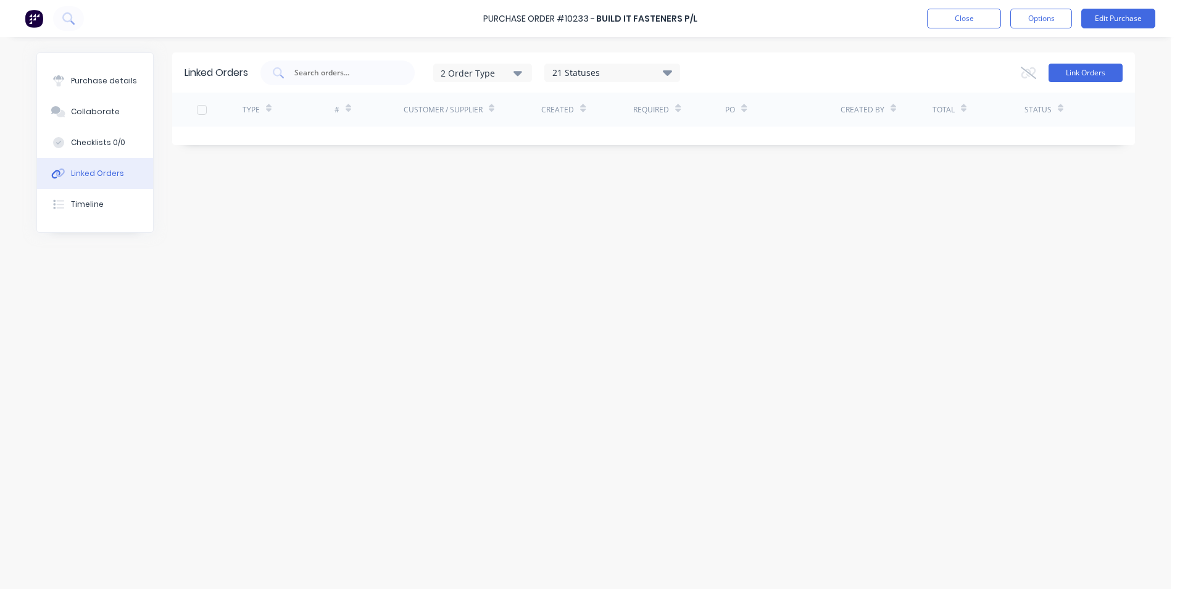
click at [1095, 72] on button "Link Orders" at bounding box center [1086, 73] width 74 height 19
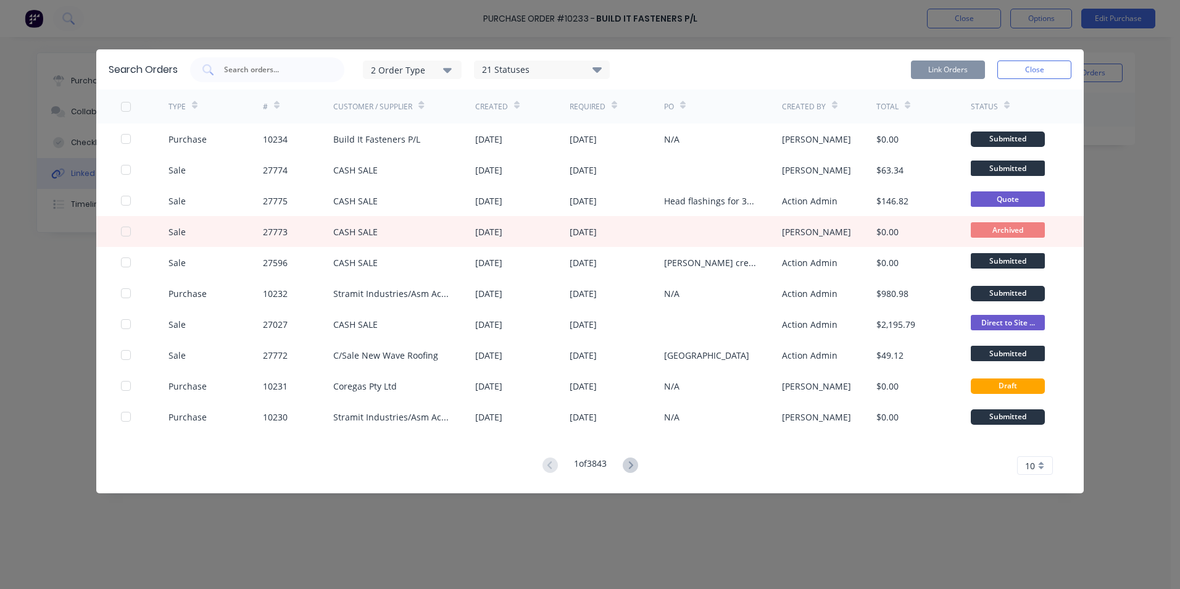
click at [1125, 122] on div "Search Orders 2 Order Type 21 Statuses Sales Order Status All Archived Draft Qu…" at bounding box center [590, 294] width 1180 height 589
click at [1048, 69] on button "Close" at bounding box center [1035, 70] width 74 height 19
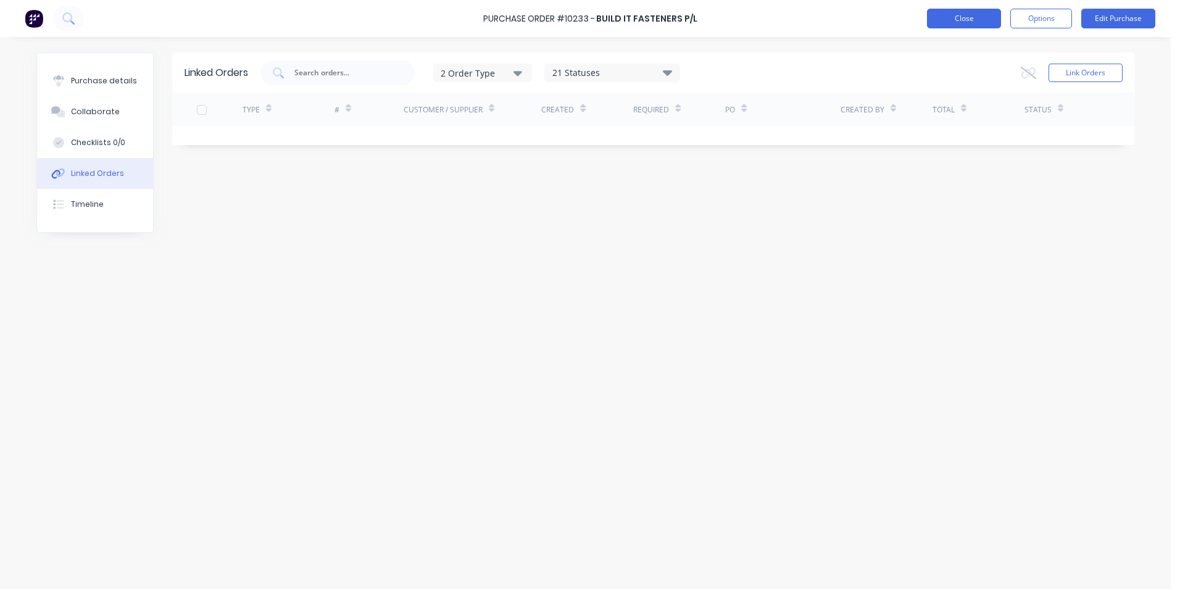
click at [970, 17] on button "Close" at bounding box center [964, 19] width 74 height 20
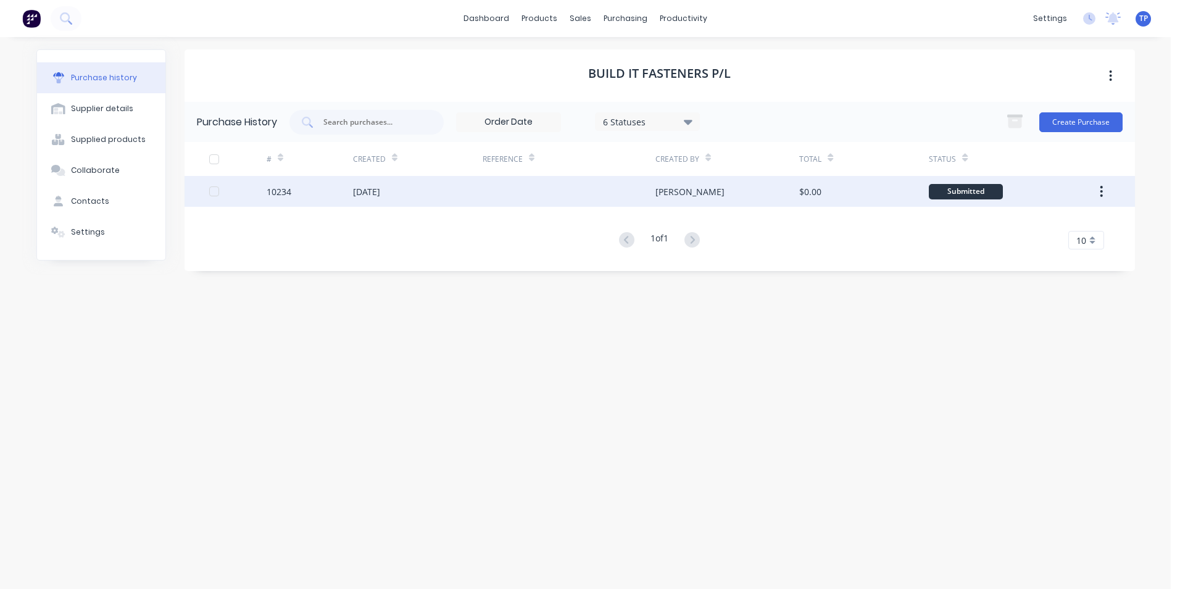
click at [777, 190] on div "Tony" at bounding box center [728, 191] width 144 height 31
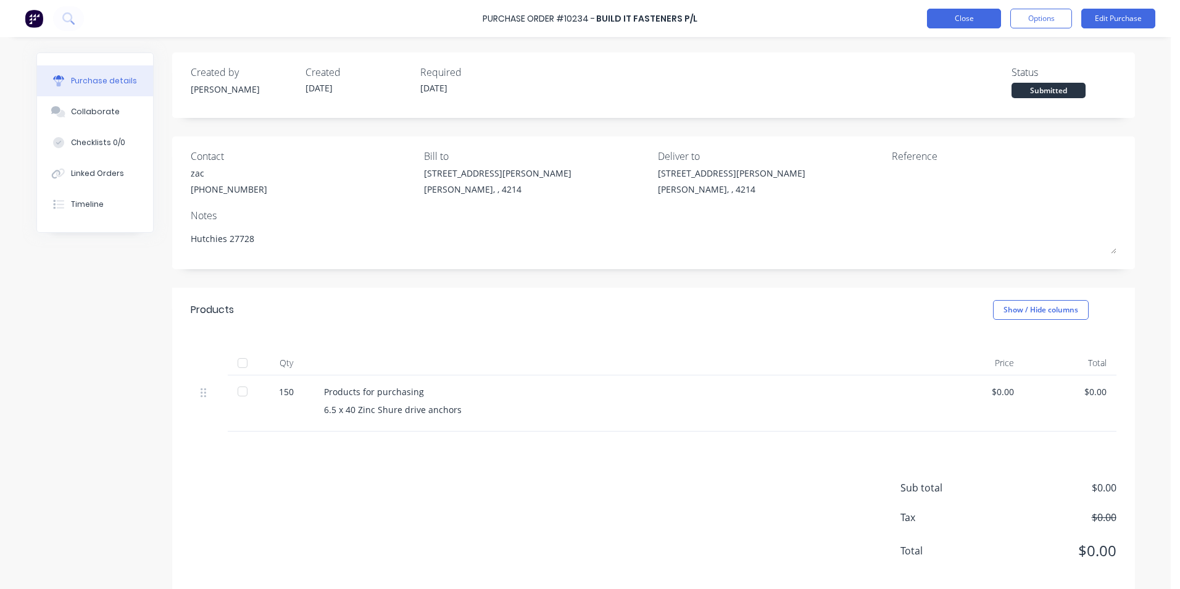
click at [960, 17] on button "Close" at bounding box center [964, 19] width 74 height 20
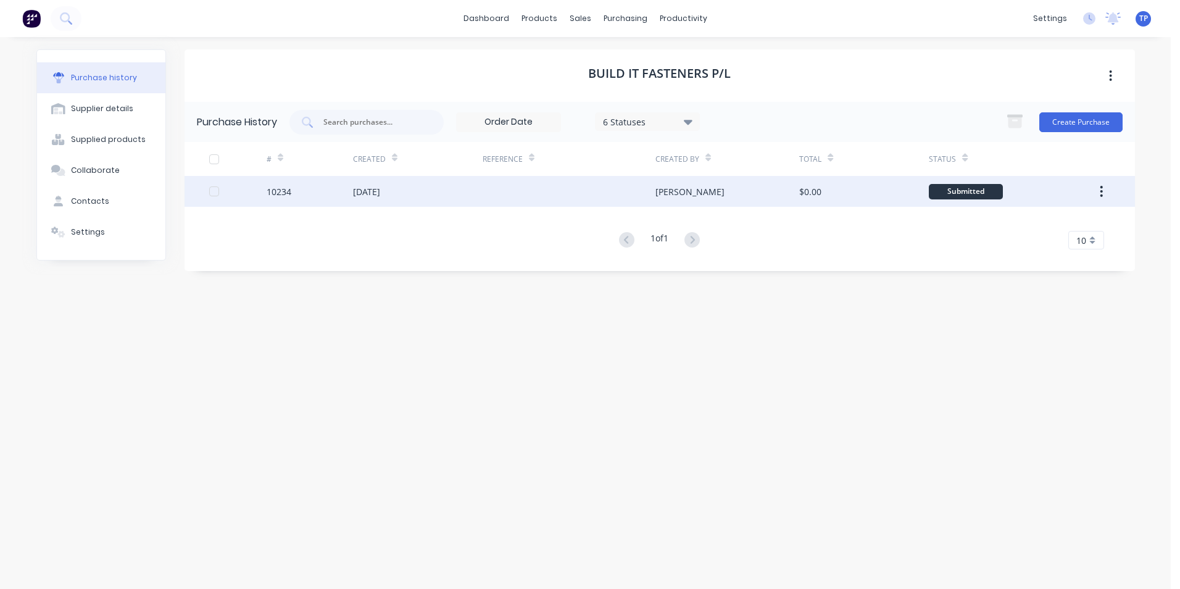
click at [906, 186] on div "$0.00" at bounding box center [864, 191] width 130 height 31
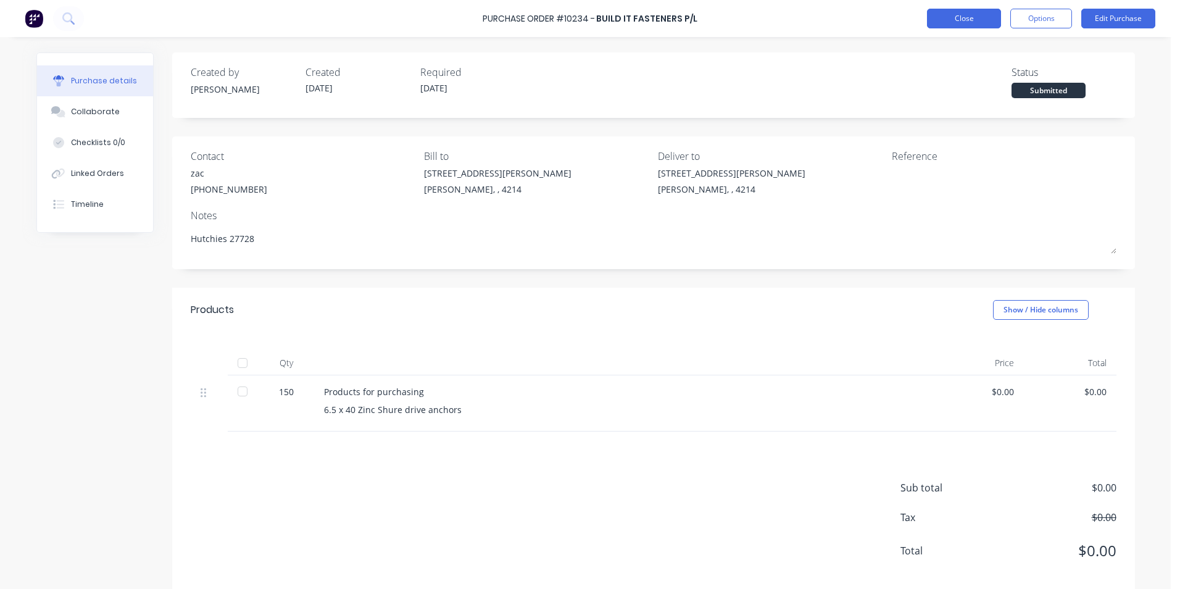
click at [961, 15] on button "Close" at bounding box center [964, 19] width 74 height 20
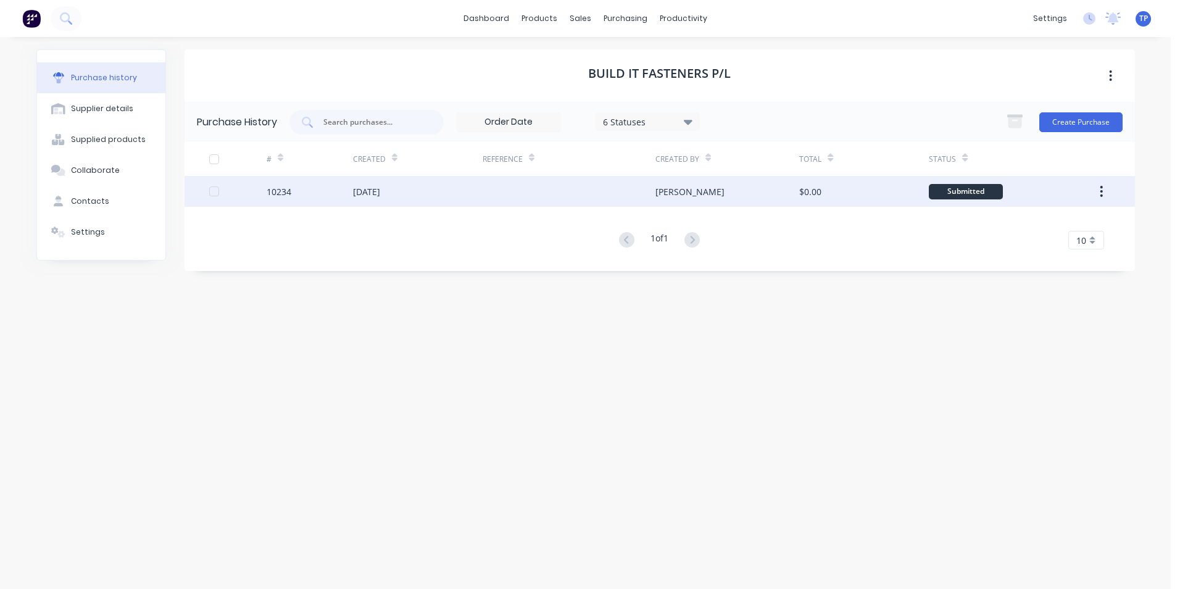
drag, startPoint x: 881, startPoint y: 195, endPoint x: 848, endPoint y: 190, distance: 33.8
click at [848, 190] on div "$0.00" at bounding box center [864, 191] width 130 height 31
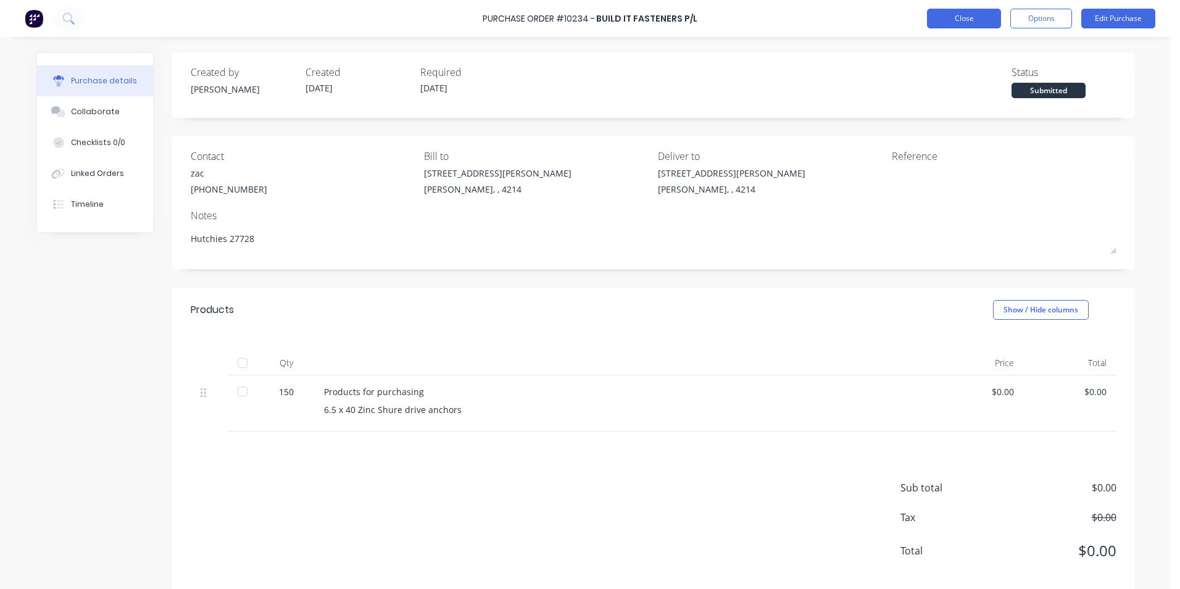
click at [944, 21] on button "Close" at bounding box center [964, 19] width 74 height 20
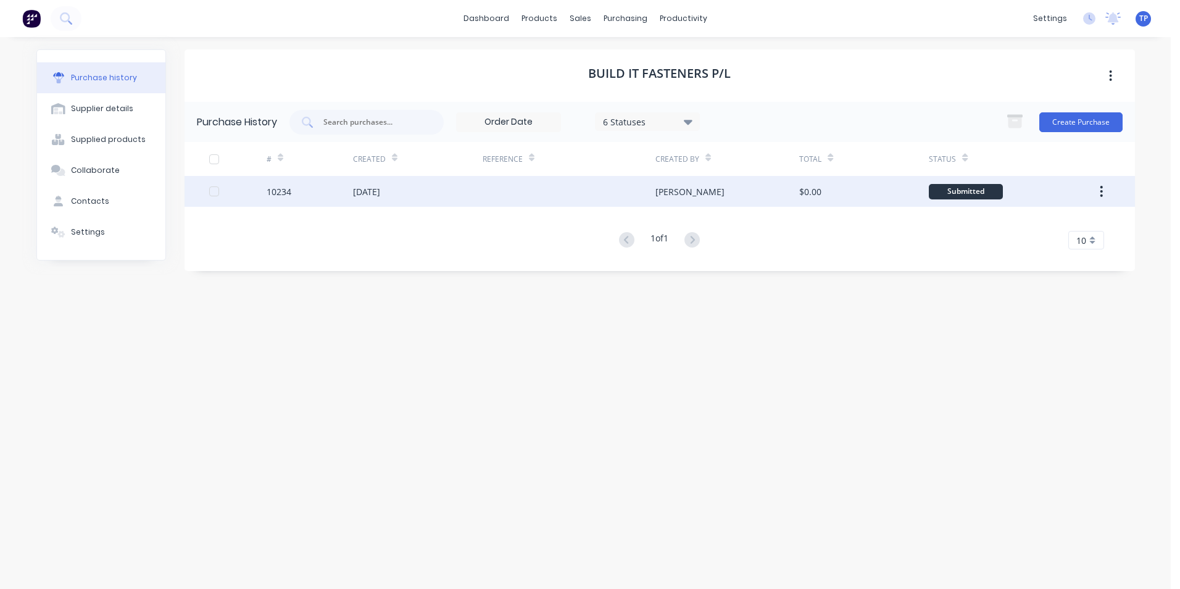
click at [1096, 191] on button "button" at bounding box center [1101, 191] width 29 height 22
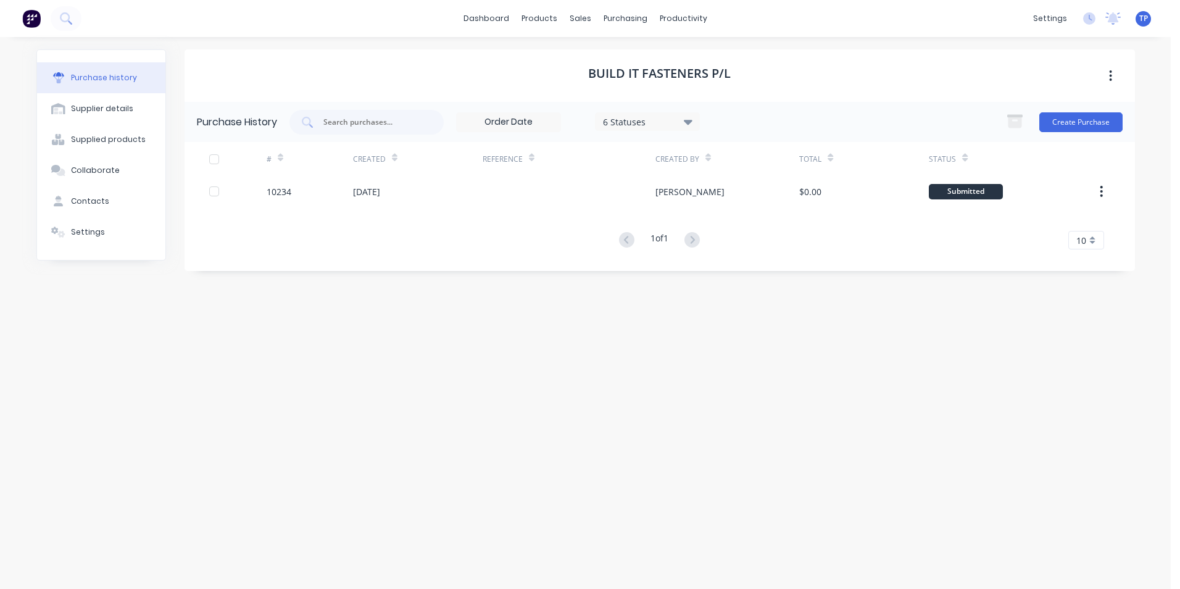
click at [1013, 164] on div "Status" at bounding box center [1008, 159] width 159 height 34
click at [653, 122] on div "6 Statuses" at bounding box center [647, 121] width 88 height 13
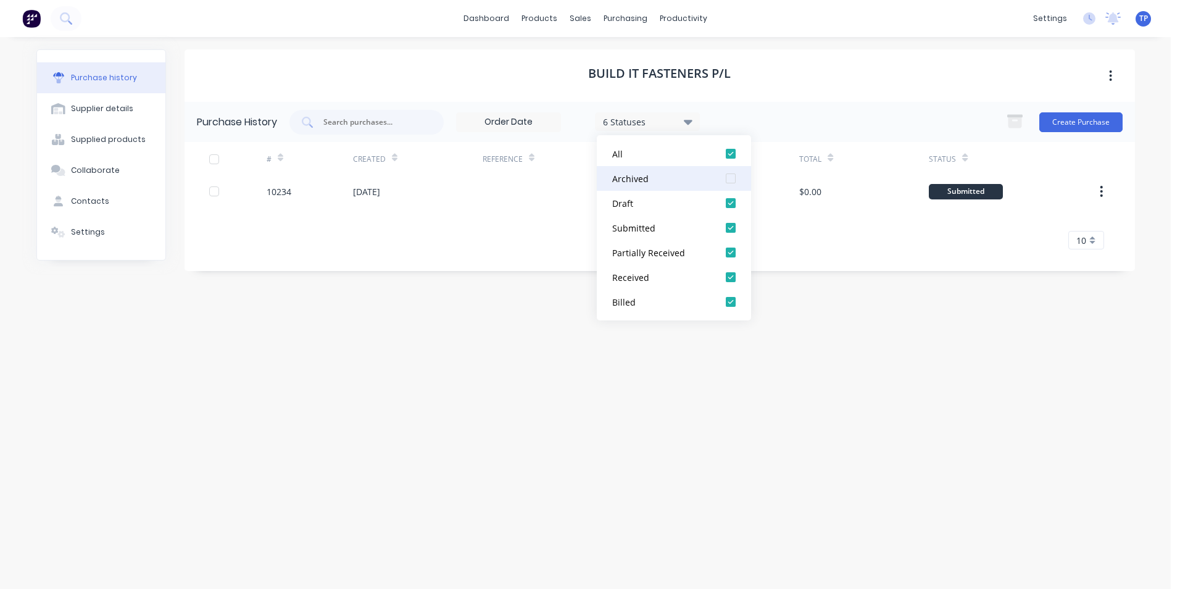
click at [664, 178] on div "Archived" at bounding box center [661, 178] width 99 height 13
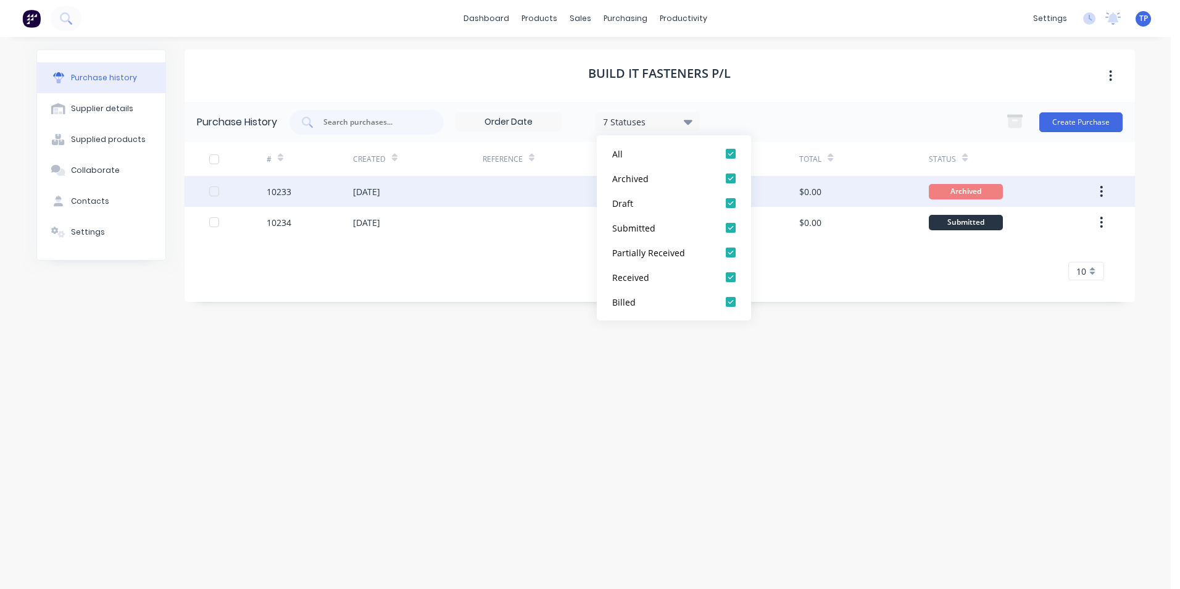
click at [823, 188] on div "$0.00" at bounding box center [864, 191] width 130 height 31
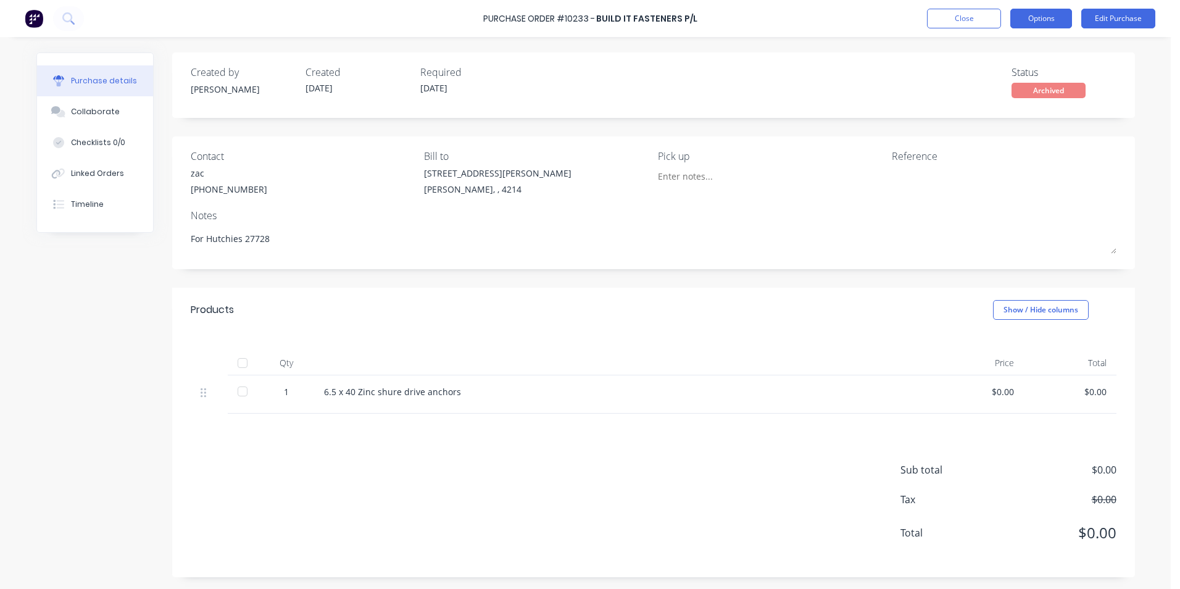
click at [1024, 18] on button "Options" at bounding box center [1042, 19] width 62 height 20
click at [969, 18] on button "Close" at bounding box center [964, 19] width 74 height 20
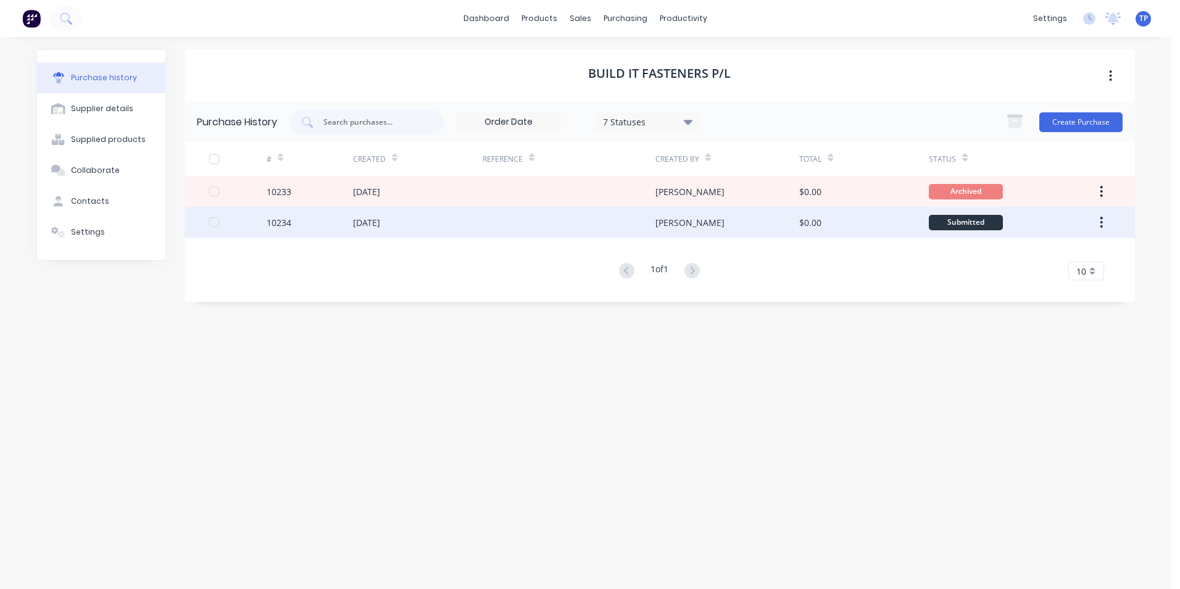
click at [958, 221] on div "Submitted" at bounding box center [966, 222] width 74 height 15
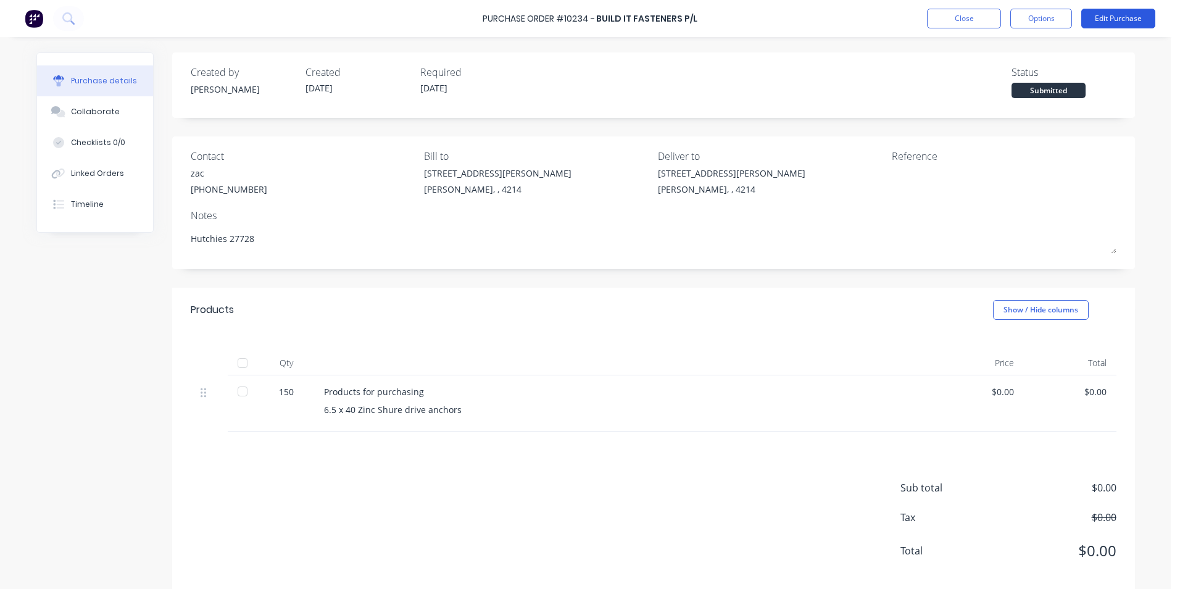
click at [1101, 16] on button "Edit Purchase" at bounding box center [1119, 19] width 74 height 20
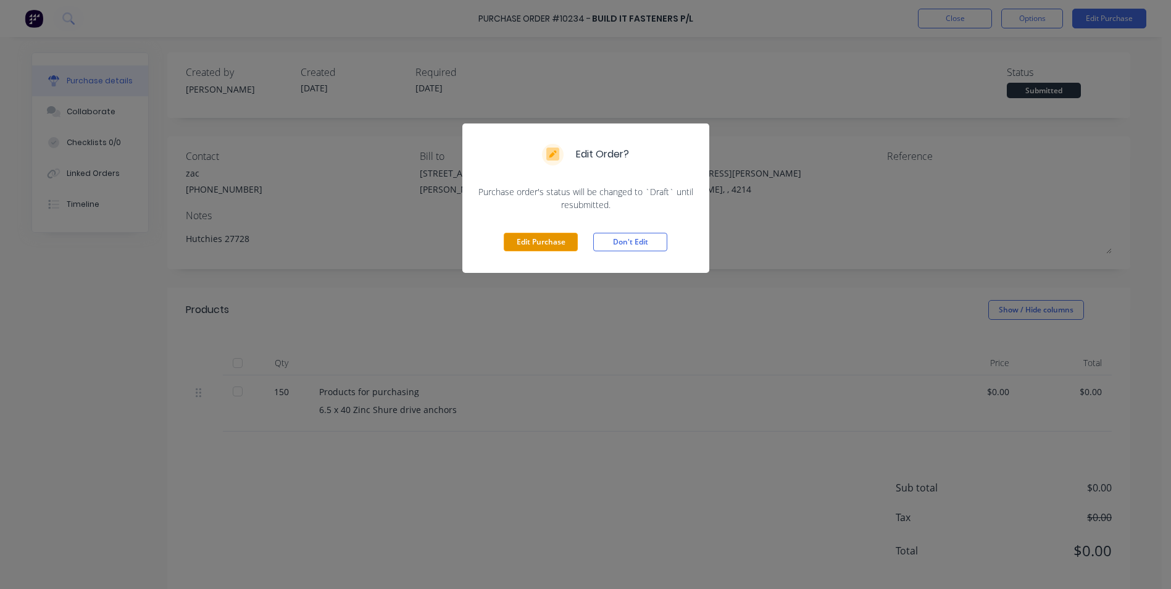
click at [553, 238] on button "Edit Purchase" at bounding box center [541, 242] width 74 height 19
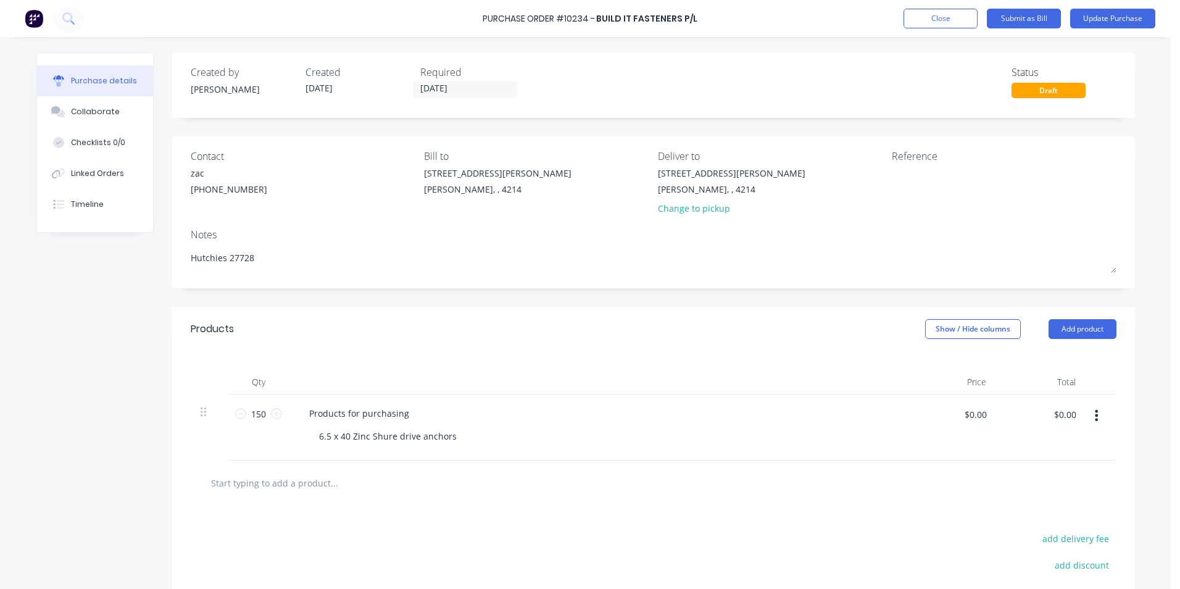
scroll to position [132, 0]
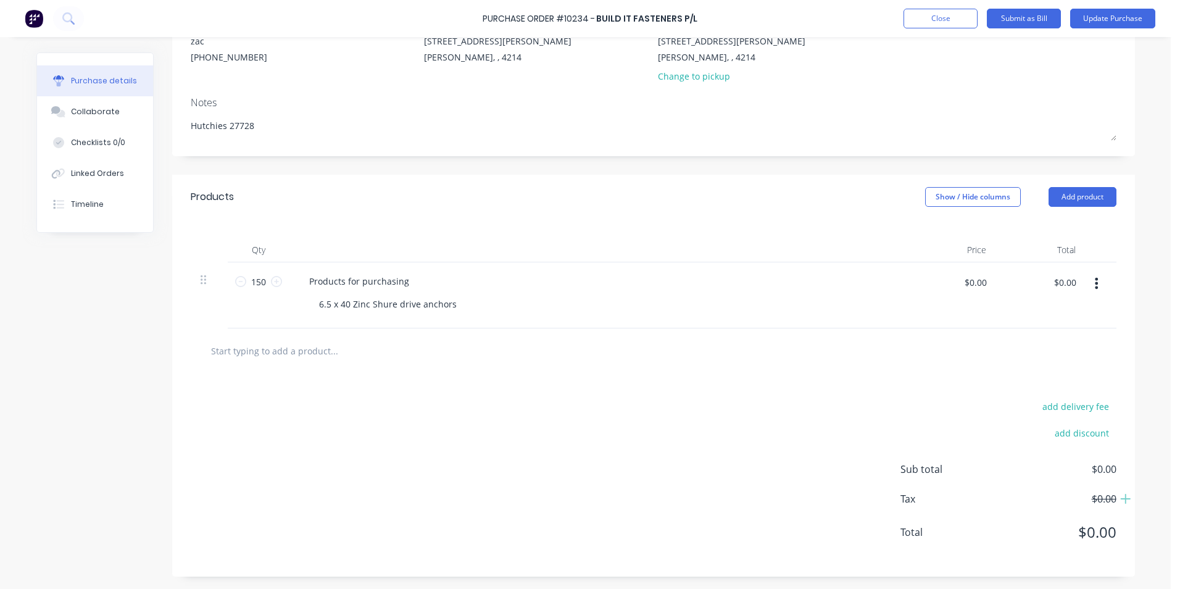
click at [770, 275] on div "Products for purchasing" at bounding box center [598, 281] width 598 height 18
click at [1095, 282] on icon "button" at bounding box center [1096, 283] width 3 height 11
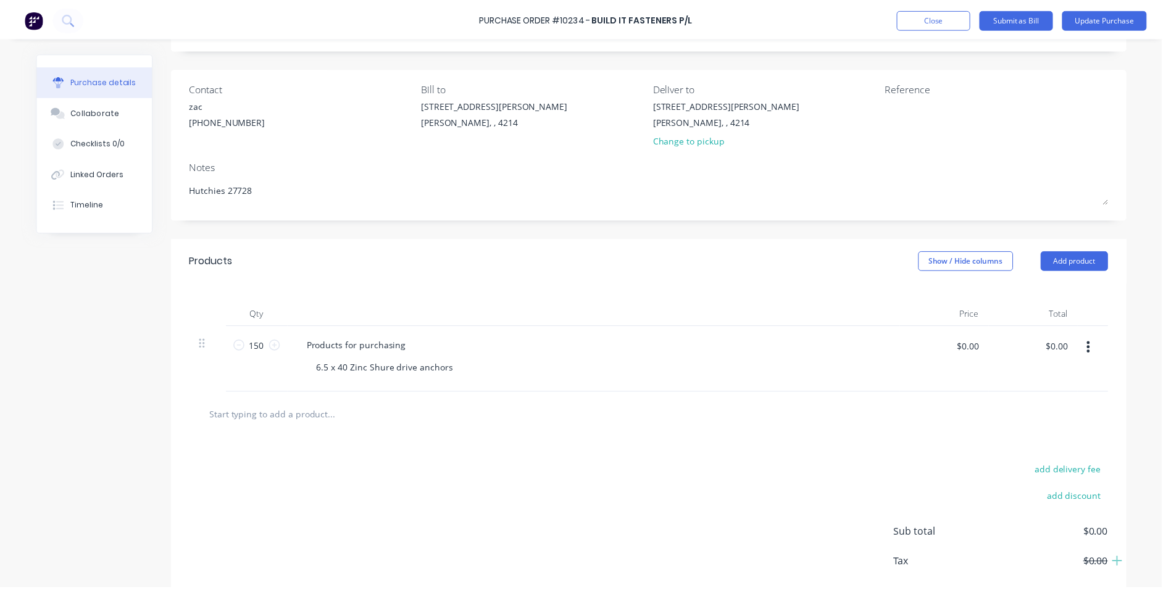
scroll to position [0, 0]
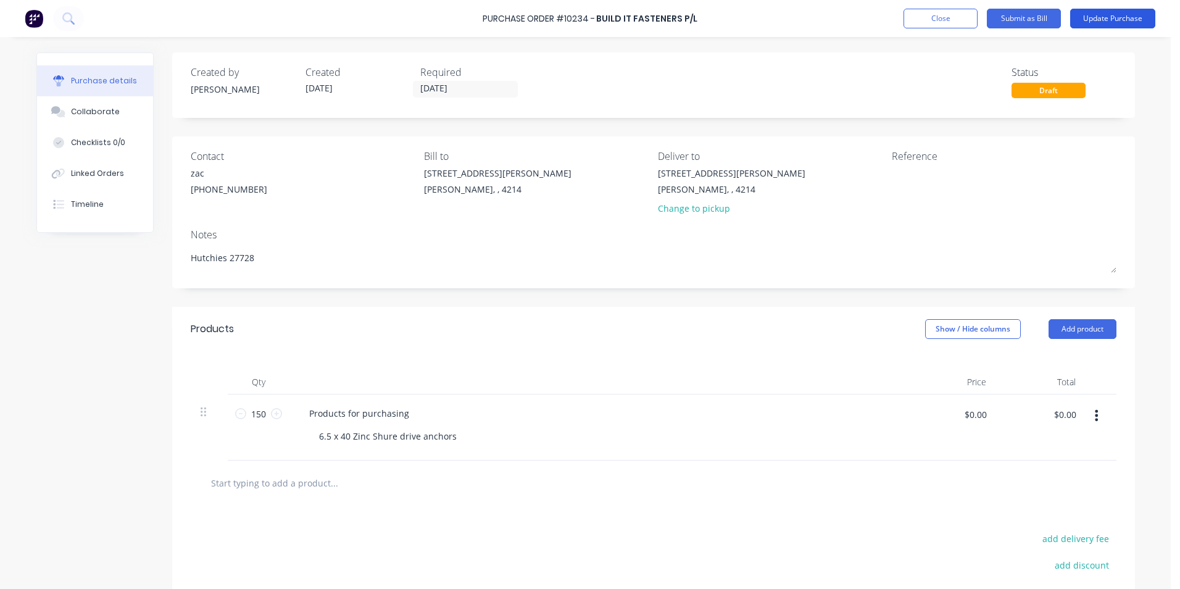
click at [1125, 13] on button "Update Purchase" at bounding box center [1113, 19] width 85 height 20
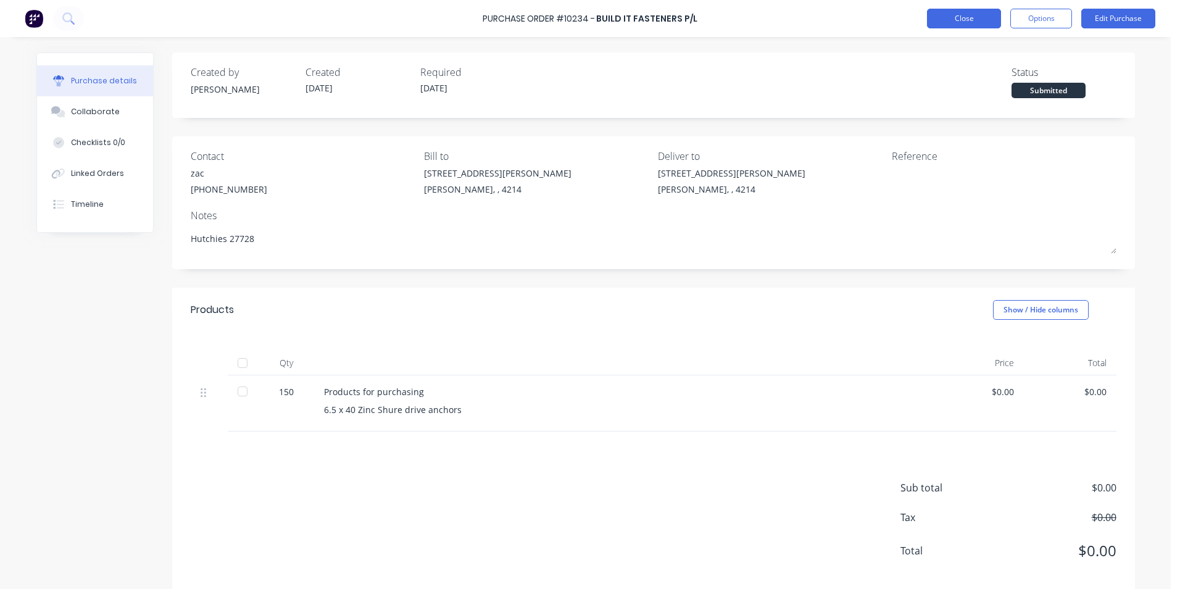
click at [977, 11] on button "Close" at bounding box center [964, 19] width 74 height 20
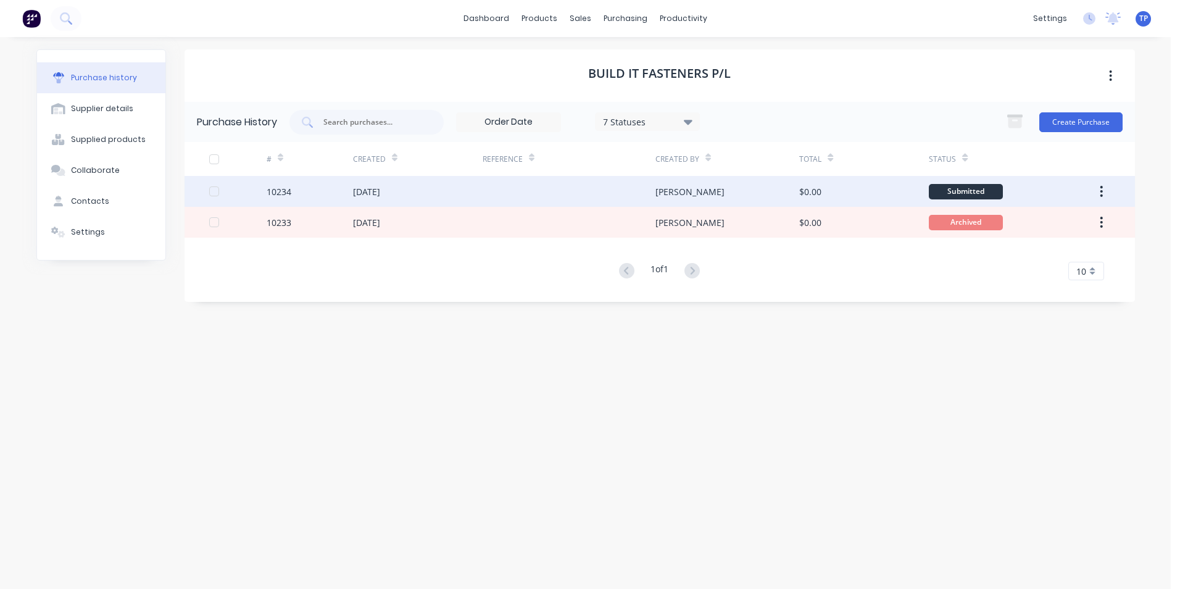
click at [809, 190] on div "$0.00" at bounding box center [810, 191] width 22 height 13
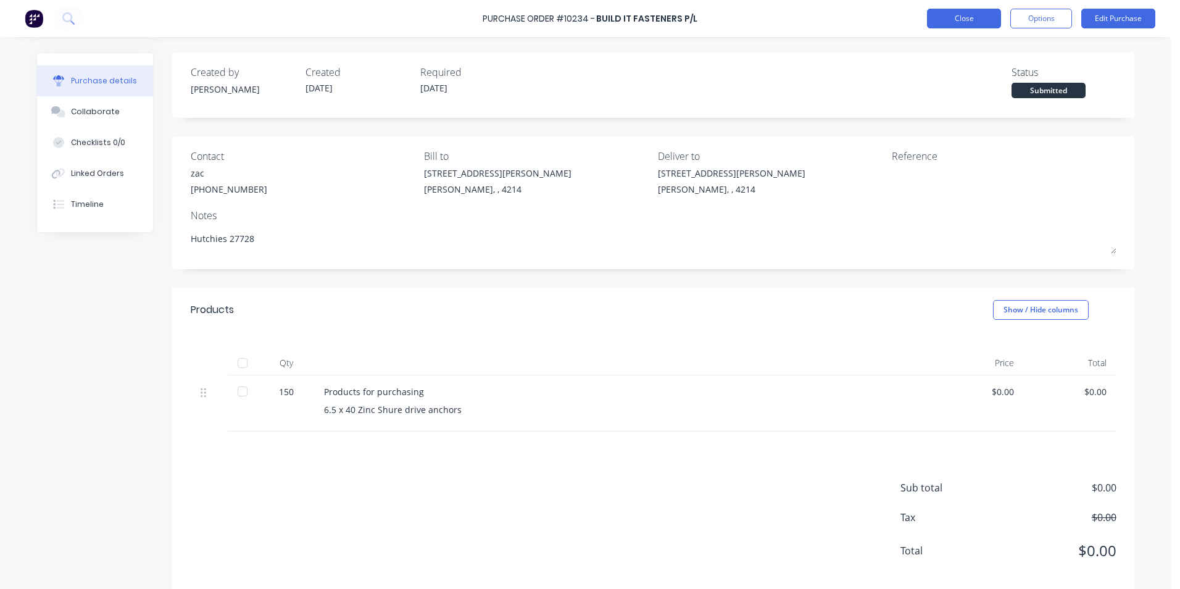
click at [948, 18] on button "Close" at bounding box center [964, 19] width 74 height 20
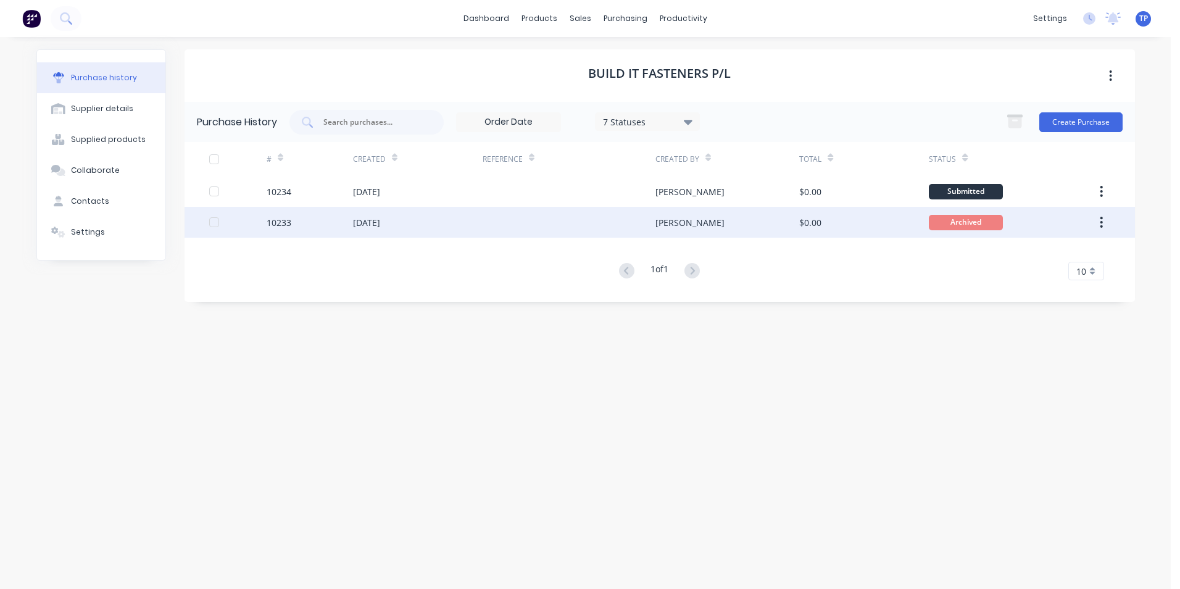
click at [848, 221] on div "$0.00" at bounding box center [864, 222] width 130 height 31
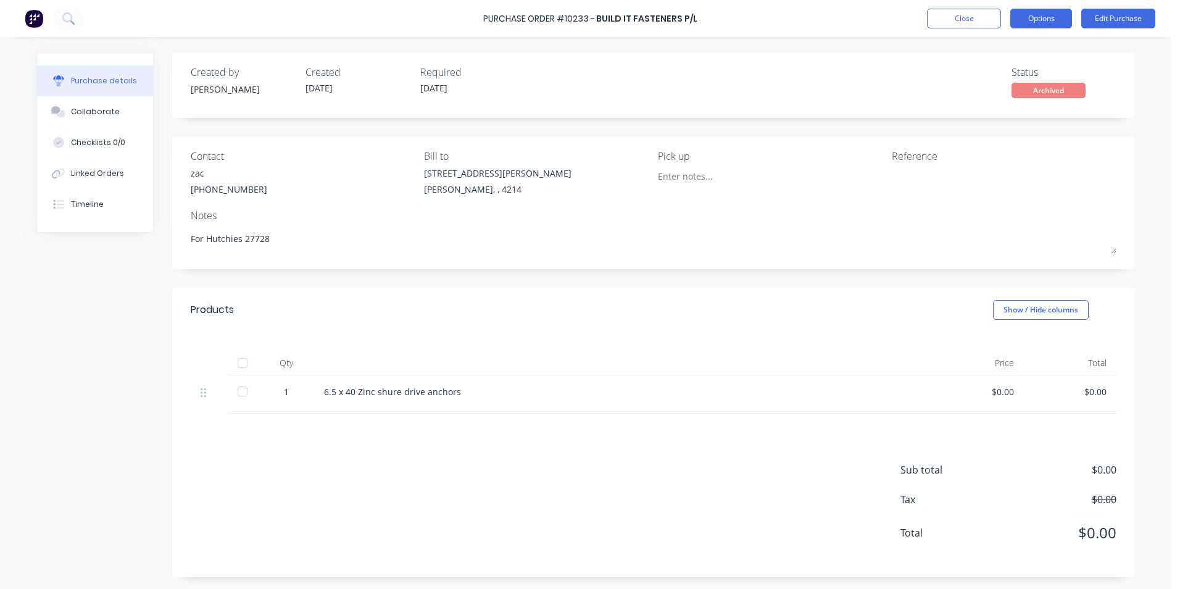
click at [1053, 25] on button "Options" at bounding box center [1042, 19] width 62 height 20
click at [1179, 114] on body "Purchase Order #10233 - Build It Fasteners P/L Close Options Edit Purchase Purc…" at bounding box center [590, 294] width 1180 height 589
drag, startPoint x: 944, startPoint y: 201, endPoint x: 858, endPoint y: 203, distance: 85.9
click at [858, 203] on div "Contact zac (07) 5527 8350 Bill to 513 Olsen Ave Ashmore, , 4214 Pick up Refere…" at bounding box center [653, 202] width 963 height 133
click at [958, 18] on button "Close" at bounding box center [964, 19] width 74 height 20
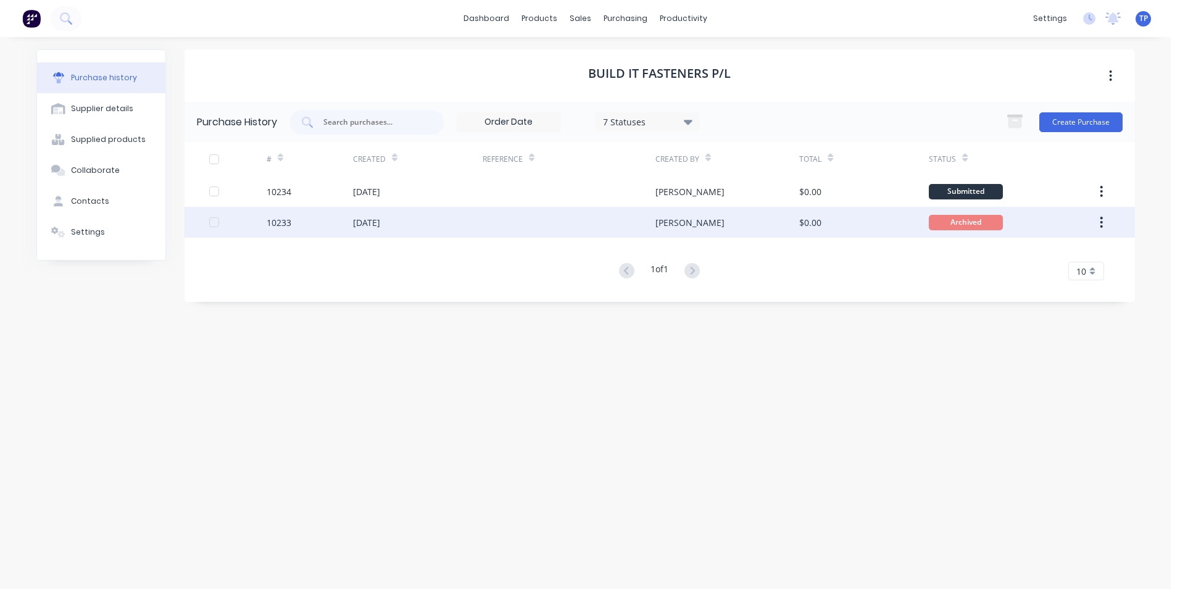
drag, startPoint x: 714, startPoint y: 222, endPoint x: 700, endPoint y: 220, distance: 13.7
click at [700, 220] on div "Tony" at bounding box center [728, 222] width 144 height 31
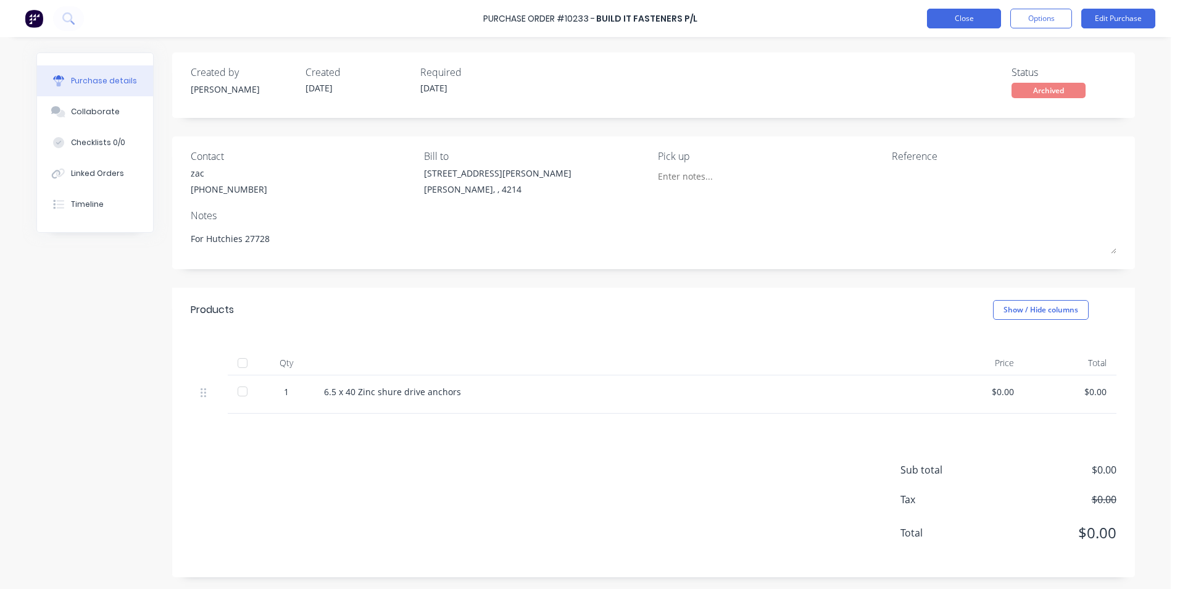
click at [937, 23] on button "Close" at bounding box center [964, 19] width 74 height 20
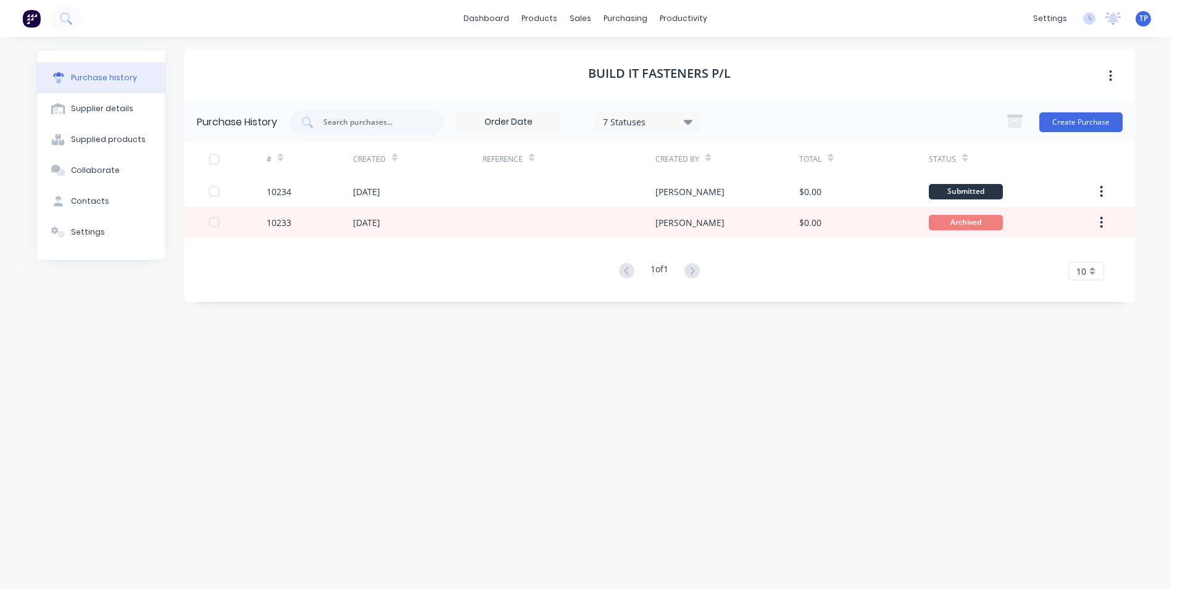
click at [1112, 75] on icon "button" at bounding box center [1111, 75] width 2 height 11
click at [854, 110] on div "7 Statuses 7 Statuses Create Purchase" at bounding box center [706, 122] width 833 height 25
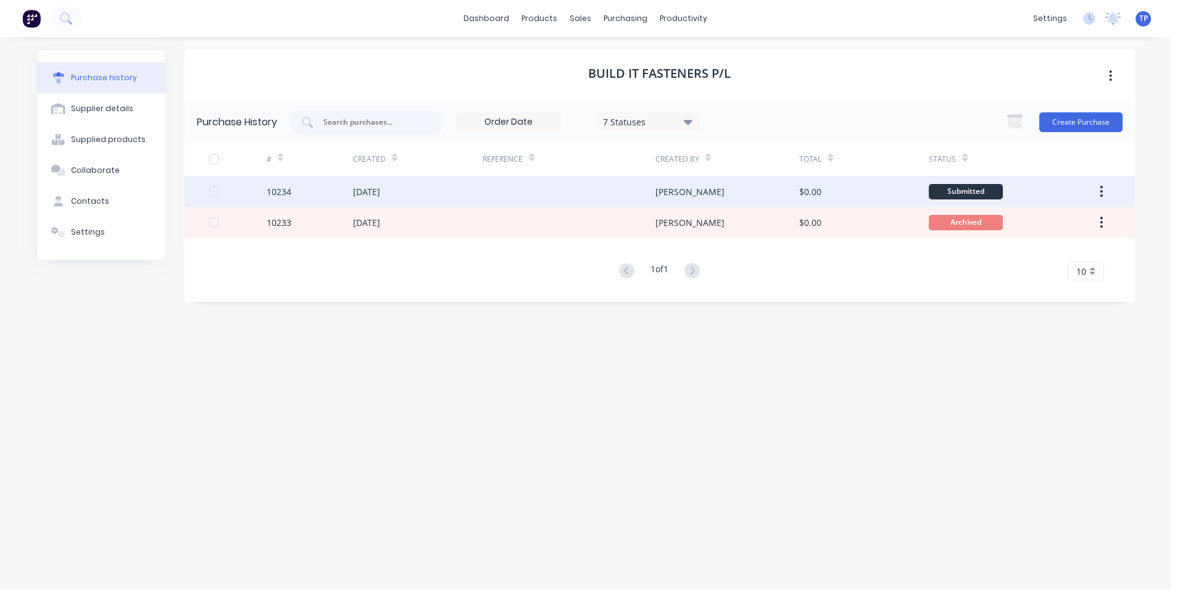
click at [658, 182] on div "Tony" at bounding box center [728, 191] width 144 height 31
type textarea "x"
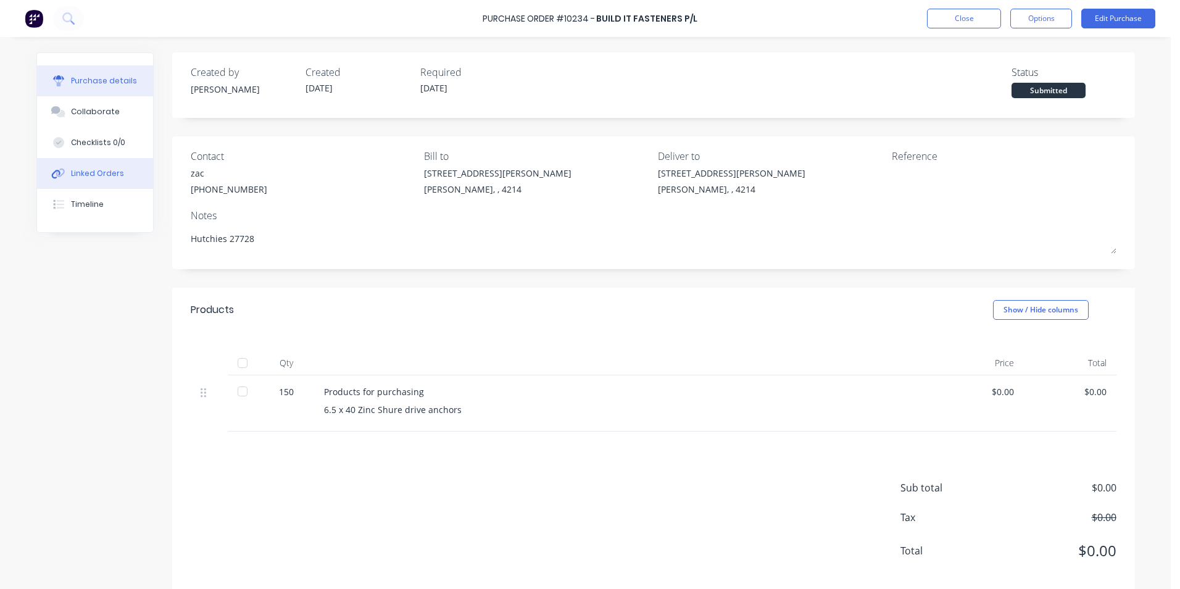
click at [109, 175] on div "Linked Orders" at bounding box center [97, 173] width 53 height 11
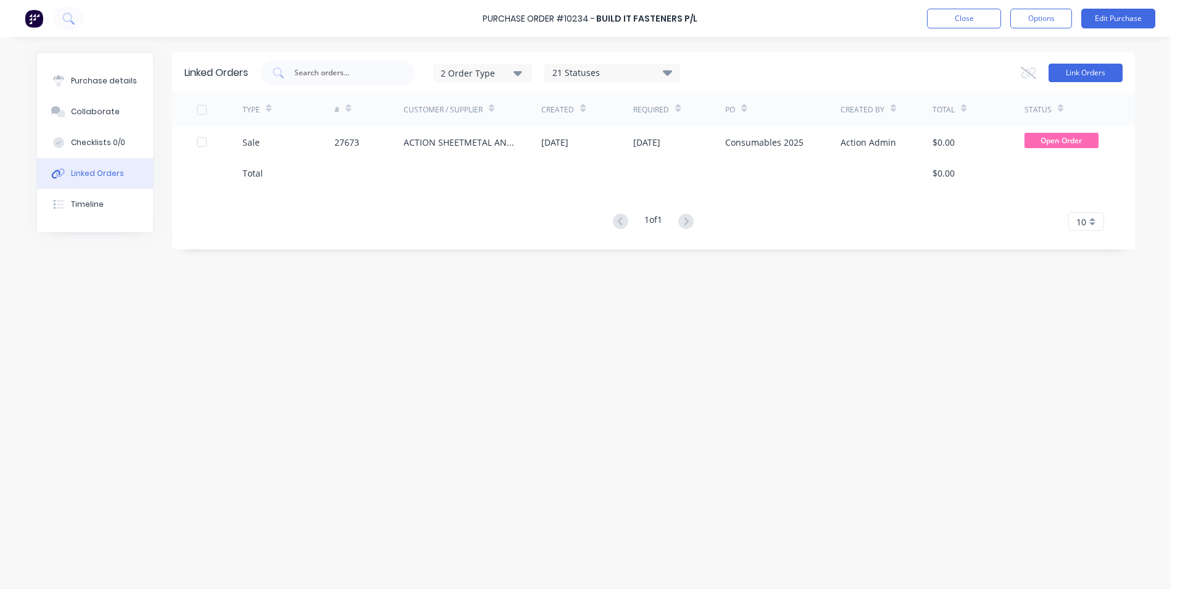
click at [1071, 73] on button "Link Orders" at bounding box center [1086, 73] width 74 height 19
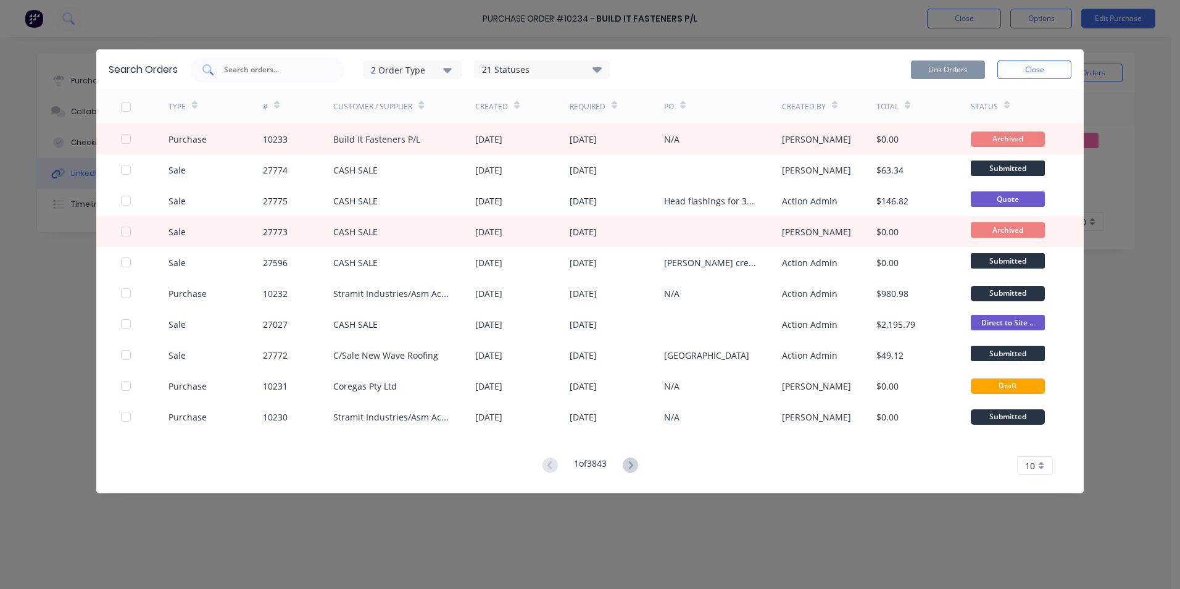
click at [283, 71] on input "text" at bounding box center [274, 70] width 102 height 12
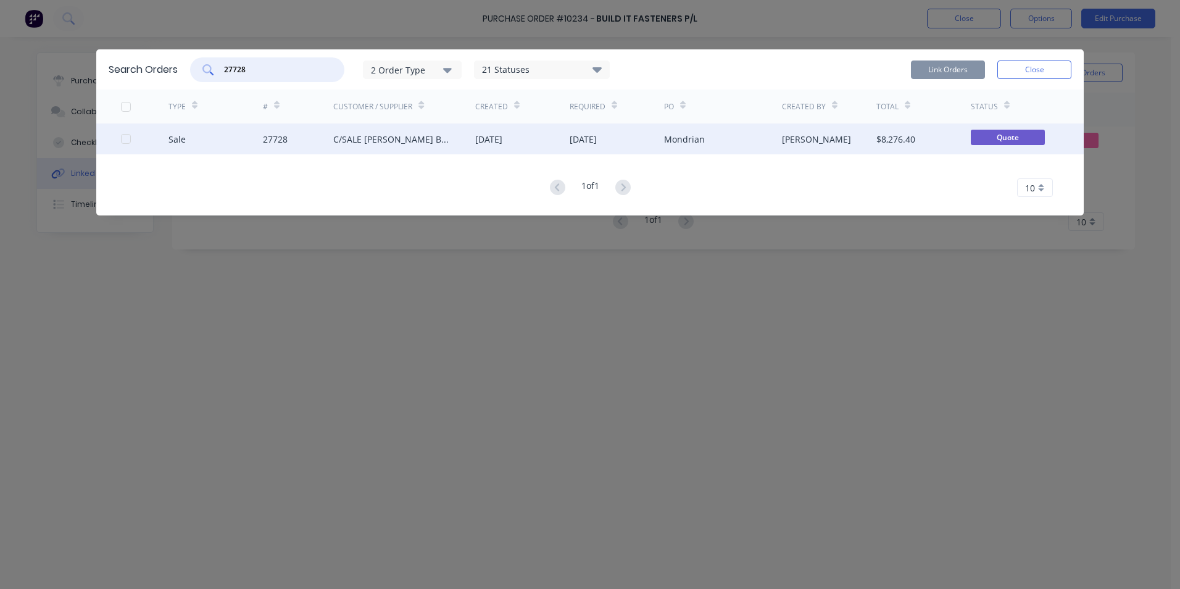
type input "27728"
click at [399, 138] on div "C/SALE [PERSON_NAME] BUILDERS" at bounding box center [391, 139] width 117 height 13
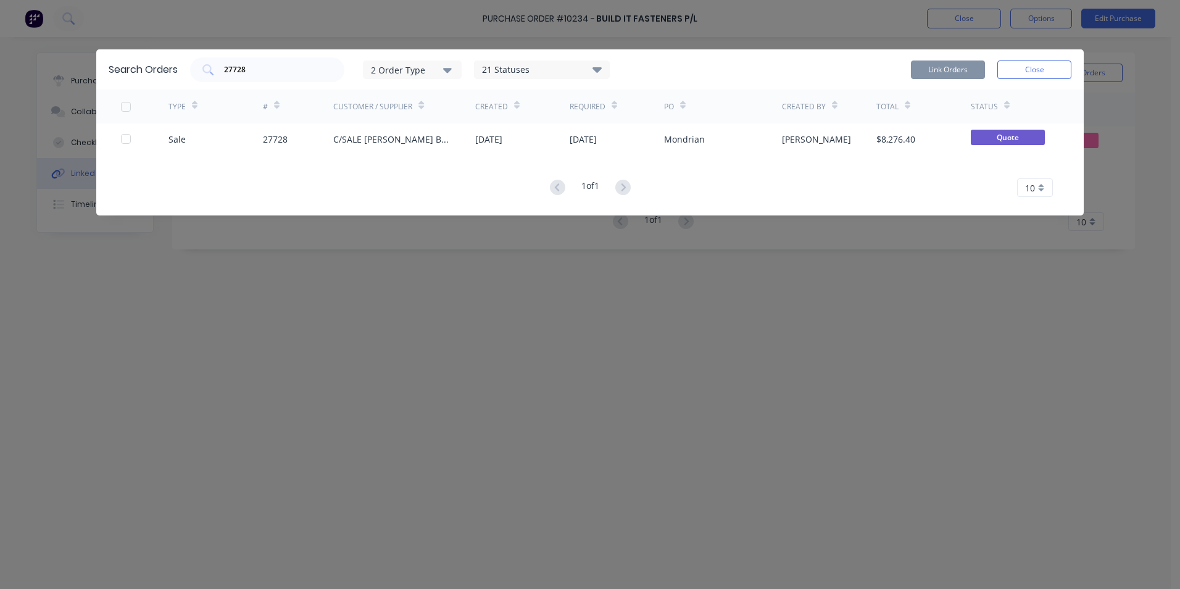
drag, startPoint x: 399, startPoint y: 138, endPoint x: 448, endPoint y: 201, distance: 78.8
click at [448, 201] on div "Search Orders 27728 2 Order Type 21 Statuses Sales Order Status All Archived Dr…" at bounding box center [590, 132] width 988 height 166
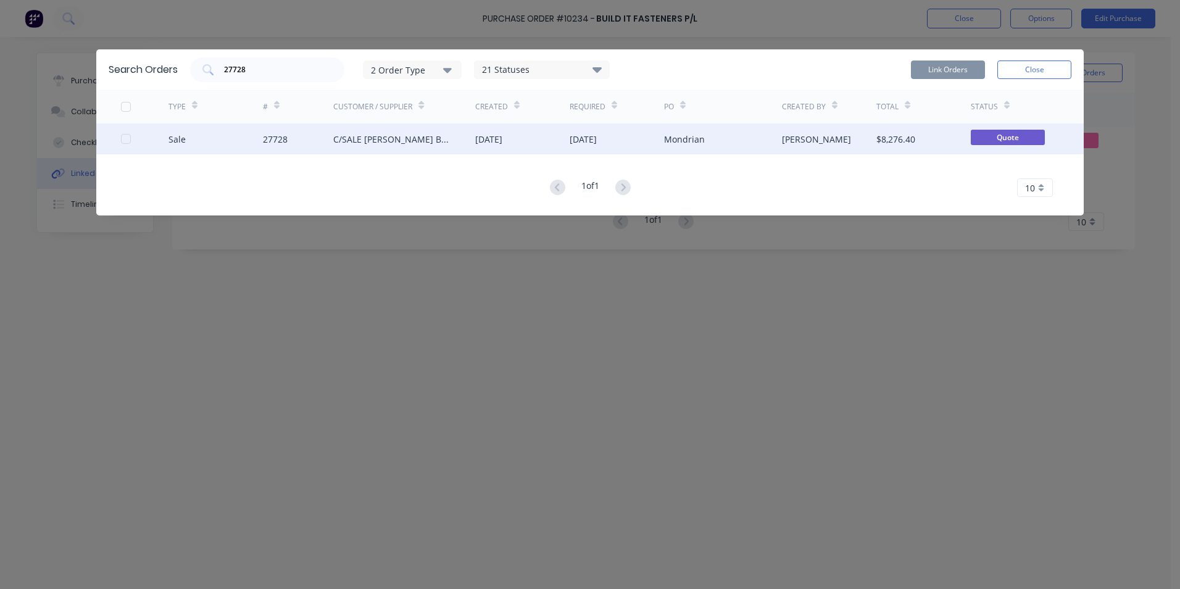
click at [457, 143] on div "C/SALE [PERSON_NAME] BUILDERS" at bounding box center [404, 138] width 142 height 31
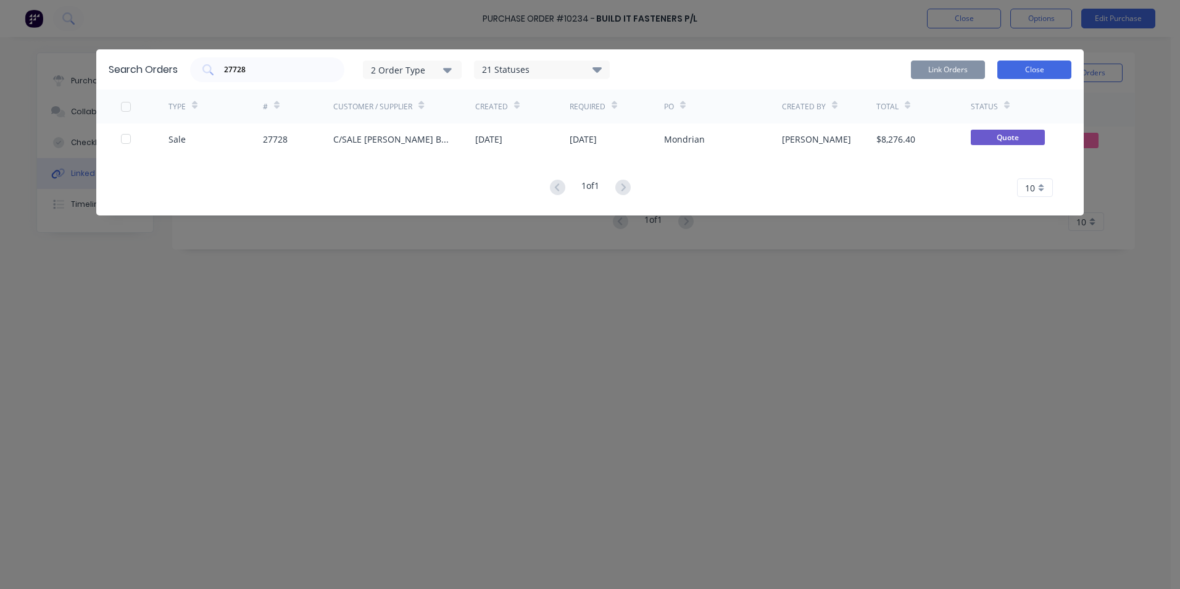
click at [1015, 72] on button "Close" at bounding box center [1035, 70] width 74 height 19
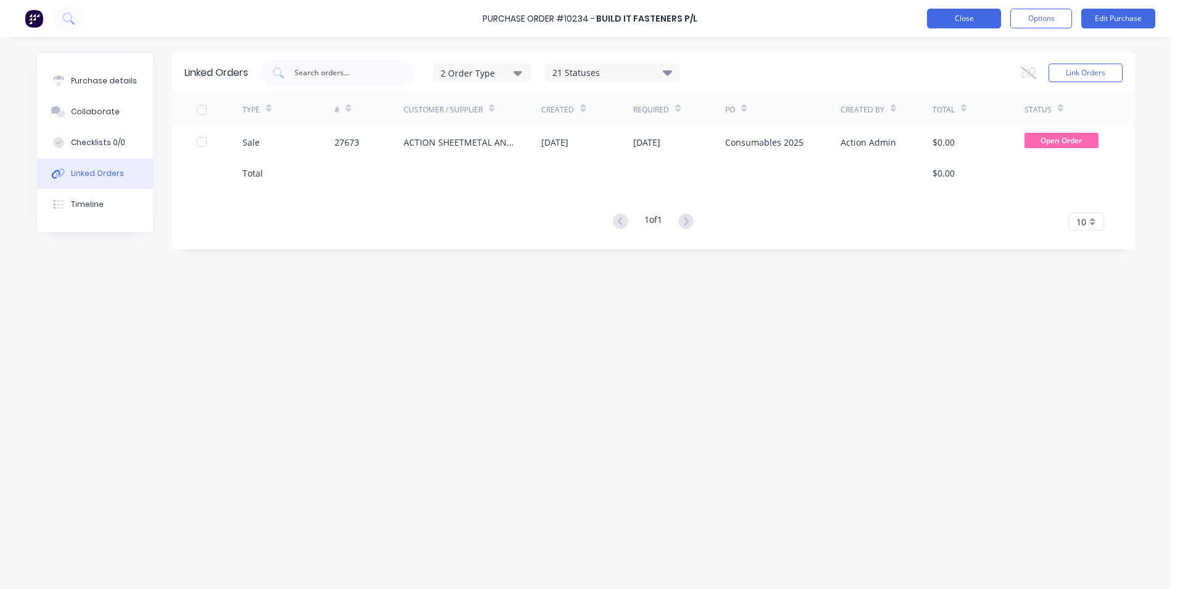
click at [945, 15] on button "Close" at bounding box center [964, 19] width 74 height 20
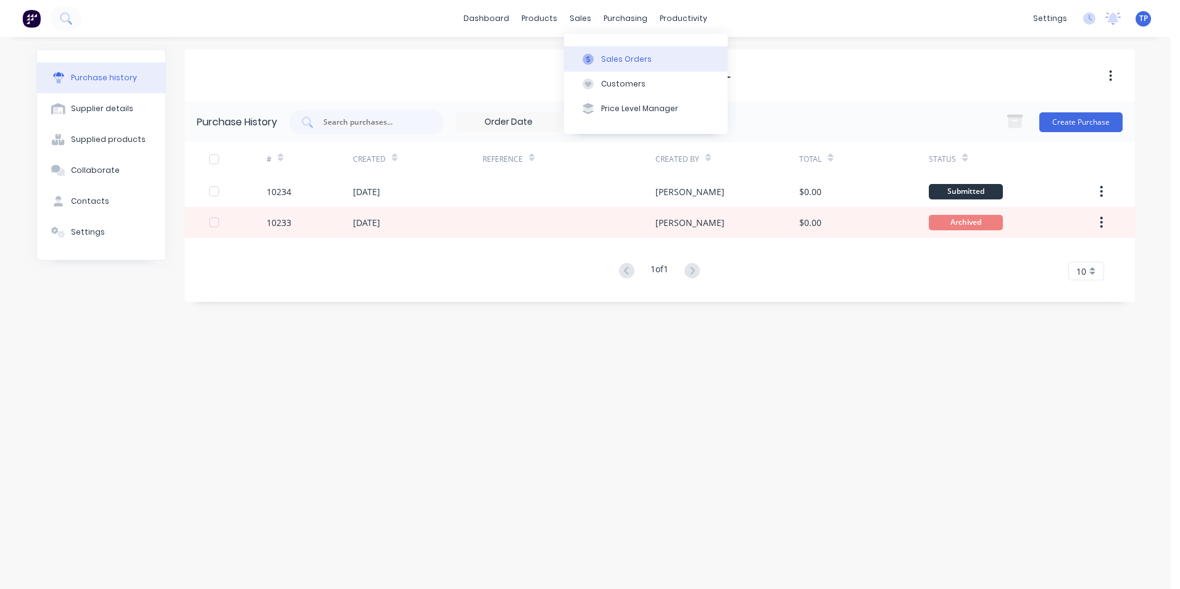
click at [620, 58] on div "Sales Orders" at bounding box center [626, 59] width 51 height 11
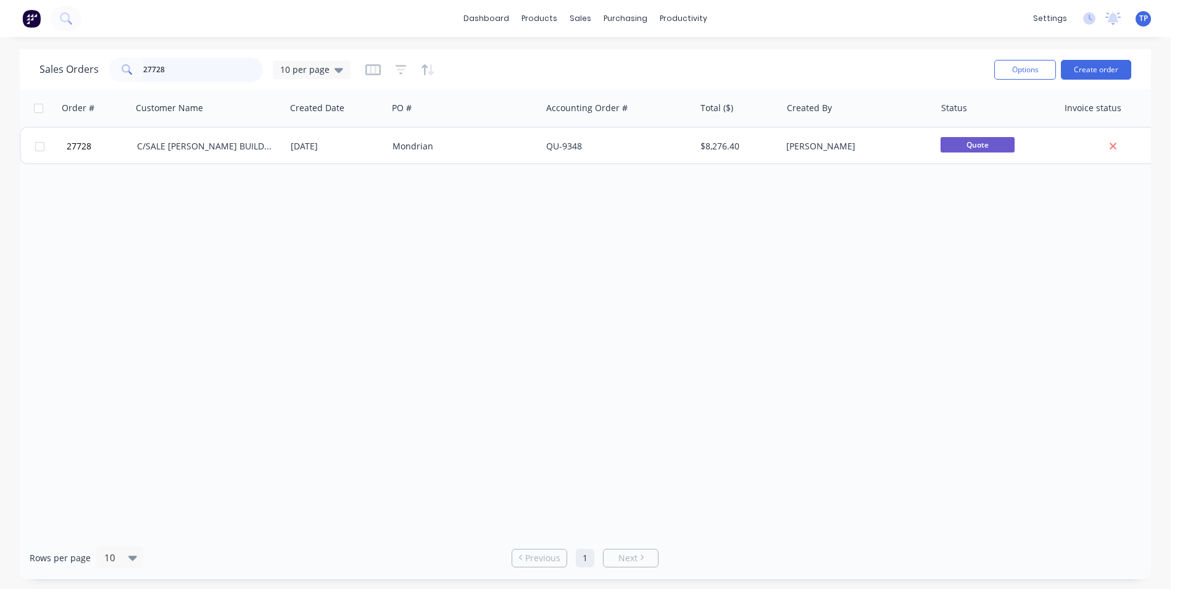
click at [217, 72] on input "27728" at bounding box center [203, 69] width 120 height 25
type input "2"
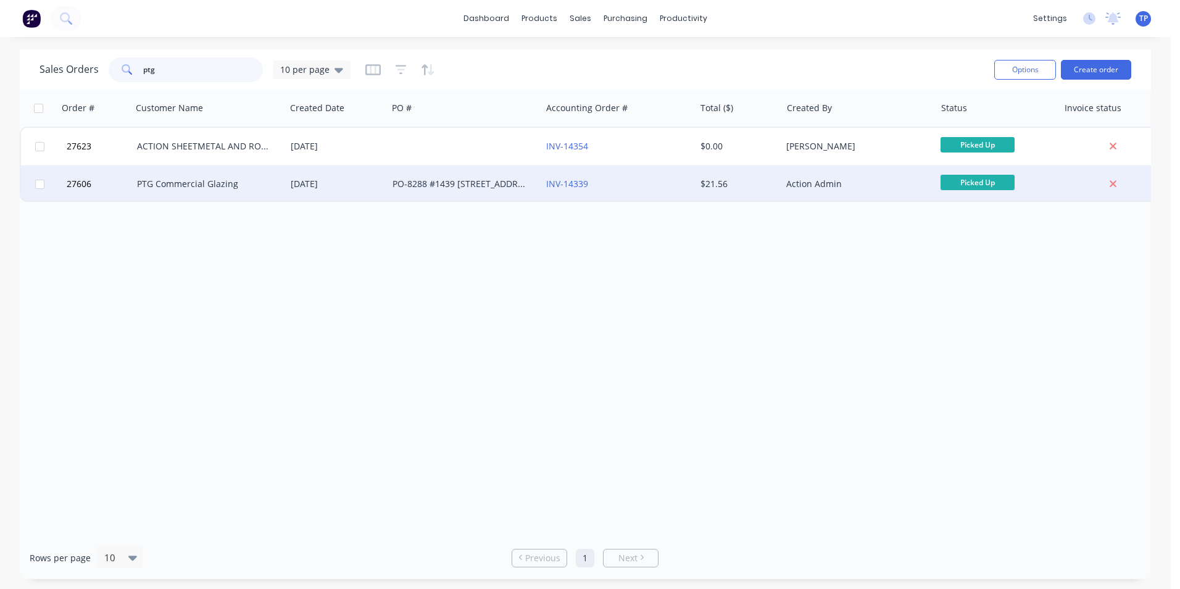
type input "ptg"
click at [249, 178] on div "PTG Commercial Glazing" at bounding box center [205, 184] width 137 height 12
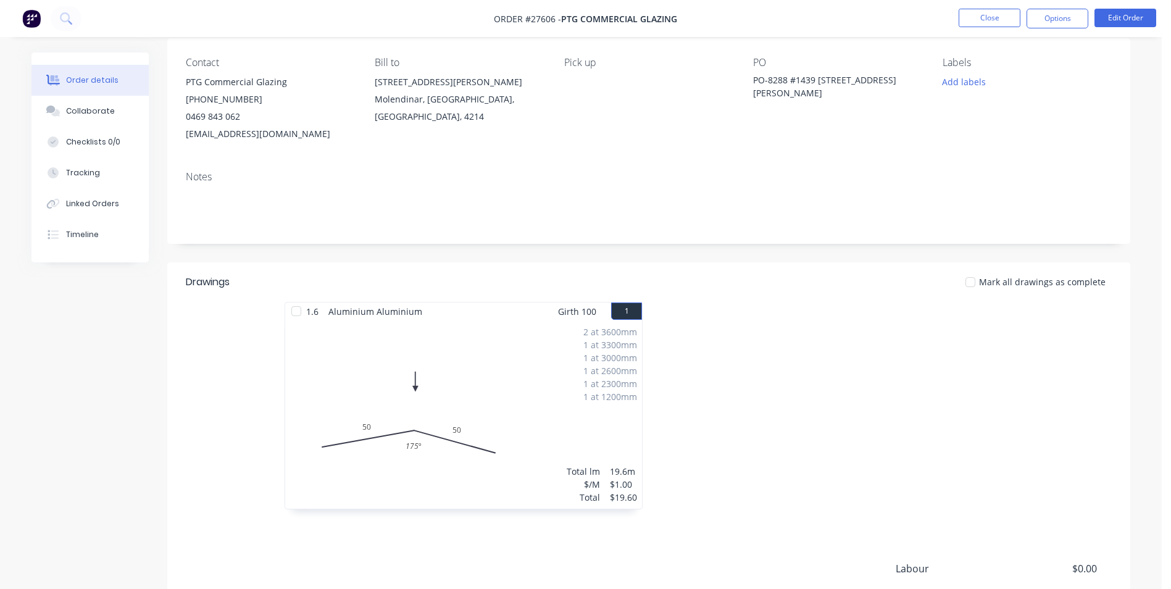
scroll to position [247, 0]
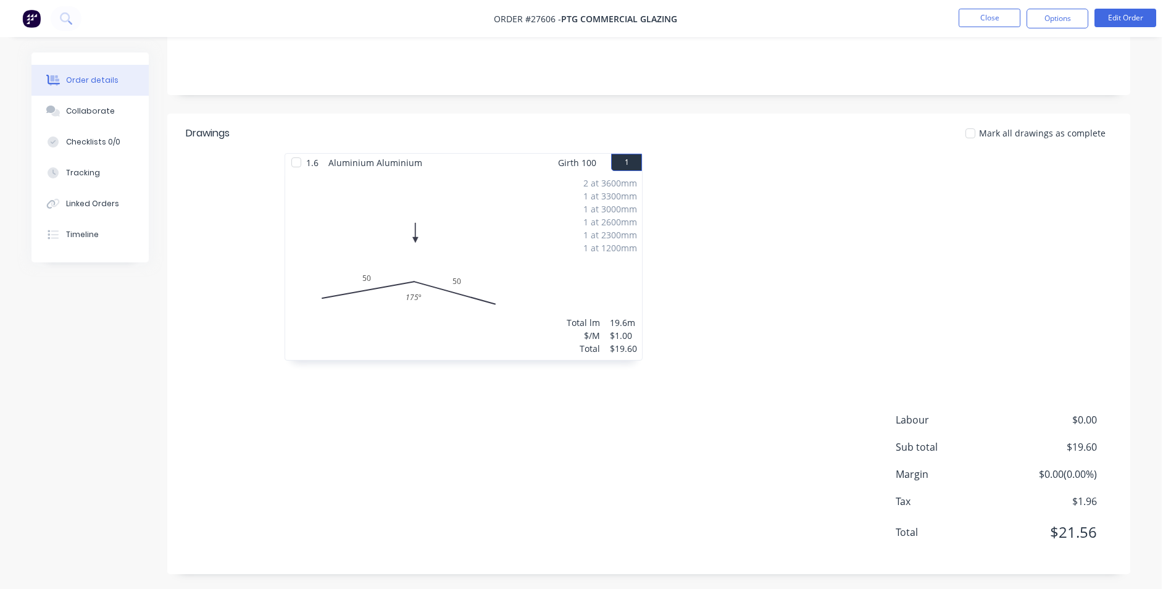
click at [528, 276] on div "2 at 3600mm 1 at 3300mm 1 at 3000mm 1 at 2600mm 1 at 2300mm 1 at 1200mm Total l…" at bounding box center [463, 266] width 357 height 188
click at [566, 262] on div "2 at 3600mm 1 at 3300mm 1 at 3000mm 1 at 2600mm 1 at 2300mm 1 at 1200mm Total l…" at bounding box center [463, 266] width 357 height 188
click at [1104, 18] on button "Edit Order" at bounding box center [1126, 18] width 62 height 19
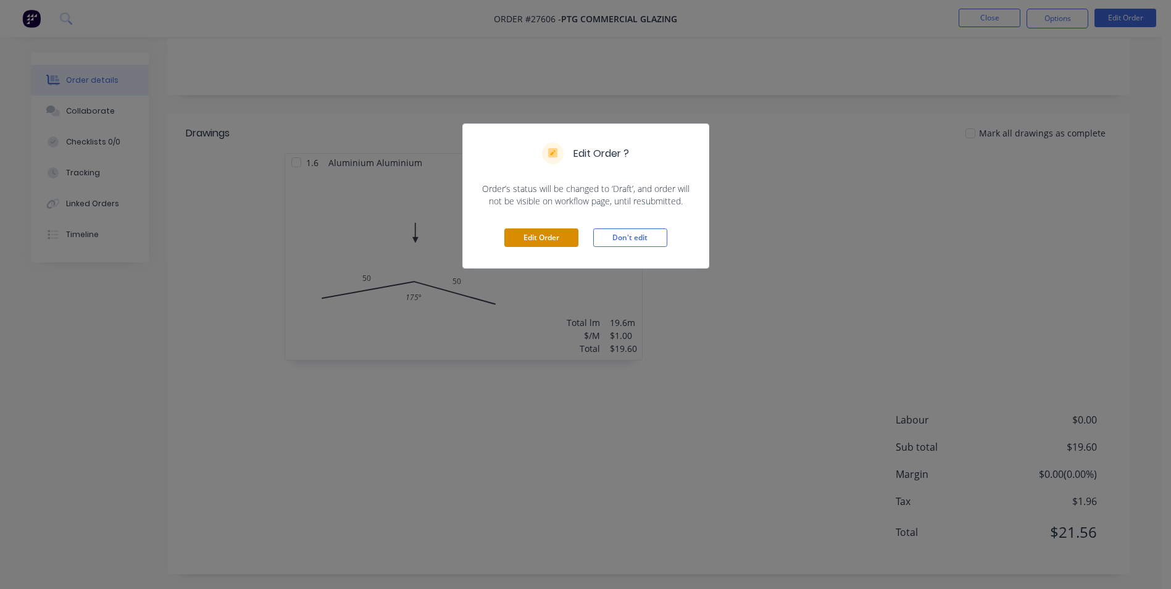
click at [515, 236] on button "Edit Order" at bounding box center [541, 237] width 74 height 19
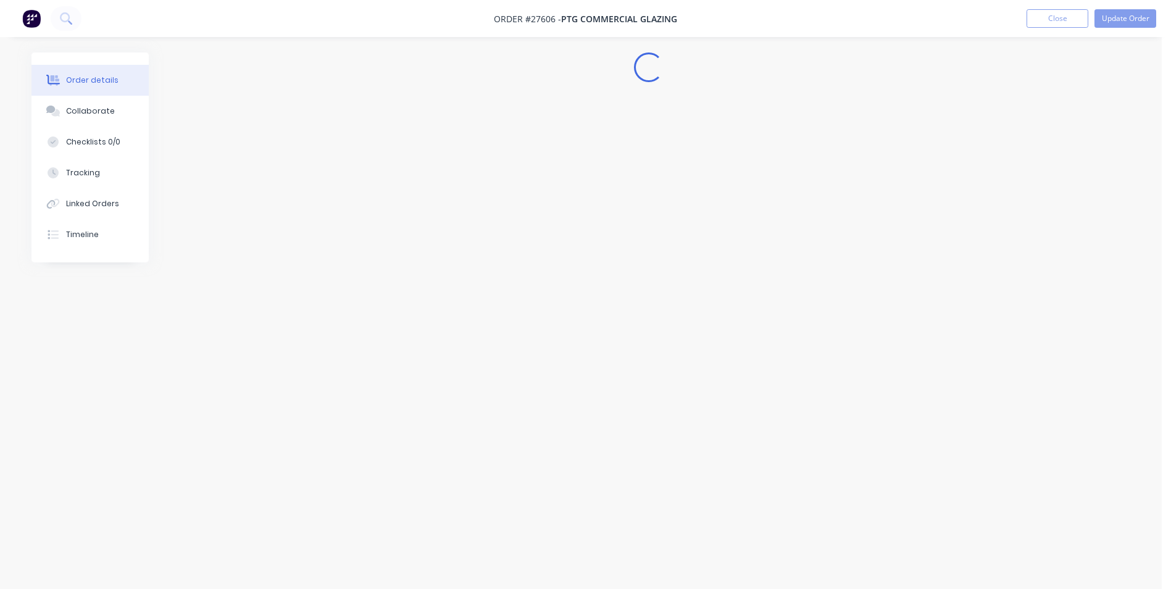
scroll to position [0, 0]
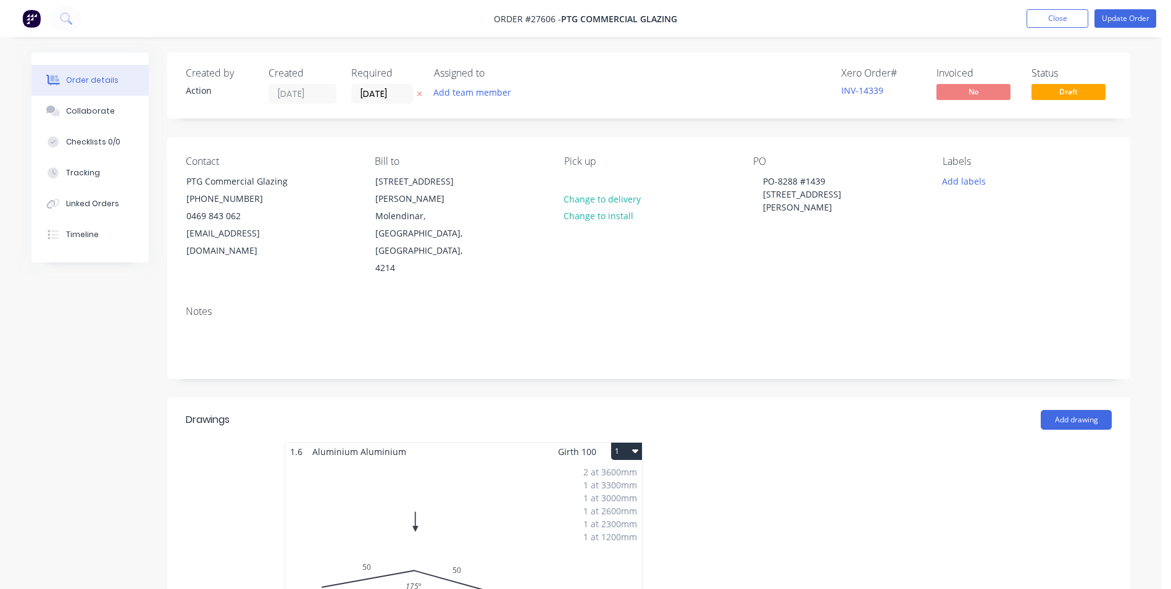
click at [506, 461] on div "2 at 3600mm 1 at 3300mm 1 at 3000mm 1 at 2600mm 1 at 2300mm 1 at 1200mm Total l…" at bounding box center [463, 555] width 357 height 188
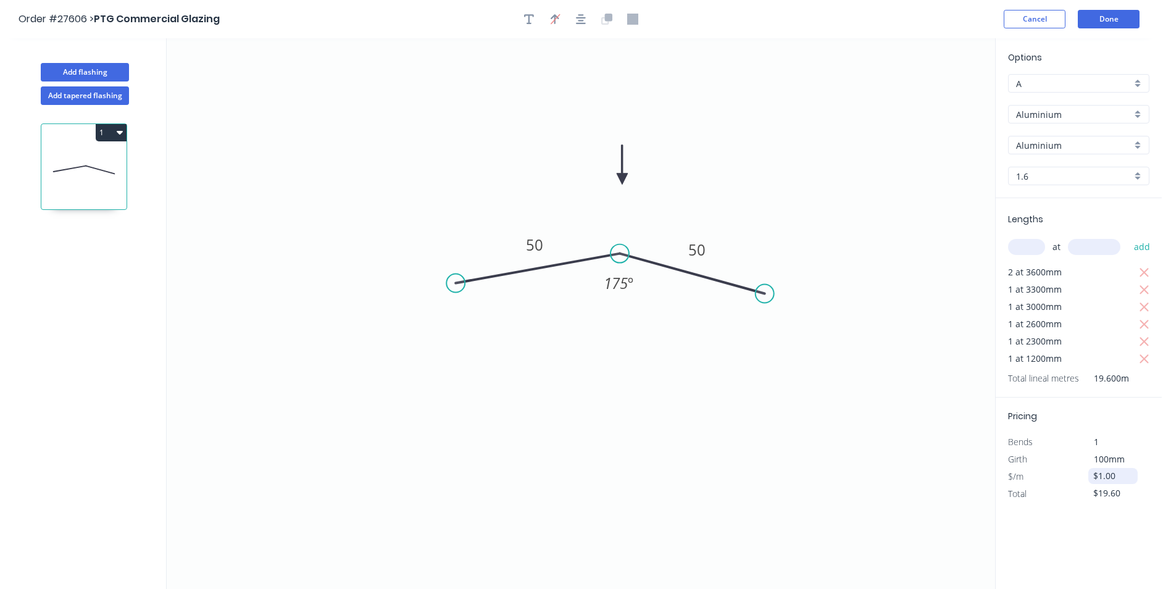
click at [1121, 482] on input "$1.00" at bounding box center [1114, 475] width 42 height 17
type input "$"
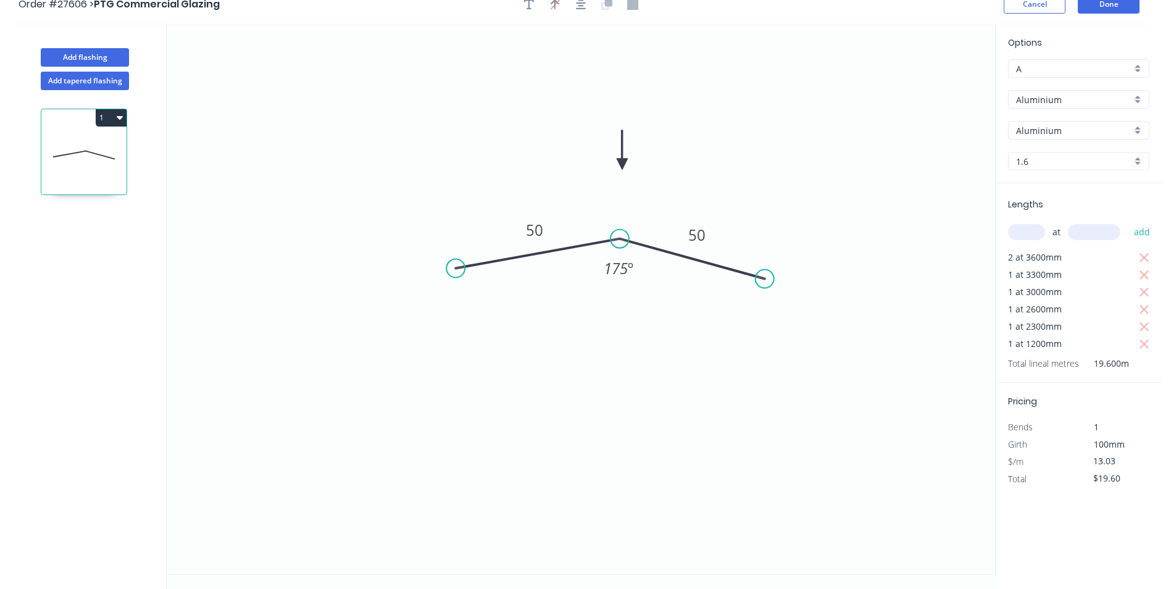
scroll to position [23, 0]
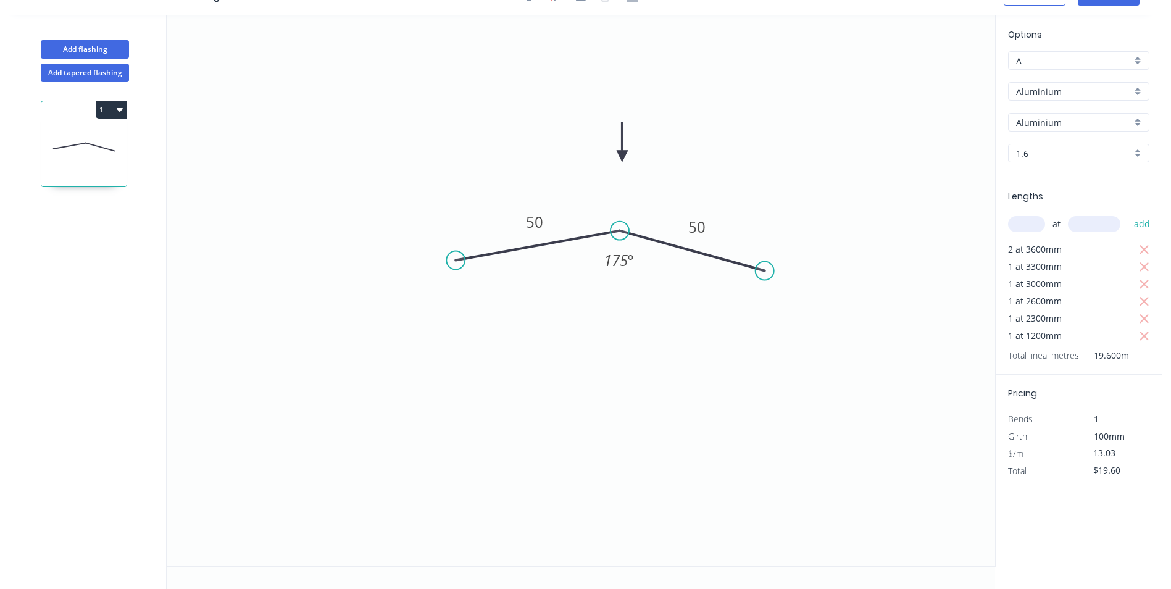
type input "$13.03"
type input "$255.39"
click at [1035, 515] on div "Options A A Aluminium Aluminium Aluminium Aluminium 1.6 1.6 Lengths at add 2 at…" at bounding box center [1078, 291] width 167 height 552
